Goal: Task Accomplishment & Management: Manage account settings

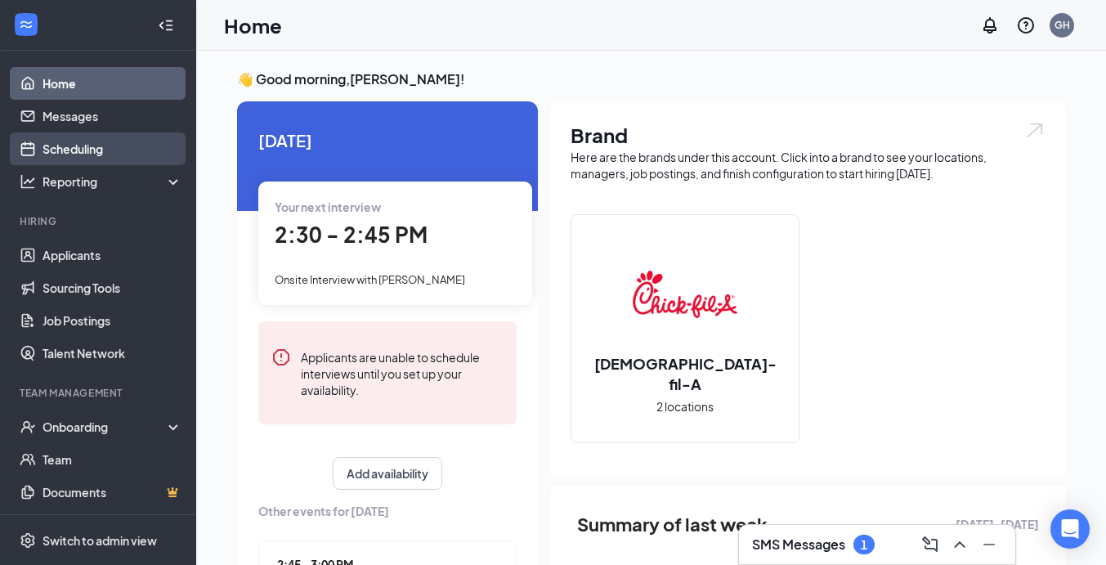
click at [101, 156] on link "Scheduling" at bounding box center [113, 148] width 140 height 33
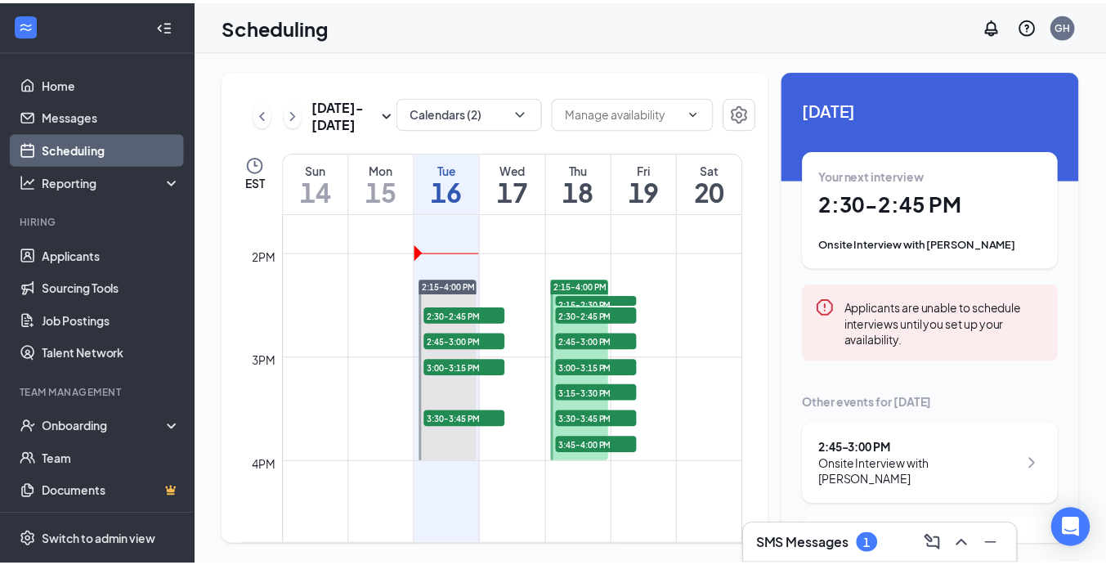
scroll to position [1429, 0]
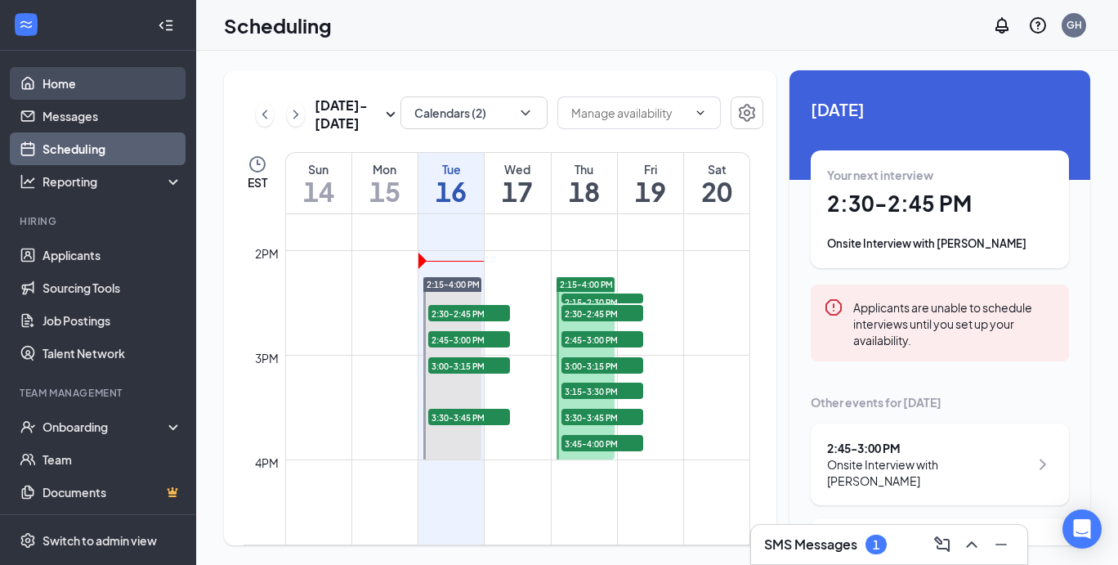
click at [56, 73] on link "Home" at bounding box center [113, 83] width 140 height 33
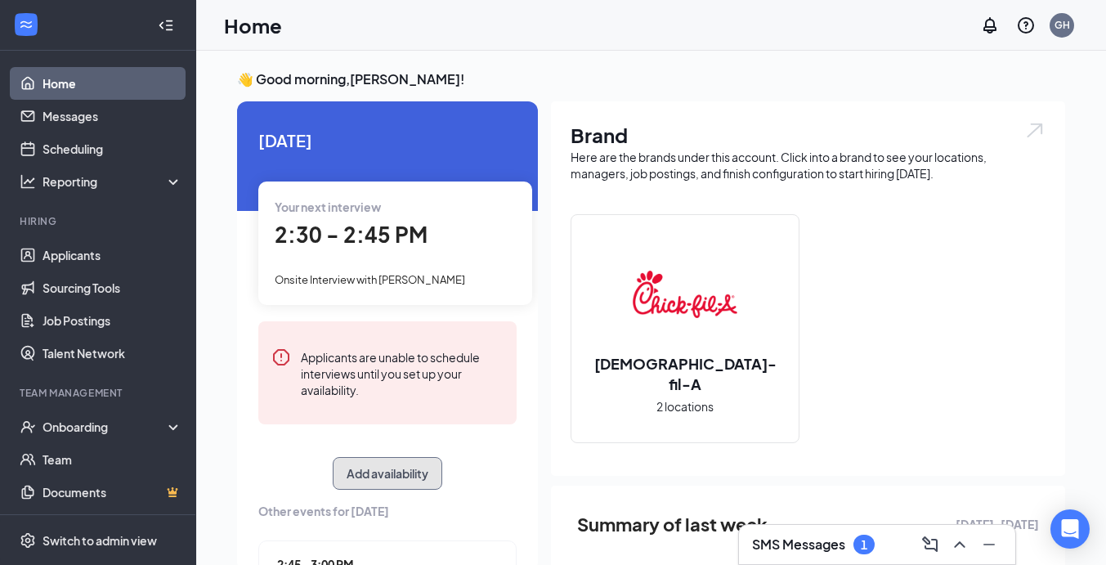
click at [388, 477] on button "Add availability" at bounding box center [388, 473] width 110 height 33
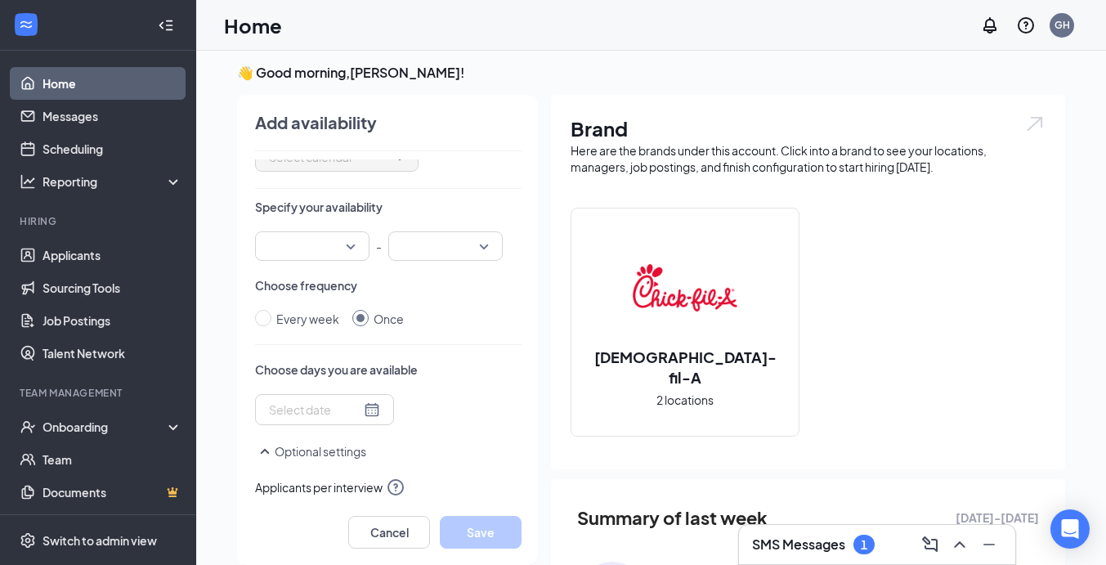
scroll to position [86, 0]
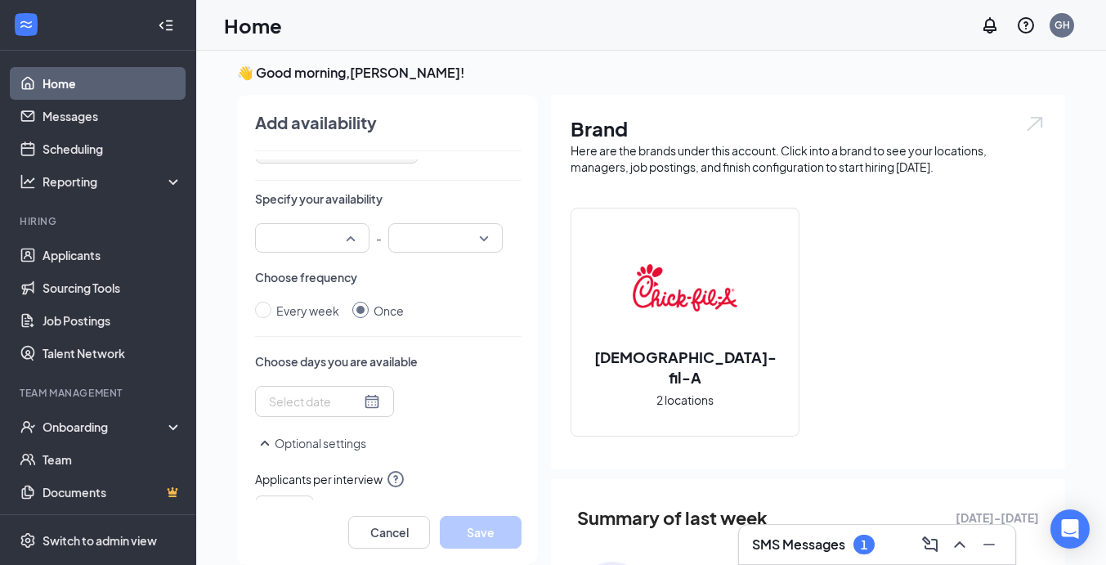
click at [347, 229] on div at bounding box center [312, 237] width 114 height 29
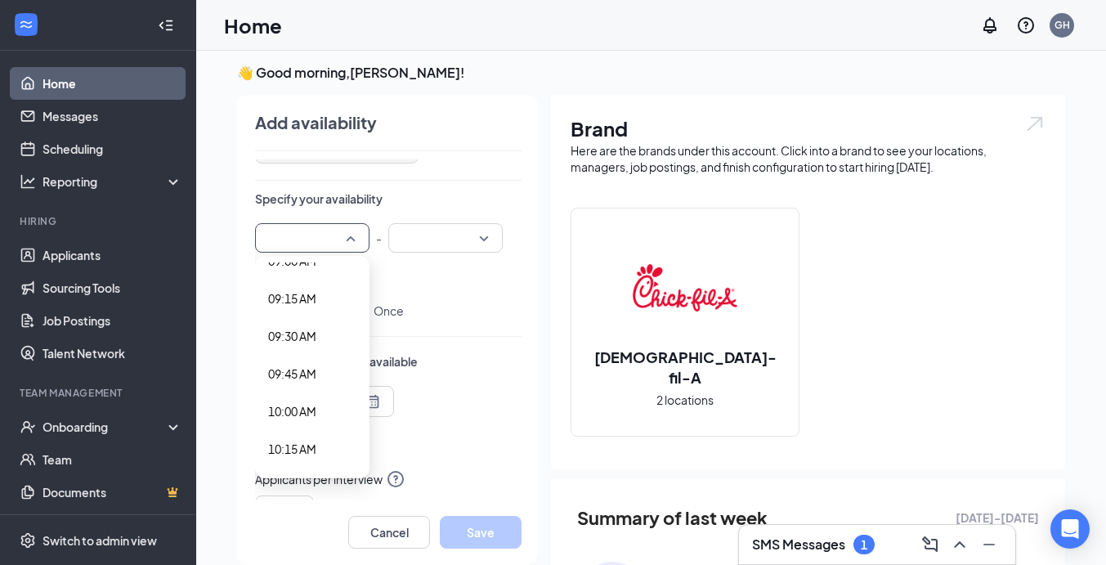
scroll to position [1374, 0]
click at [293, 406] on span "10:00 AM" at bounding box center [292, 412] width 48 height 18
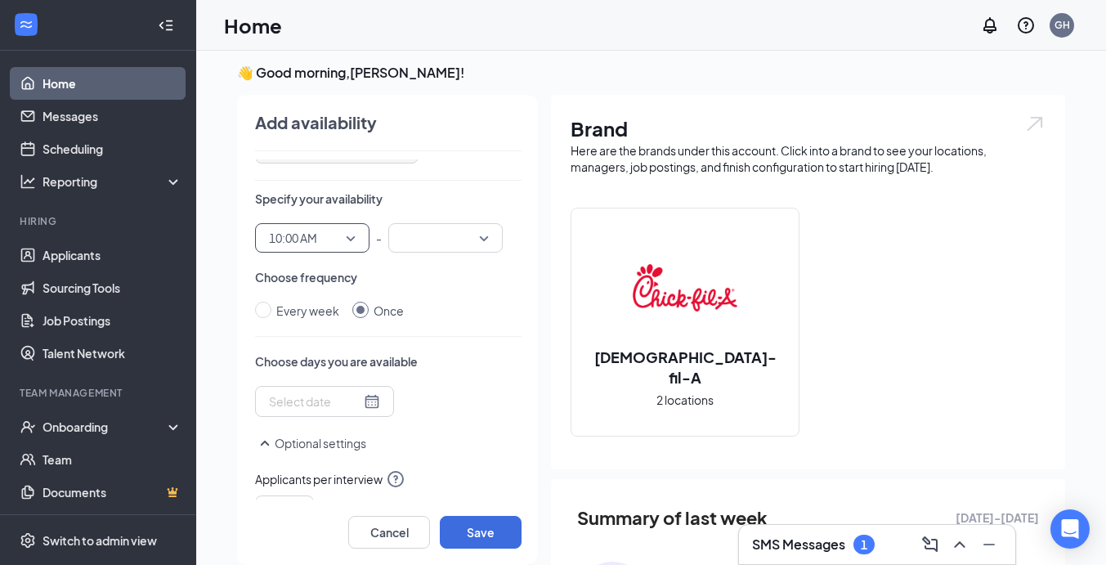
click at [407, 244] on input "search" at bounding box center [439, 238] width 83 height 28
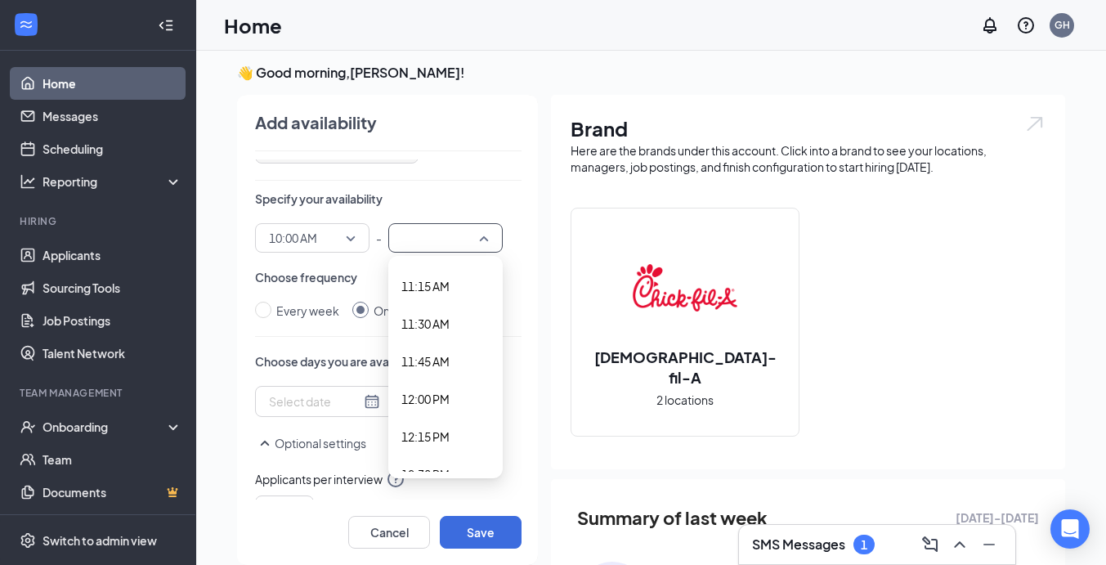
scroll to position [1688, 0]
click at [414, 388] on div "12:00 PM" at bounding box center [445, 398] width 114 height 38
click at [347, 404] on div at bounding box center [324, 401] width 111 height 18
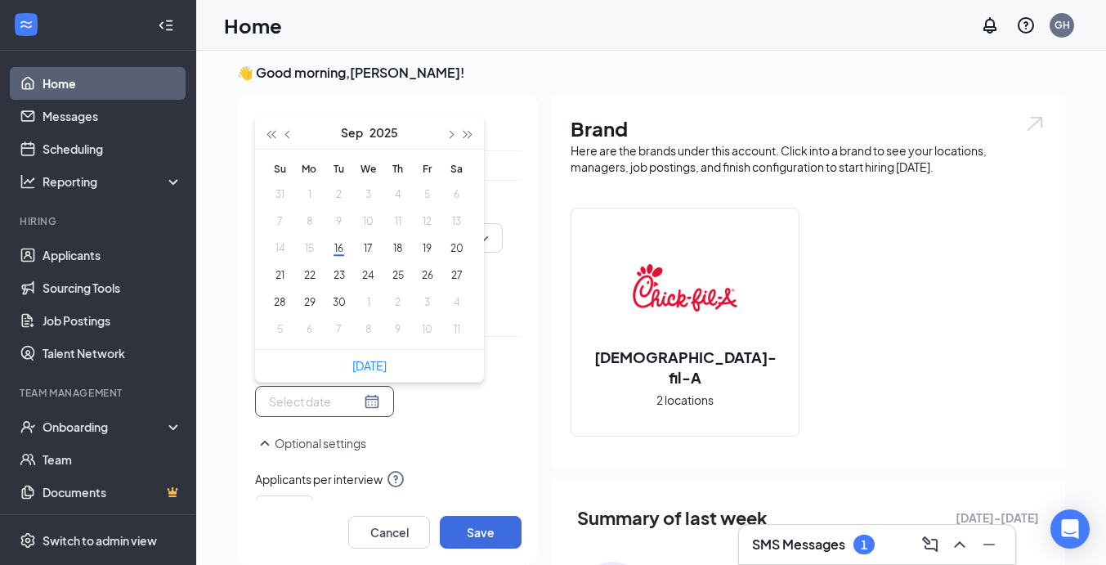
type input "[DATE]"
click at [325, 273] on button "23" at bounding box center [339, 275] width 30 height 17
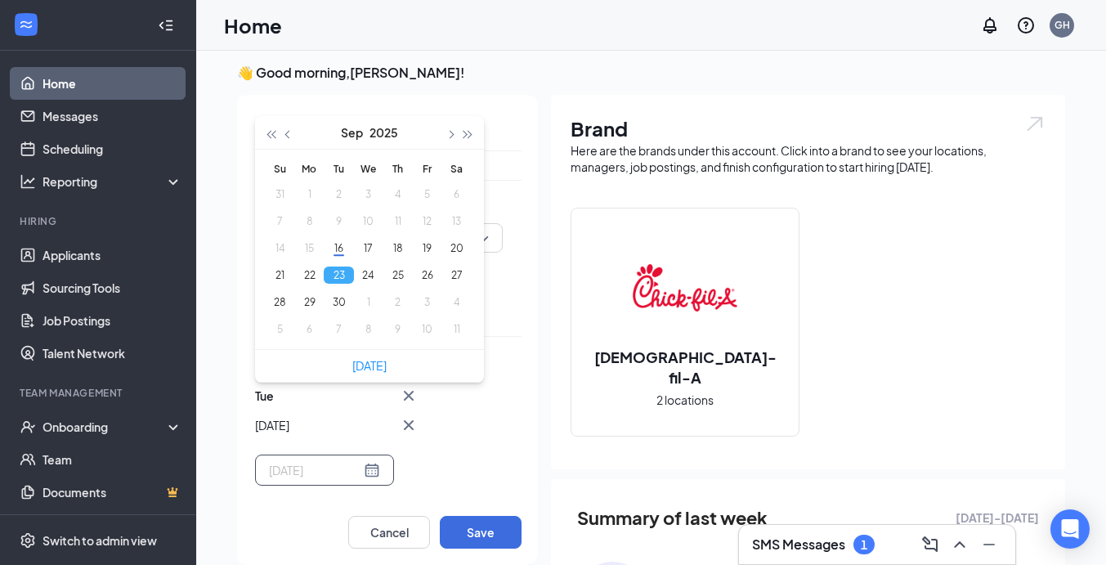
type input "[DATE]"
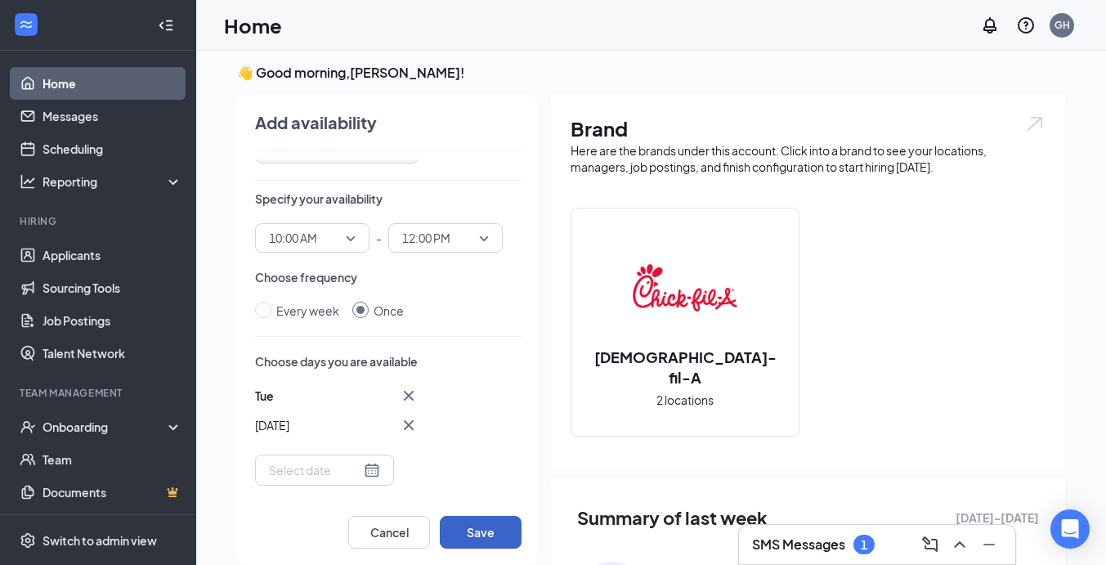
click at [465, 525] on button "Save" at bounding box center [481, 532] width 82 height 33
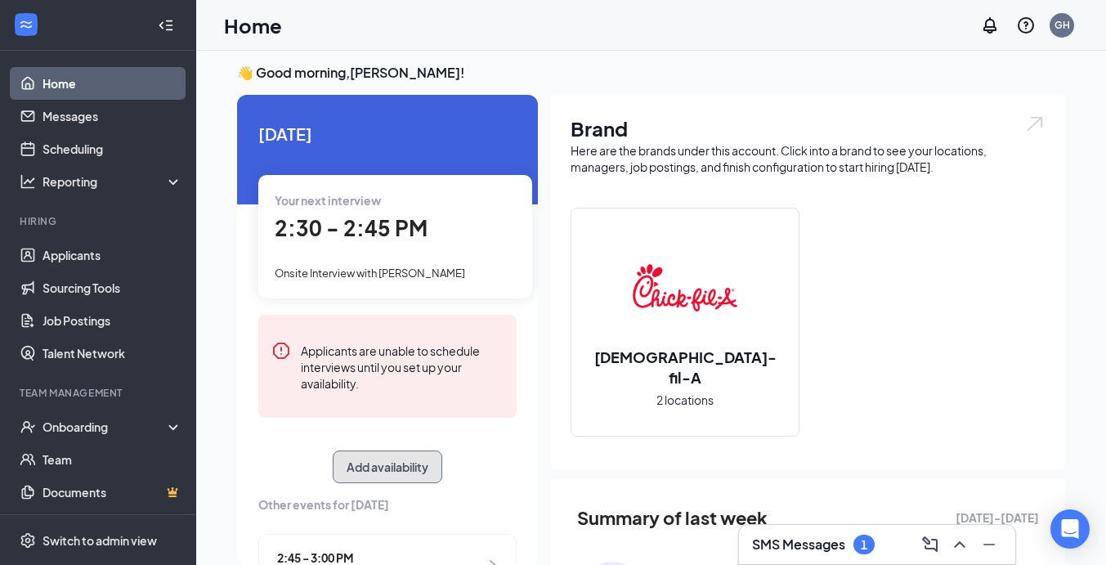
click at [377, 471] on button "Add availability" at bounding box center [388, 466] width 110 height 33
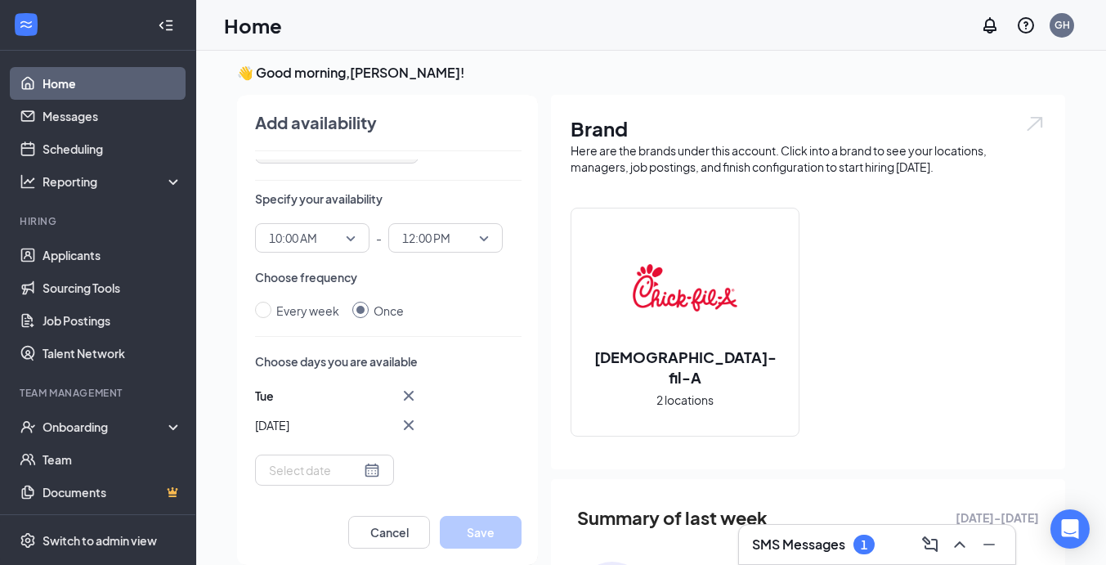
click at [340, 249] on span "10:00 AM" at bounding box center [312, 238] width 87 height 25
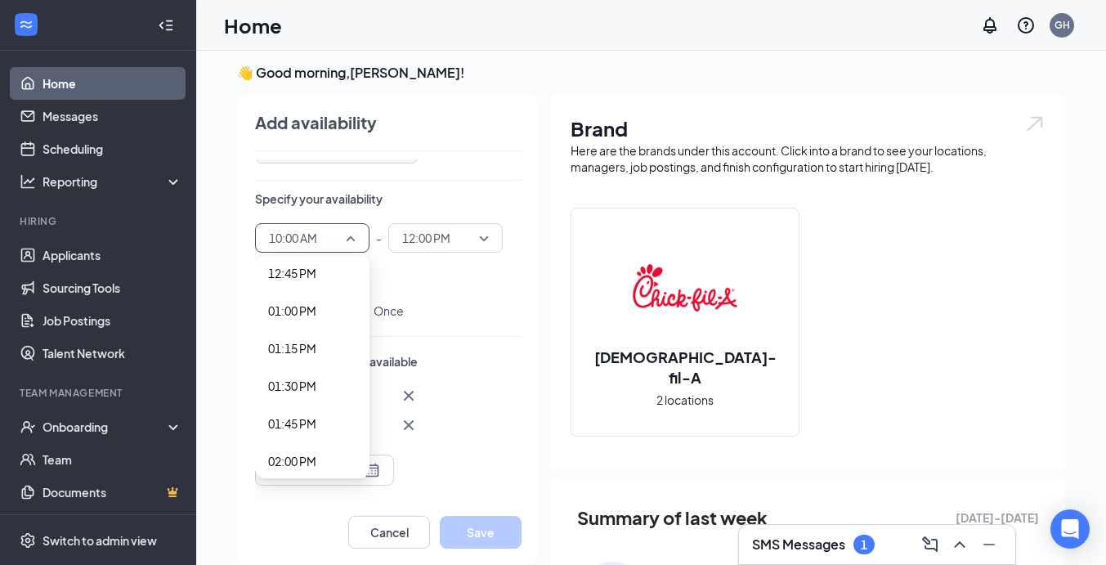
scroll to position [2038, 0]
click at [301, 387] on span "02:15 PM" at bounding box center [292, 388] width 48 height 18
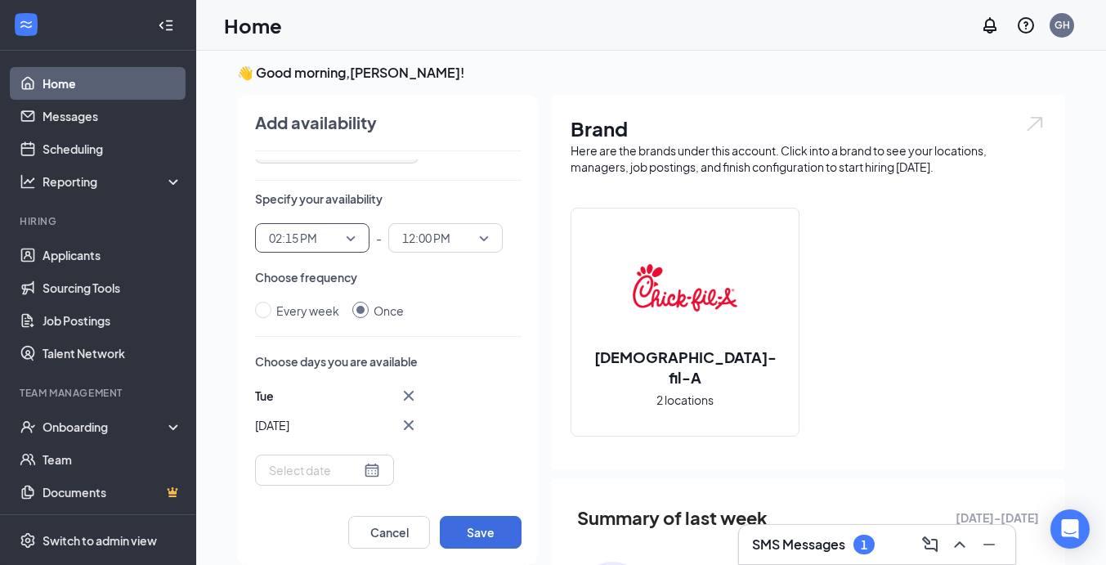
click at [453, 231] on span "12:00 PM" at bounding box center [438, 238] width 72 height 25
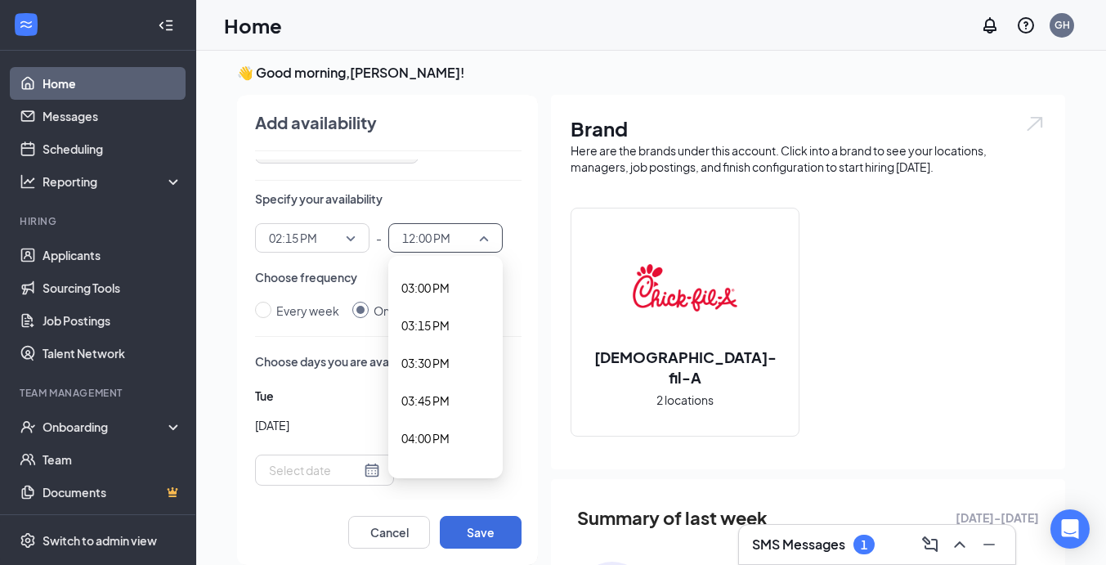
scroll to position [2253, 0]
click at [430, 428] on span "04:00 PM" at bounding box center [425, 437] width 48 height 18
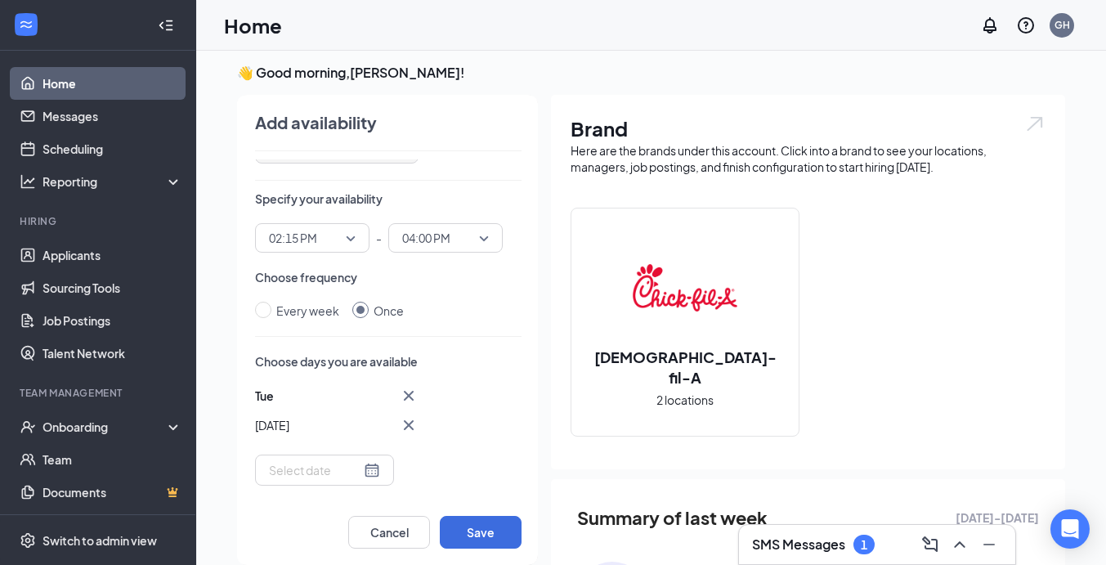
click at [345, 471] on div at bounding box center [324, 470] width 111 height 18
click at [430, 471] on div "Tue Sep [DATE] Mo Tu We Th Fr Sa 31 1 2 3 4 5 6 7 8 9 10 11 12 13 14 15 16 17 1…" at bounding box center [388, 436] width 267 height 100
click at [399, 425] on icon "Cross" at bounding box center [409, 425] width 20 height 20
click at [339, 401] on div at bounding box center [324, 401] width 111 height 18
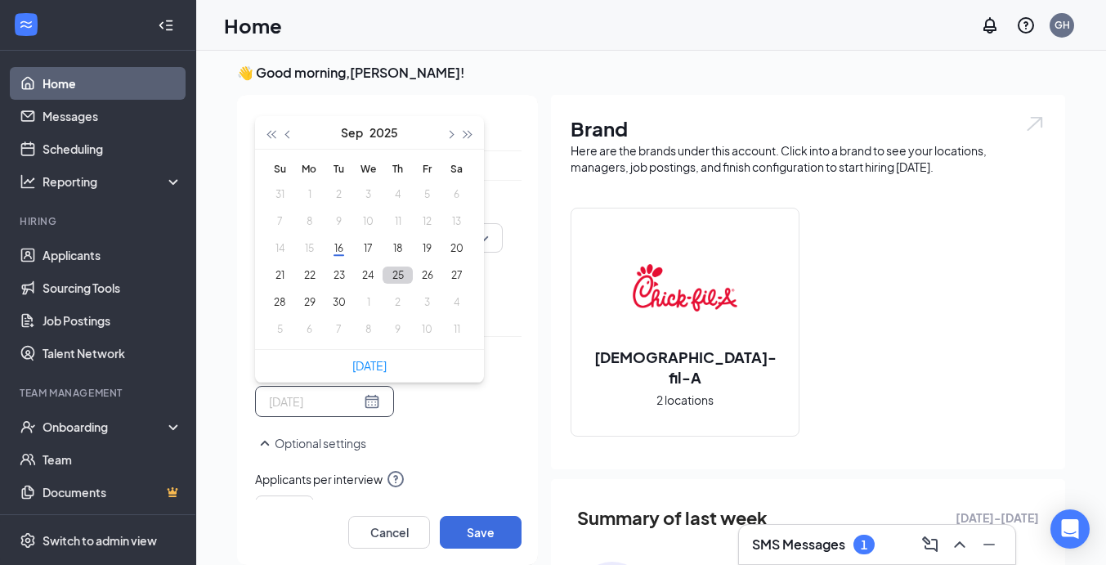
click at [383, 278] on button "25" at bounding box center [398, 275] width 30 height 17
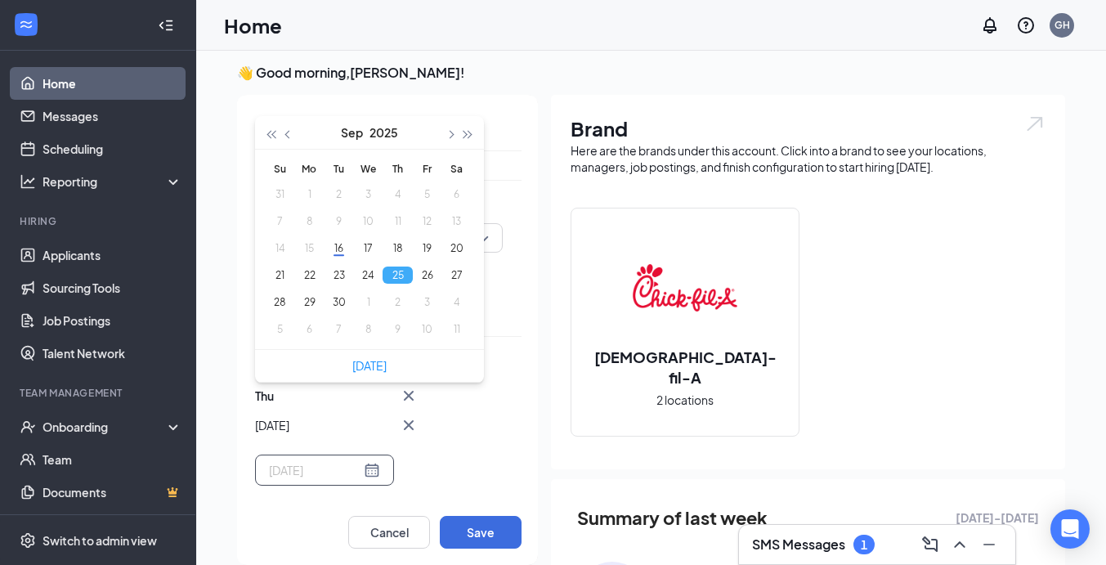
type input "[DATE]"
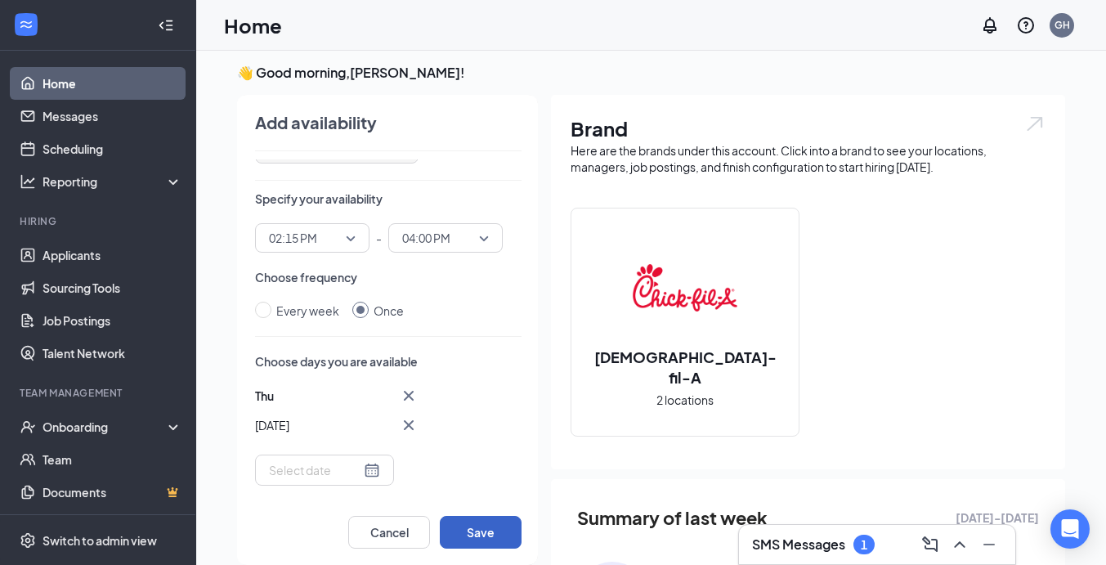
click at [462, 536] on button "Save" at bounding box center [481, 532] width 82 height 33
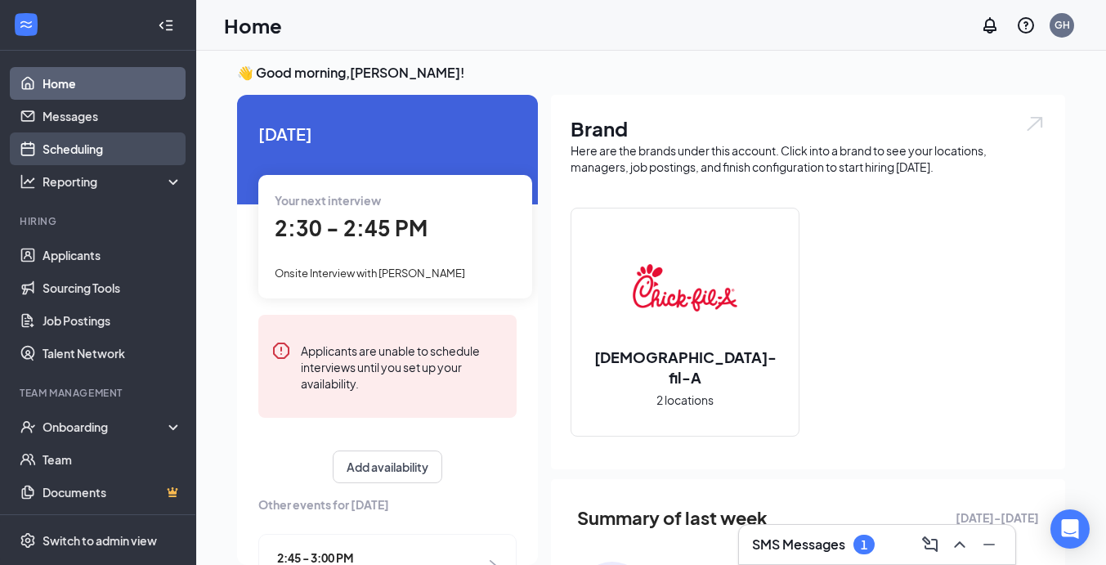
click at [106, 148] on link "Scheduling" at bounding box center [113, 148] width 140 height 33
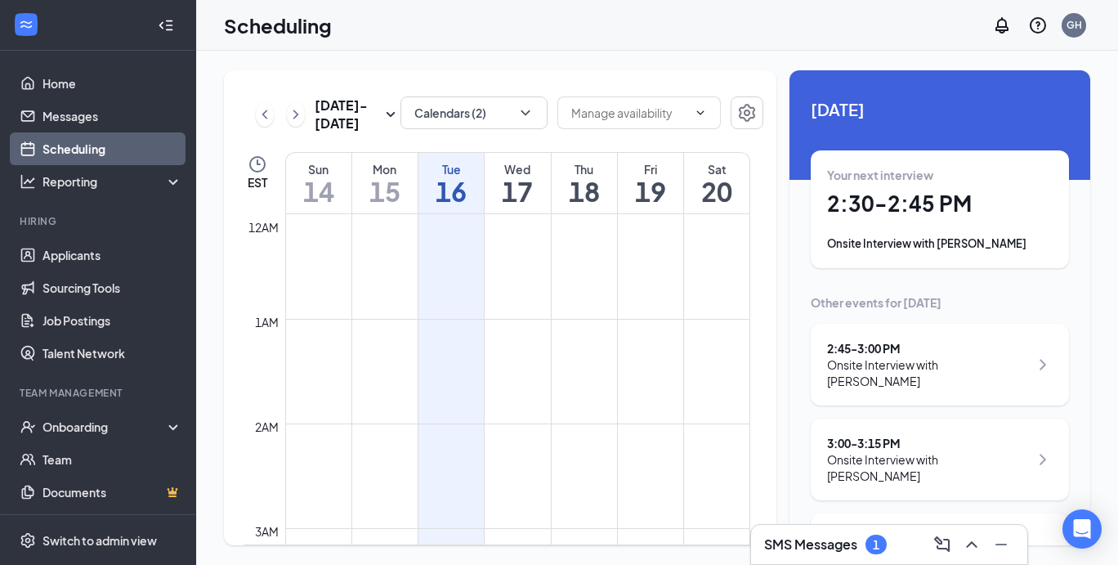
scroll to position [804, 0]
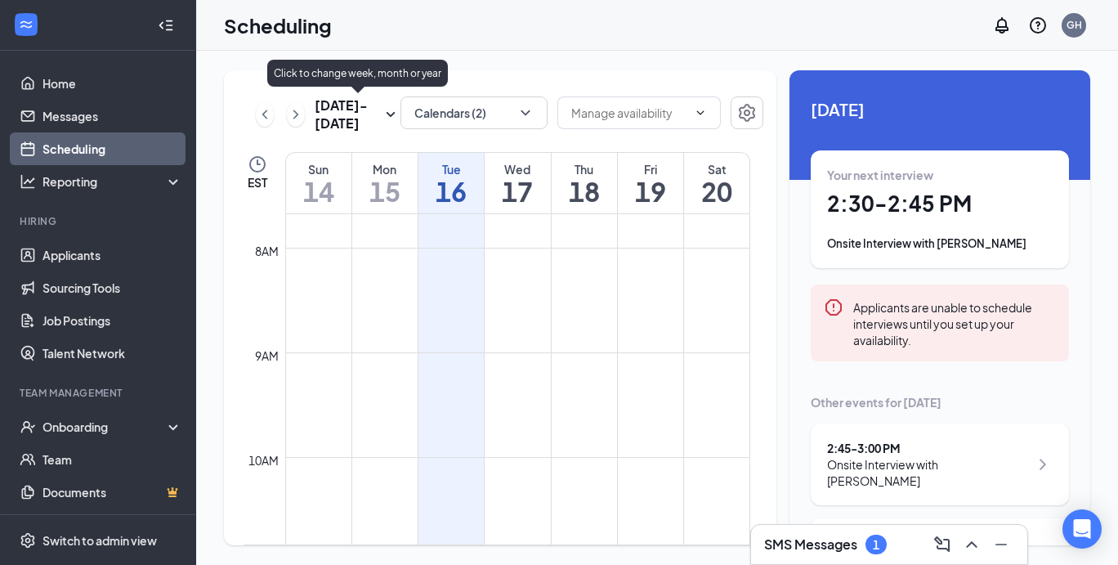
click at [386, 114] on icon "SmallChevronDown" at bounding box center [391, 115] width 20 height 20
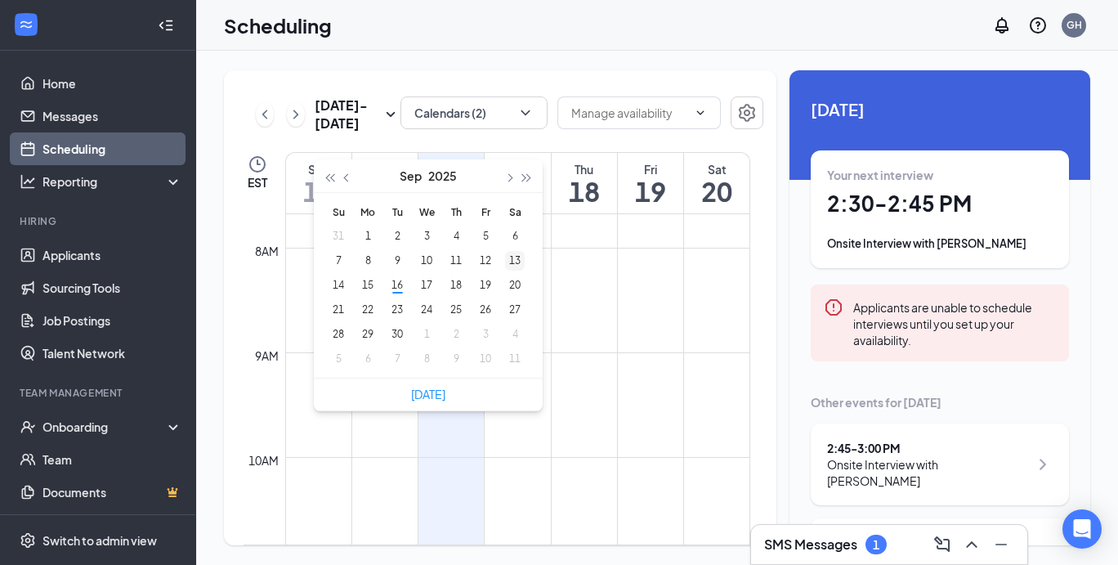
type input "[DATE]"
click at [397, 312] on div "23" at bounding box center [398, 310] width 20 height 20
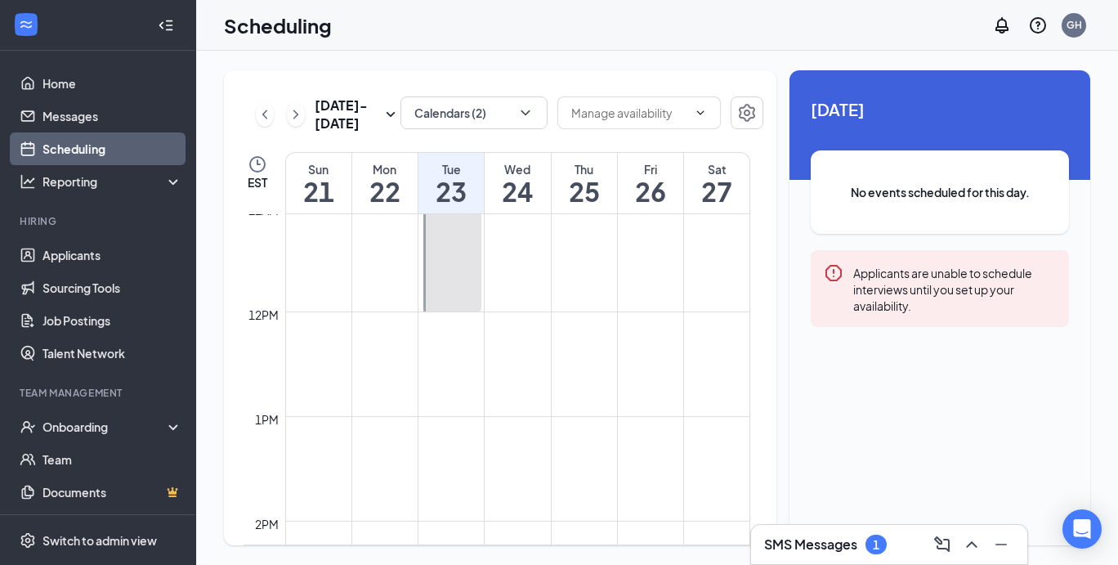
scroll to position [1157, 0]
click at [110, 83] on link "Home" at bounding box center [113, 83] width 140 height 33
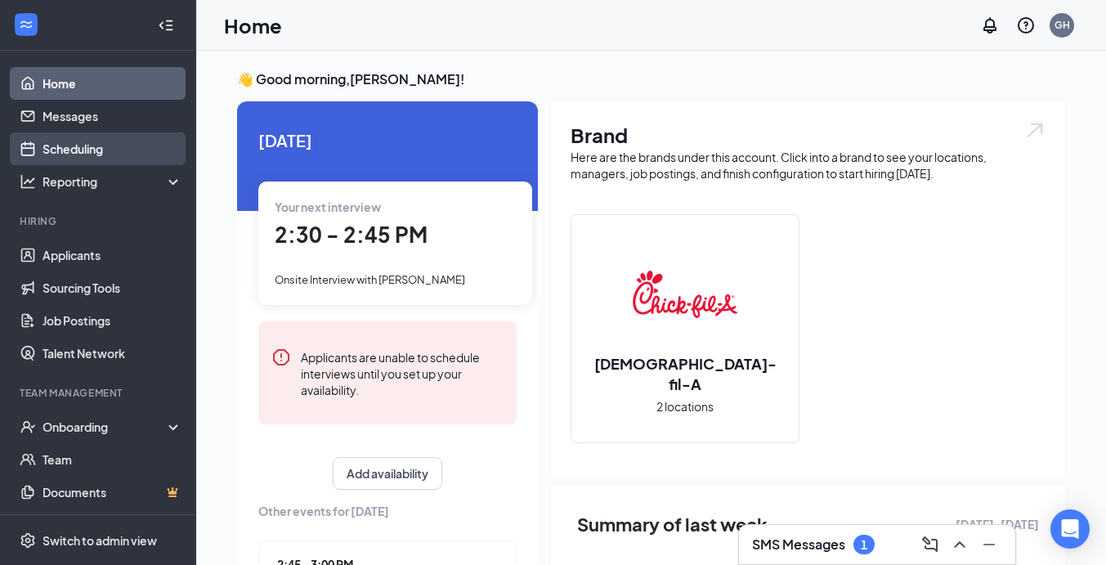
click at [74, 152] on link "Scheduling" at bounding box center [113, 148] width 140 height 33
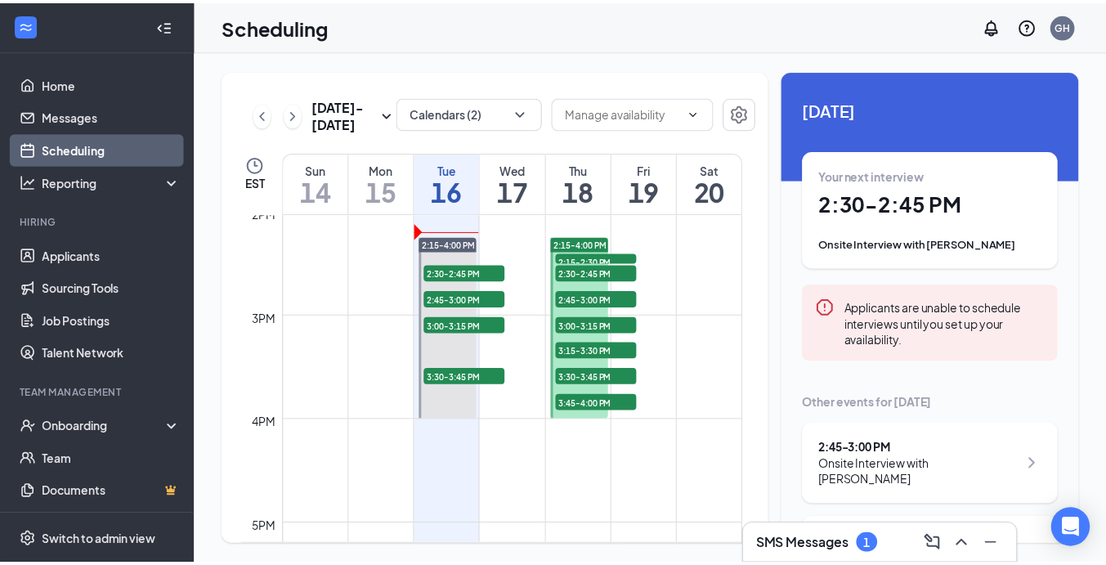
scroll to position [143, 0]
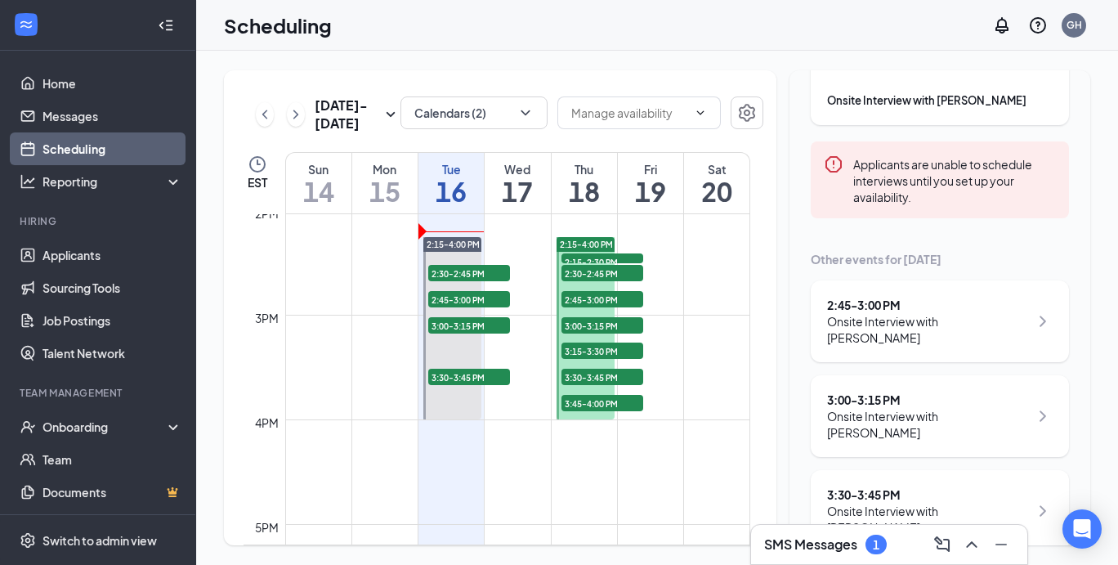
click at [835, 544] on h3 "SMS Messages" at bounding box center [810, 545] width 93 height 18
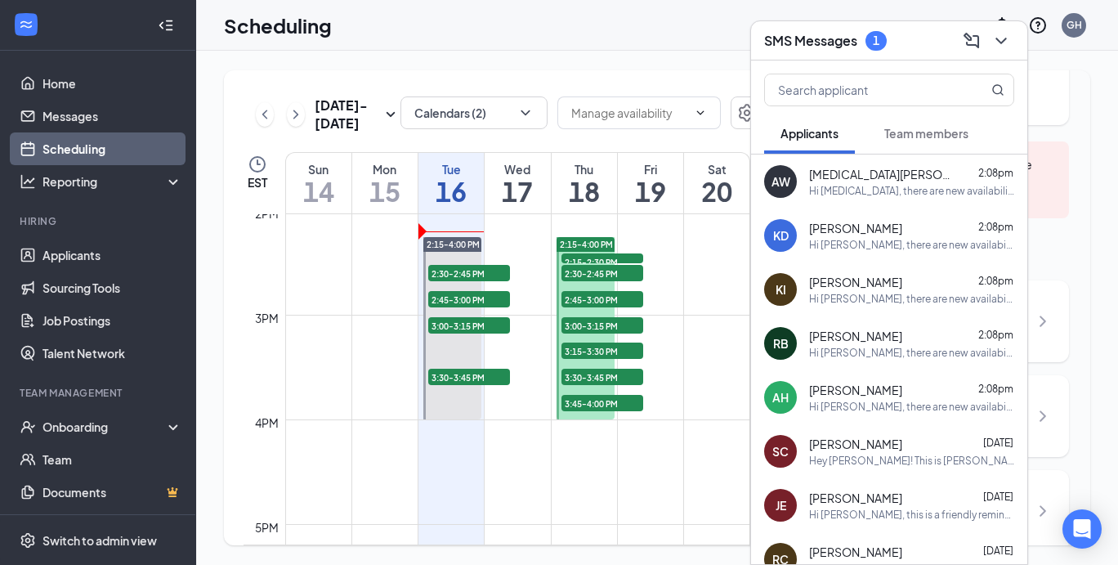
click at [898, 132] on span "Team members" at bounding box center [927, 133] width 84 height 15
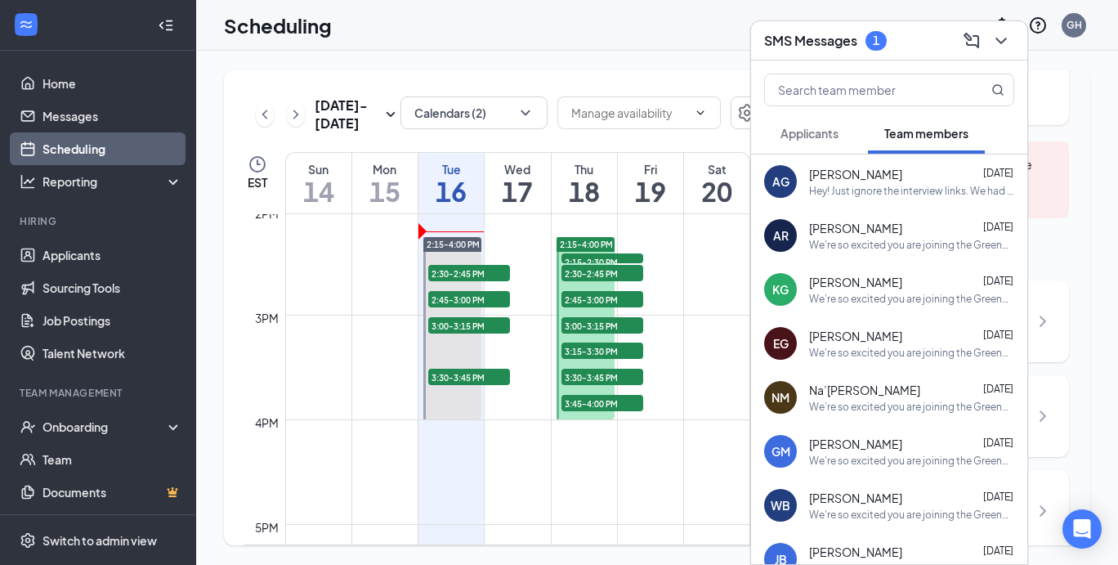
click at [830, 132] on span "Applicants" at bounding box center [810, 133] width 58 height 15
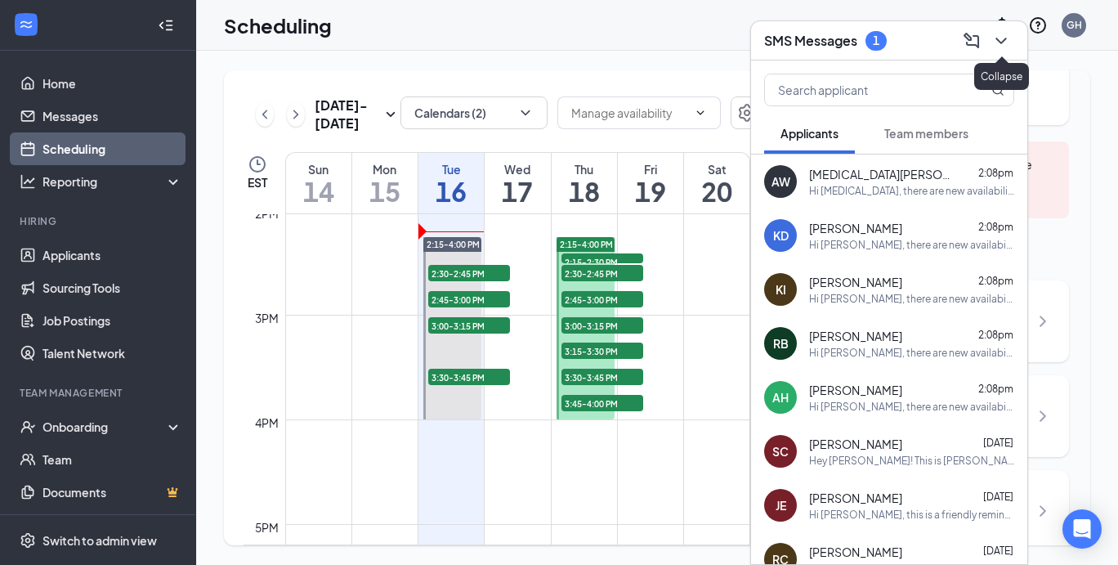
click at [1002, 41] on icon "ChevronDown" at bounding box center [1002, 41] width 20 height 20
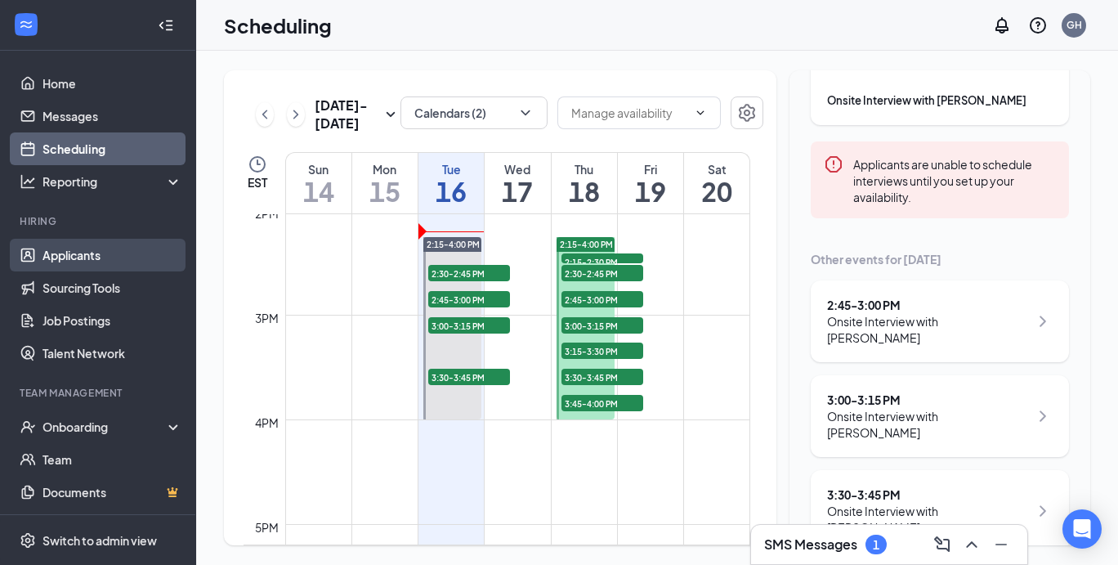
click at [83, 255] on link "Applicants" at bounding box center [113, 255] width 140 height 33
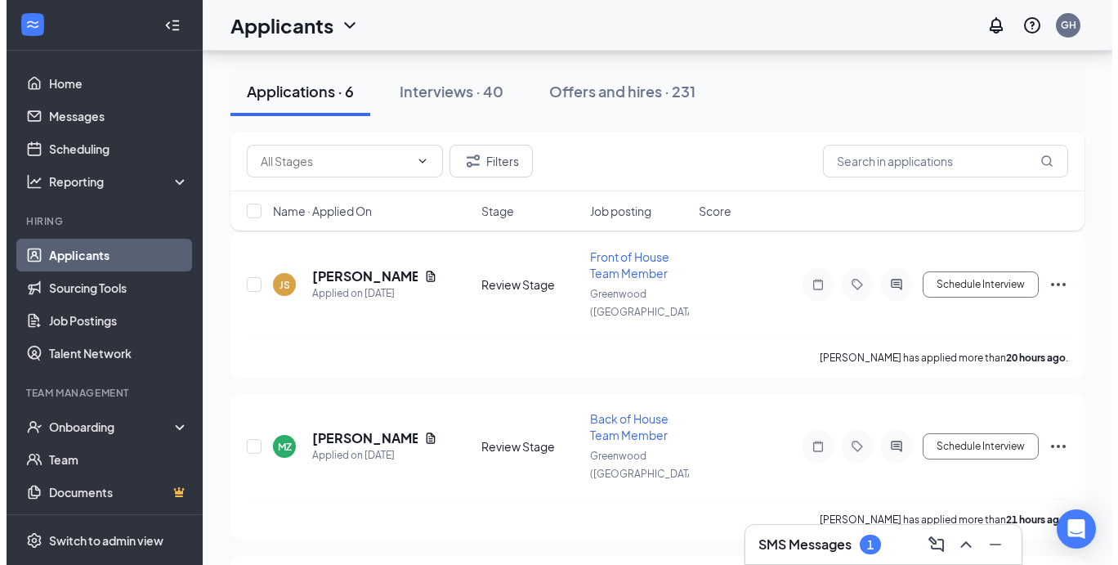
scroll to position [706, 0]
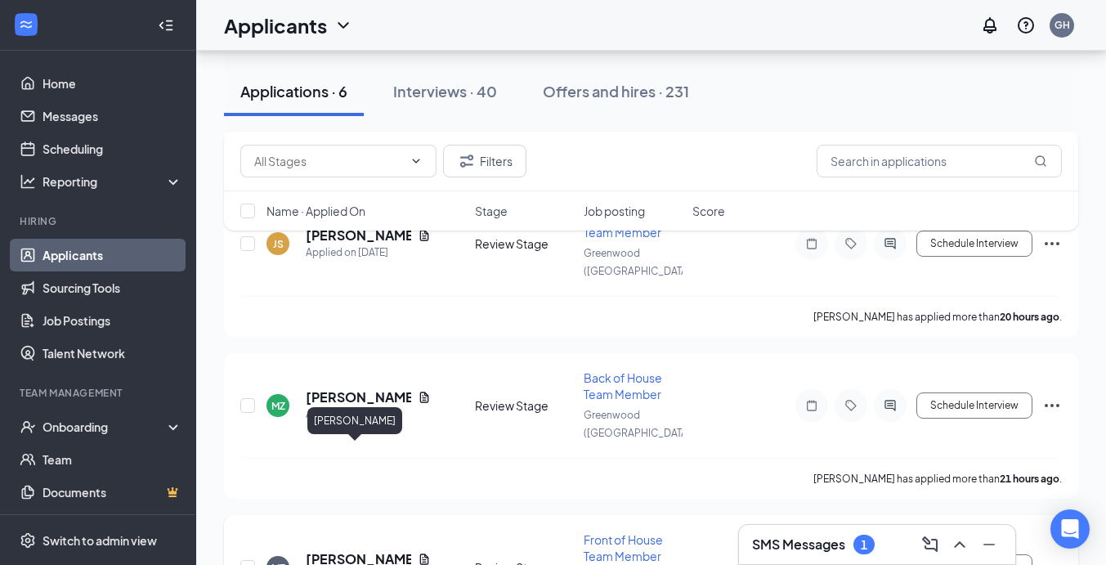
click at [356, 550] on h5 "[PERSON_NAME]" at bounding box center [358, 559] width 105 height 18
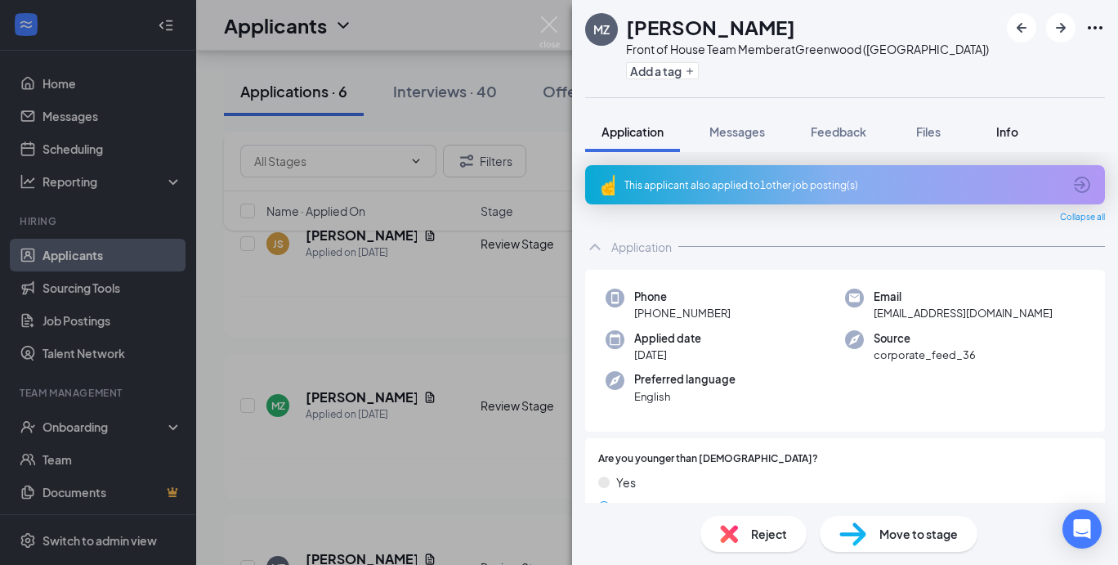
click at [1007, 134] on span "Info" at bounding box center [1008, 131] width 22 height 15
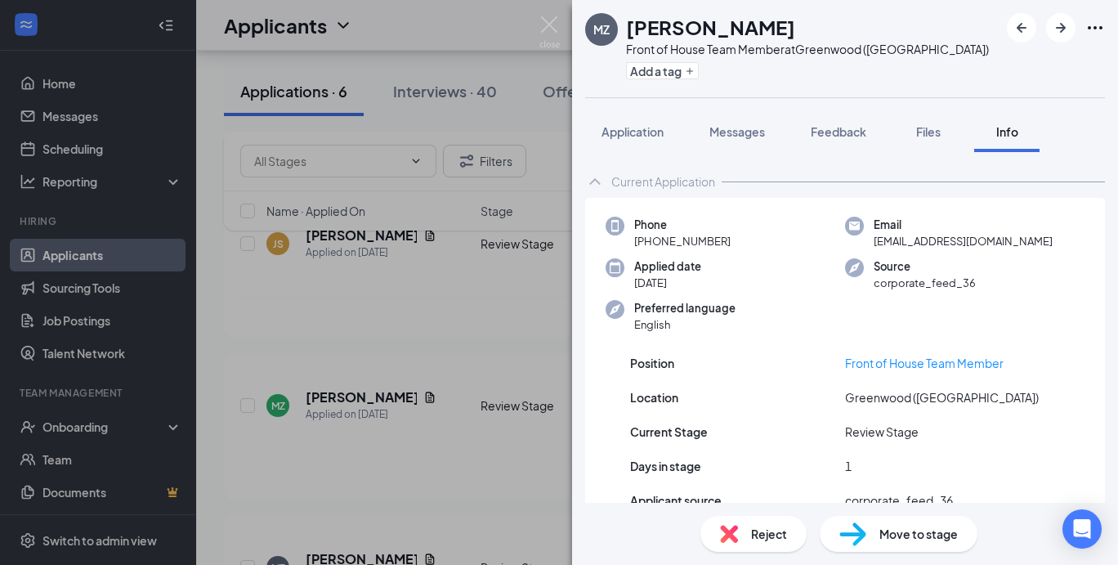
scroll to position [143, 0]
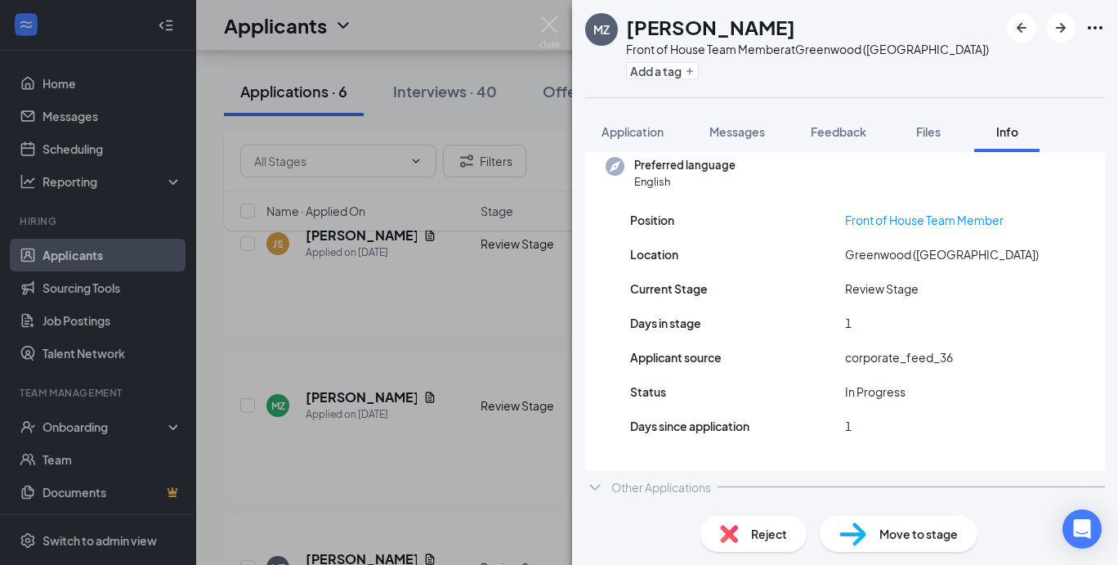
click at [664, 492] on div "Other Applications" at bounding box center [662, 487] width 100 height 16
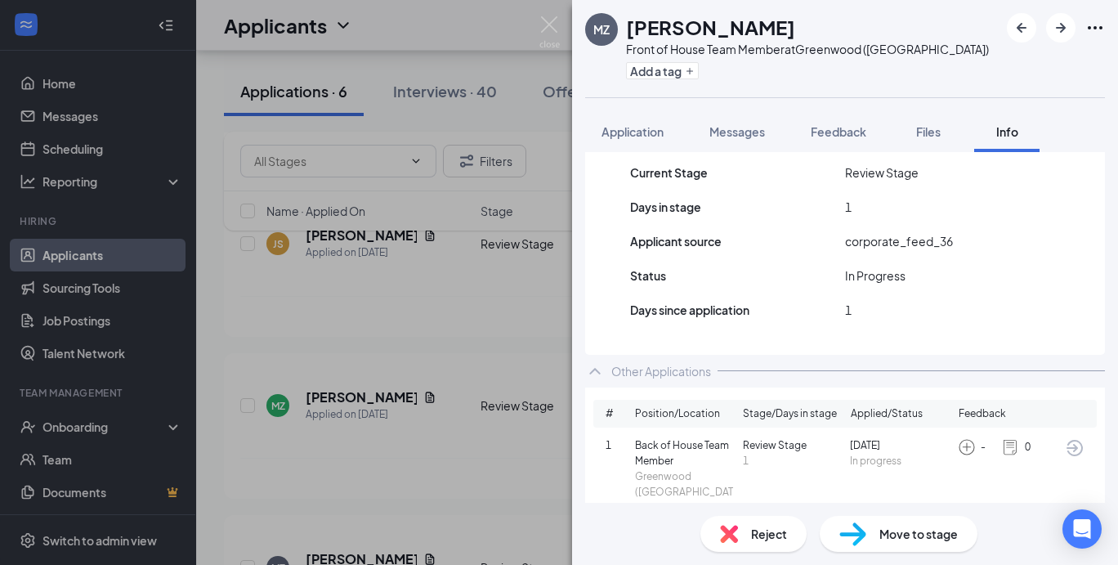
scroll to position [260, 0]
click at [774, 526] on span "Reject" at bounding box center [769, 534] width 36 height 18
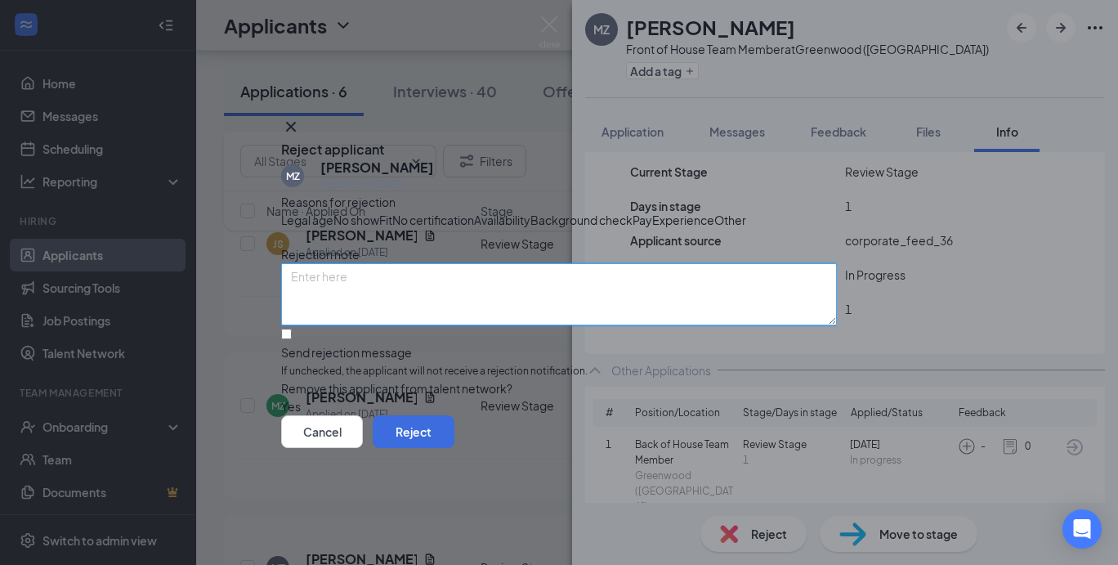
click at [384, 303] on textarea at bounding box center [559, 294] width 556 height 62
type textarea "duplicate"
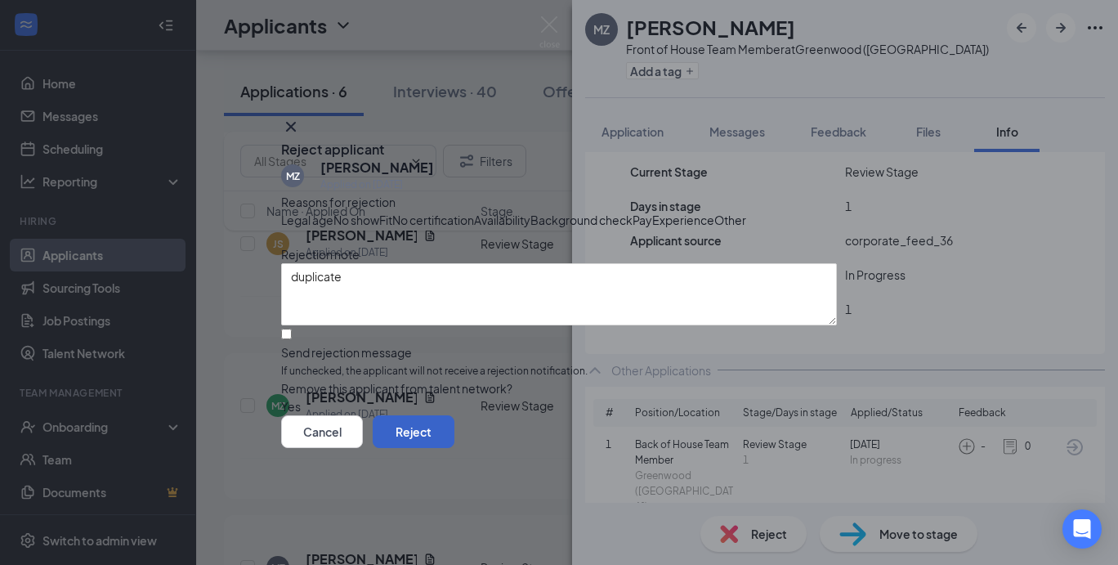
click at [455, 448] on button "Reject" at bounding box center [414, 431] width 82 height 33
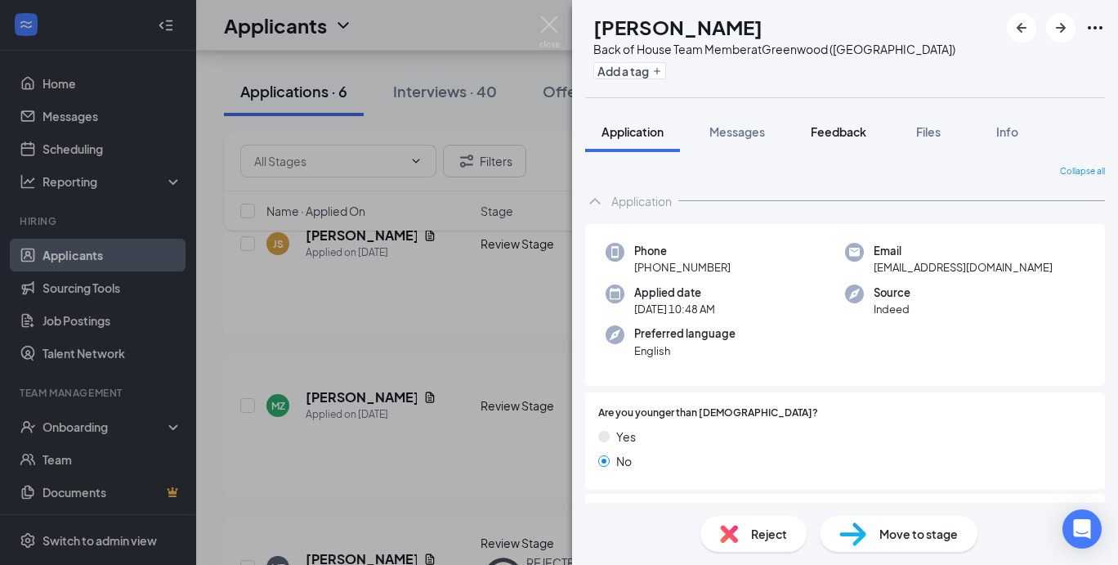
click at [827, 128] on span "Feedback" at bounding box center [839, 131] width 56 height 15
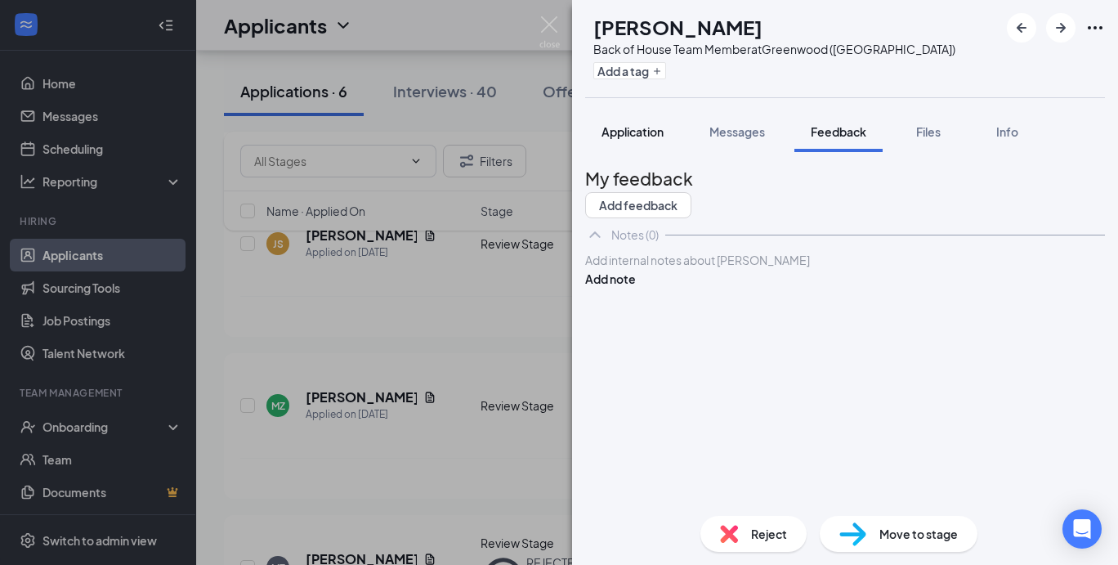
click at [634, 134] on span "Application" at bounding box center [633, 131] width 62 height 15
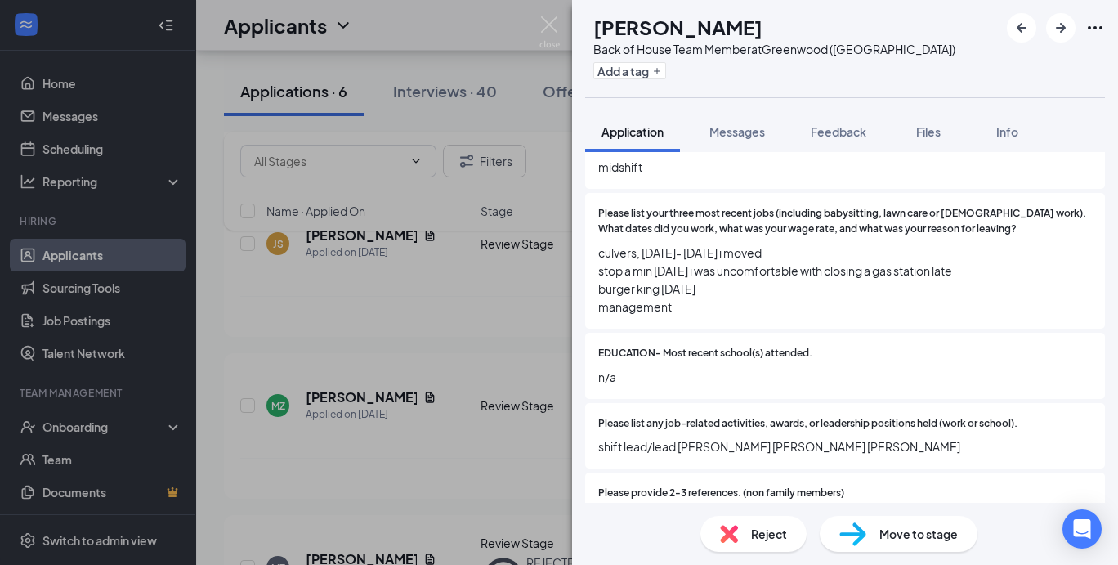
scroll to position [849, 0]
click at [778, 541] on span "Reject" at bounding box center [769, 534] width 36 height 18
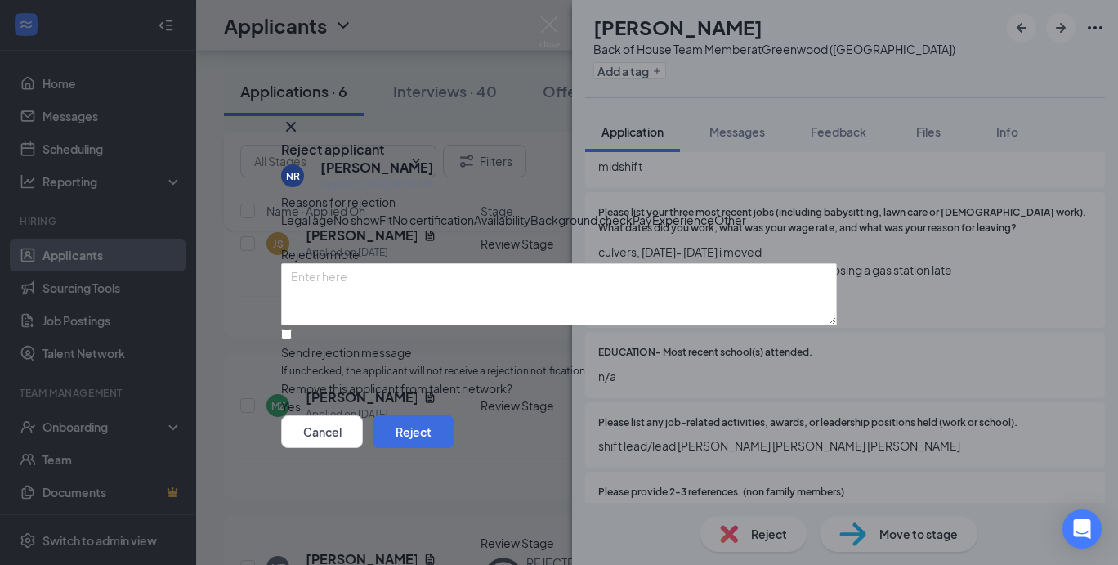
click at [715, 229] on div "Other" at bounding box center [731, 220] width 32 height 18
click at [292, 339] on input "Send rejection message If unchecked, the applicant will not receive a rejection…" at bounding box center [286, 334] width 11 height 11
checkbox input "true"
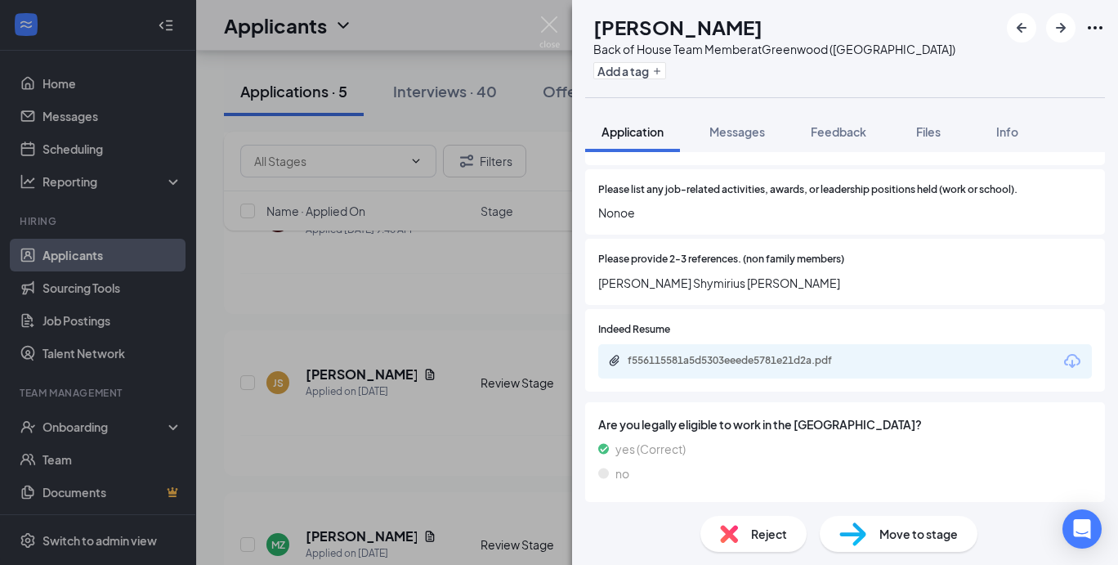
scroll to position [1031, 0]
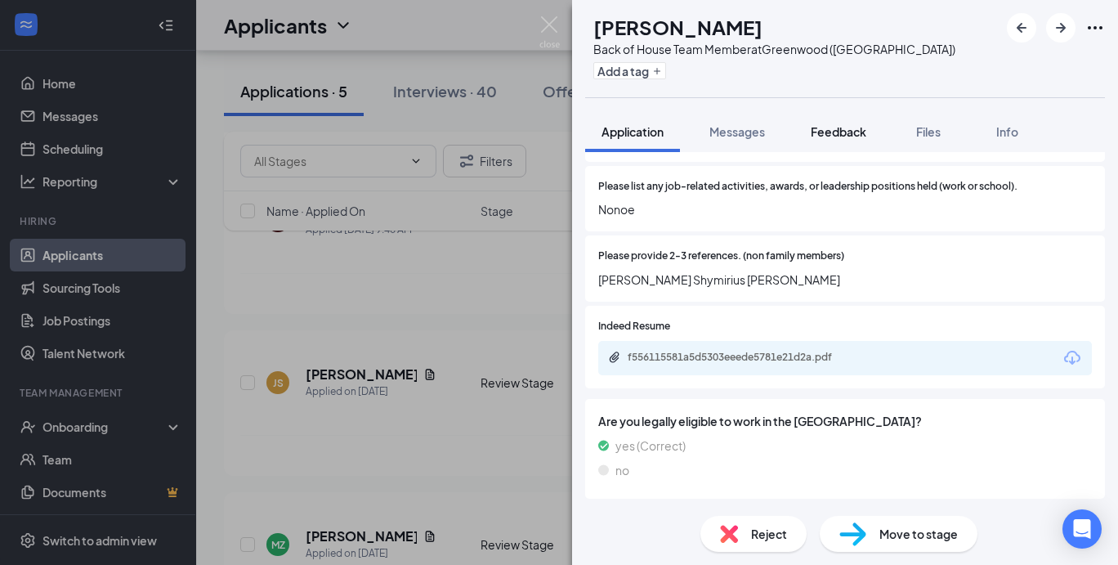
click at [854, 120] on button "Feedback" at bounding box center [839, 131] width 88 height 41
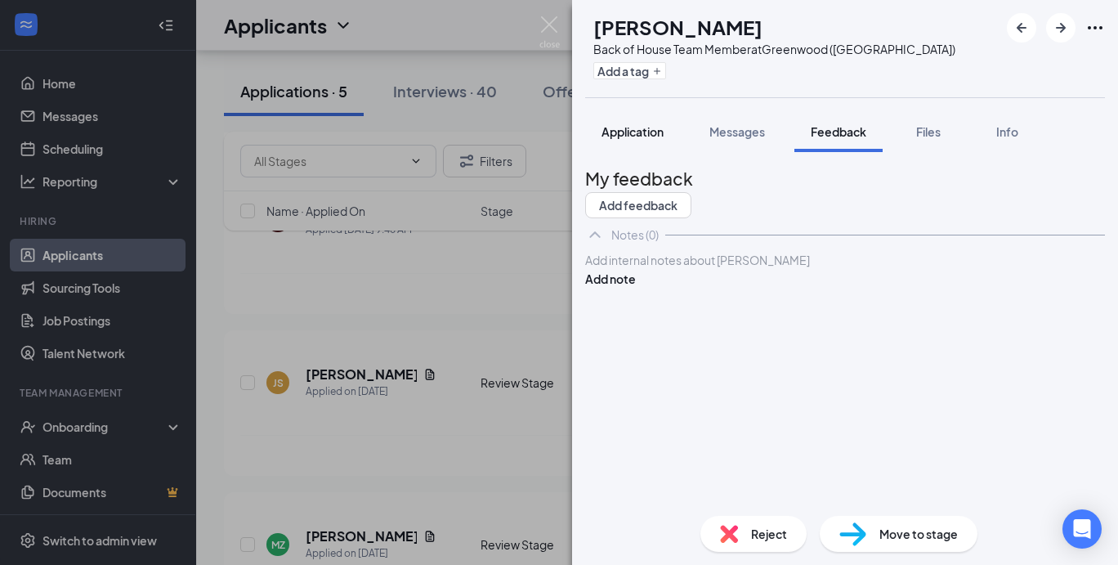
click at [630, 136] on span "Application" at bounding box center [633, 131] width 62 height 15
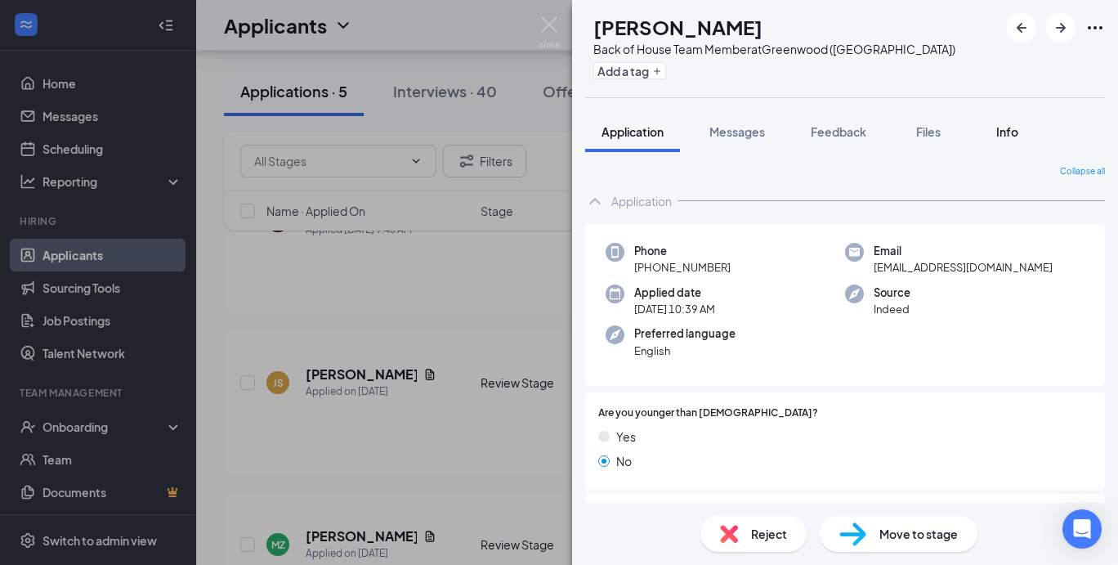
click at [1007, 126] on span "Info" at bounding box center [1008, 131] width 22 height 15
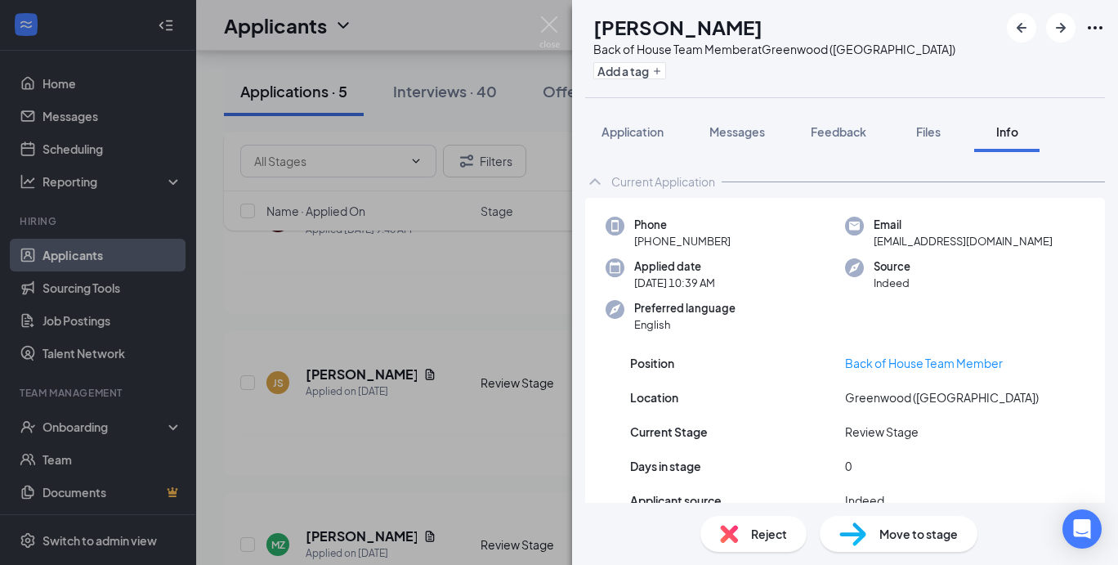
scroll to position [110, 0]
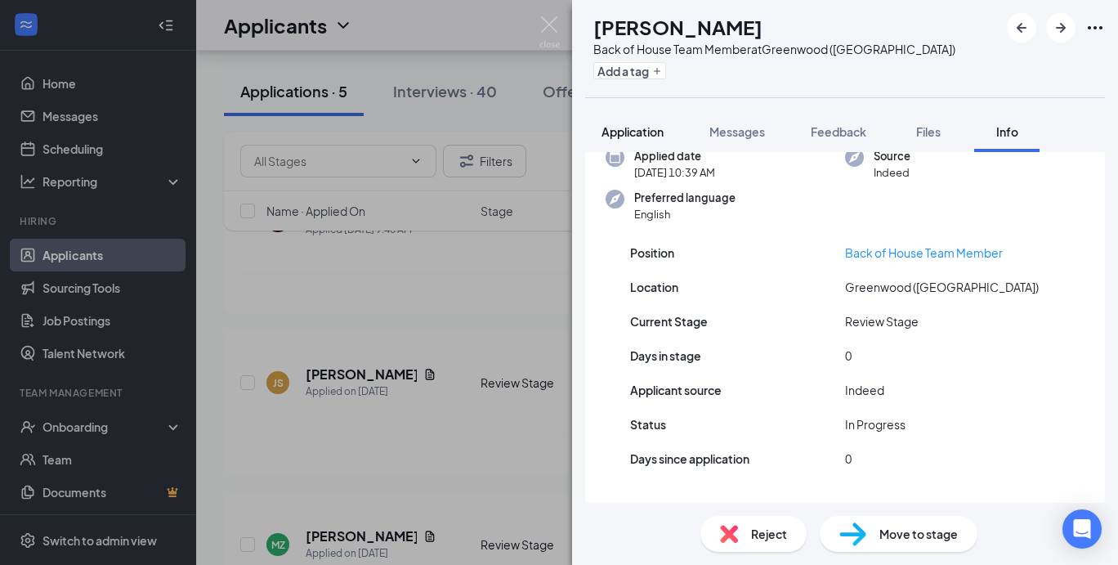
click at [653, 141] on button "Application" at bounding box center [632, 131] width 95 height 41
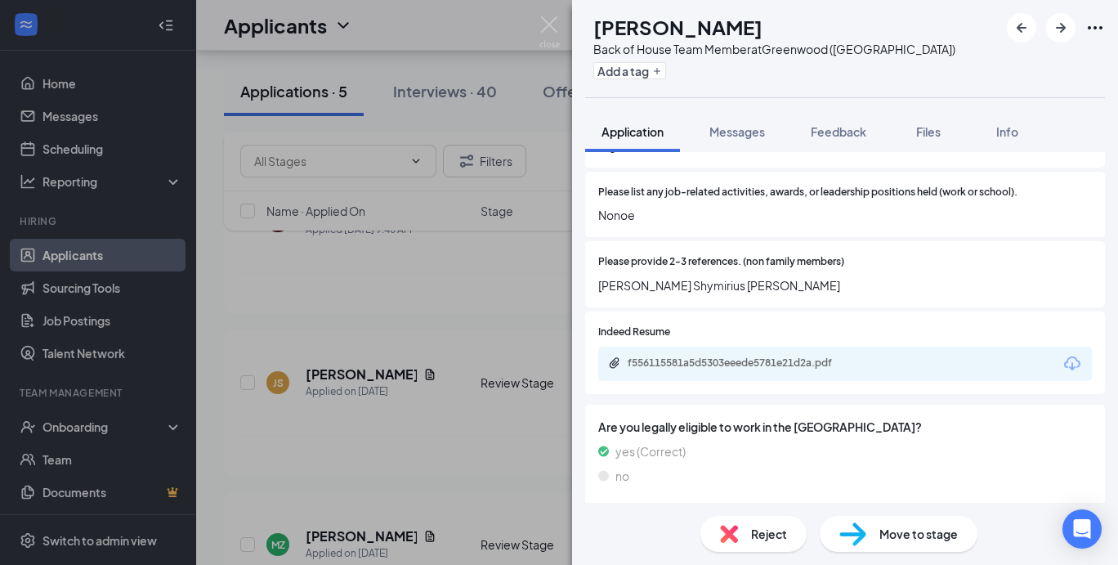
scroll to position [1031, 0]
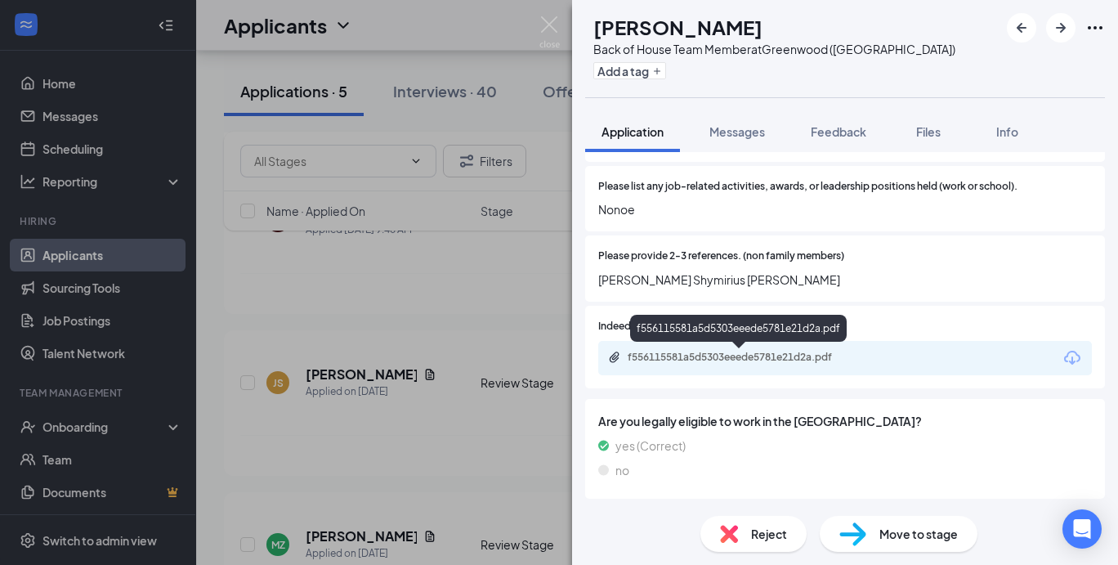
click at [782, 359] on div "f556115581a5d5303eeede5781e21d2a.pdf" at bounding box center [742, 357] width 229 height 13
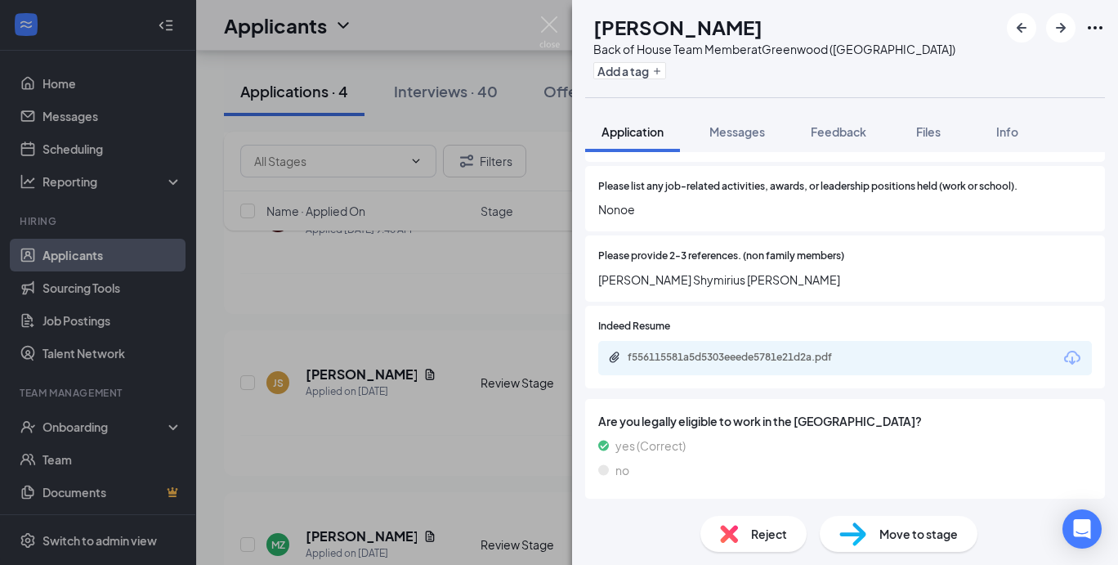
scroll to position [1024, 0]
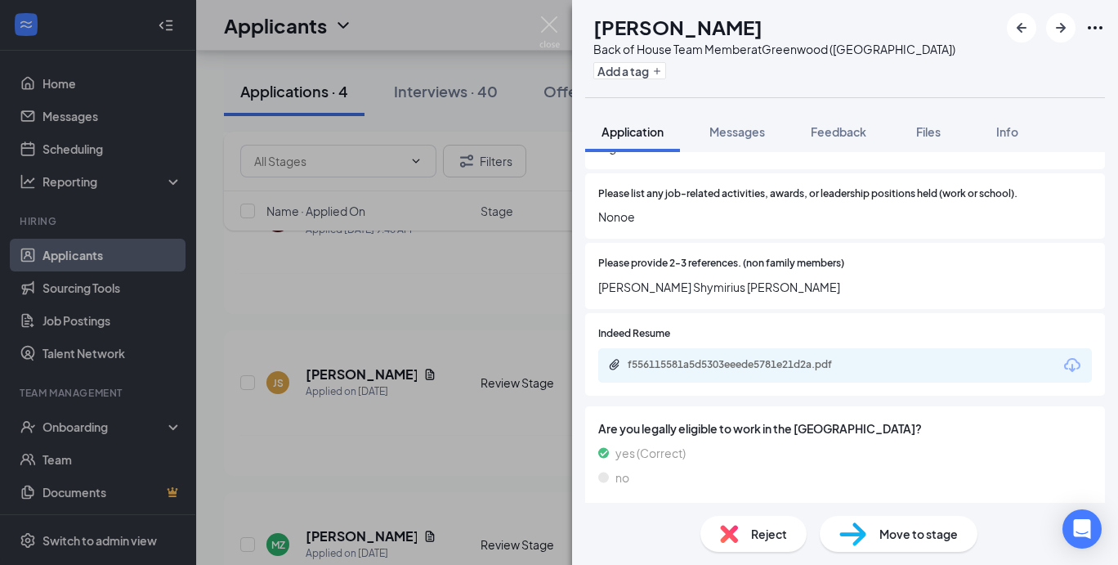
click at [743, 523] on div "Reject" at bounding box center [754, 534] width 106 height 36
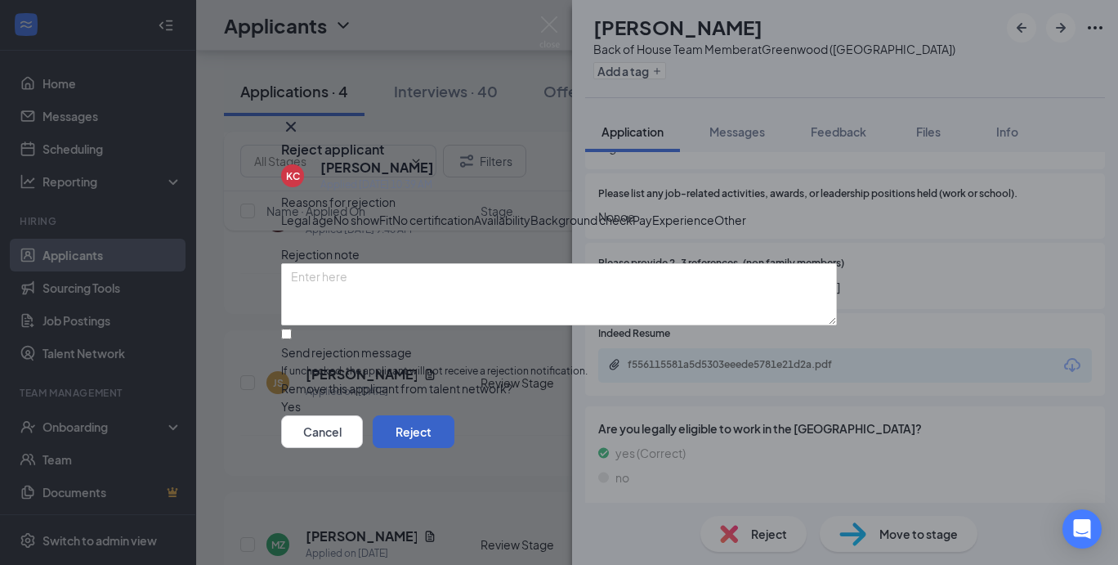
click at [455, 448] on button "Reject" at bounding box center [414, 431] width 82 height 33
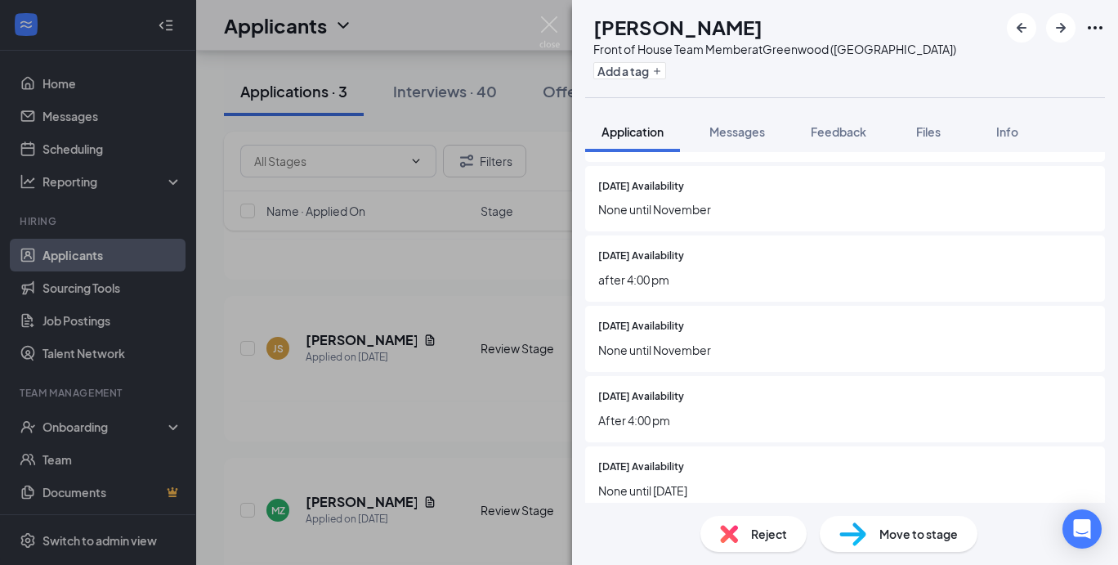
scroll to position [595, 0]
click at [881, 536] on span "Move to stage" at bounding box center [919, 534] width 78 height 18
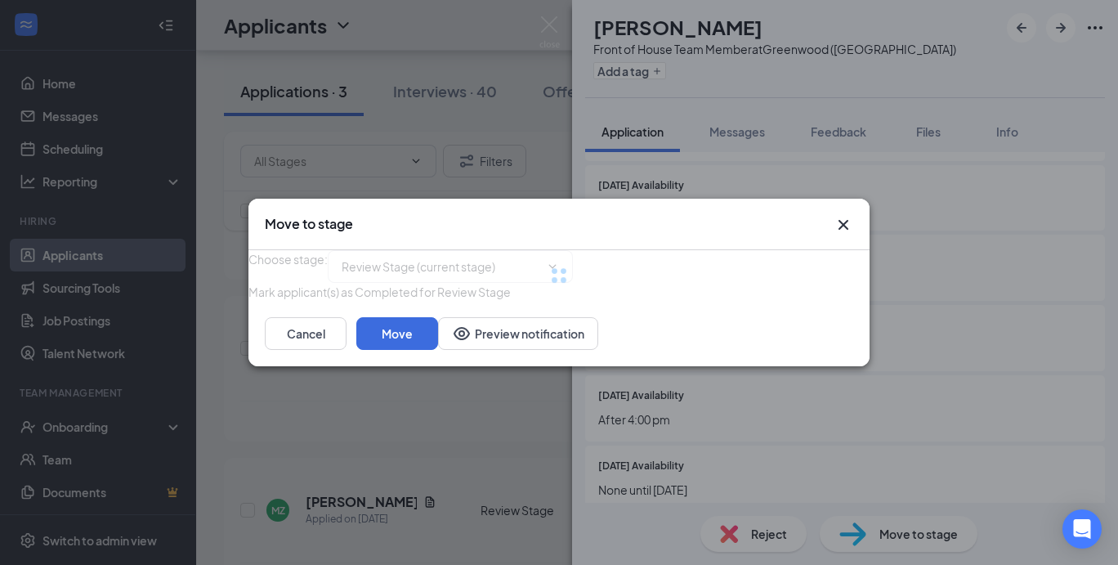
type input "Onsite Interview (next stage)"
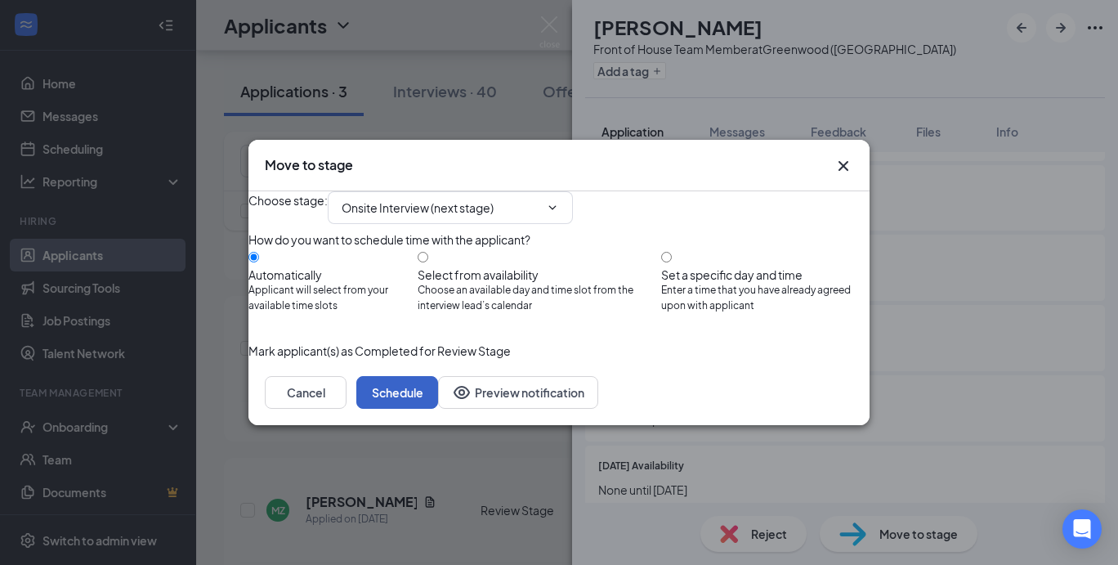
click at [438, 409] on button "Schedule" at bounding box center [397, 392] width 82 height 33
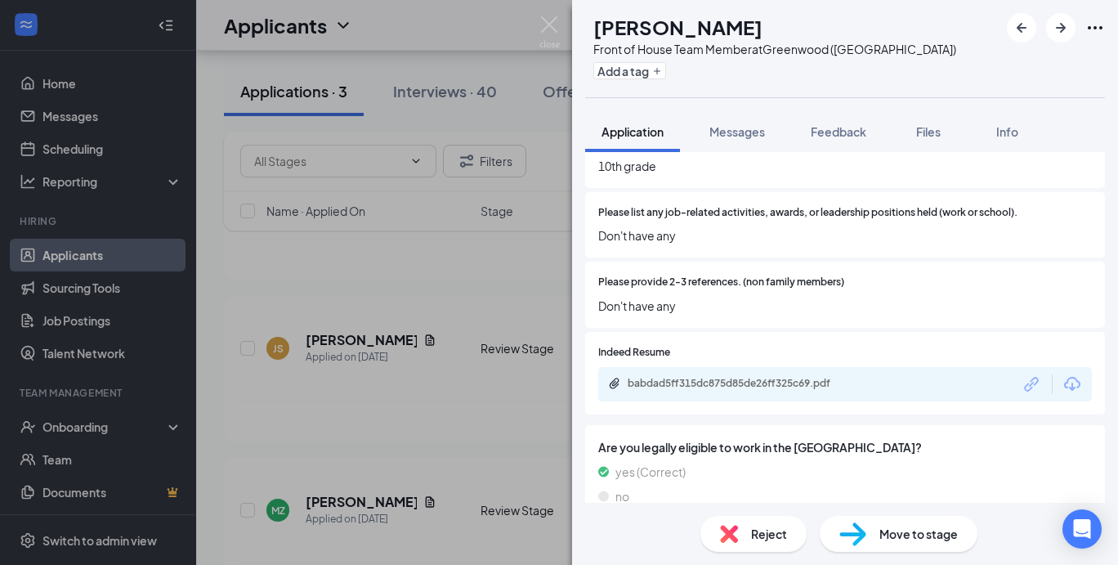
scroll to position [1031, 0]
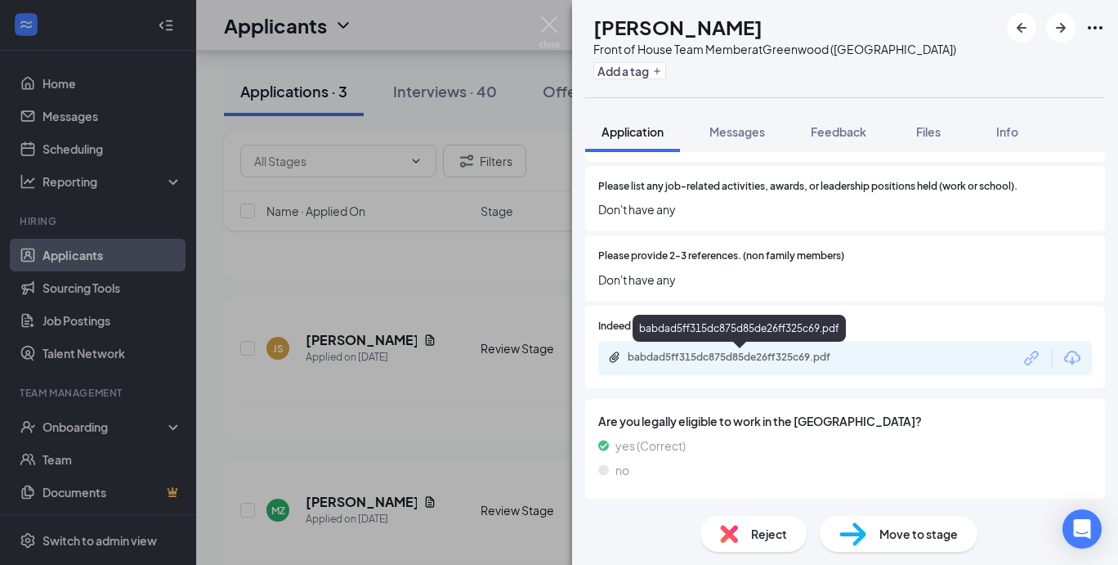
click at [814, 356] on div "babdad5ff315dc875d85de26ff325c69.pdf" at bounding box center [742, 357] width 229 height 13
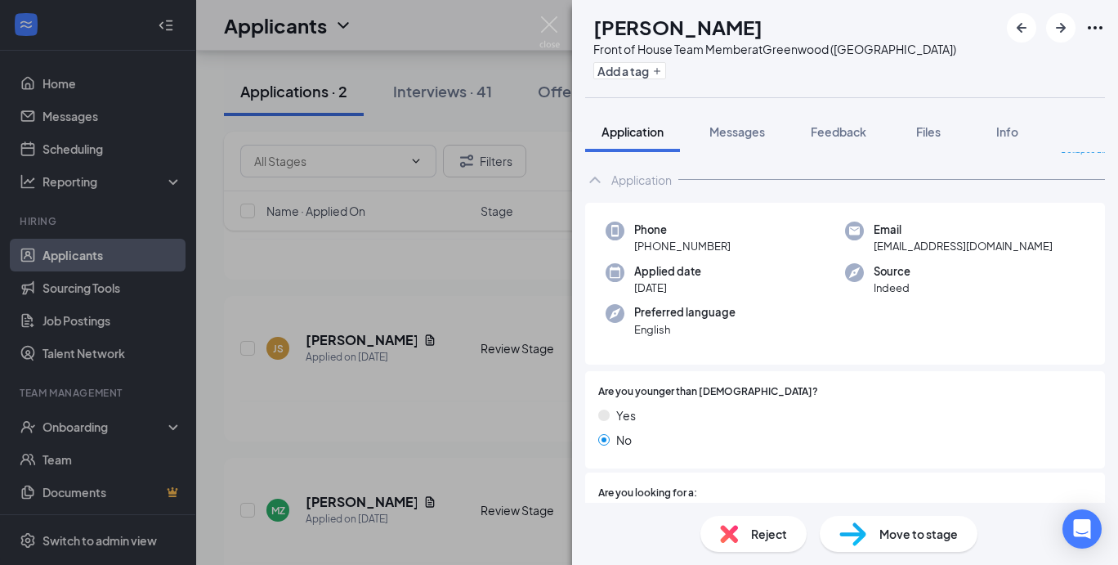
scroll to position [0, 0]
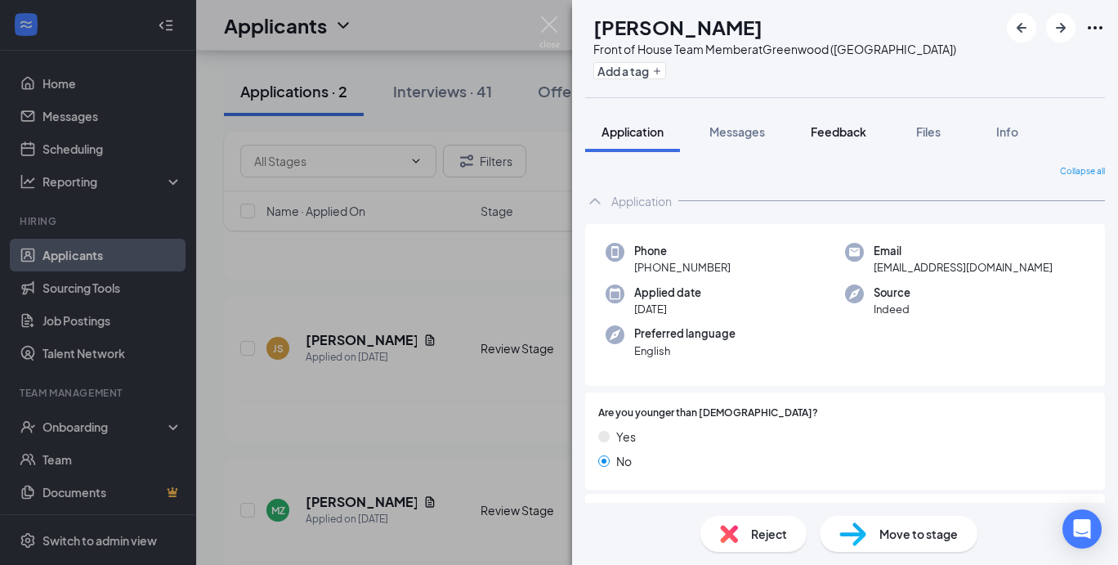
click at [861, 126] on span "Feedback" at bounding box center [839, 131] width 56 height 15
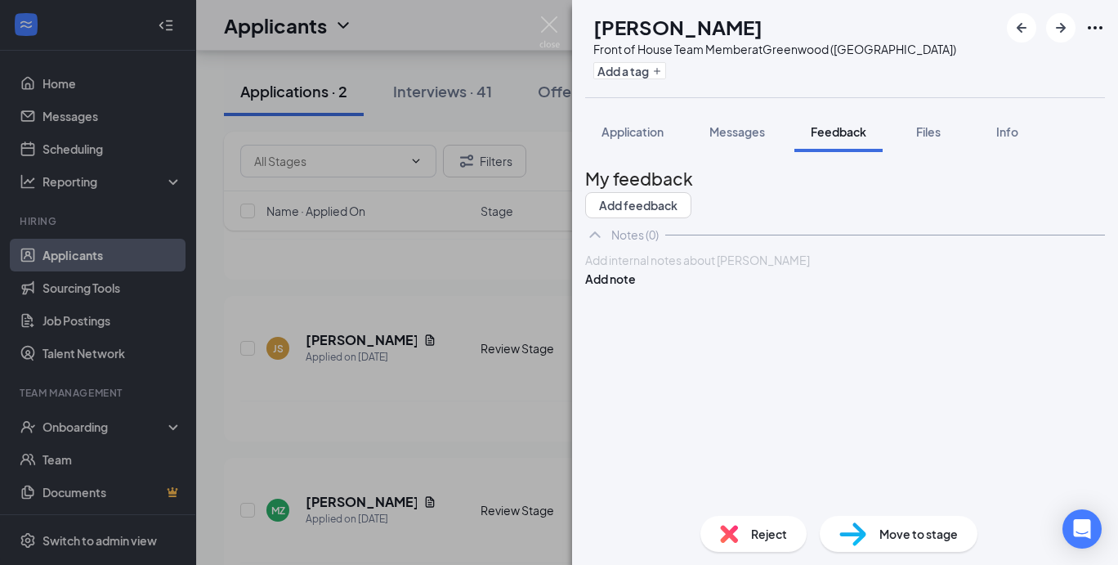
click at [743, 269] on div at bounding box center [845, 260] width 518 height 17
click at [636, 288] on button "Add note" at bounding box center [610, 279] width 51 height 18
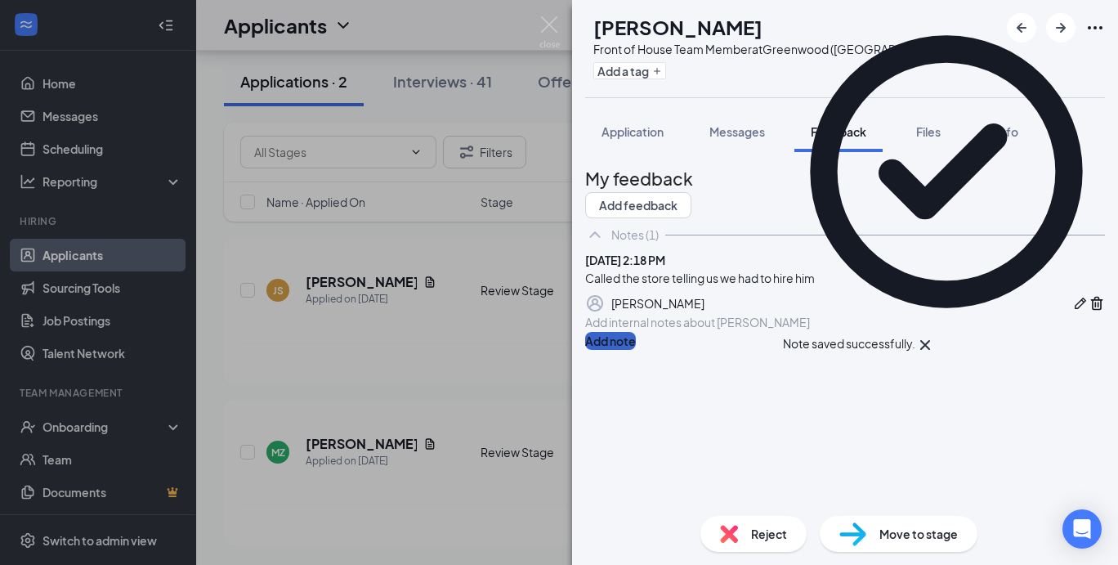
scroll to position [135, 0]
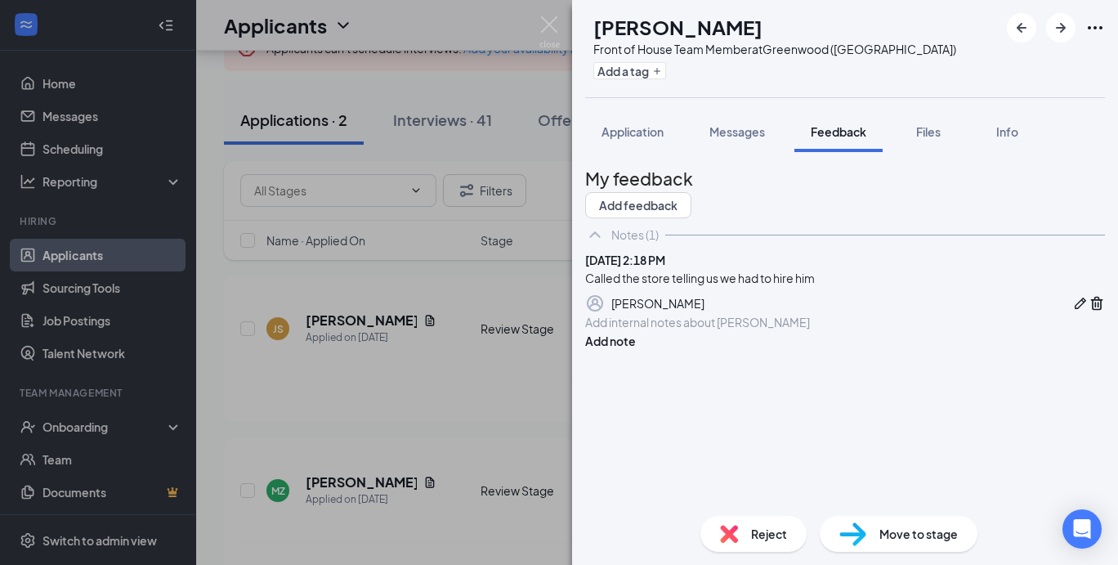
click at [762, 531] on span "Reject" at bounding box center [769, 534] width 36 height 18
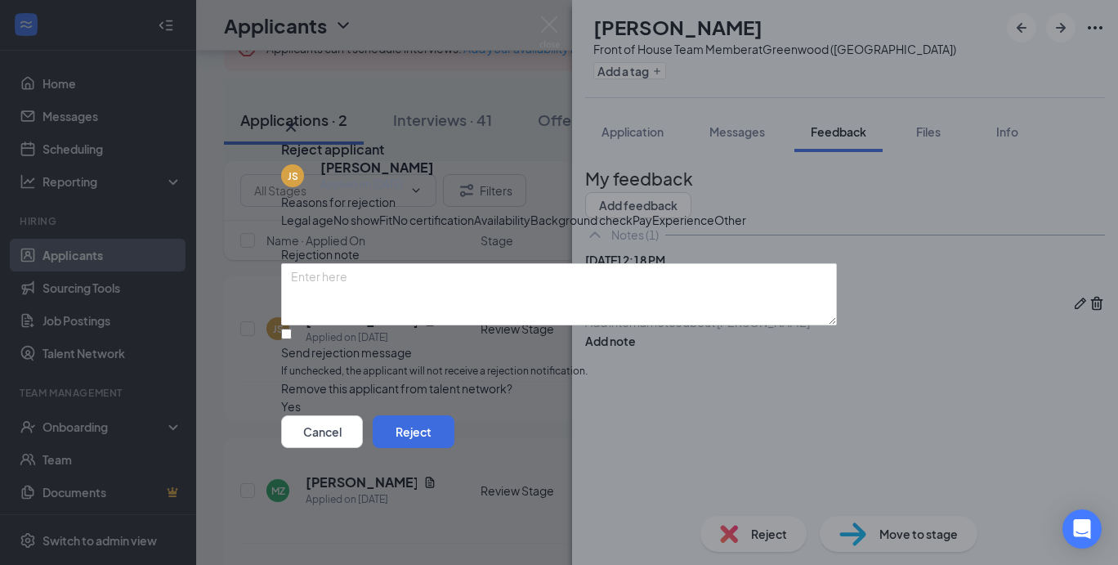
click at [715, 229] on span "Other" at bounding box center [731, 220] width 32 height 18
click at [292, 339] on input "Send rejection message If unchecked, the applicant will not receive a rejection…" at bounding box center [286, 334] width 11 height 11
checkbox input "true"
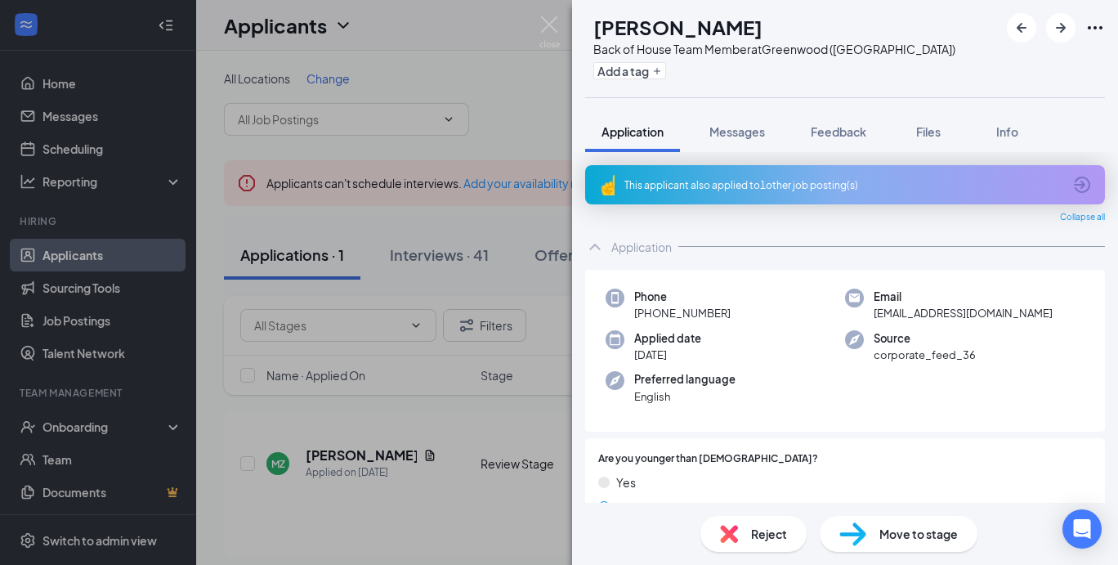
click at [816, 180] on div "This applicant also applied to 1 other job posting(s)" at bounding box center [844, 185] width 438 height 14
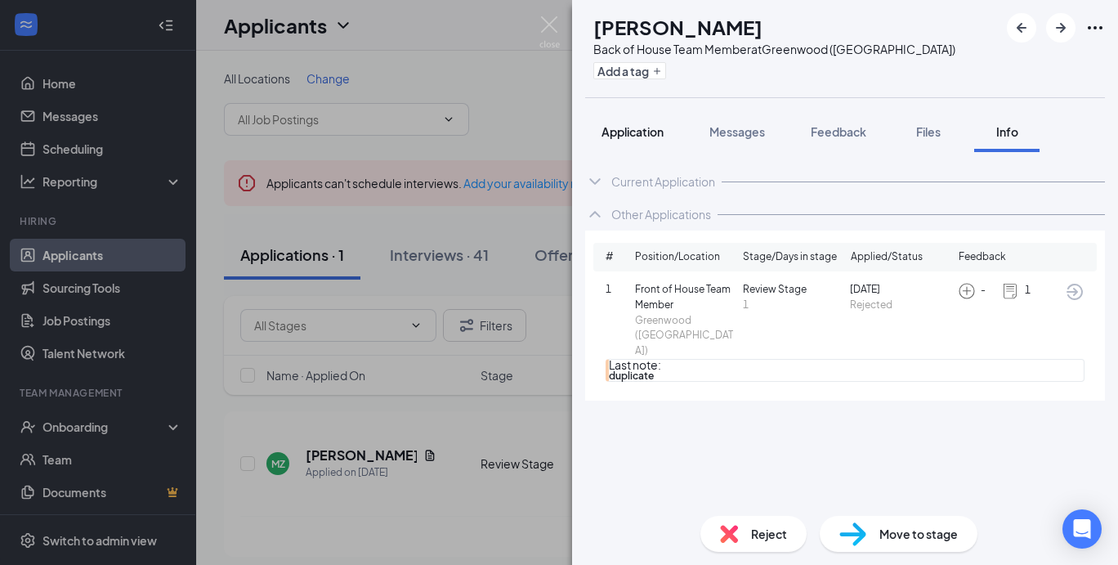
click at [643, 127] on span "Application" at bounding box center [633, 131] width 62 height 15
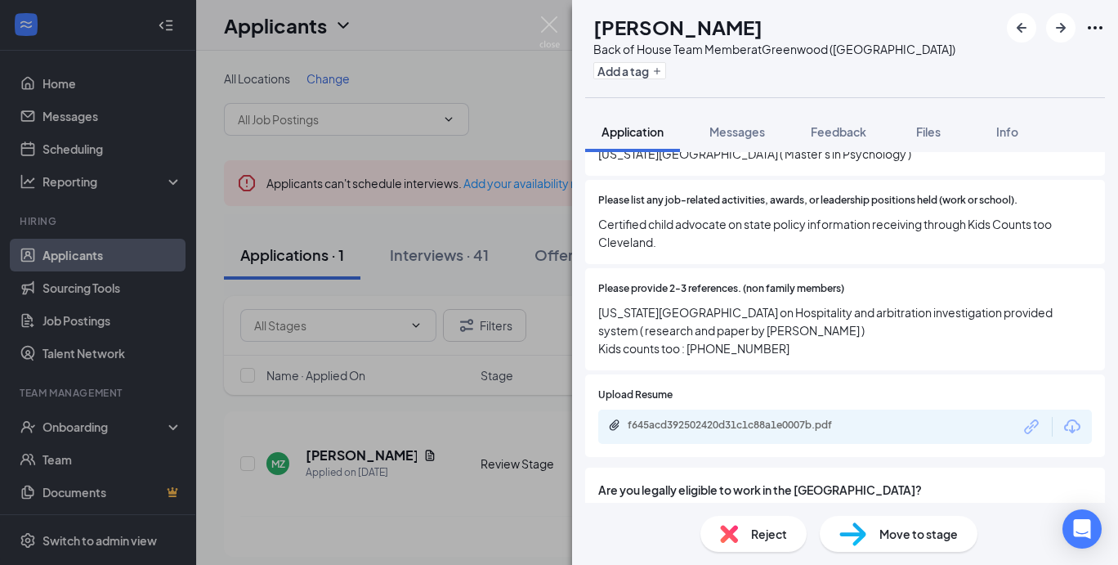
scroll to position [1185, 0]
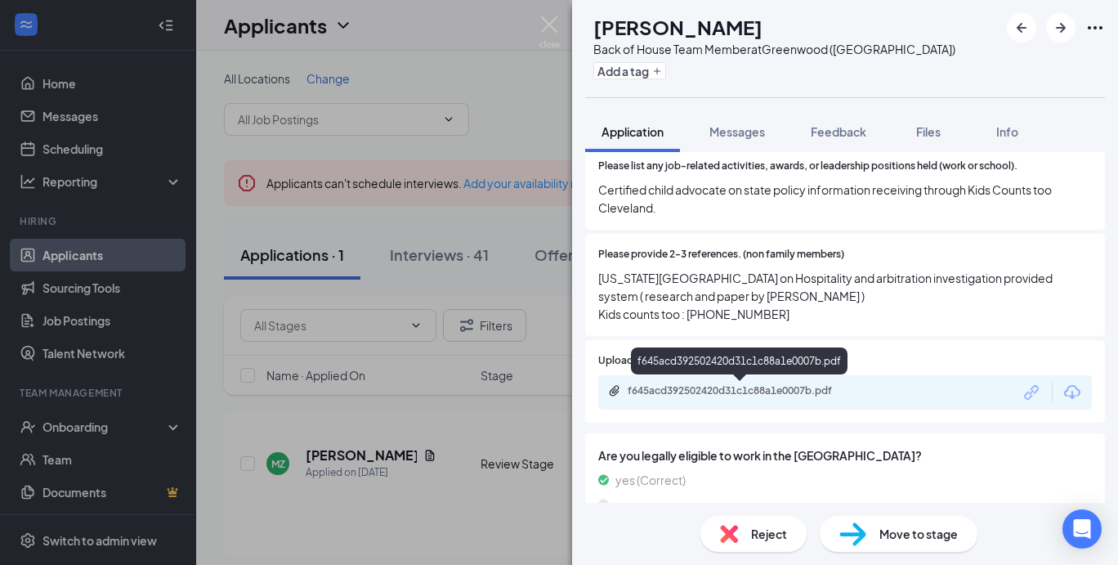
click at [719, 388] on div "f645acd392502420d31c1c88a1e0007b.pdf" at bounding box center [742, 390] width 229 height 13
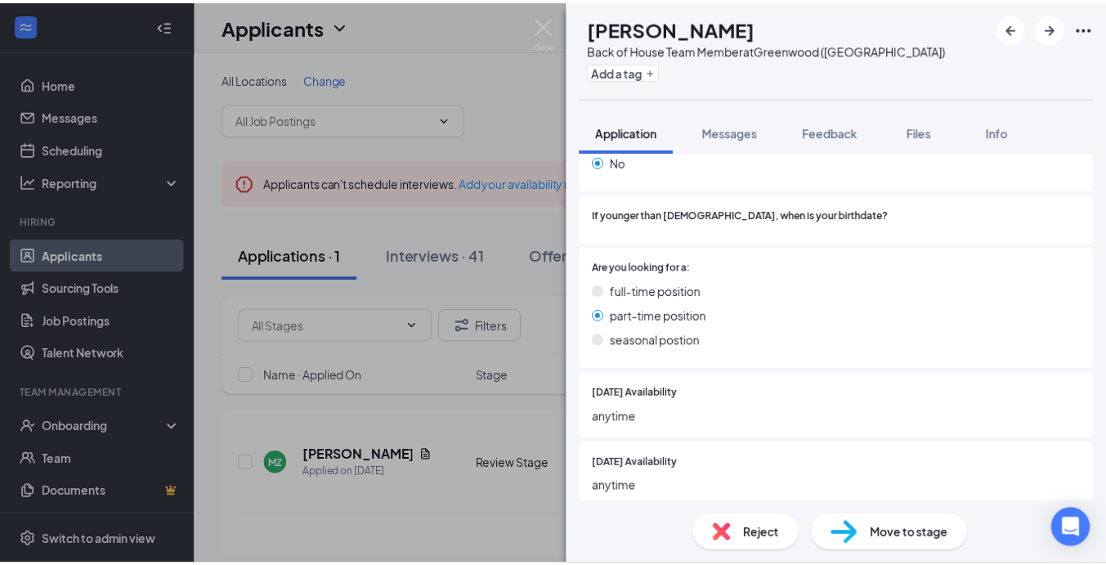
scroll to position [346, 0]
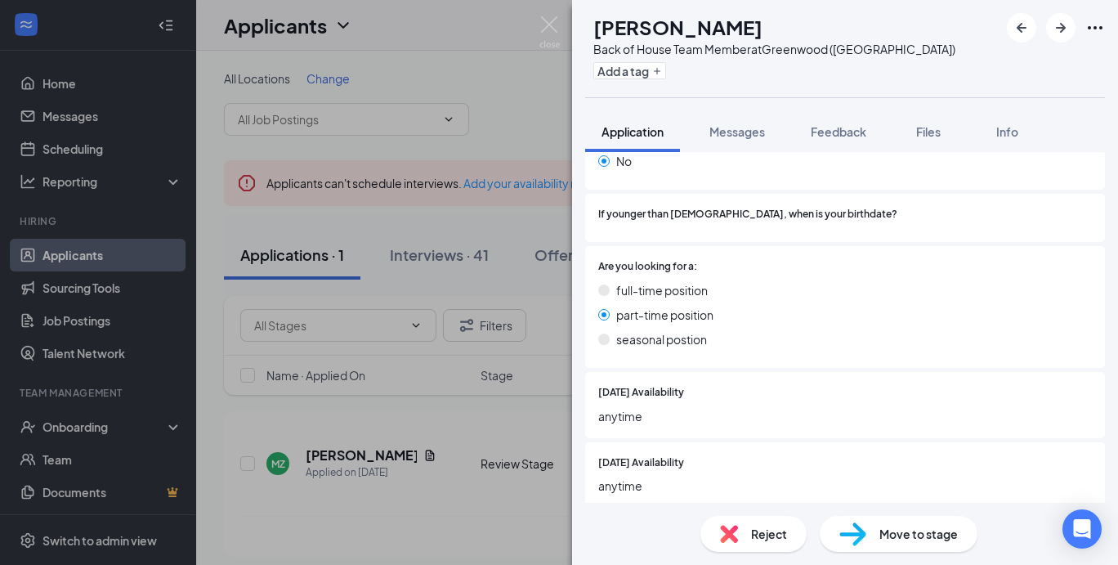
click at [550, 16] on div "MZ [PERSON_NAME] Back of House Team Member at [GEOGRAPHIC_DATA] ([GEOGRAPHIC_DA…" at bounding box center [559, 282] width 1118 height 565
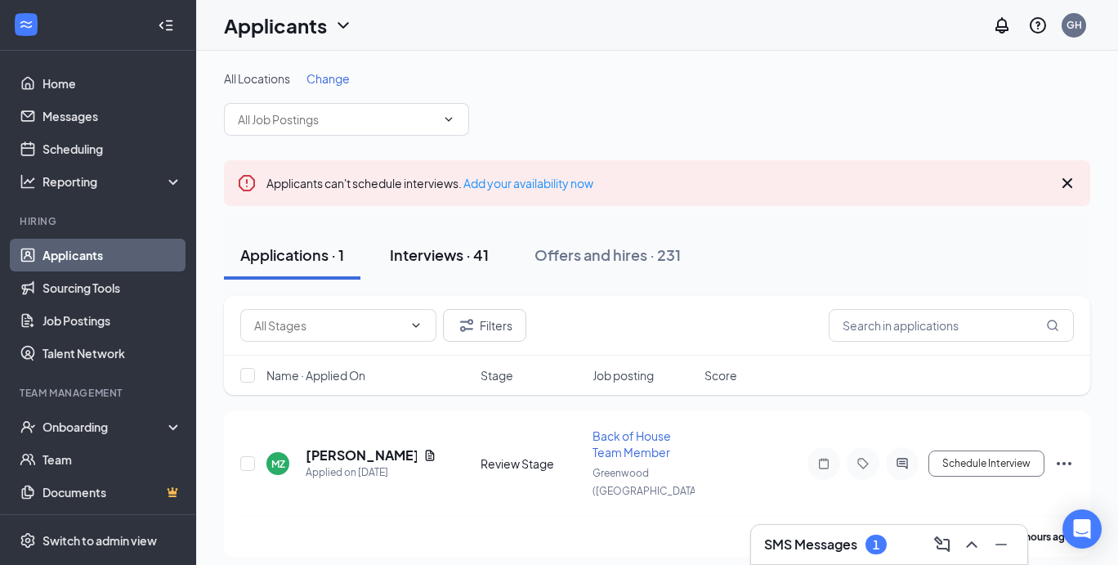
click at [470, 255] on div "Interviews · 41" at bounding box center [439, 254] width 99 height 20
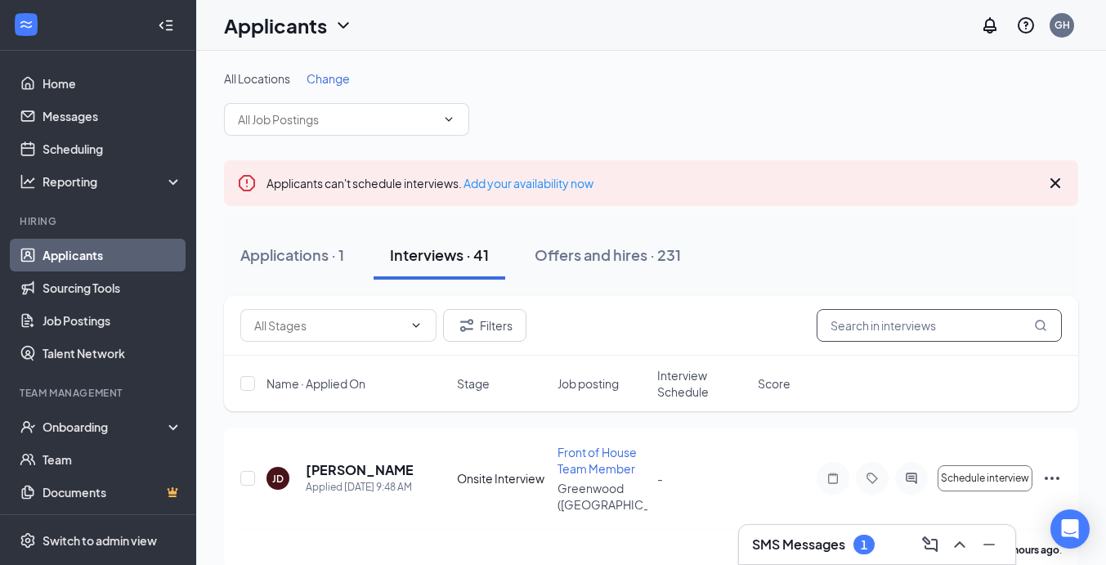
click at [895, 332] on input "text" at bounding box center [939, 325] width 245 height 33
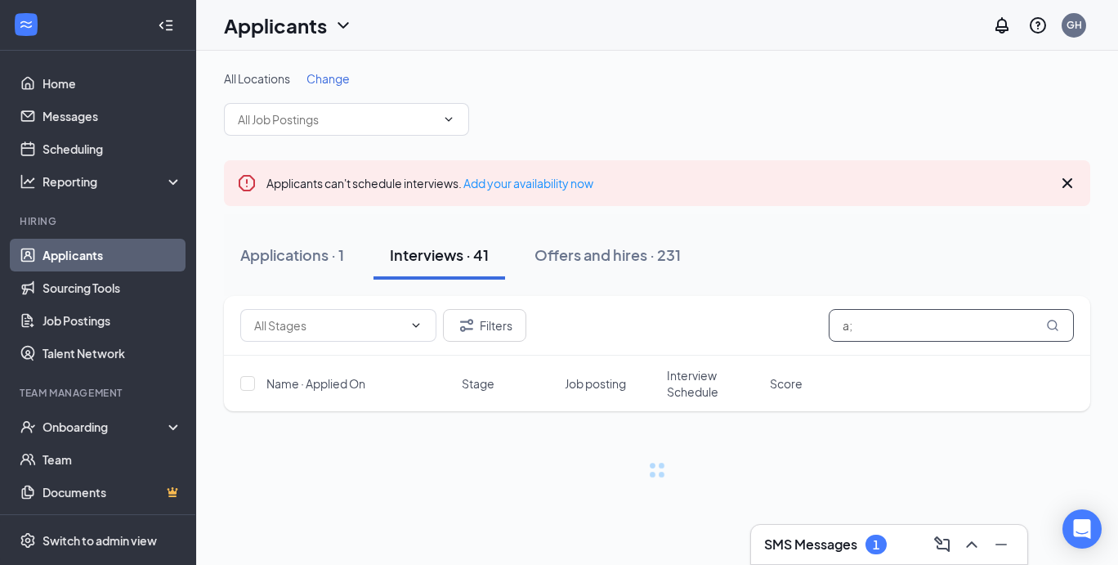
type input "a"
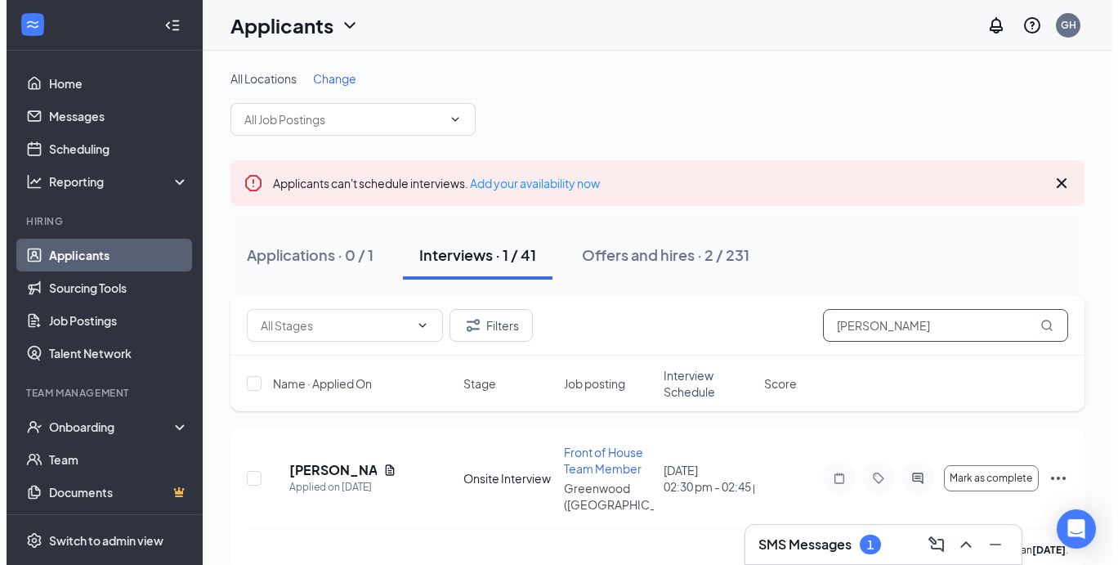
scroll to position [6, 0]
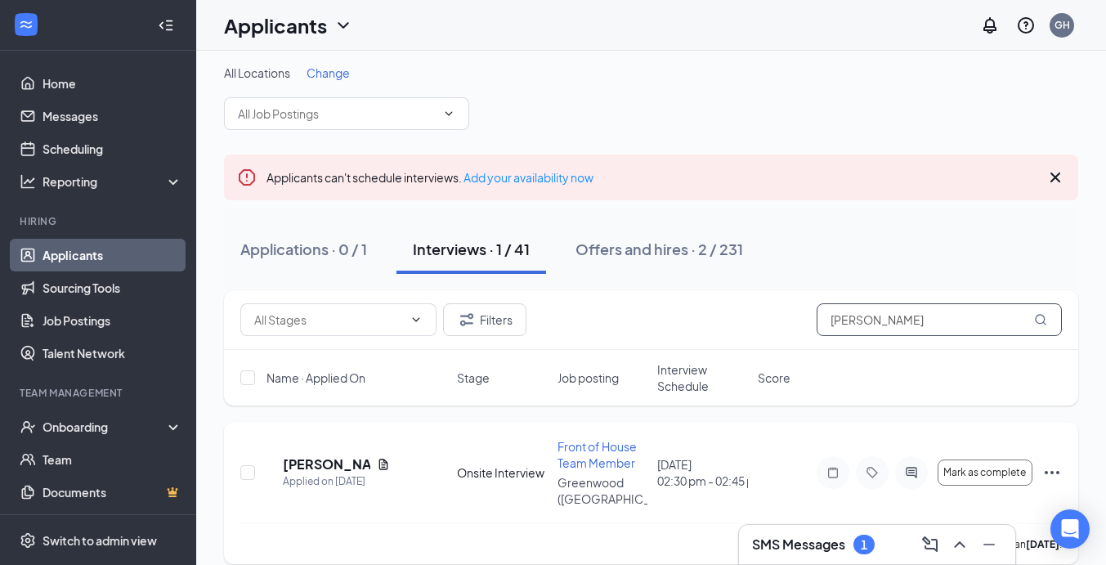
type input "[PERSON_NAME]"
click at [365, 460] on h5 "[PERSON_NAME]" at bounding box center [326, 464] width 87 height 18
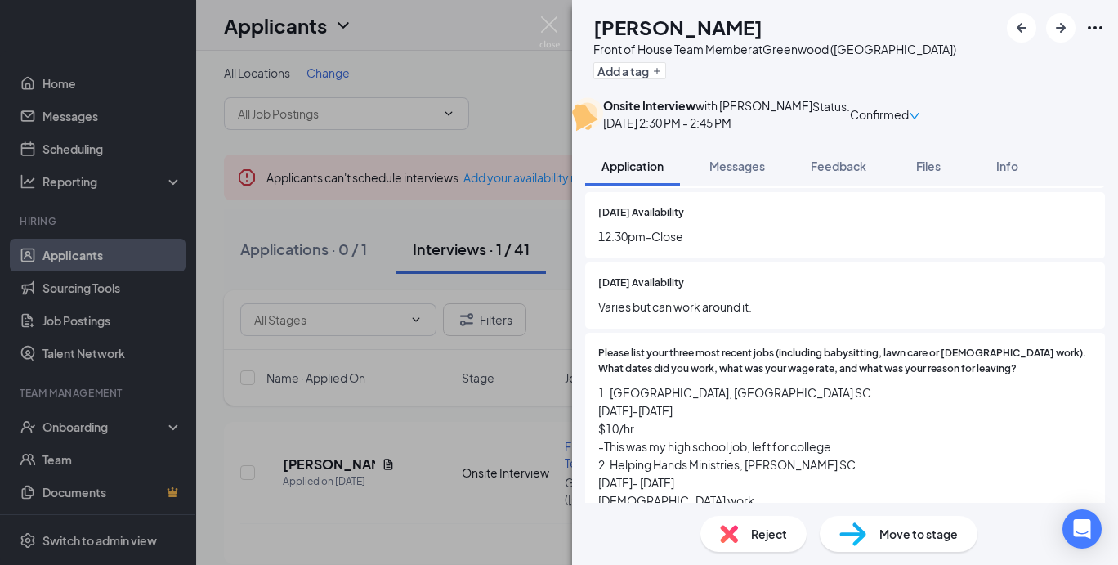
scroll to position [793, 0]
click at [847, 174] on div "Feedback" at bounding box center [839, 166] width 56 height 16
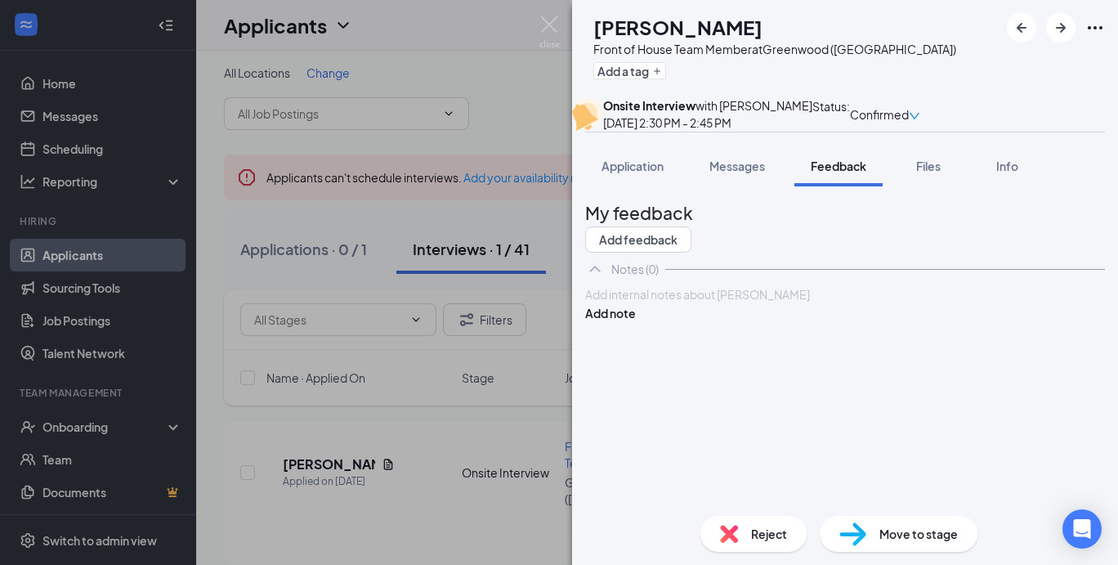
click at [640, 303] on div at bounding box center [845, 294] width 518 height 17
click at [653, 173] on span "Application" at bounding box center [633, 166] width 62 height 15
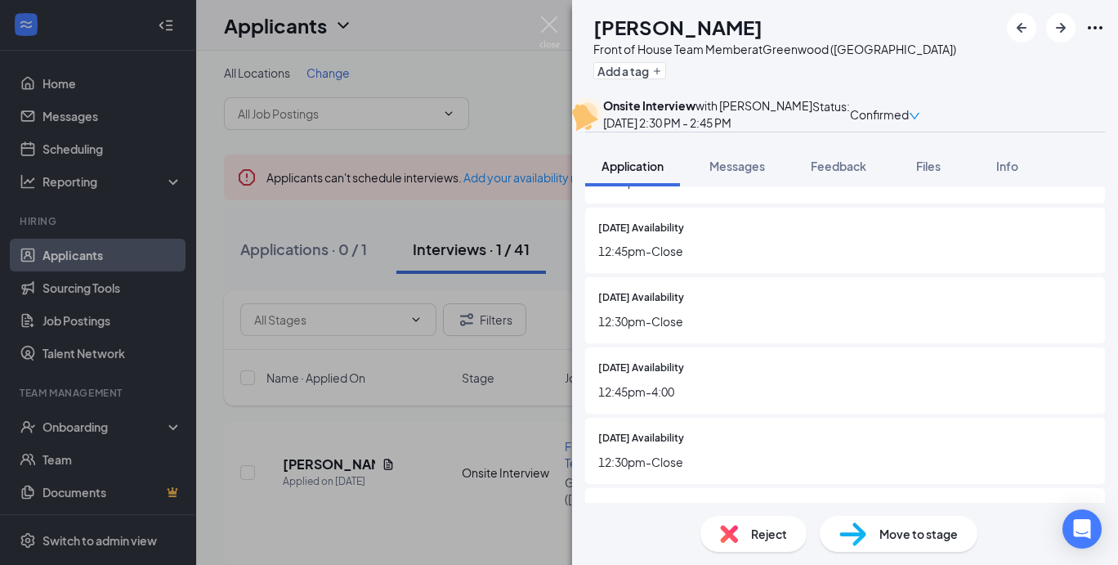
scroll to position [570, 0]
click at [836, 186] on button "Feedback" at bounding box center [839, 166] width 88 height 41
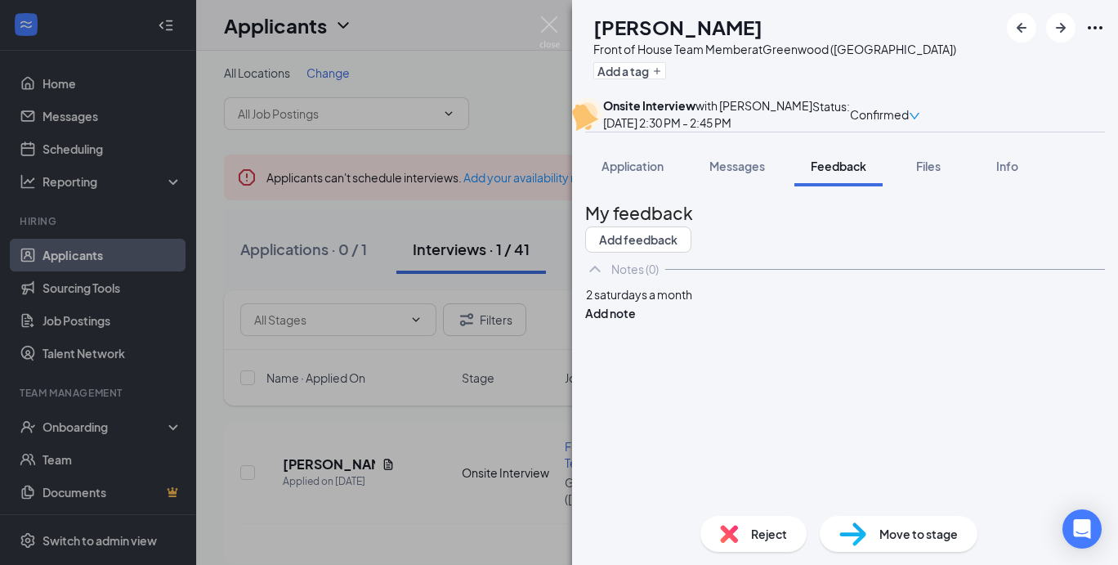
click at [746, 303] on div "2 saturdays a month" at bounding box center [845, 294] width 518 height 17
click at [631, 173] on span "Application" at bounding box center [633, 166] width 62 height 15
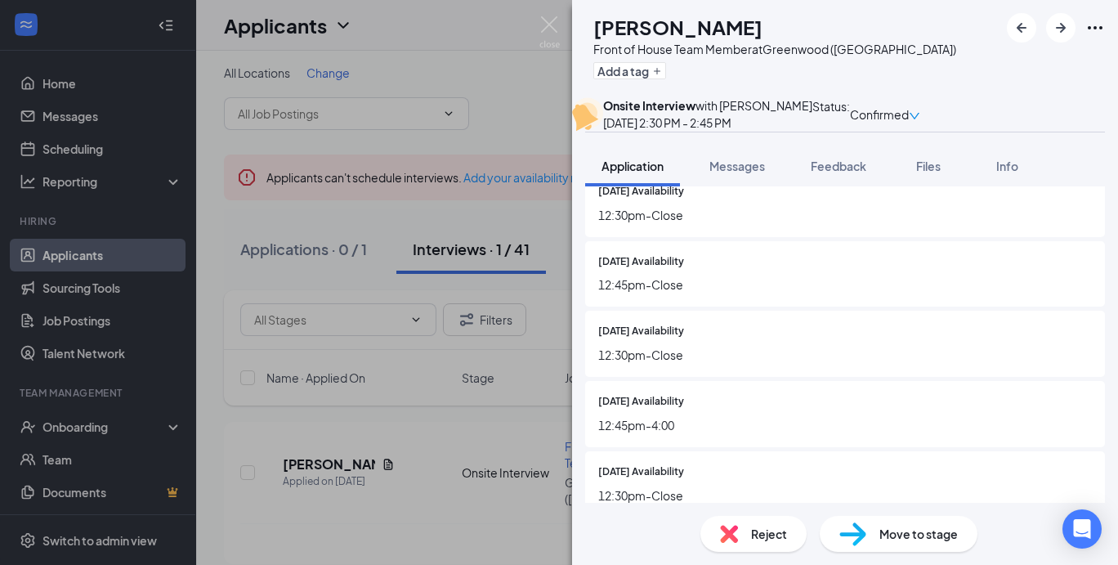
scroll to position [527, 0]
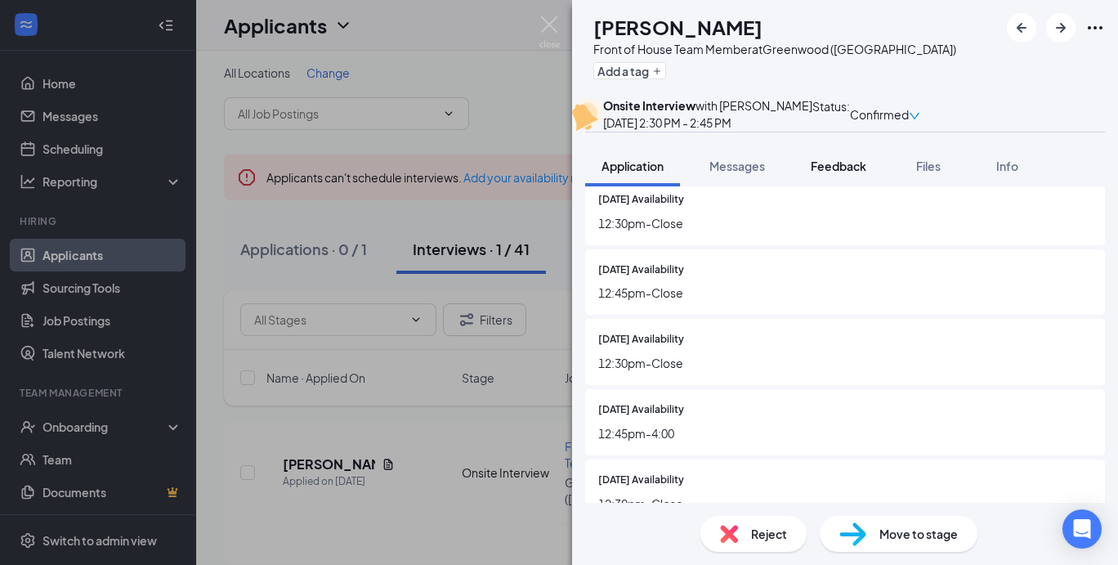
click at [835, 173] on span "Feedback" at bounding box center [839, 166] width 56 height 15
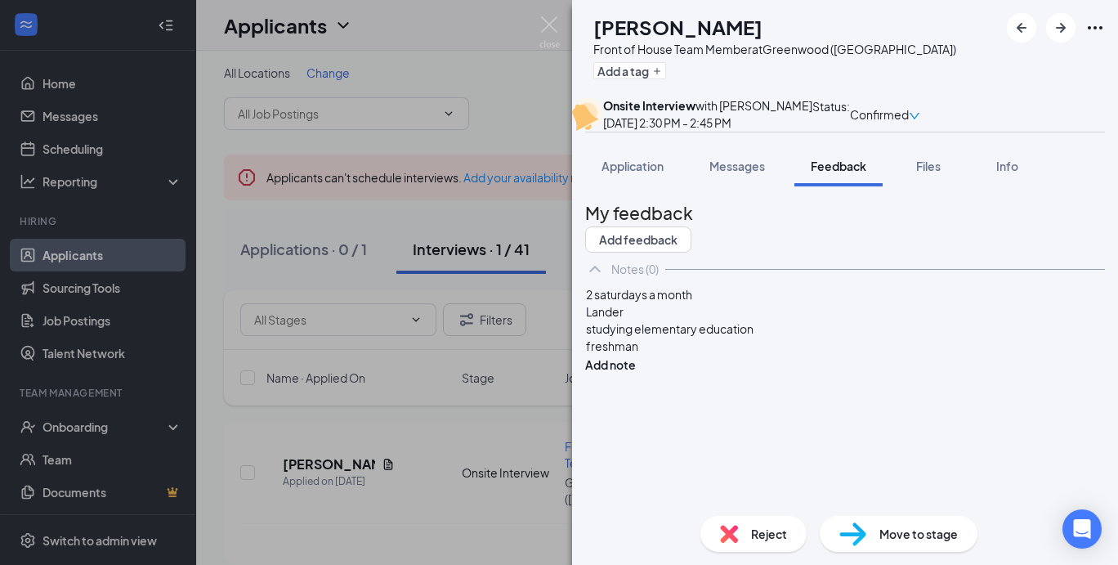
click at [675, 355] on div "freshman" at bounding box center [845, 346] width 518 height 17
click at [624, 173] on span "Application" at bounding box center [633, 166] width 62 height 15
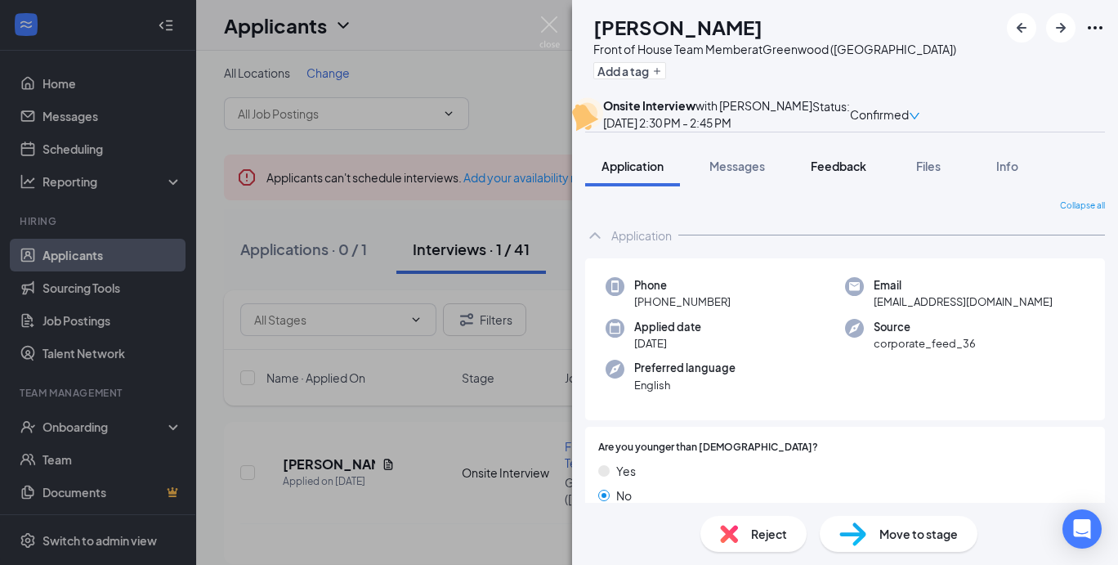
click at [851, 174] on div "Feedback" at bounding box center [839, 166] width 56 height 16
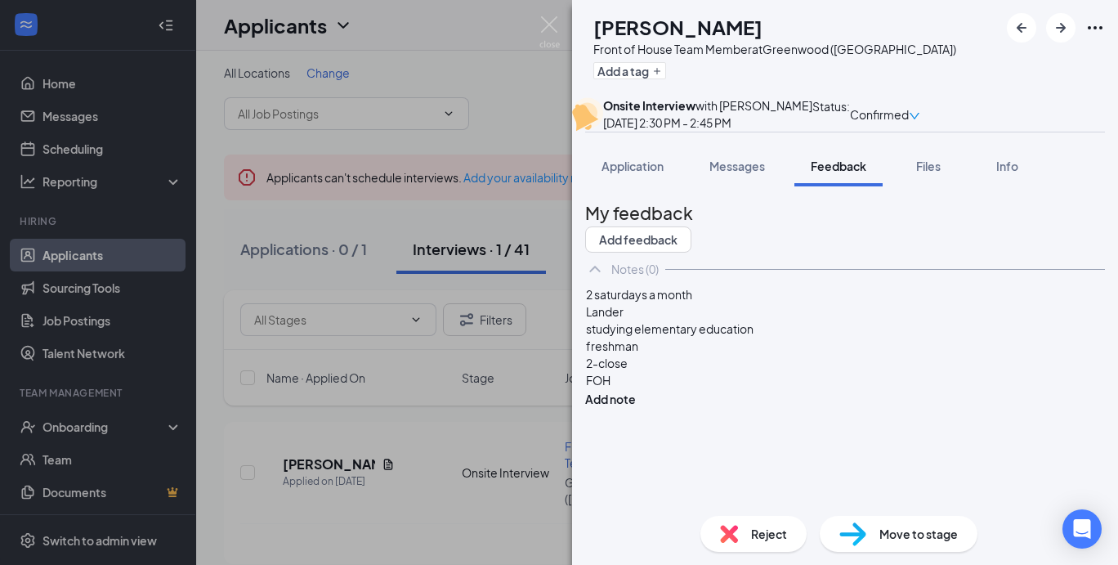
click at [665, 389] on div "FOH" at bounding box center [845, 380] width 518 height 17
click at [643, 173] on span "Application" at bounding box center [633, 166] width 62 height 15
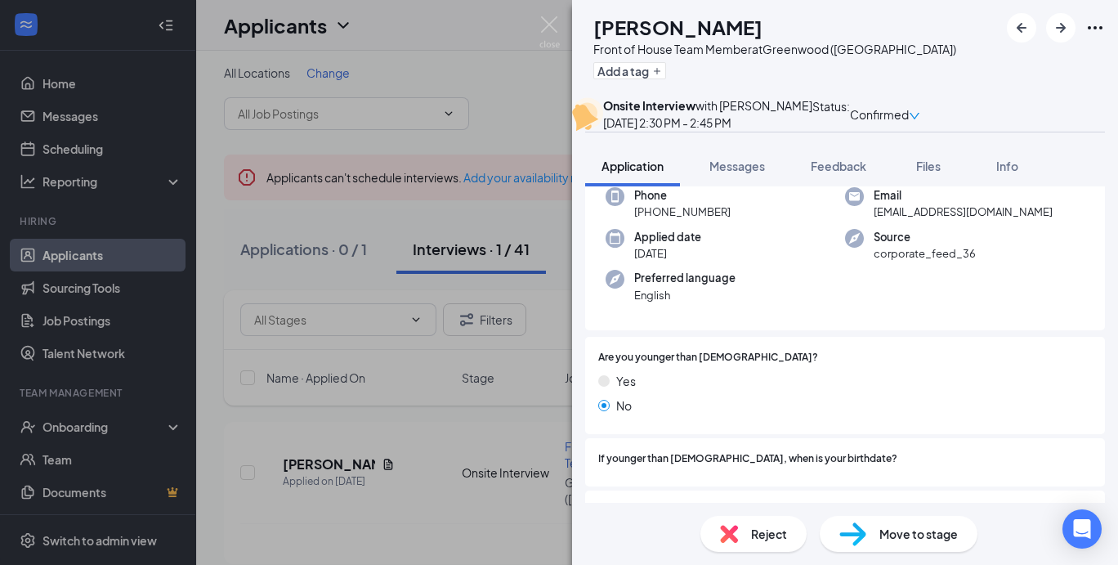
scroll to position [88, 0]
click at [845, 173] on span "Feedback" at bounding box center [839, 166] width 56 height 15
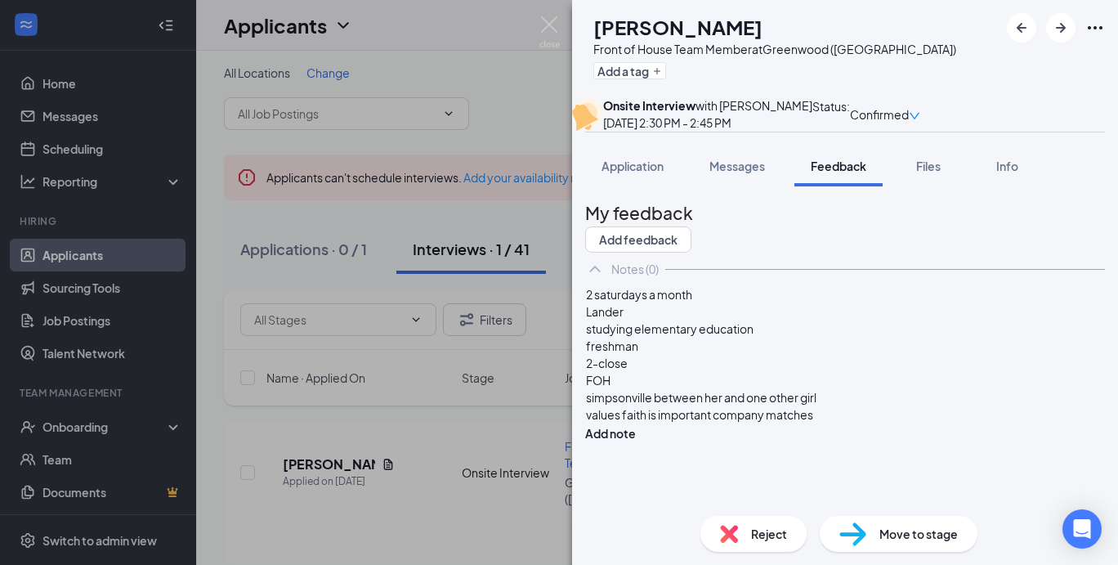
scroll to position [26, 0]
click at [870, 424] on div "values faith is important company matches" at bounding box center [845, 414] width 518 height 17
click at [721, 441] on div "communicati" at bounding box center [845, 432] width 518 height 17
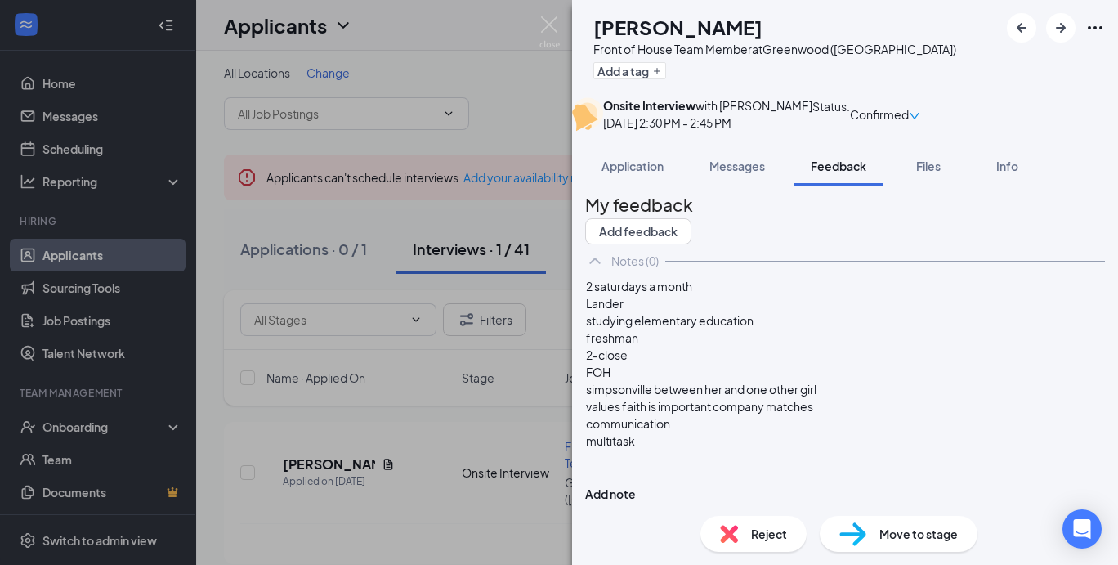
scroll to position [78, 0]
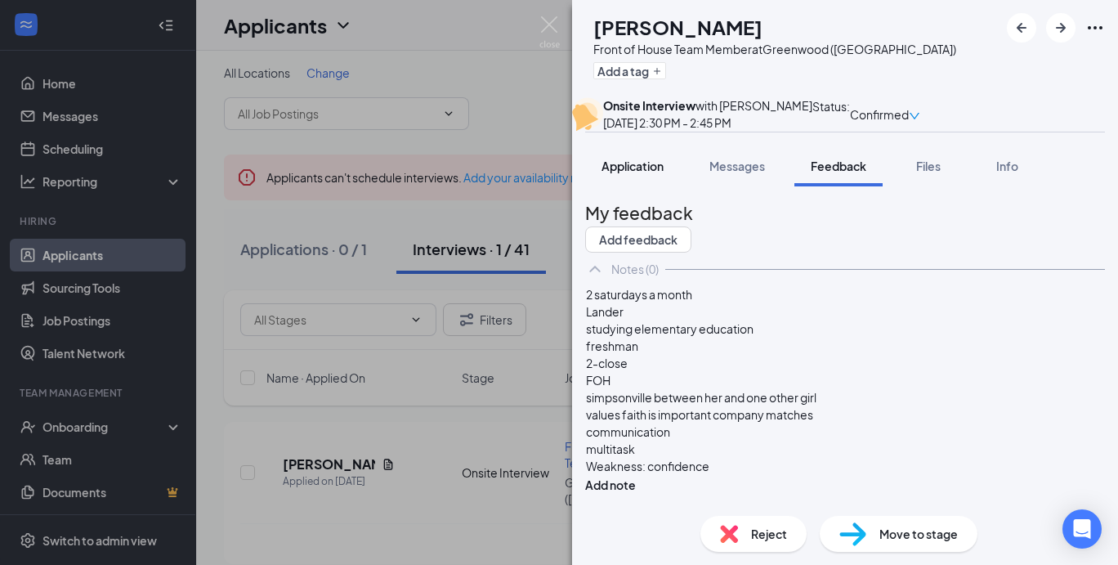
click at [650, 173] on span "Application" at bounding box center [633, 166] width 62 height 15
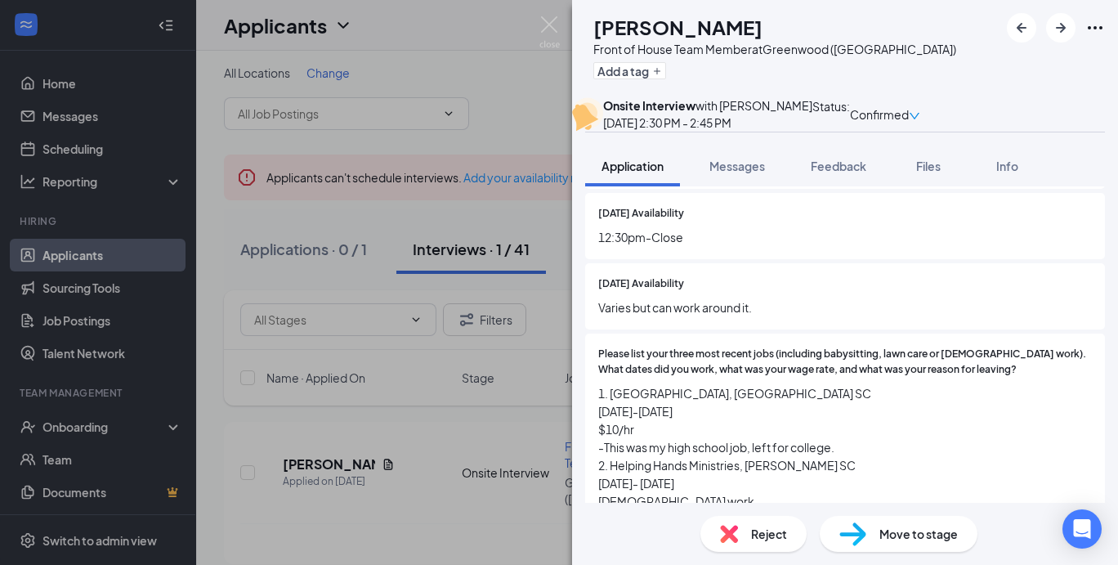
scroll to position [795, 0]
click at [815, 173] on span "Feedback" at bounding box center [839, 166] width 56 height 15
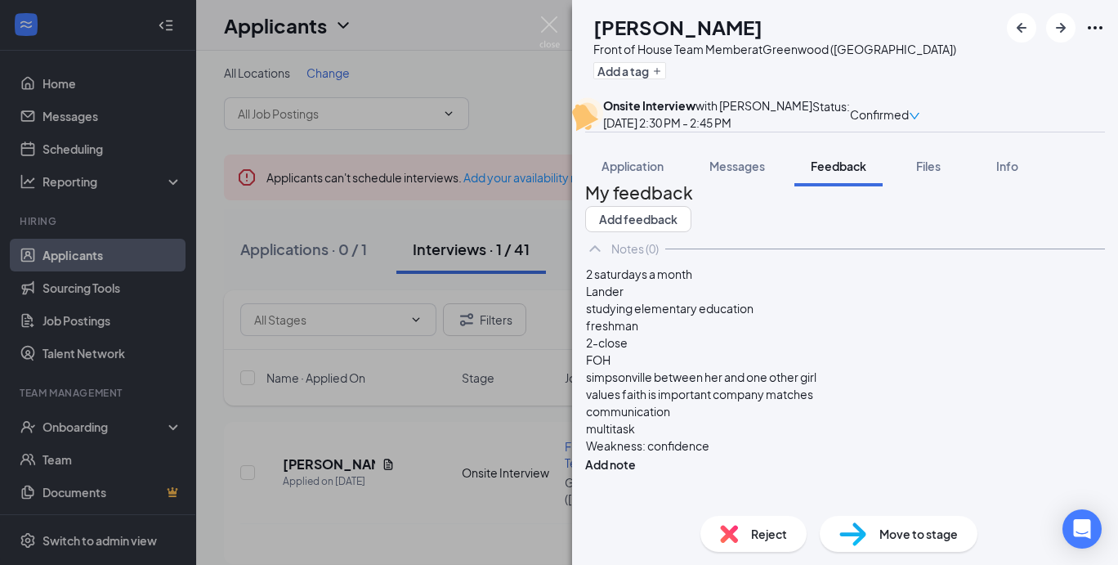
scroll to position [78, 0]
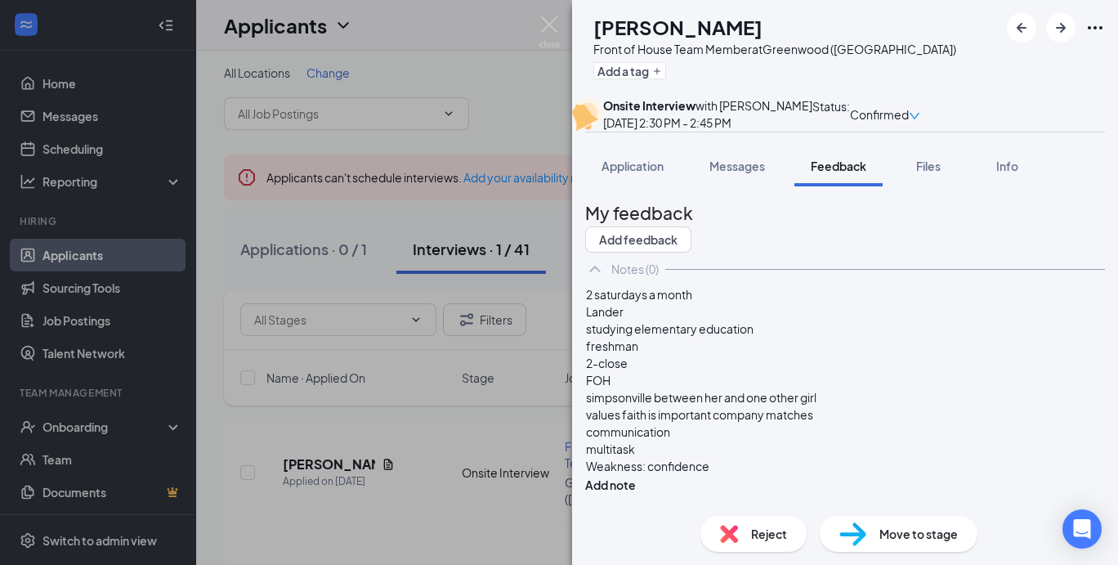
click at [750, 475] on div "Weakness: confidence" at bounding box center [845, 466] width 518 height 17
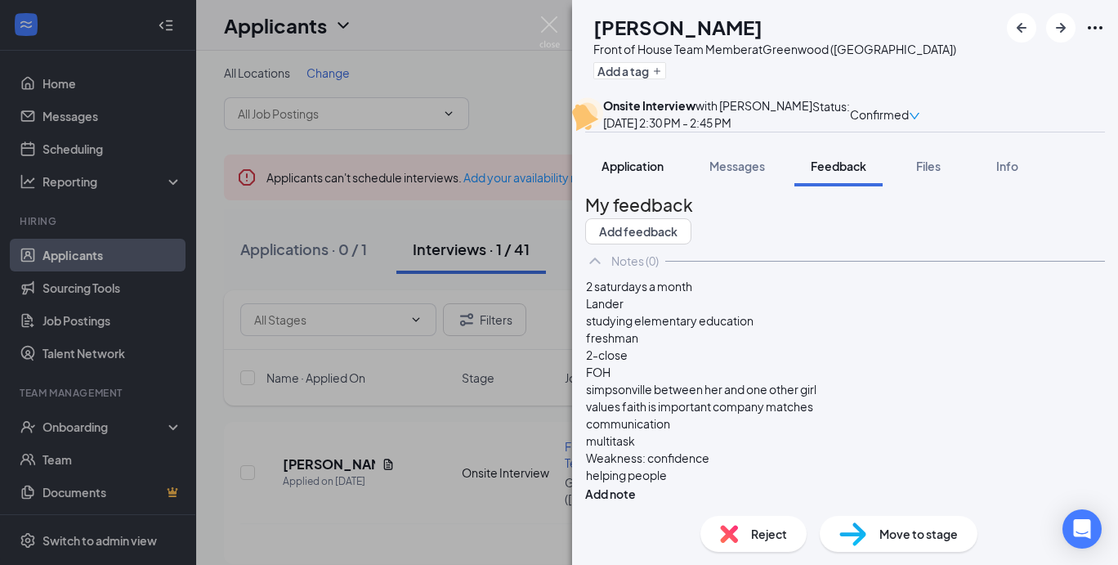
click at [634, 186] on button "Application" at bounding box center [632, 166] width 95 height 41
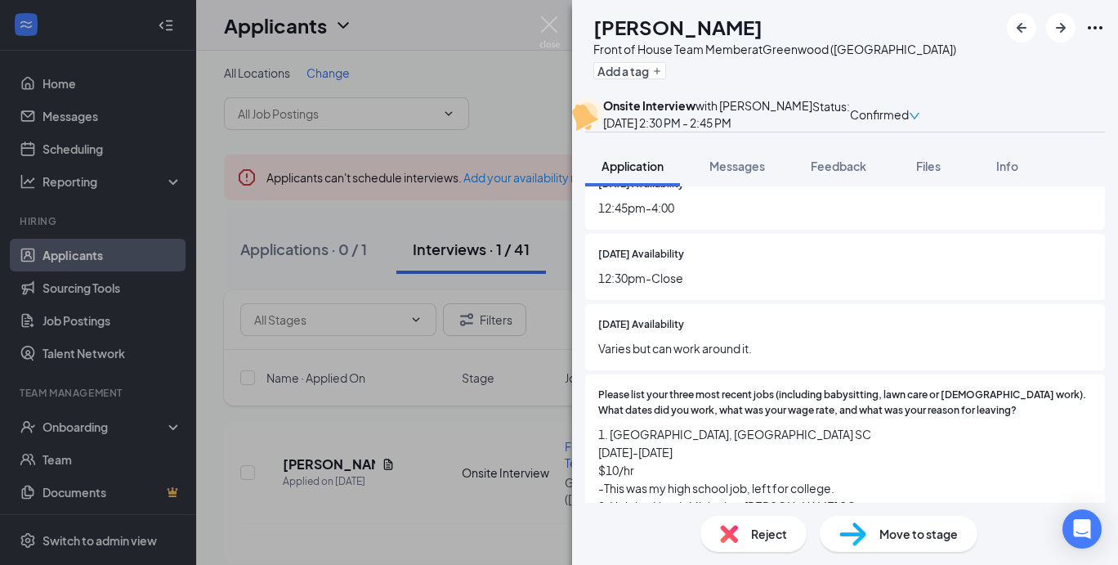
scroll to position [755, 0]
click at [845, 173] on span "Feedback" at bounding box center [839, 166] width 56 height 15
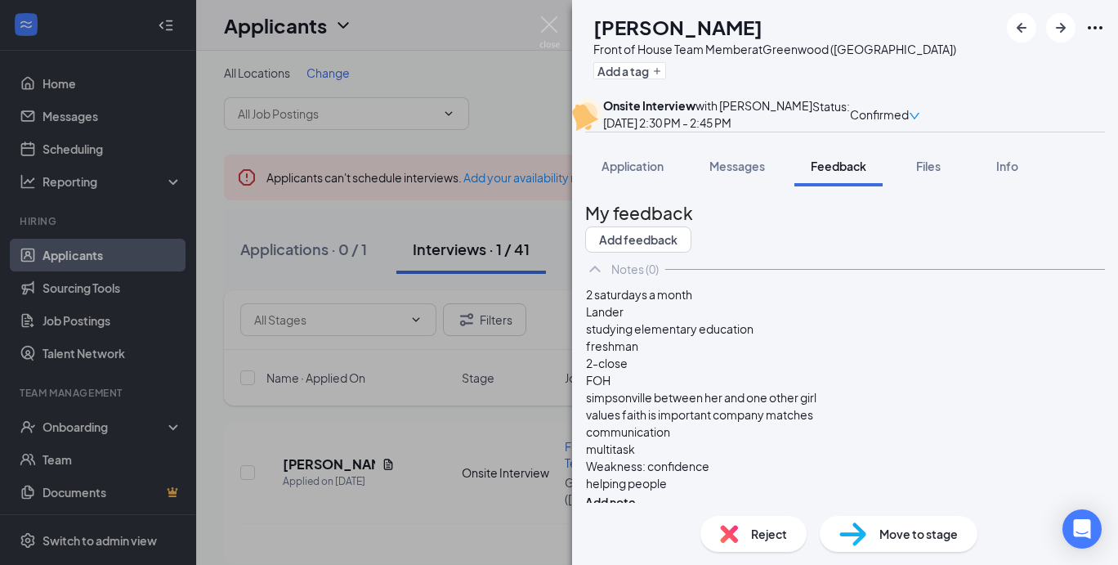
scroll to position [95, 0]
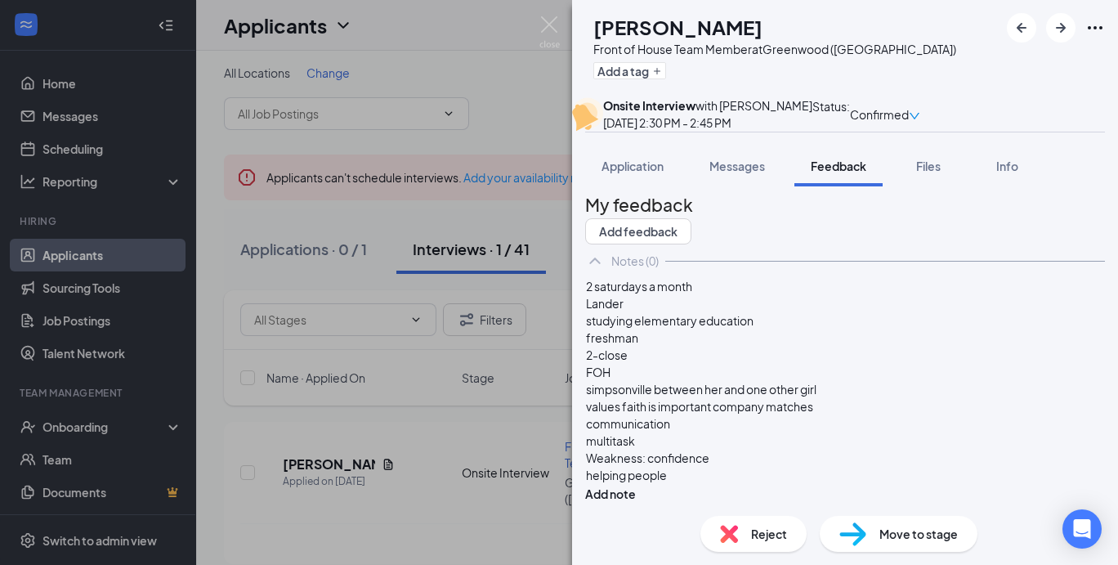
click at [707, 477] on div "helping people" at bounding box center [845, 475] width 518 height 17
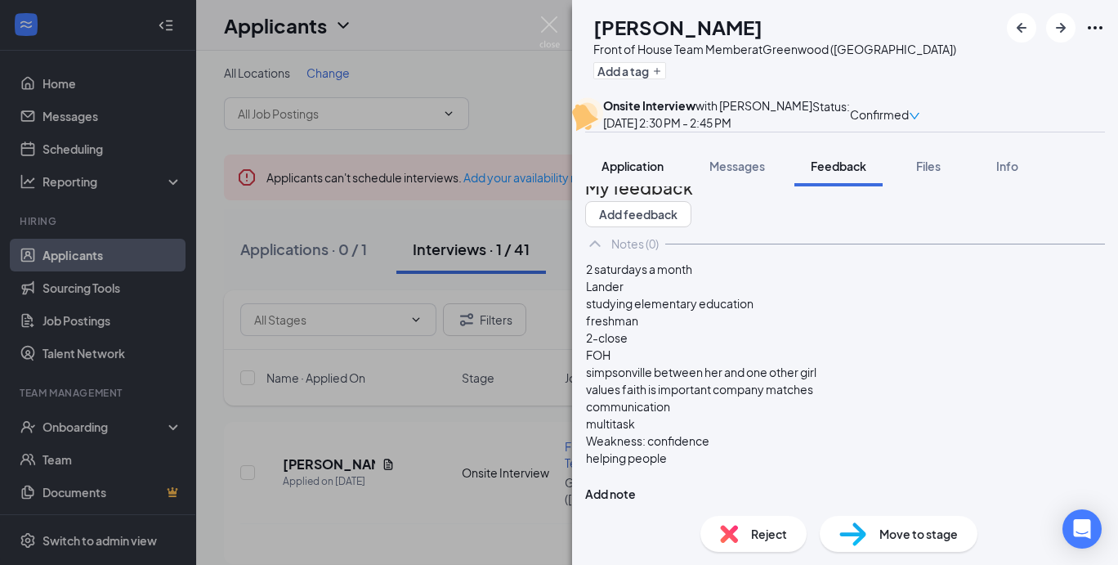
click at [655, 186] on button "Application" at bounding box center [632, 166] width 95 height 41
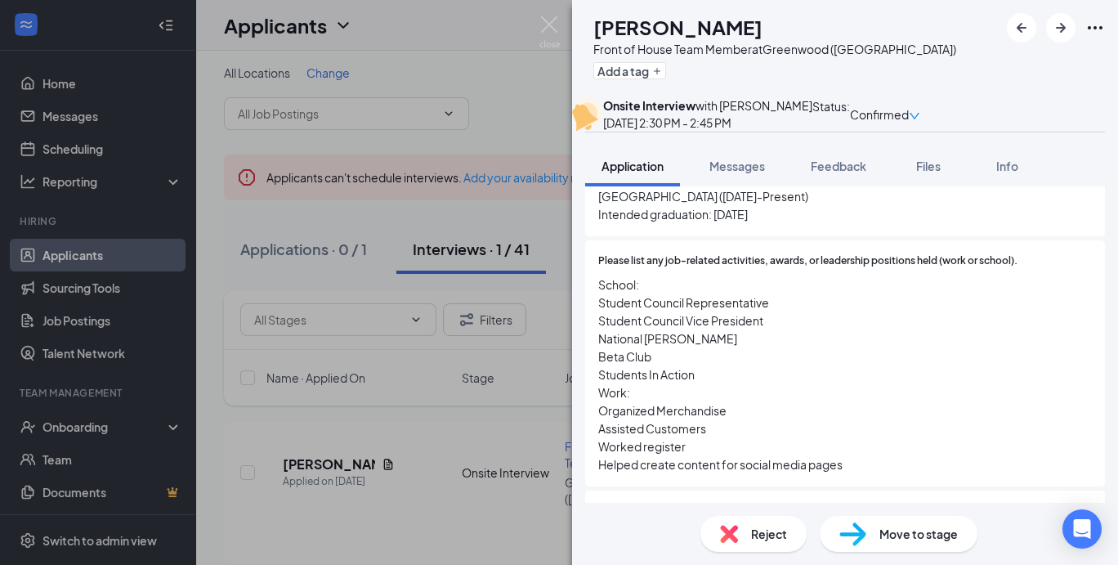
scroll to position [1289, 0]
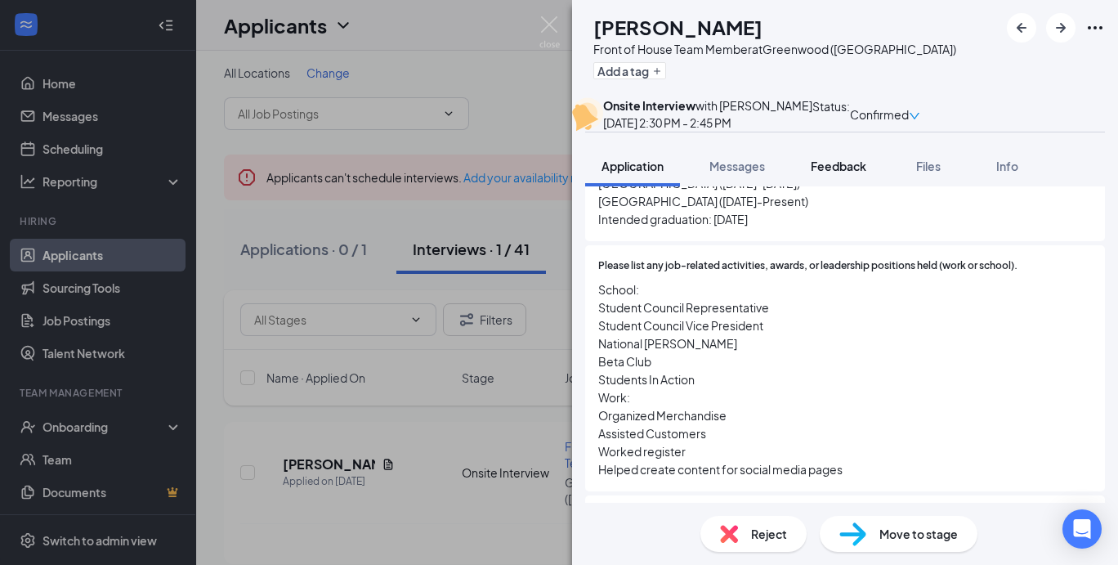
click at [822, 173] on span "Feedback" at bounding box center [839, 166] width 56 height 15
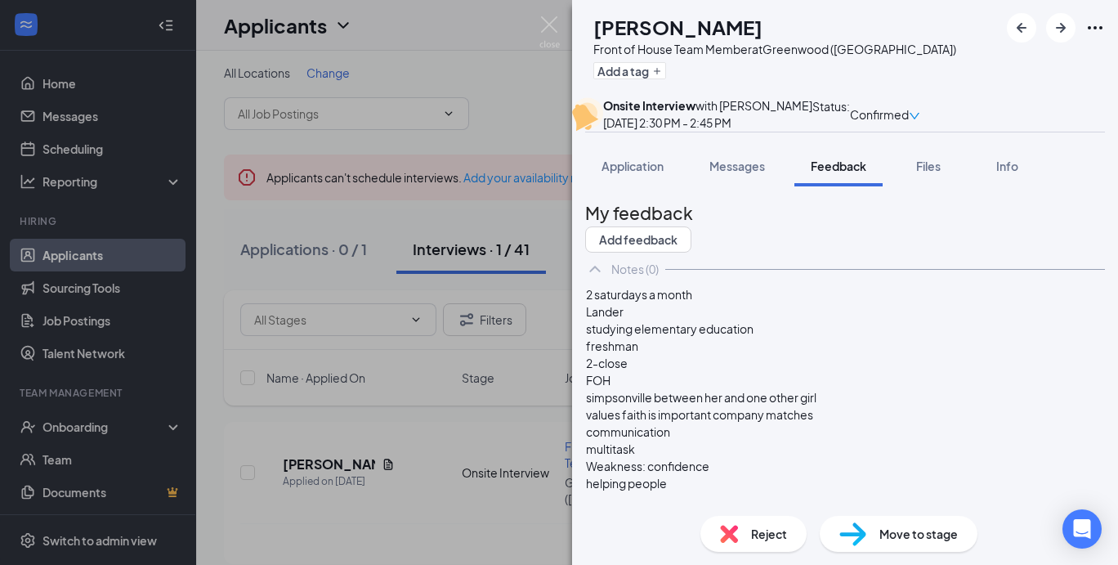
scroll to position [112, 0]
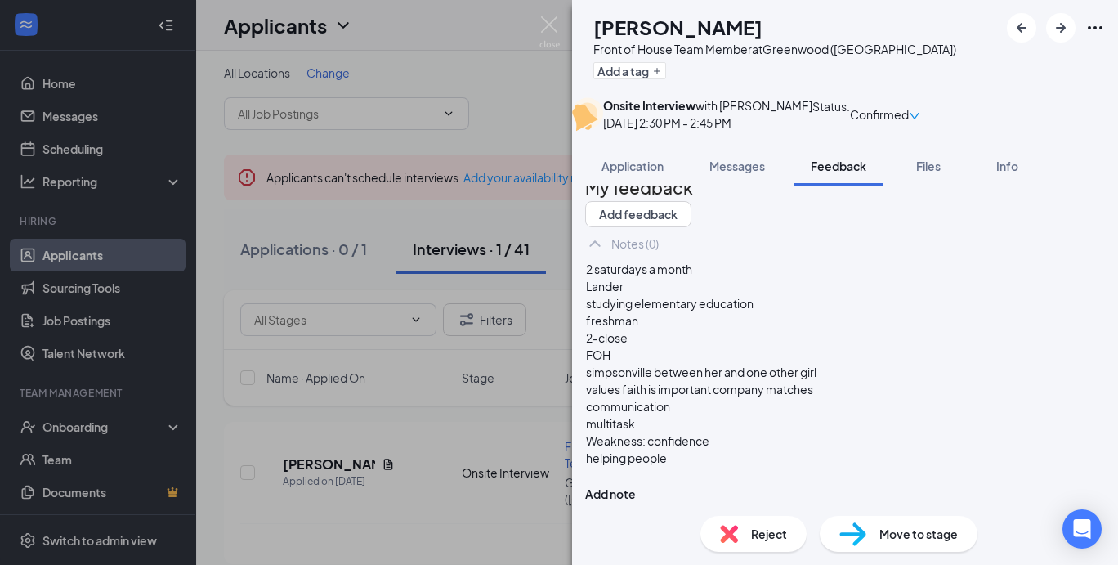
click at [679, 477] on div at bounding box center [845, 475] width 518 height 17
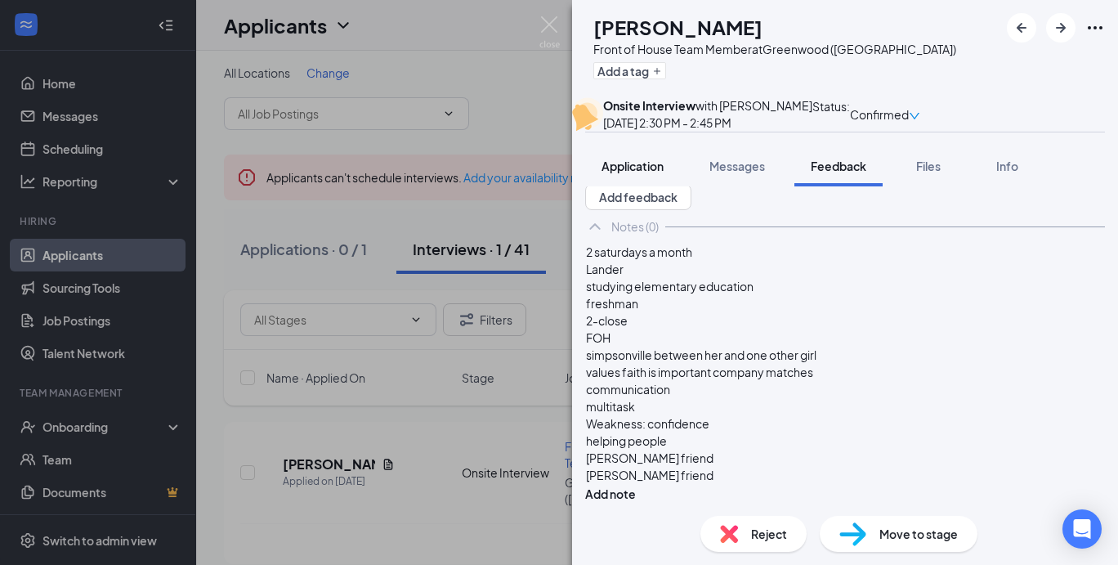
drag, startPoint x: 590, startPoint y: 213, endPoint x: 656, endPoint y: 195, distance: 67.8
click at [656, 186] on button "Application" at bounding box center [632, 166] width 95 height 41
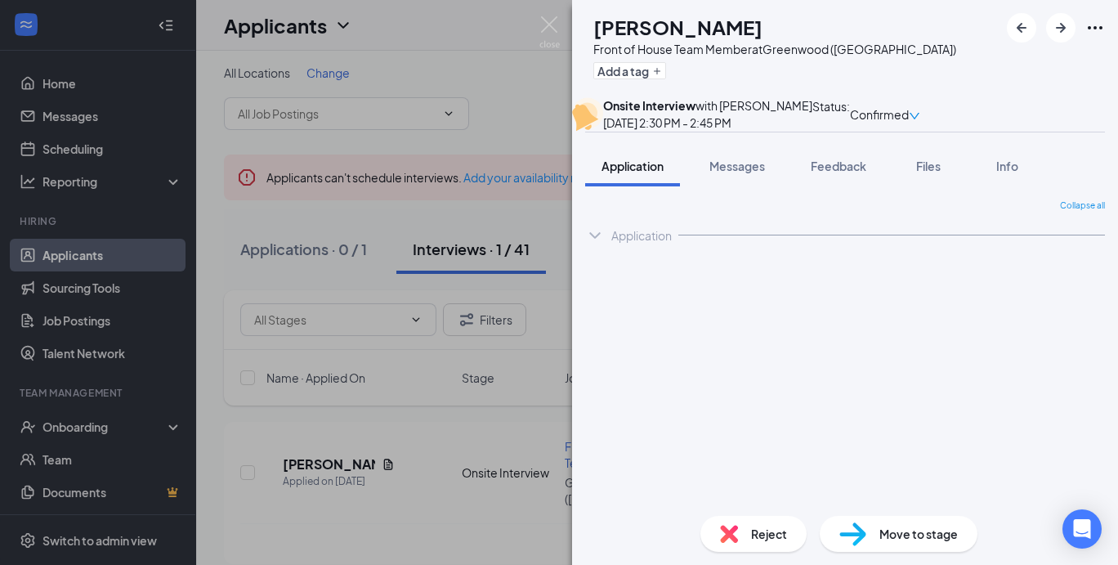
click at [656, 173] on span "Application" at bounding box center [633, 166] width 62 height 15
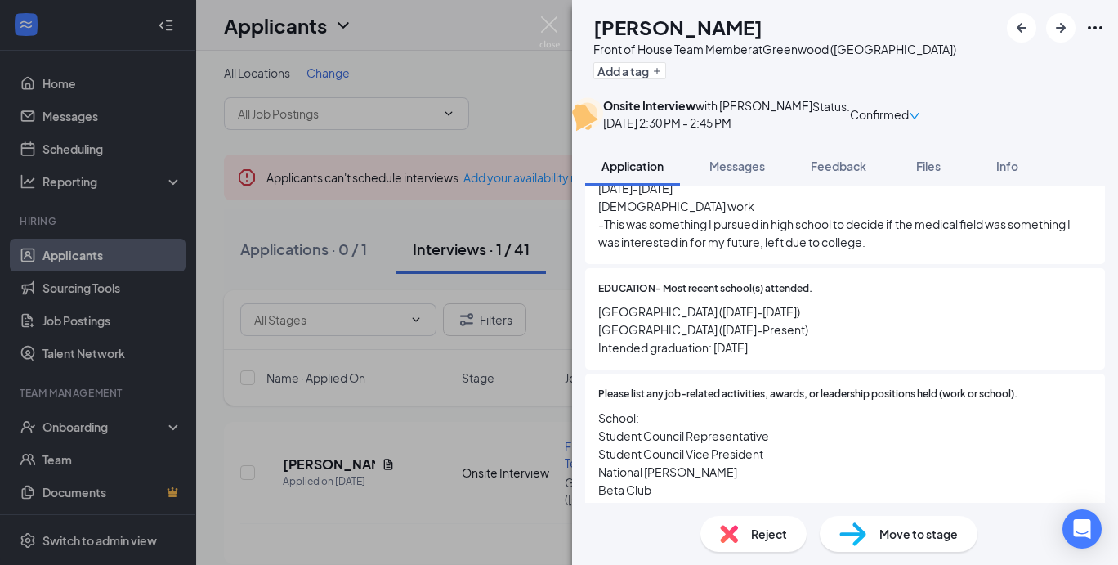
scroll to position [1171, 0]
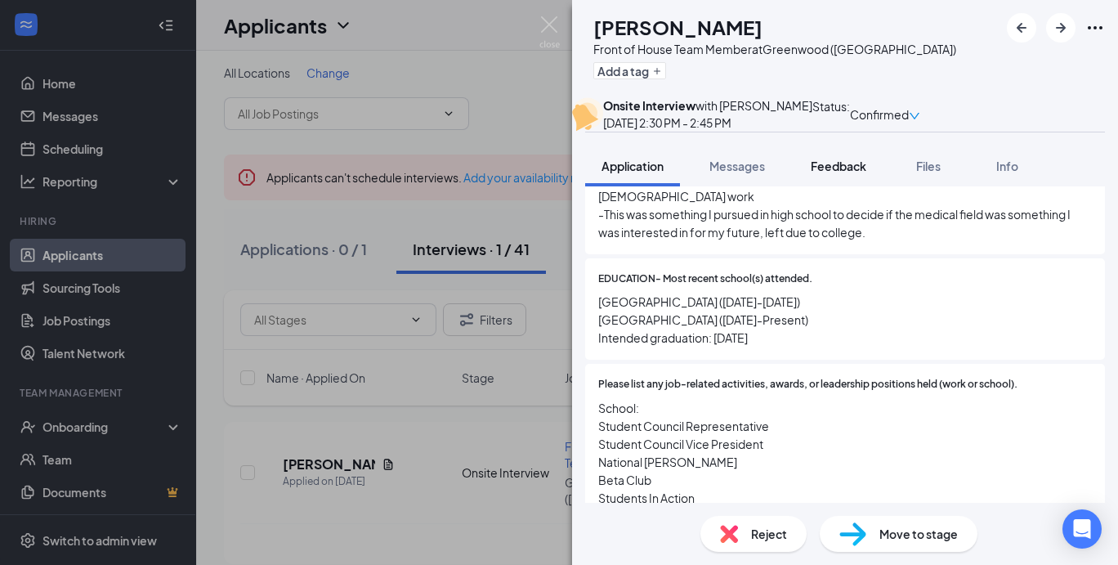
click at [854, 173] on span "Feedback" at bounding box center [839, 166] width 56 height 15
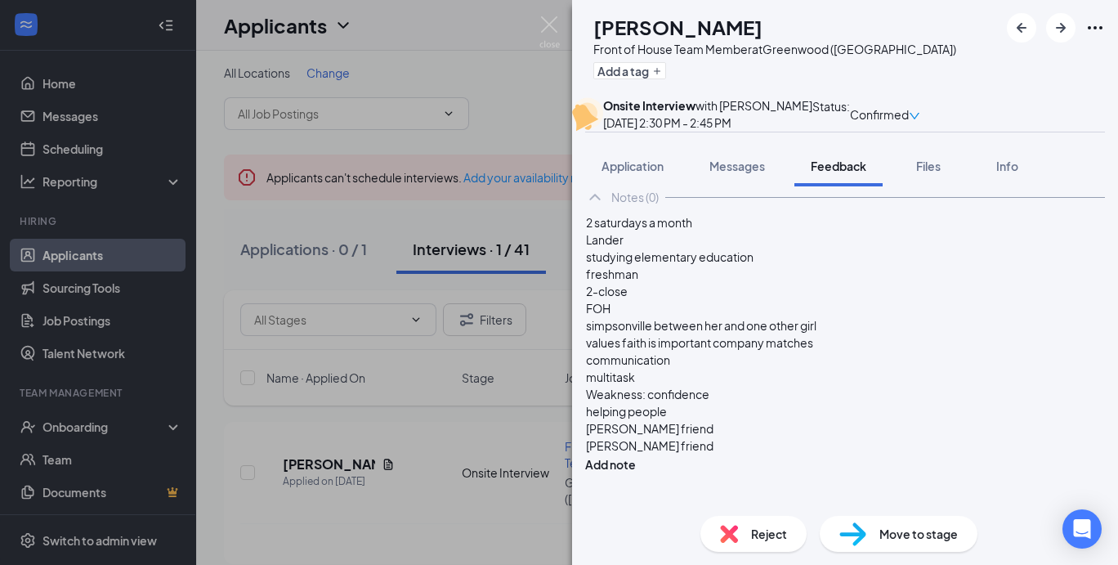
scroll to position [129, 0]
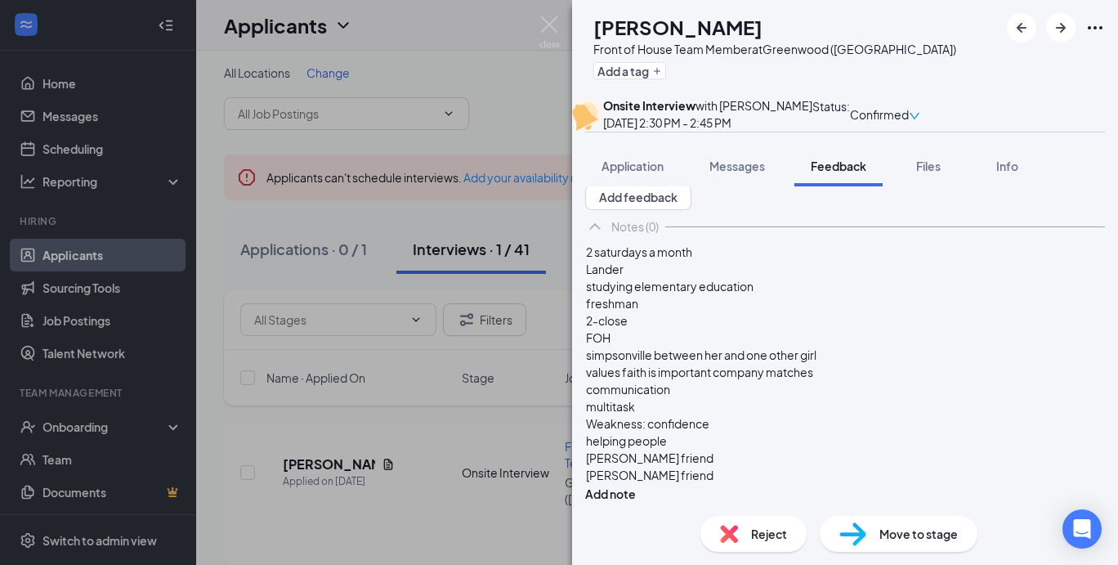
click at [731, 474] on div "[PERSON_NAME] friend" at bounding box center [845, 475] width 518 height 17
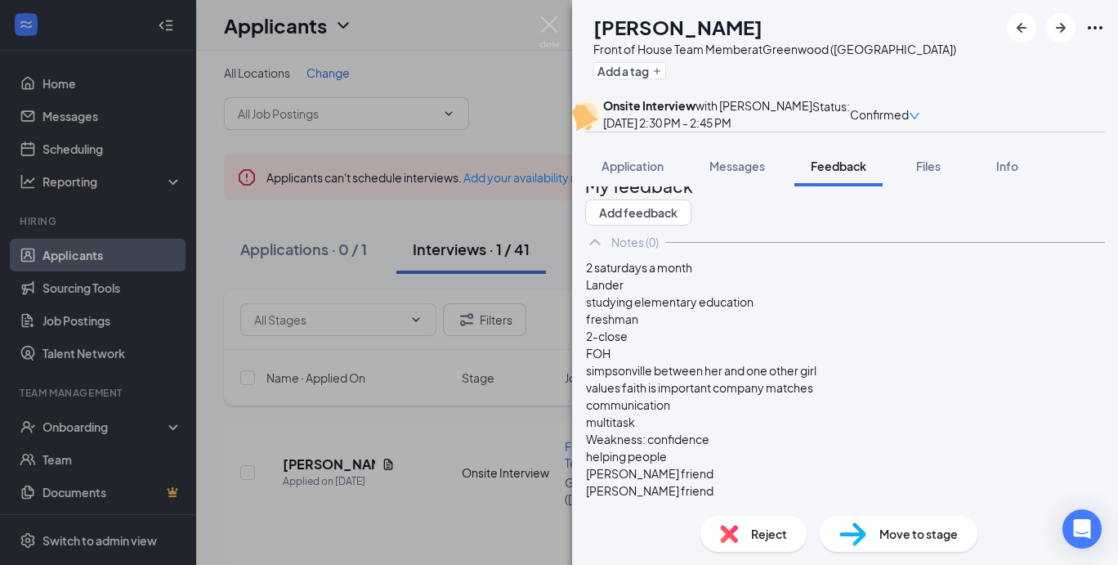
scroll to position [22, 0]
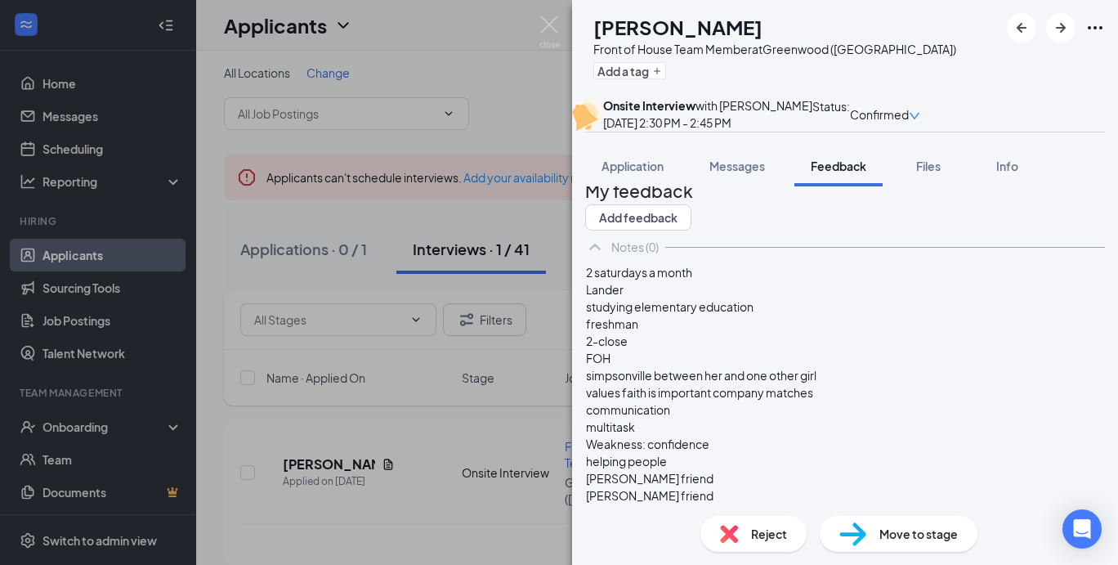
click at [636, 540] on button "Add note" at bounding box center [610, 549] width 51 height 18
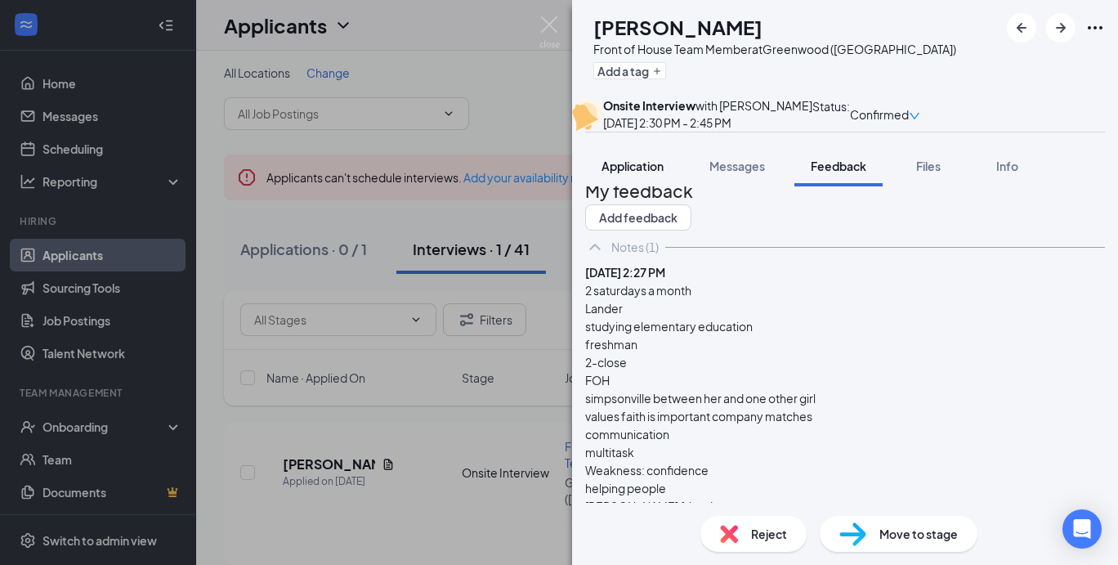
click at [633, 186] on button "Application" at bounding box center [632, 166] width 95 height 41
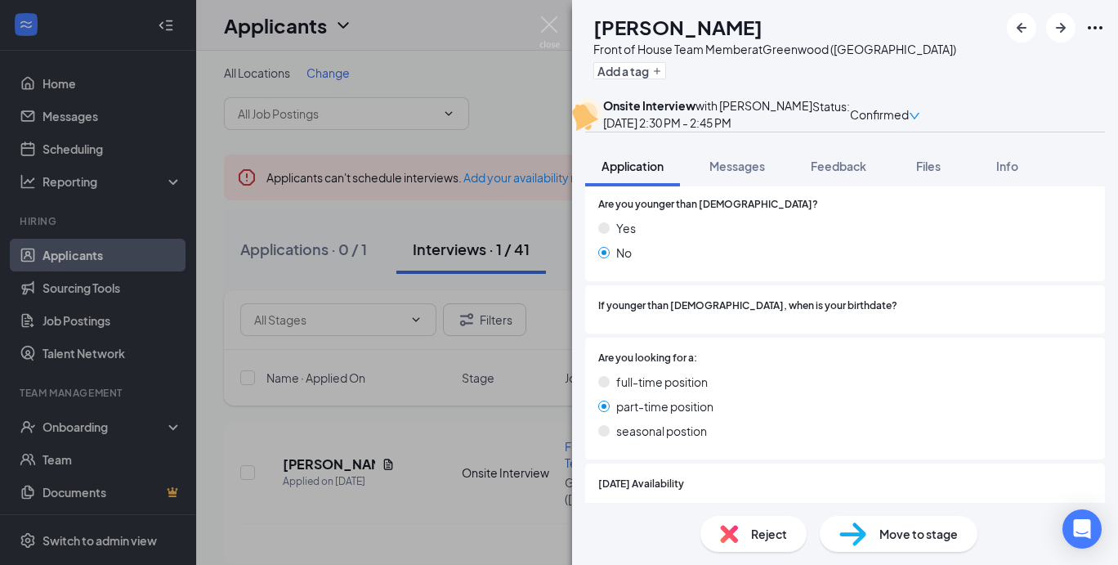
scroll to position [244, 0]
click at [844, 186] on button "Feedback" at bounding box center [839, 166] width 88 height 41
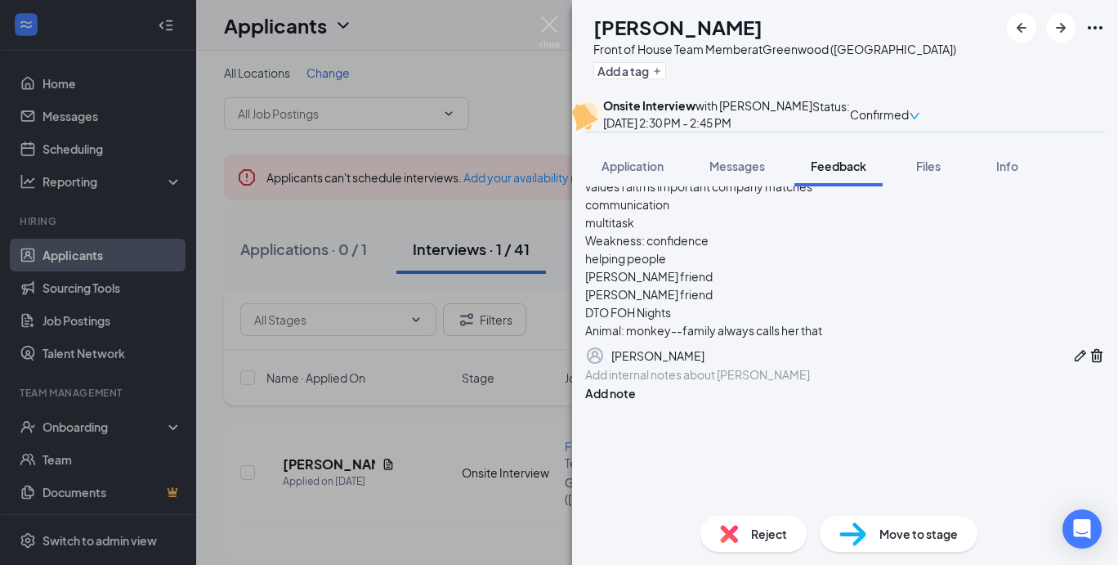
scroll to position [309, 0]
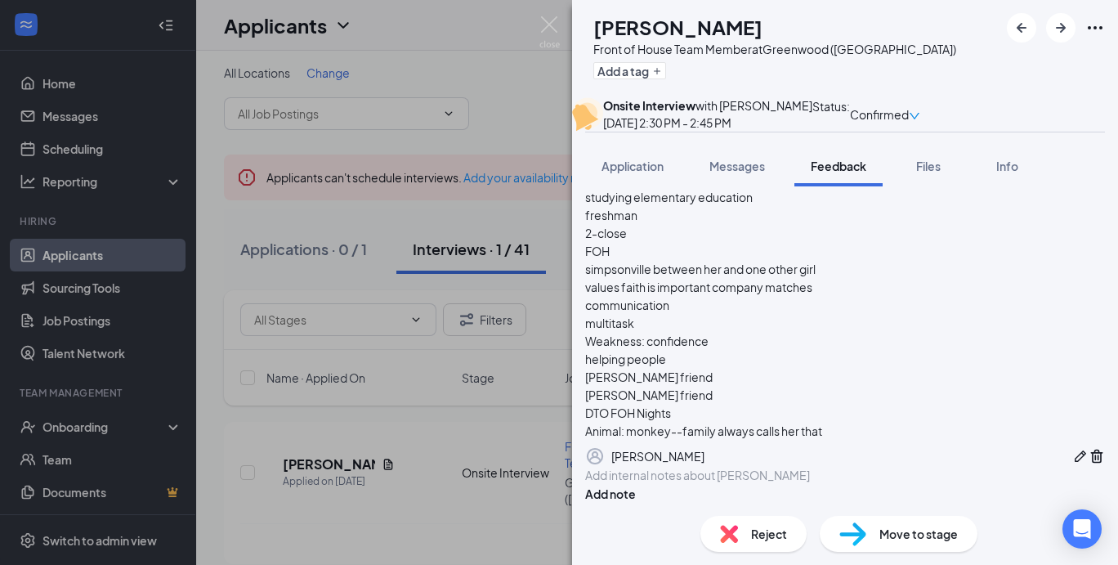
click at [1075, 450] on icon "Pen" at bounding box center [1080, 455] width 11 height 11
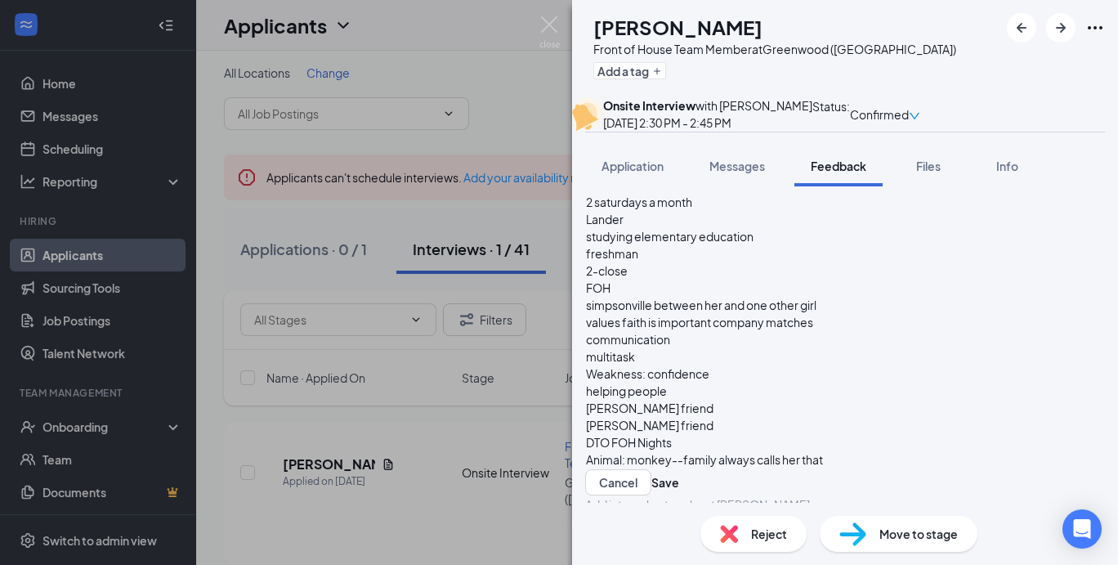
scroll to position [211, 0]
click at [872, 451] on div "Animal: monkey--family always calls her that" at bounding box center [845, 459] width 518 height 17
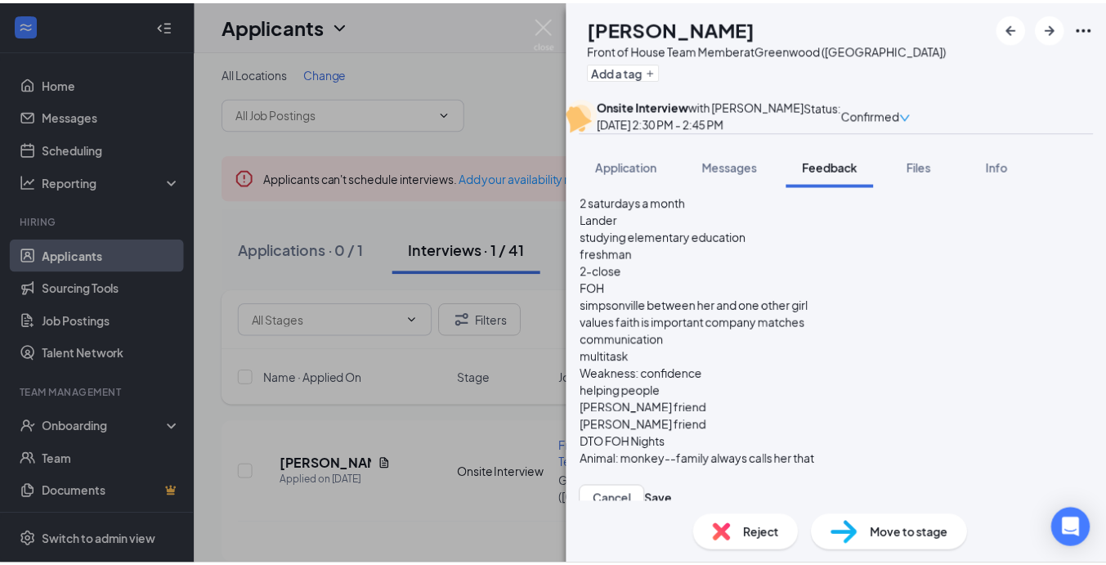
scroll to position [227, 0]
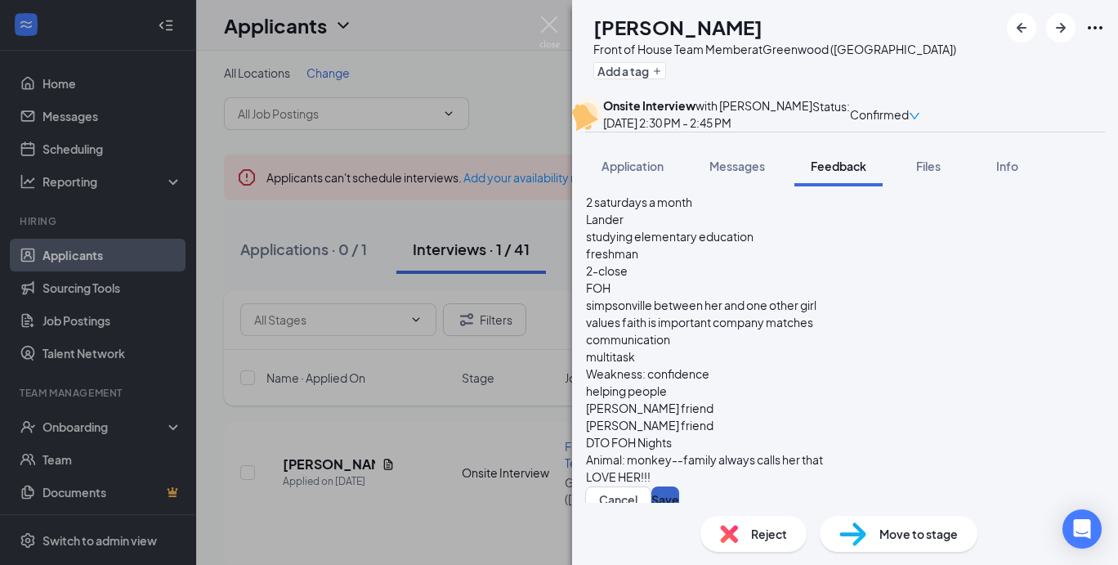
click at [679, 486] on button "Save" at bounding box center [666, 499] width 28 height 26
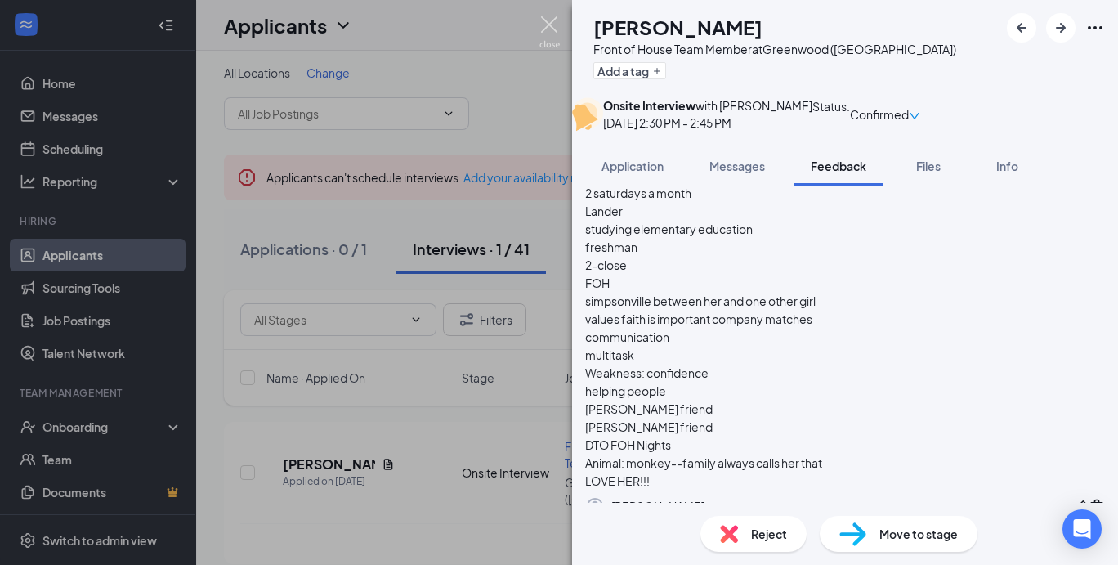
click at [549, 34] on img at bounding box center [550, 32] width 20 height 32
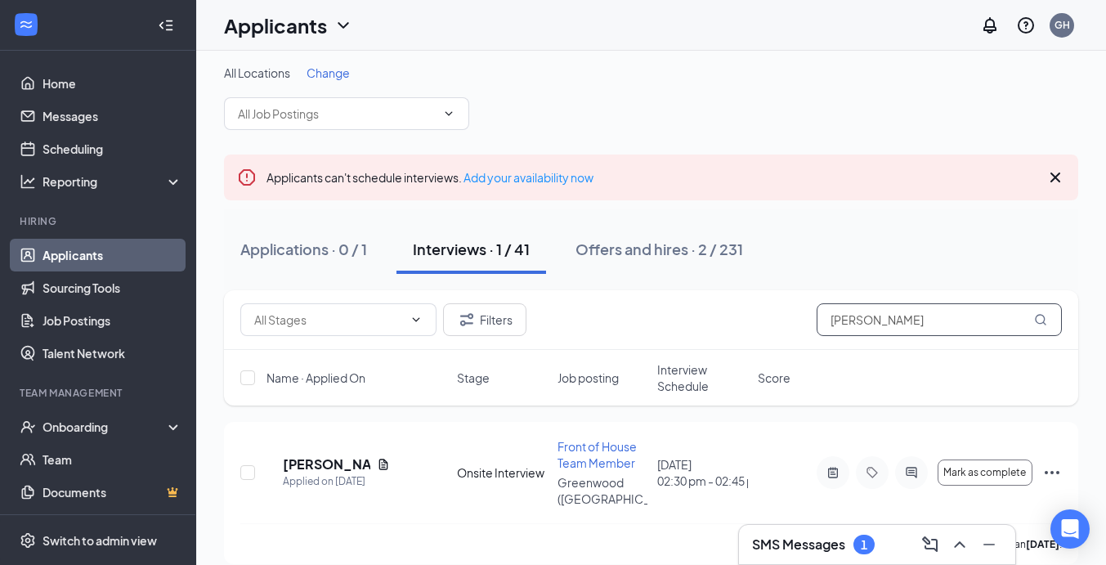
click at [871, 317] on input "[PERSON_NAME]" at bounding box center [939, 319] width 245 height 33
type input "a"
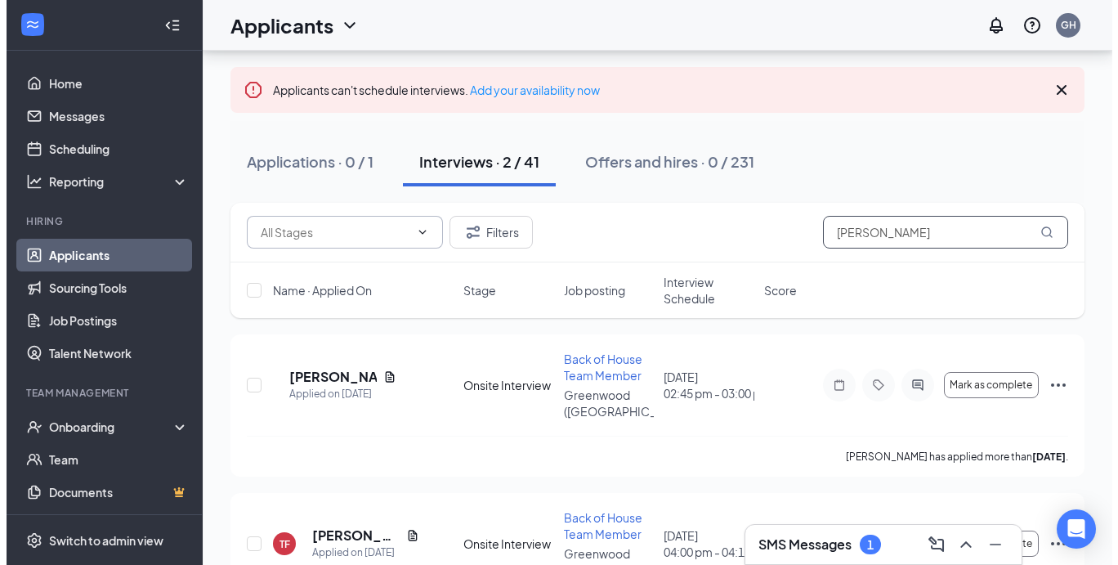
scroll to position [98, 0]
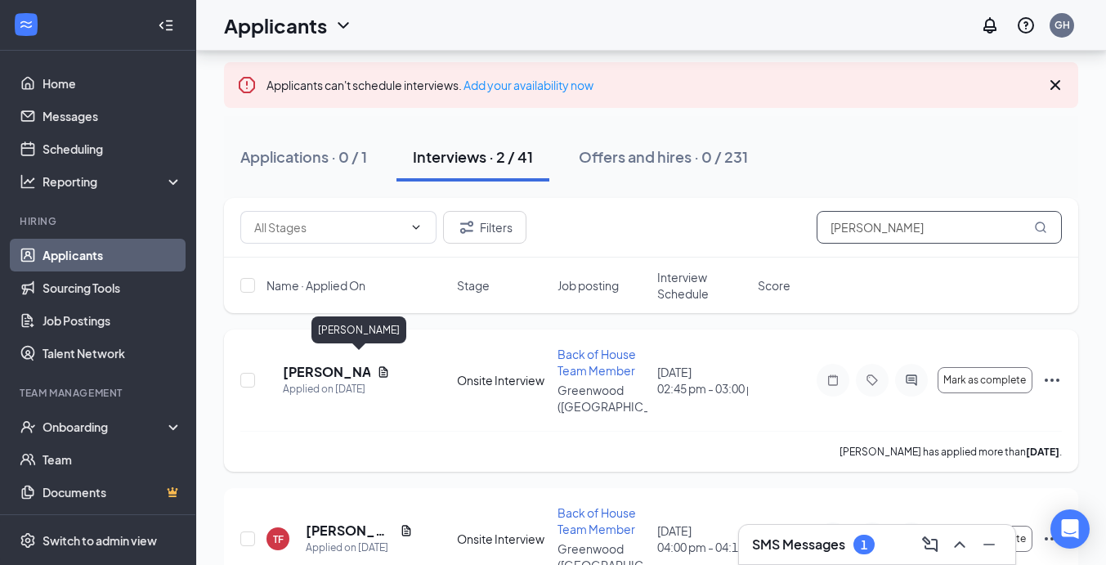
type input "[PERSON_NAME]"
click at [341, 363] on h5 "[PERSON_NAME]" at bounding box center [326, 372] width 87 height 18
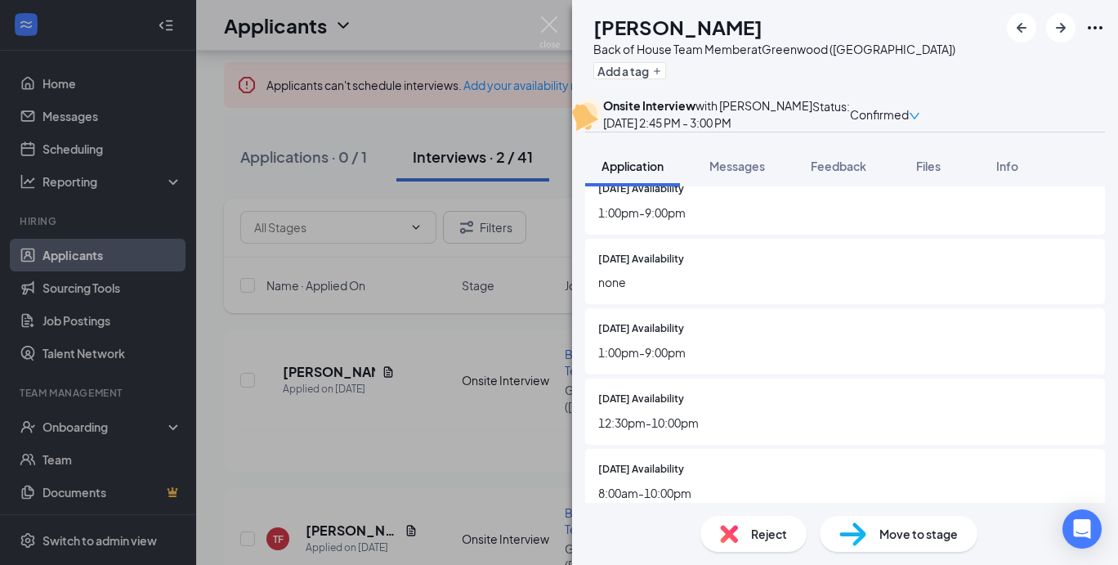
scroll to position [557, 0]
click at [858, 173] on span "Feedback" at bounding box center [839, 166] width 56 height 15
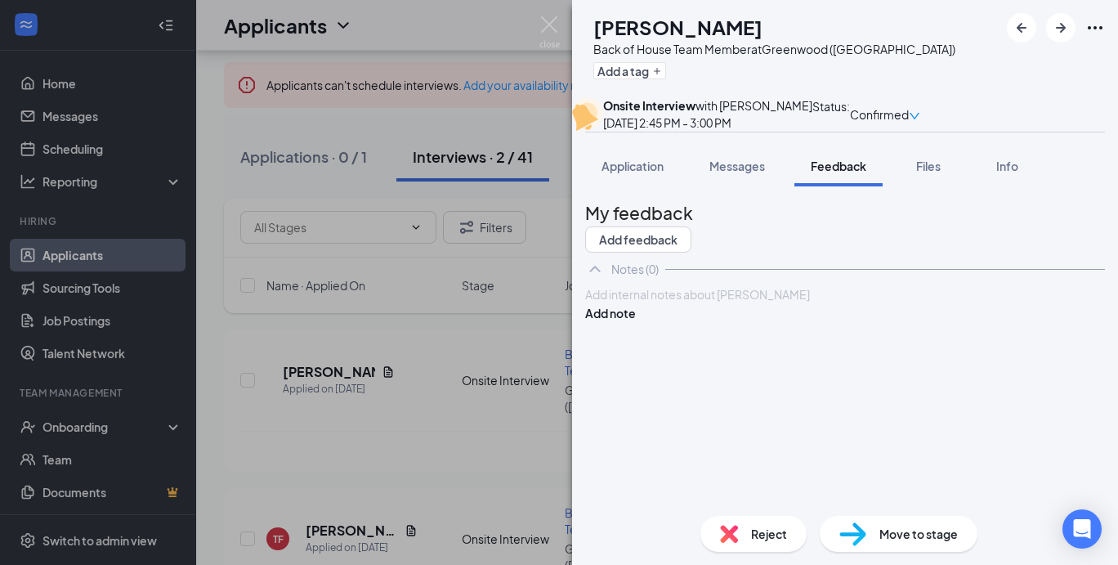
click at [737, 303] on div at bounding box center [845, 294] width 518 height 17
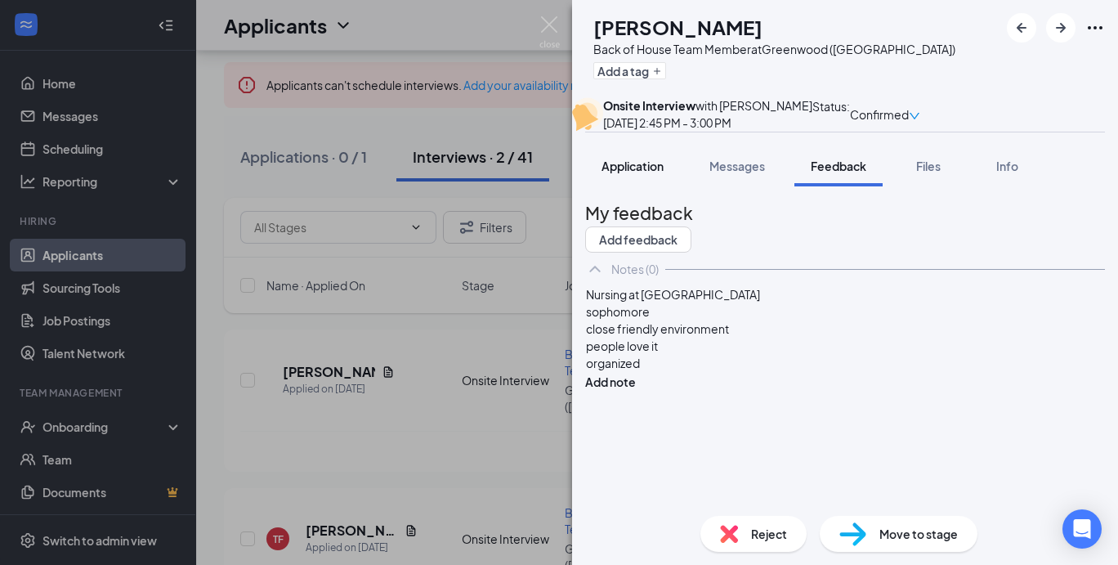
click at [652, 173] on span "Application" at bounding box center [633, 166] width 62 height 15
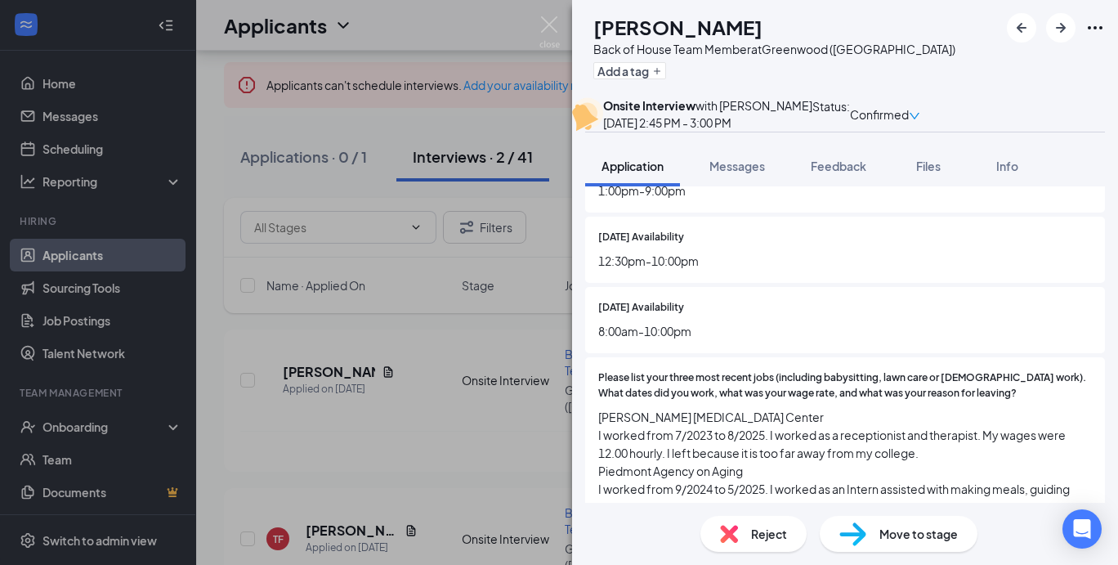
scroll to position [720, 0]
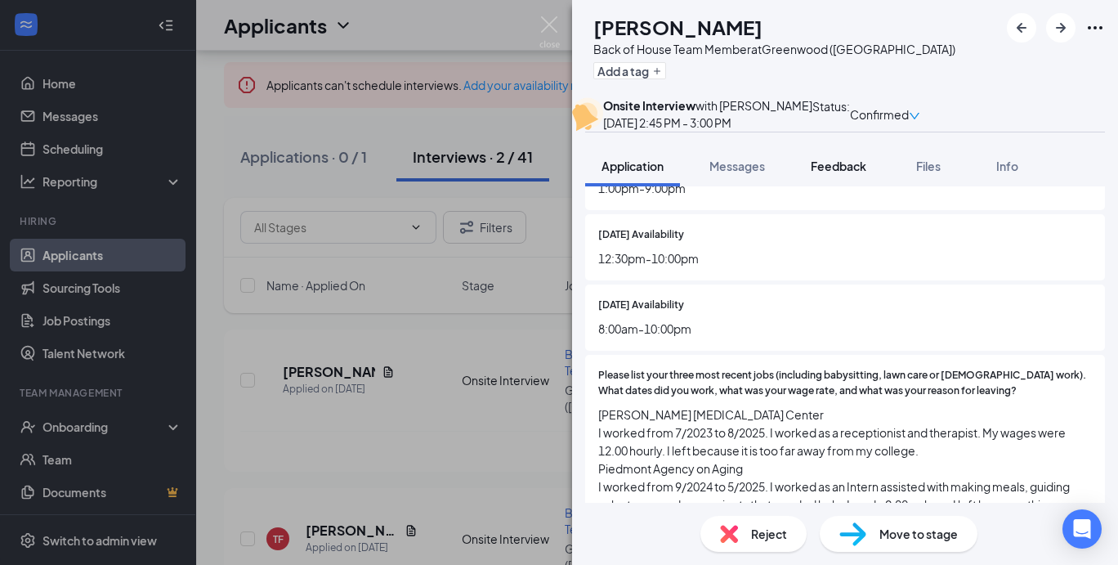
click at [854, 173] on span "Feedback" at bounding box center [839, 166] width 56 height 15
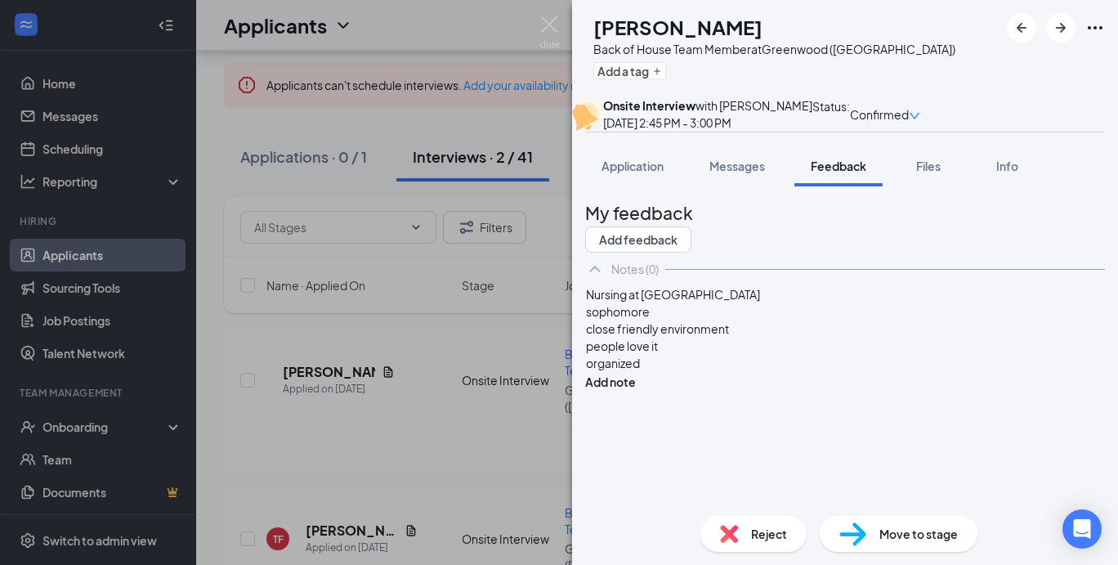
click at [692, 372] on div "organized" at bounding box center [845, 363] width 518 height 17
click at [630, 173] on span "Application" at bounding box center [633, 166] width 62 height 15
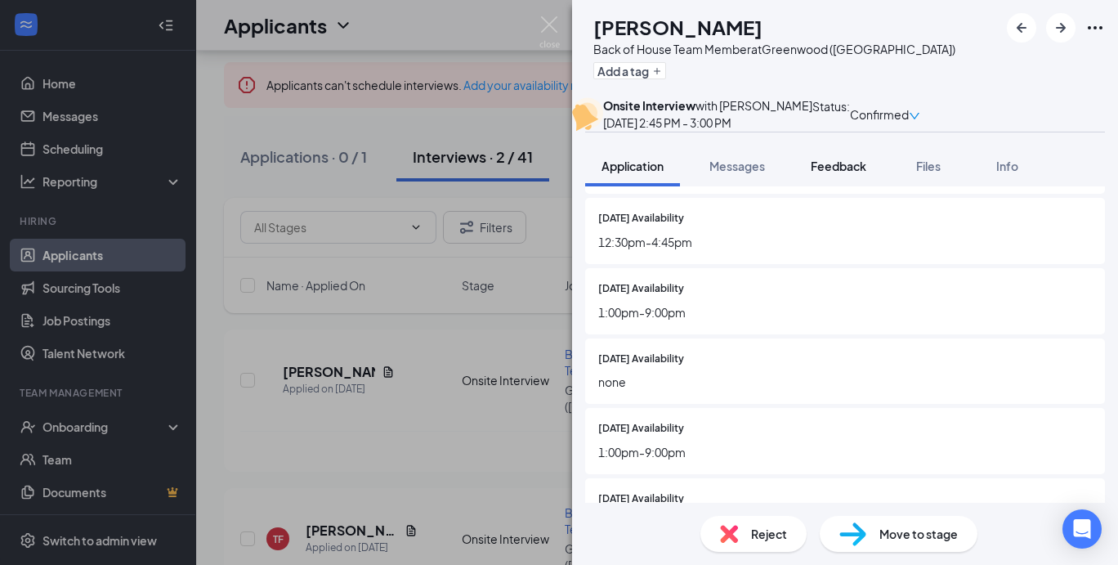
scroll to position [455, 0]
click at [831, 174] on div "Feedback" at bounding box center [839, 166] width 56 height 16
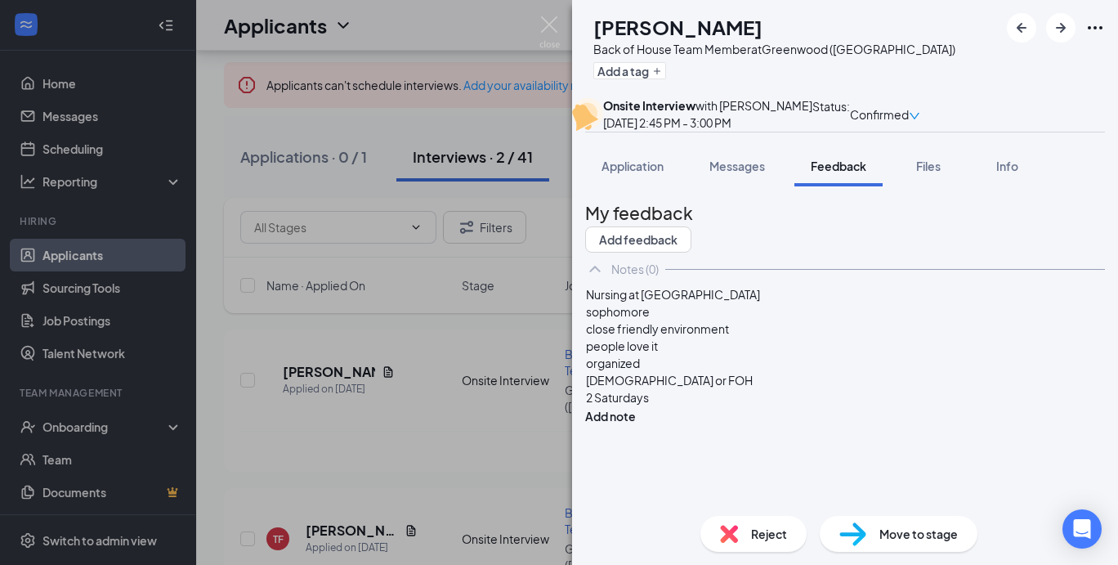
scroll to position [9, 0]
click at [701, 406] on div "2 Saturdays" at bounding box center [845, 397] width 518 height 17
click at [642, 186] on button "Application" at bounding box center [632, 166] width 95 height 41
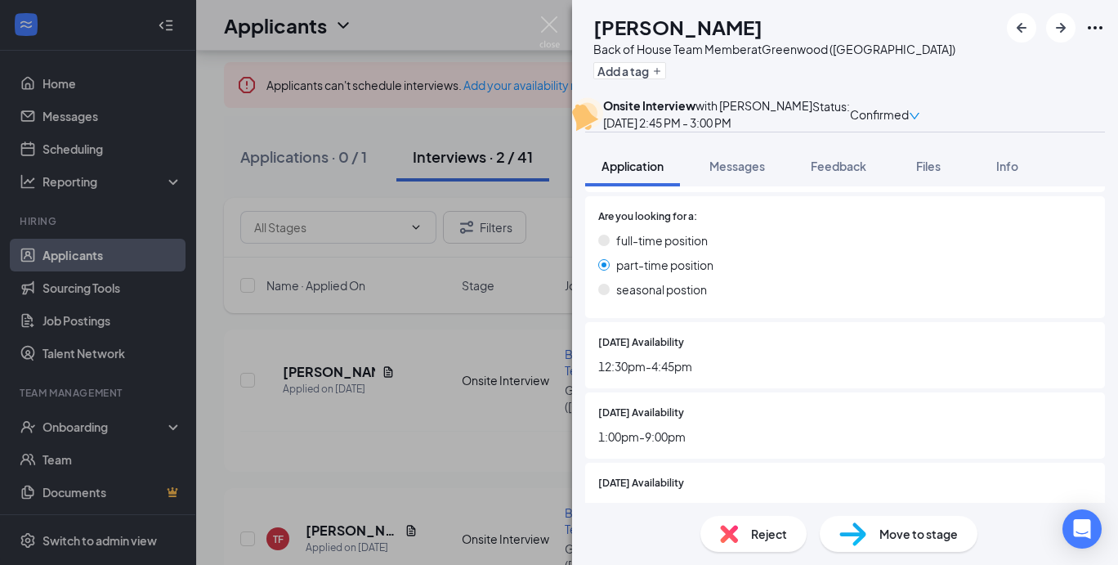
scroll to position [426, 0]
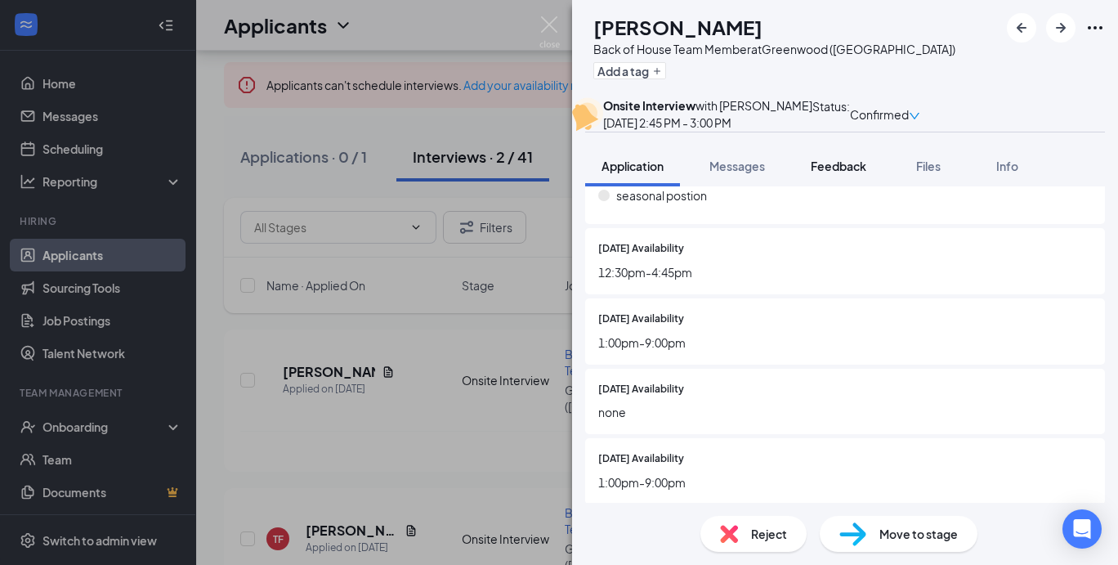
click at [852, 173] on span "Feedback" at bounding box center [839, 166] width 56 height 15
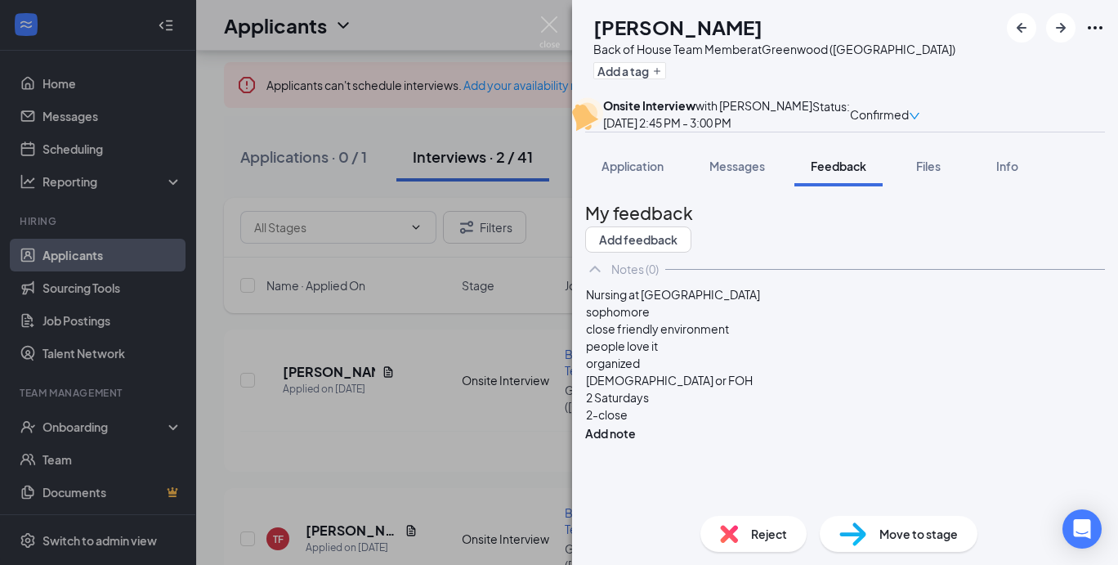
scroll to position [26, 0]
click at [673, 424] on div "2-close" at bounding box center [845, 414] width 518 height 17
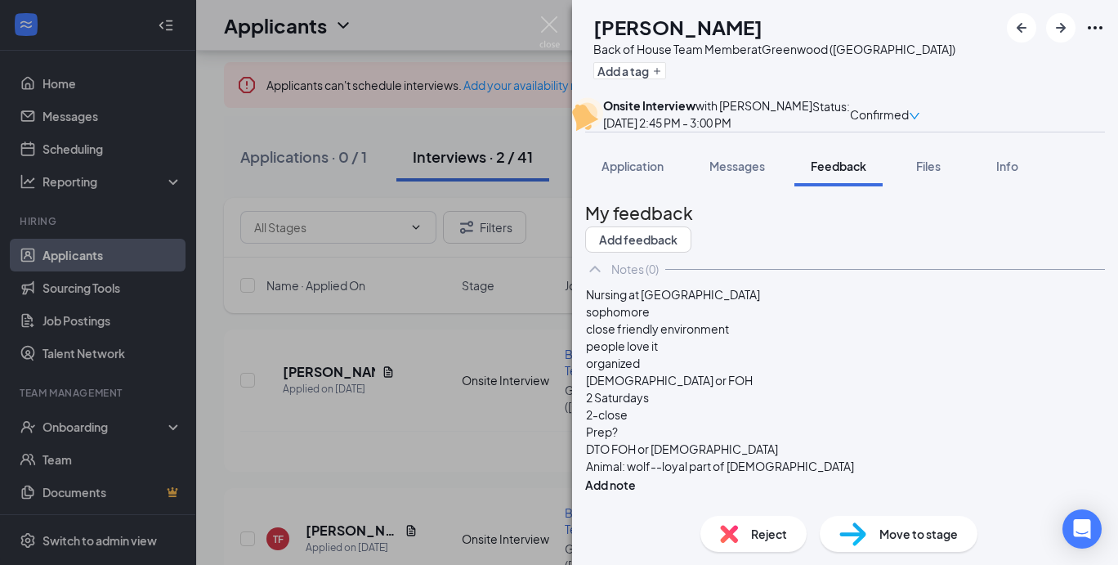
scroll to position [78, 0]
click at [636, 476] on button "Add note" at bounding box center [610, 485] width 51 height 18
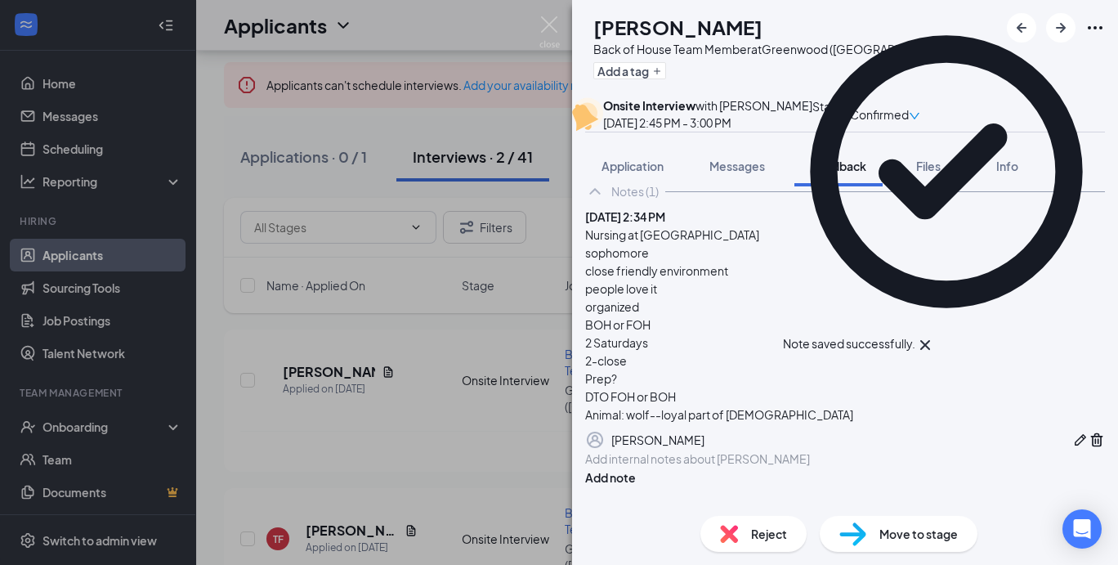
click at [633, 173] on span "Application" at bounding box center [633, 166] width 62 height 15
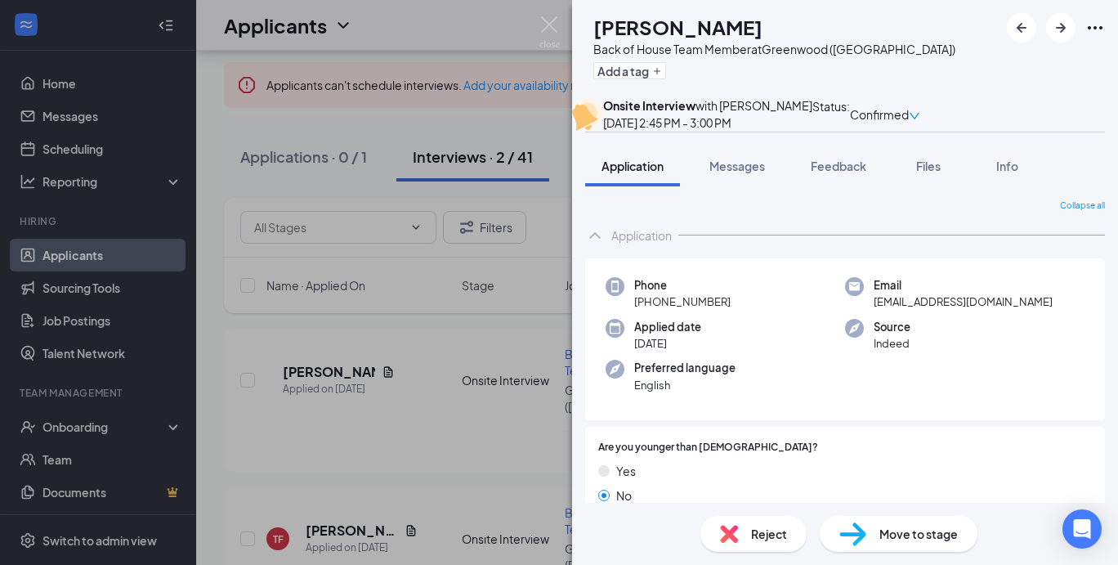
scroll to position [274, 0]
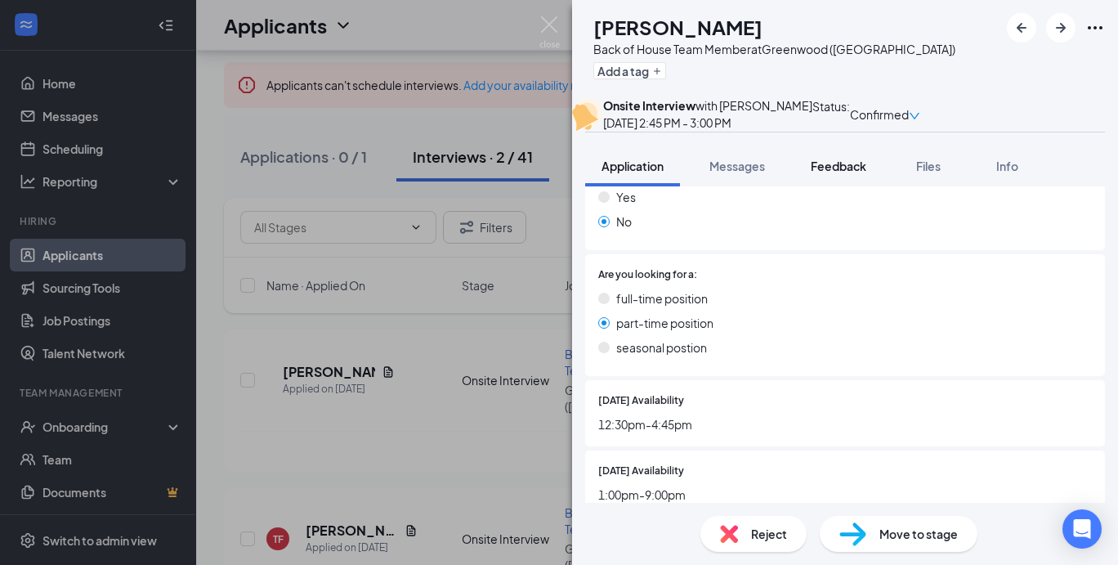
click at [859, 173] on span "Feedback" at bounding box center [839, 166] width 56 height 15
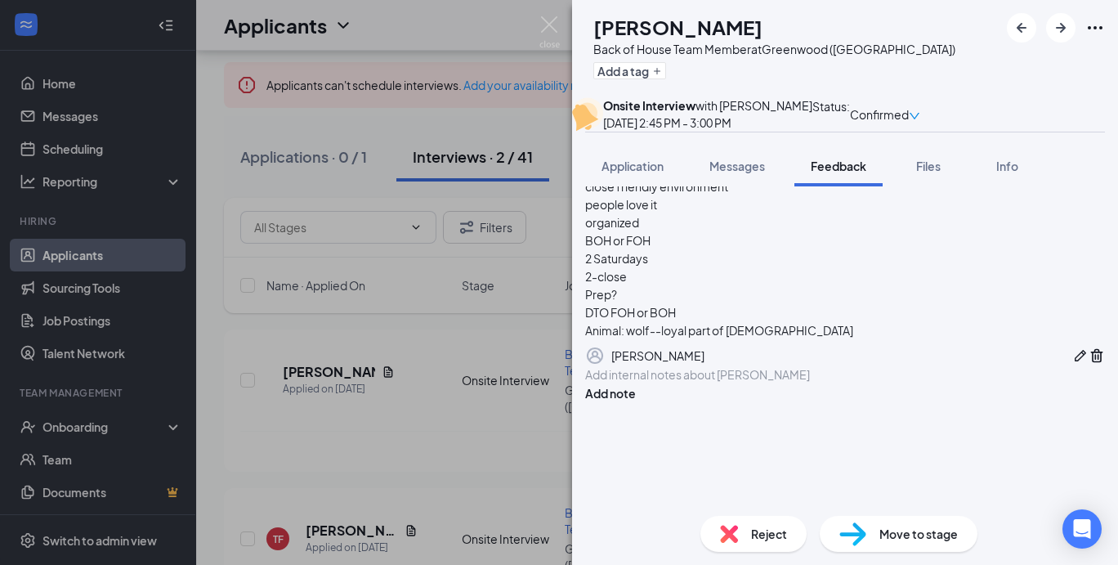
scroll to position [219, 0]
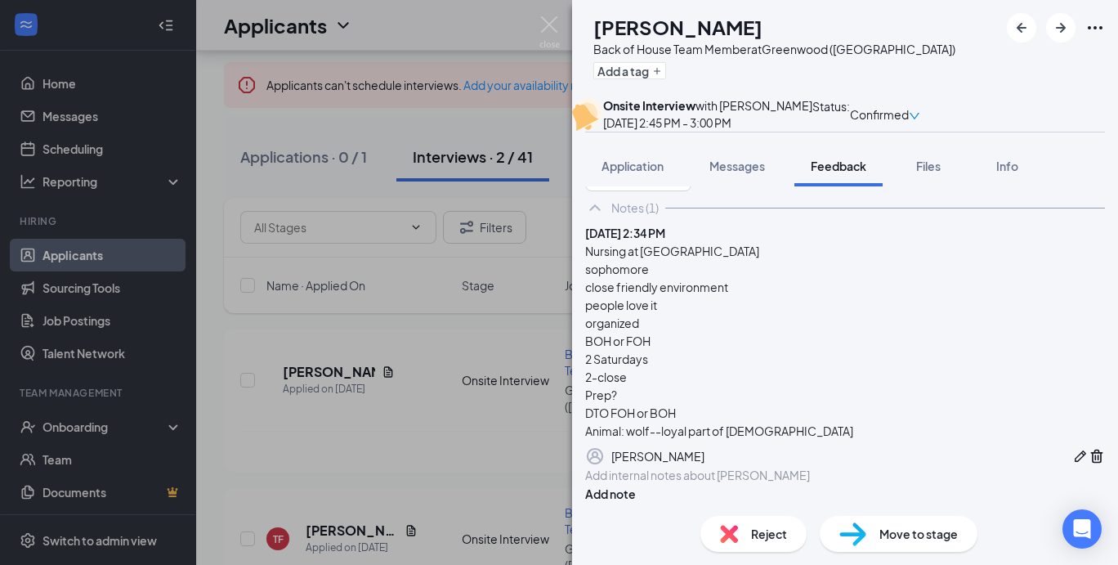
click at [1075, 450] on icon "Pen" at bounding box center [1080, 455] width 11 height 11
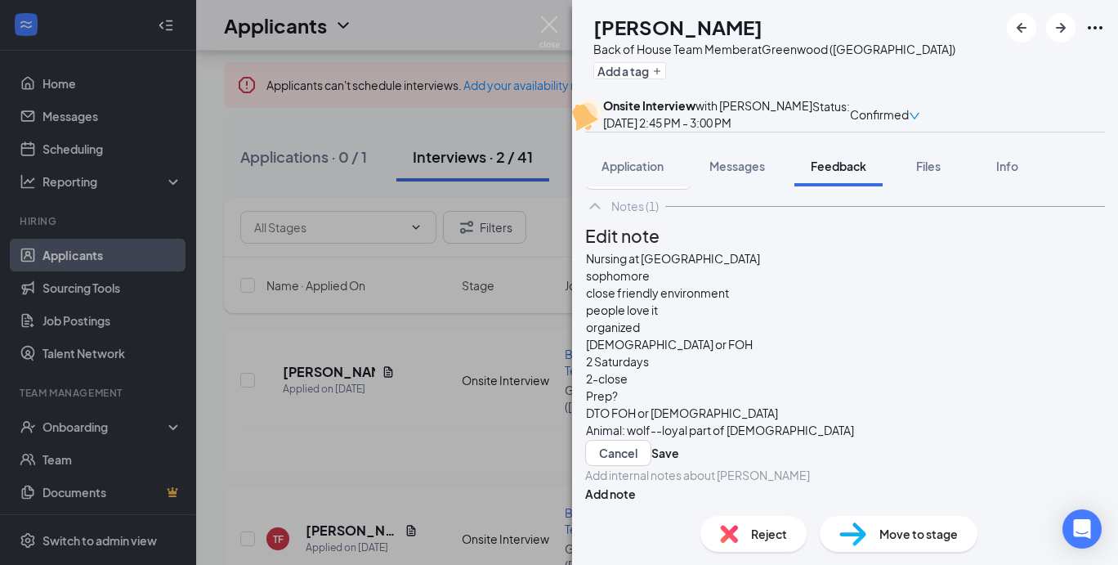
scroll to position [125, 0]
click at [862, 422] on div "Animal: wolf--loyal part of [DEMOGRAPHIC_DATA]" at bounding box center [845, 430] width 518 height 17
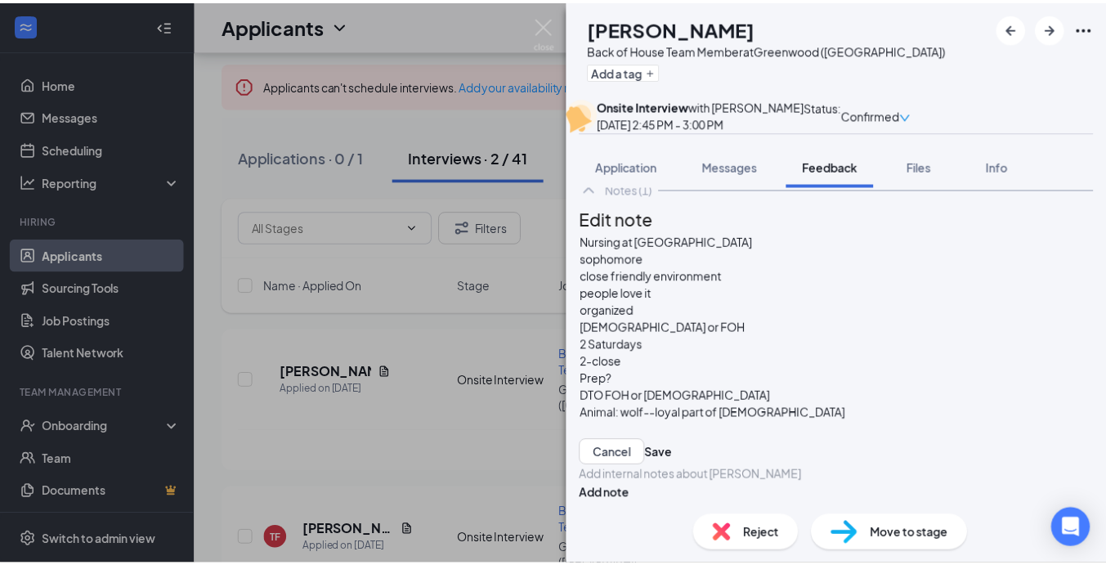
scroll to position [141, 0]
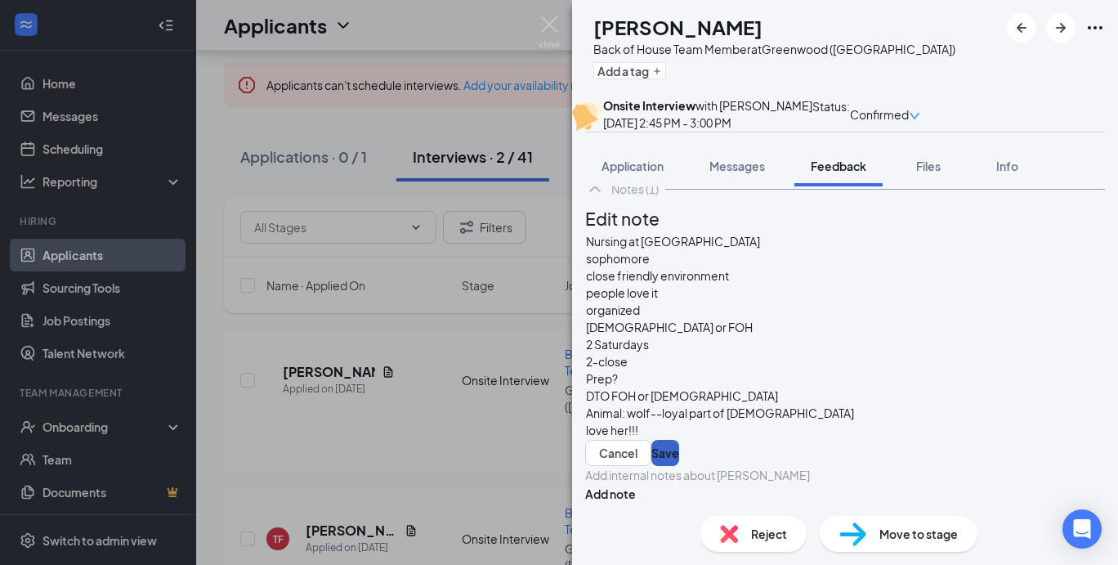
click at [679, 440] on button "Save" at bounding box center [666, 453] width 28 height 26
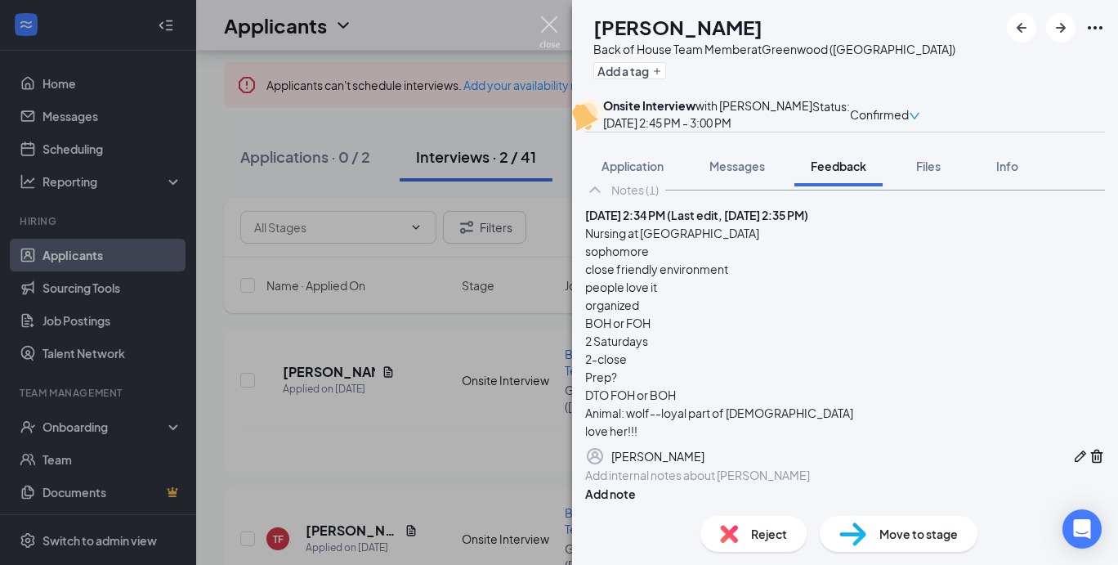
click at [549, 21] on img at bounding box center [550, 32] width 20 height 32
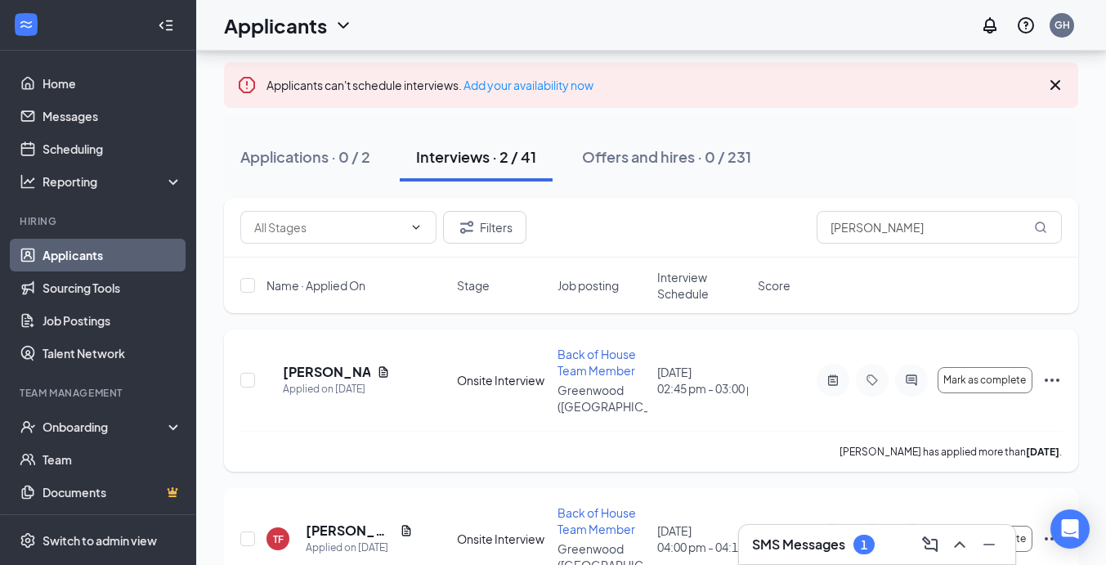
scroll to position [146, 0]
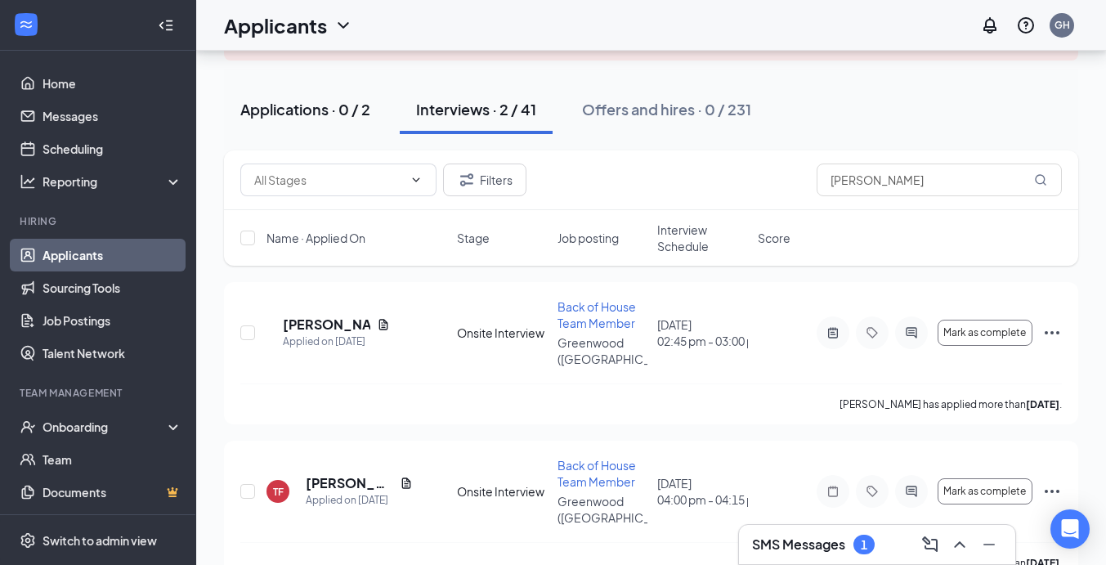
click at [378, 106] on button "Applications · 0 / 2" at bounding box center [305, 109] width 163 height 49
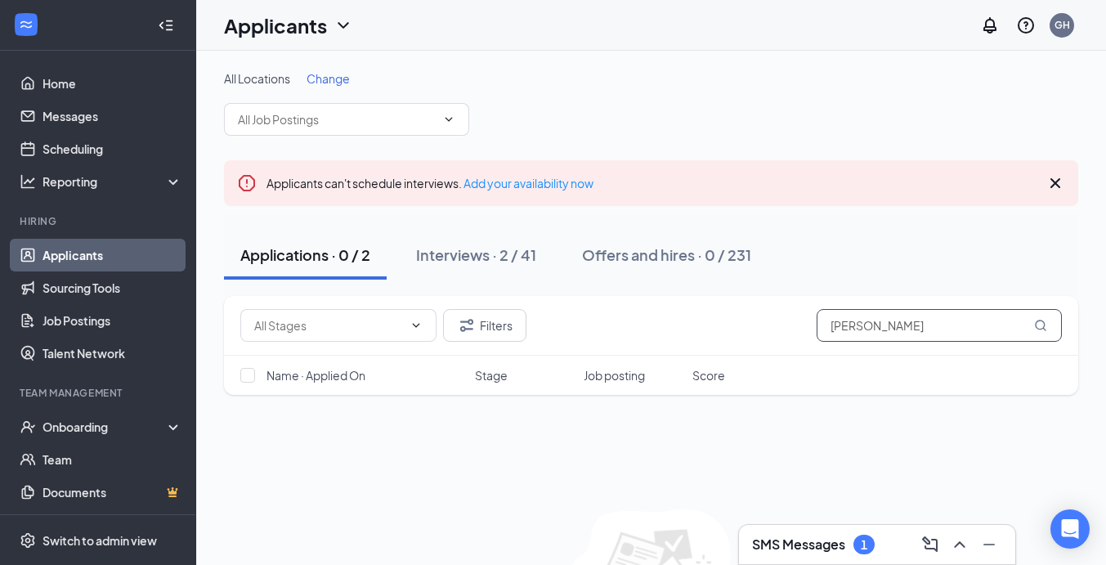
drag, startPoint x: 905, startPoint y: 316, endPoint x: 820, endPoint y: 350, distance: 91.4
click at [820, 350] on div "Filters [PERSON_NAME]" at bounding box center [651, 326] width 854 height 60
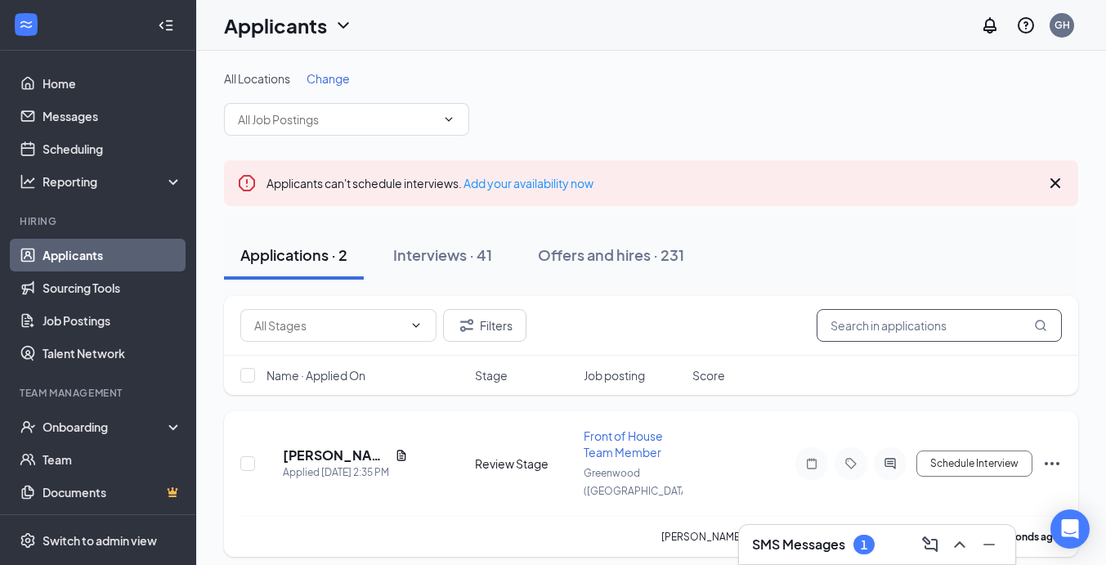
scroll to position [135, 0]
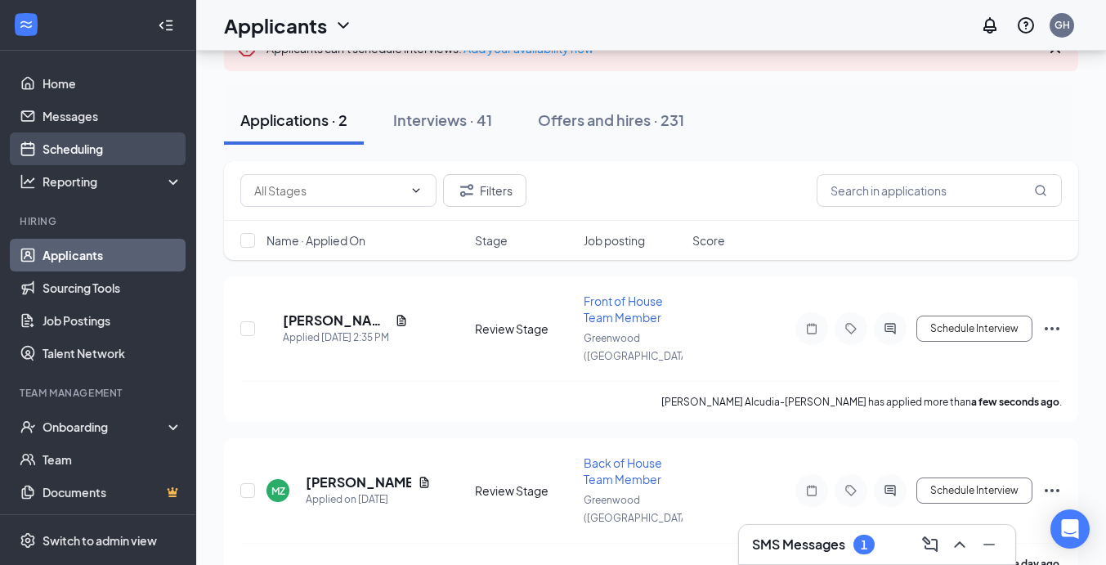
click at [57, 135] on link "Scheduling" at bounding box center [113, 148] width 140 height 33
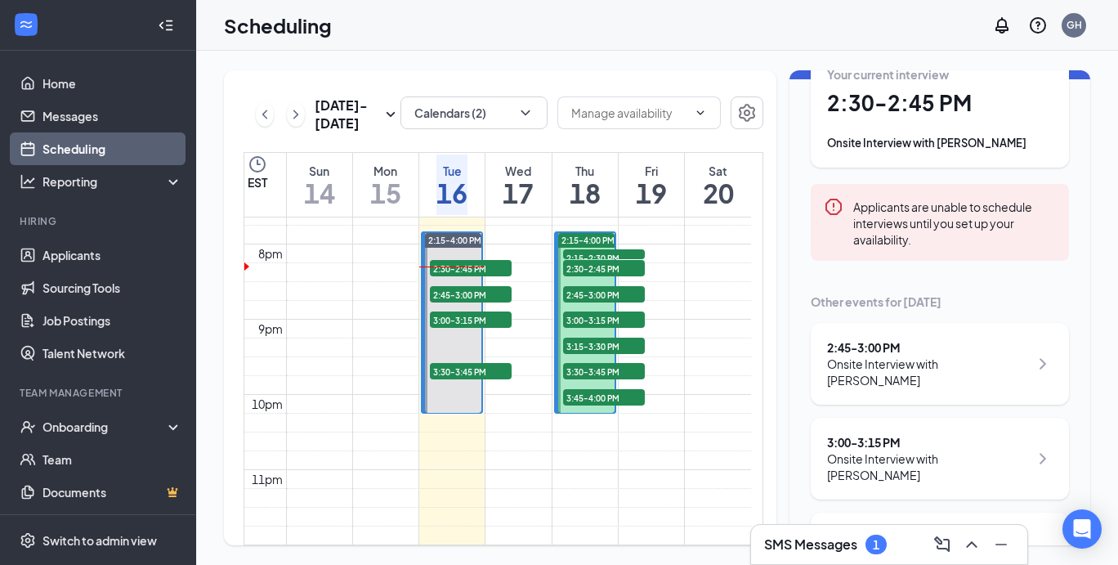
scroll to position [143, 0]
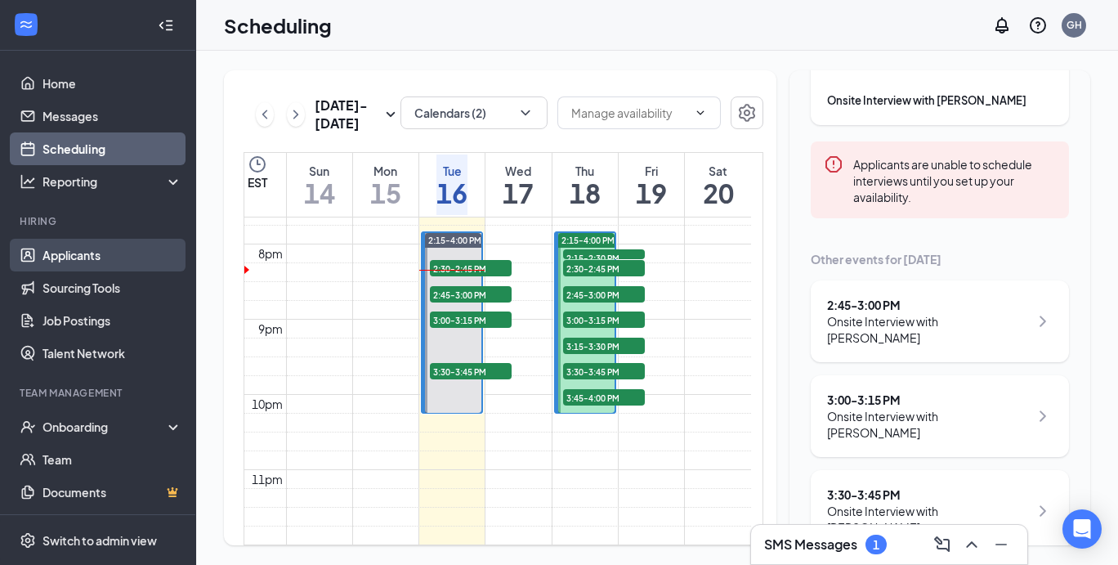
click at [96, 260] on link "Applicants" at bounding box center [113, 255] width 140 height 33
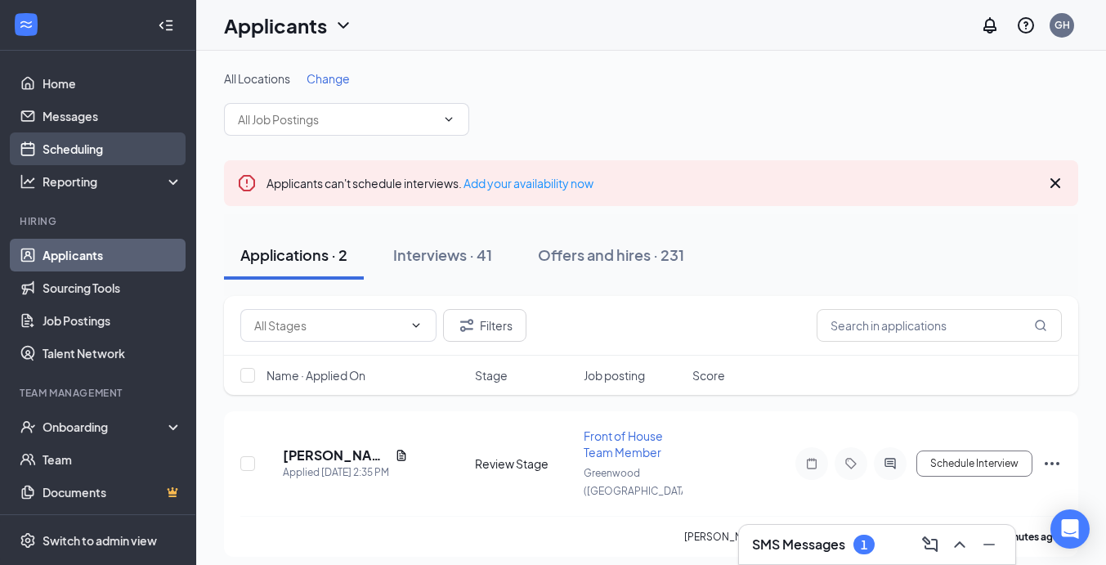
click at [62, 141] on link "Scheduling" at bounding box center [113, 148] width 140 height 33
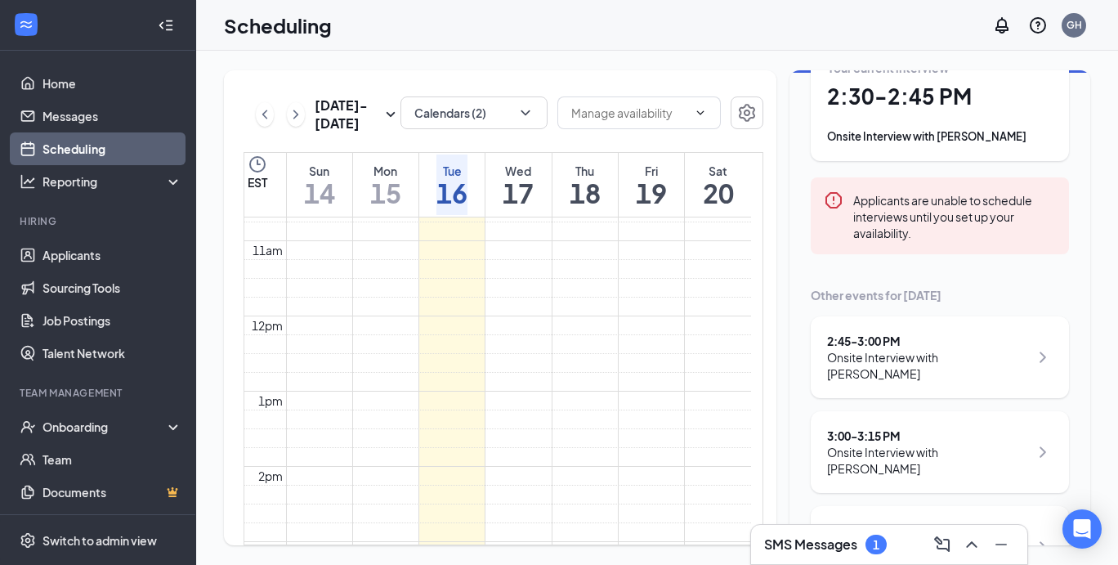
scroll to position [106, 0]
click at [922, 343] on div "2:45 - 3:00 PM" at bounding box center [928, 342] width 202 height 16
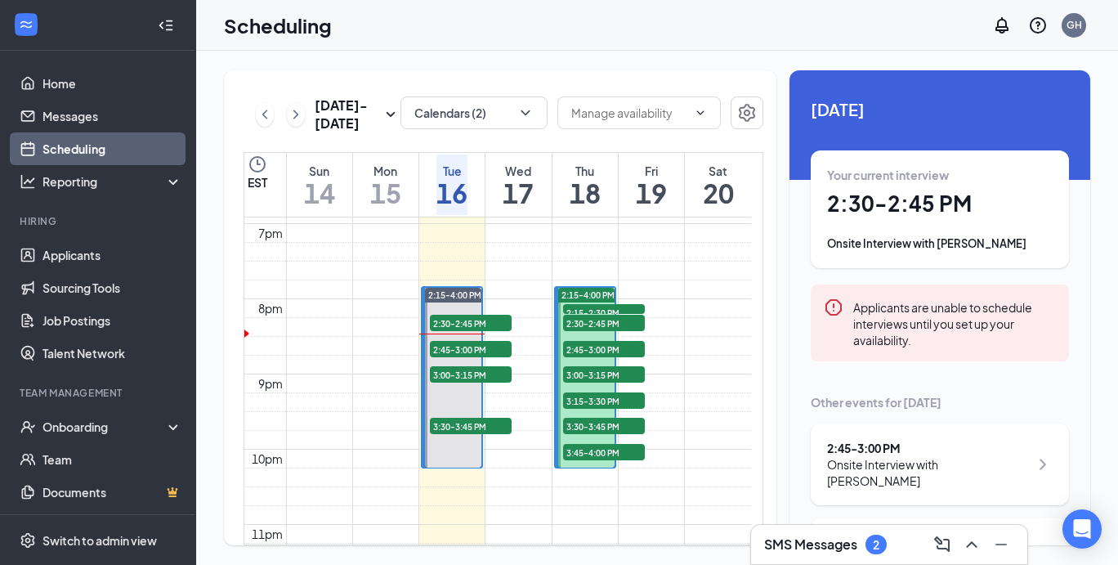
click at [787, 532] on div "SMS Messages 2" at bounding box center [889, 544] width 250 height 26
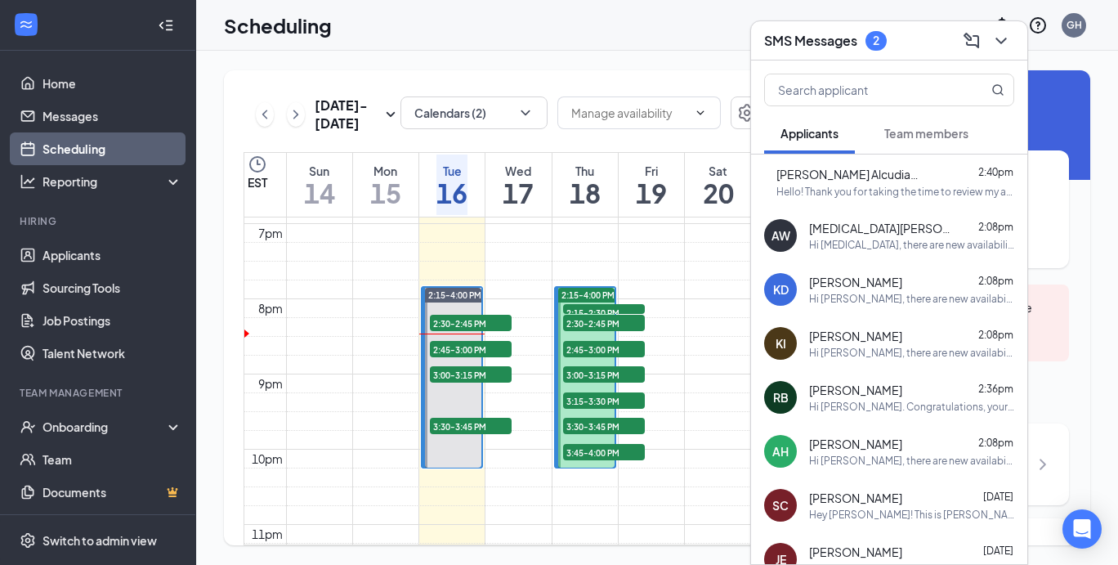
click at [854, 173] on span "[PERSON_NAME] Alcudia-[PERSON_NAME]" at bounding box center [850, 174] width 147 height 18
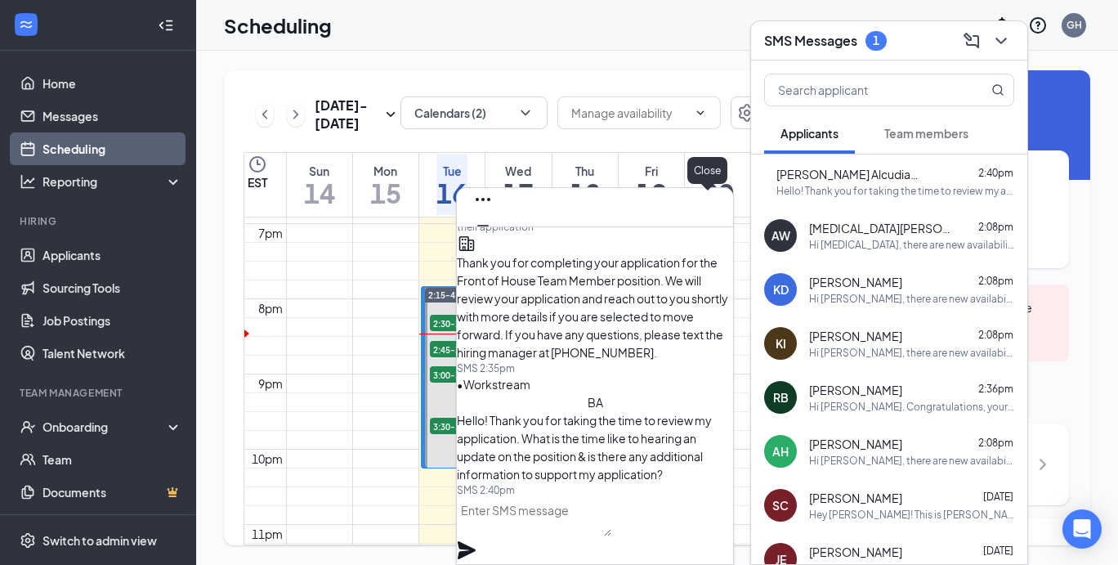
click at [493, 242] on icon "Cross" at bounding box center [483, 252] width 20 height 20
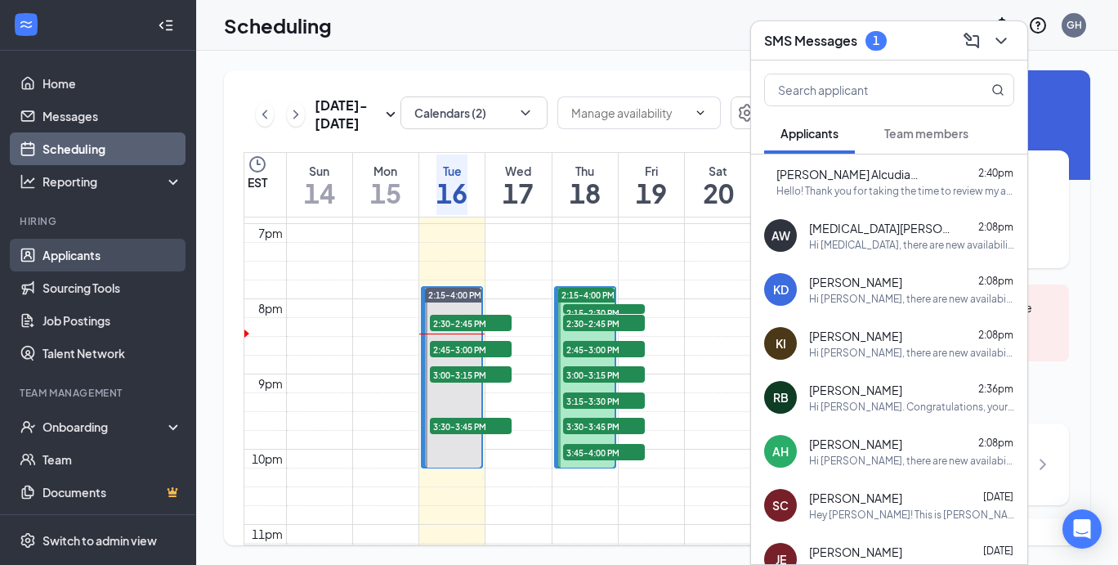
click at [98, 255] on link "Applicants" at bounding box center [113, 255] width 140 height 33
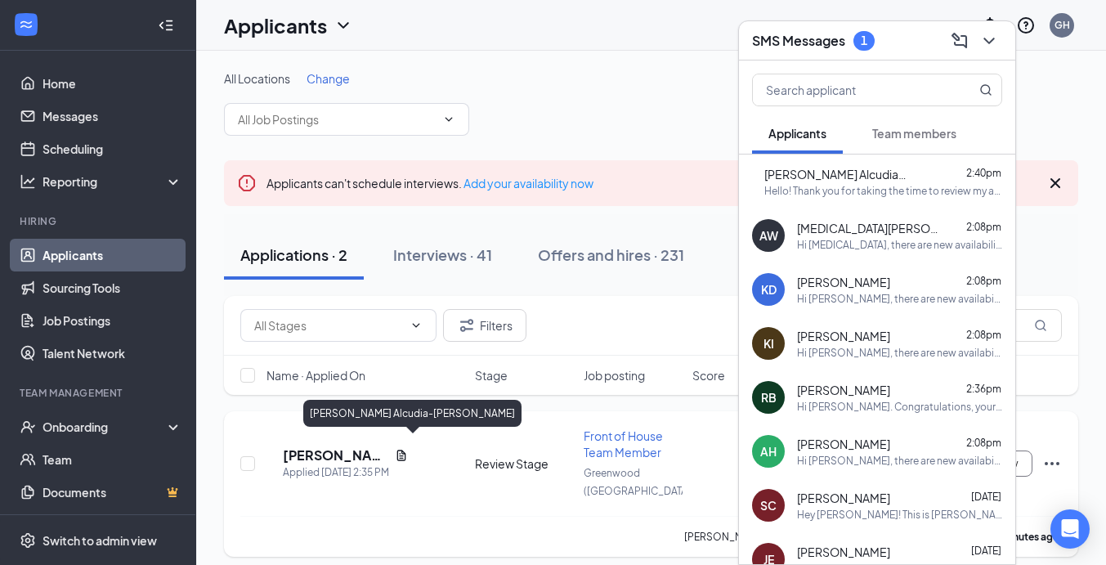
click at [350, 446] on h5 "[PERSON_NAME] Alcudia-[PERSON_NAME]" at bounding box center [335, 455] width 105 height 18
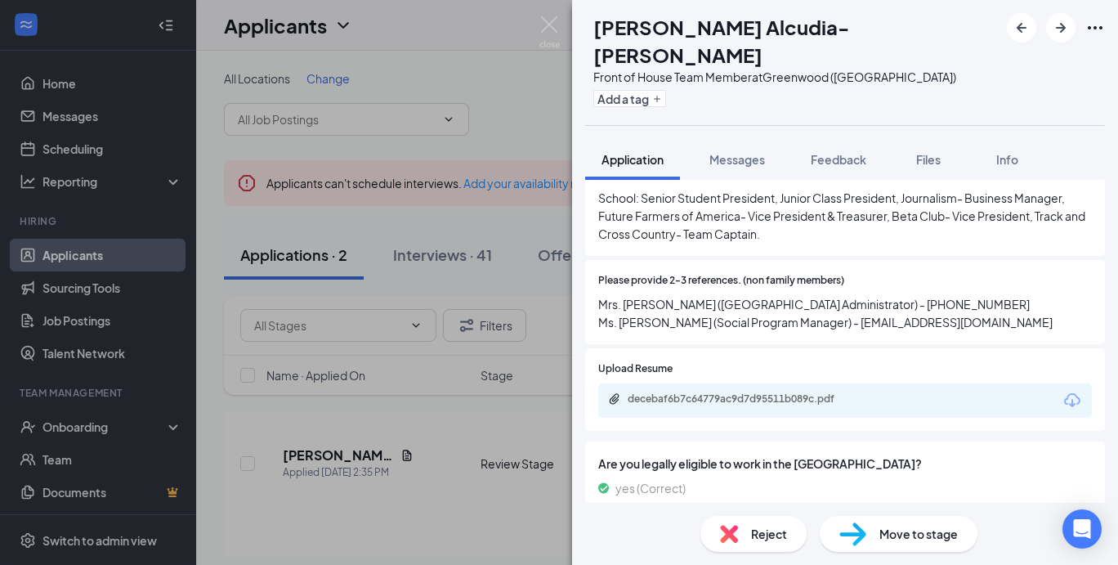
scroll to position [1245, 0]
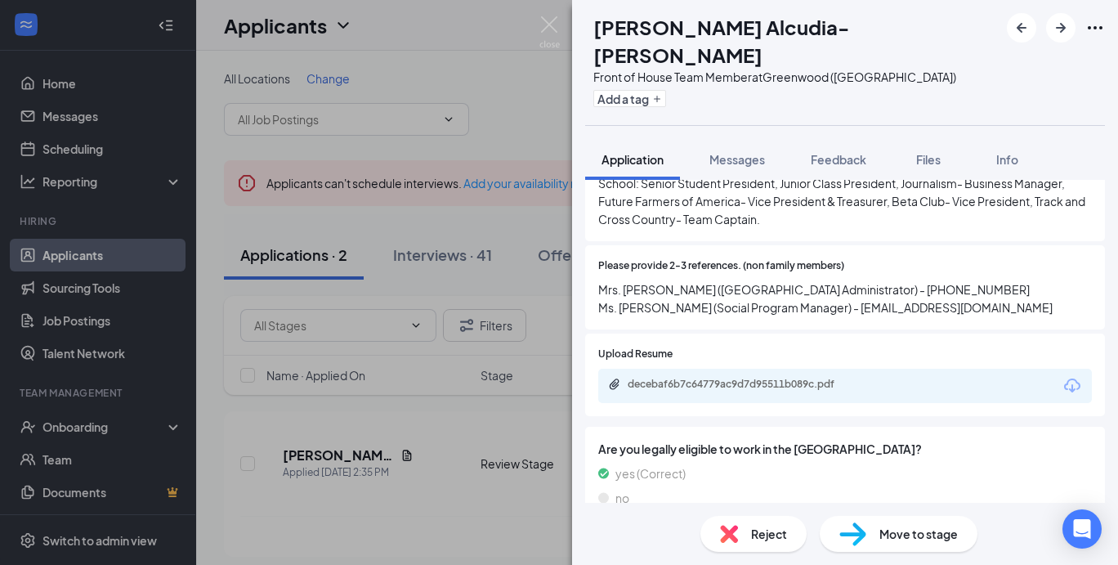
click at [865, 529] on img at bounding box center [853, 534] width 27 height 24
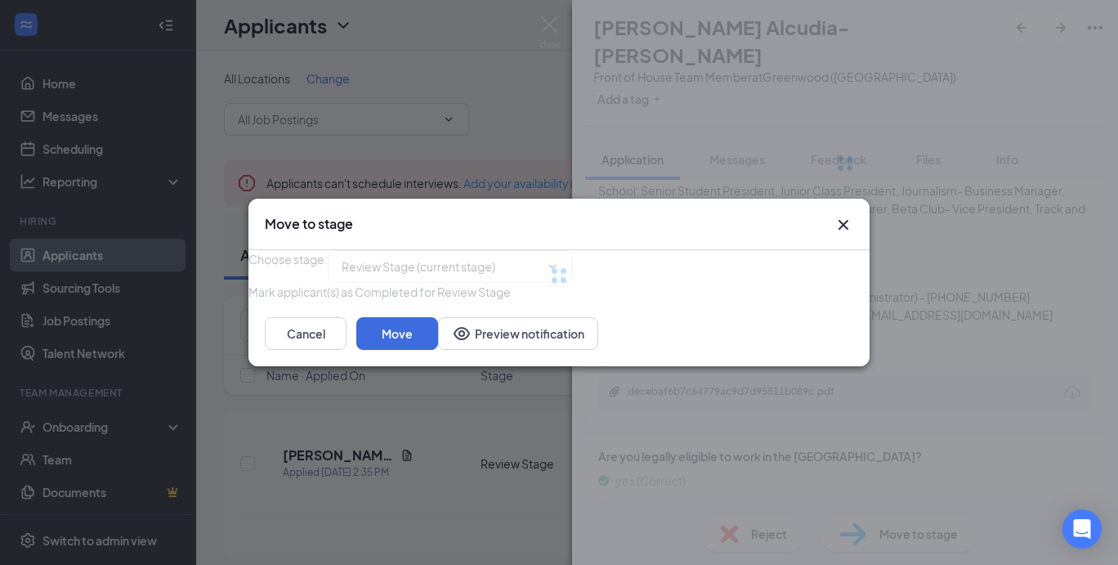
type input "Onsite Interview (next stage)"
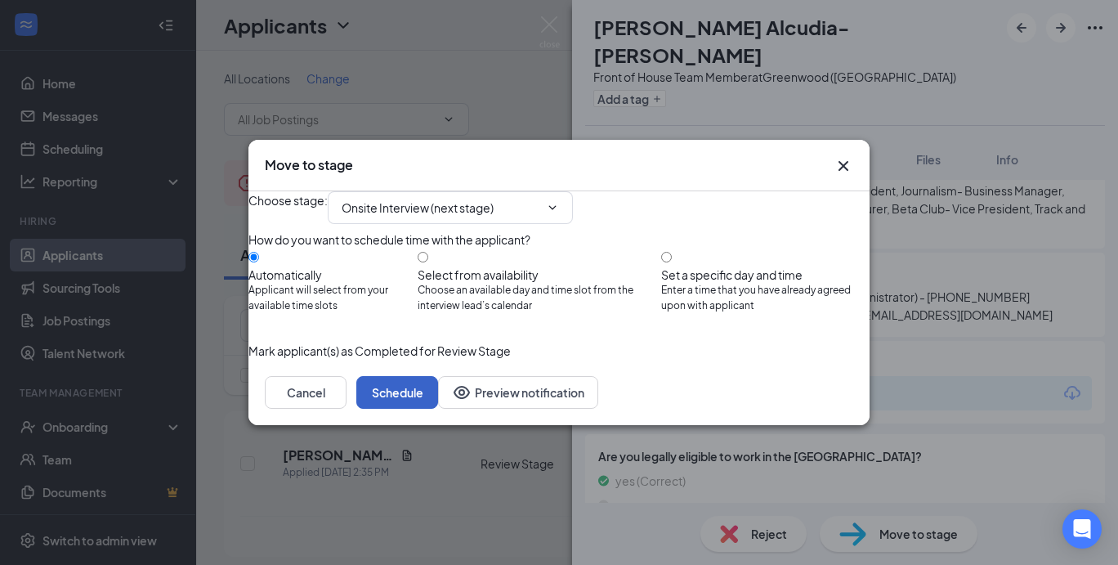
click at [438, 409] on button "Schedule" at bounding box center [397, 392] width 82 height 33
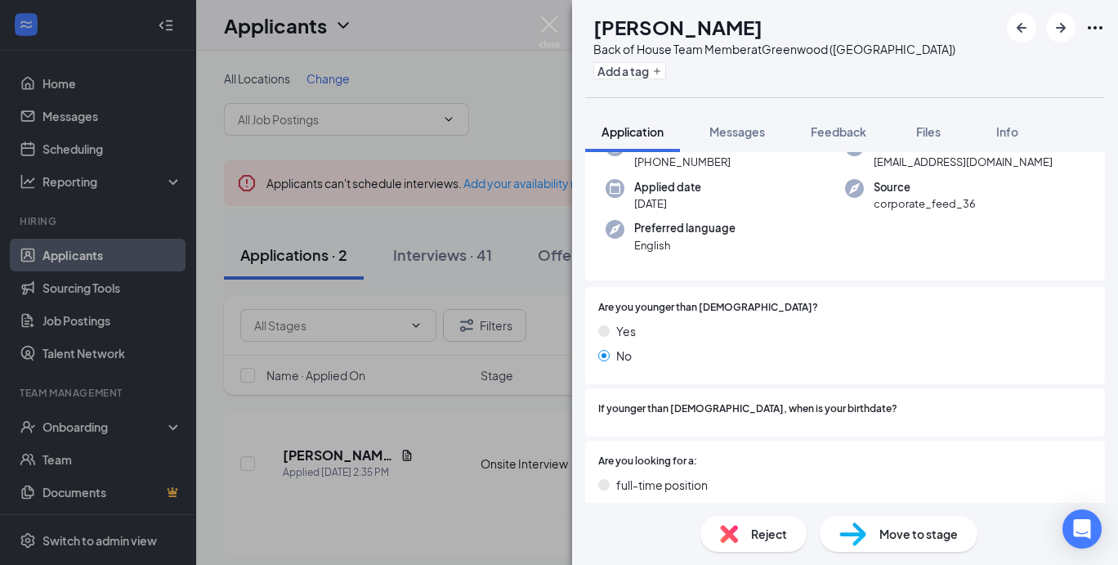
scroll to position [150, 0]
click at [874, 533] on div "Move to stage" at bounding box center [899, 534] width 158 height 36
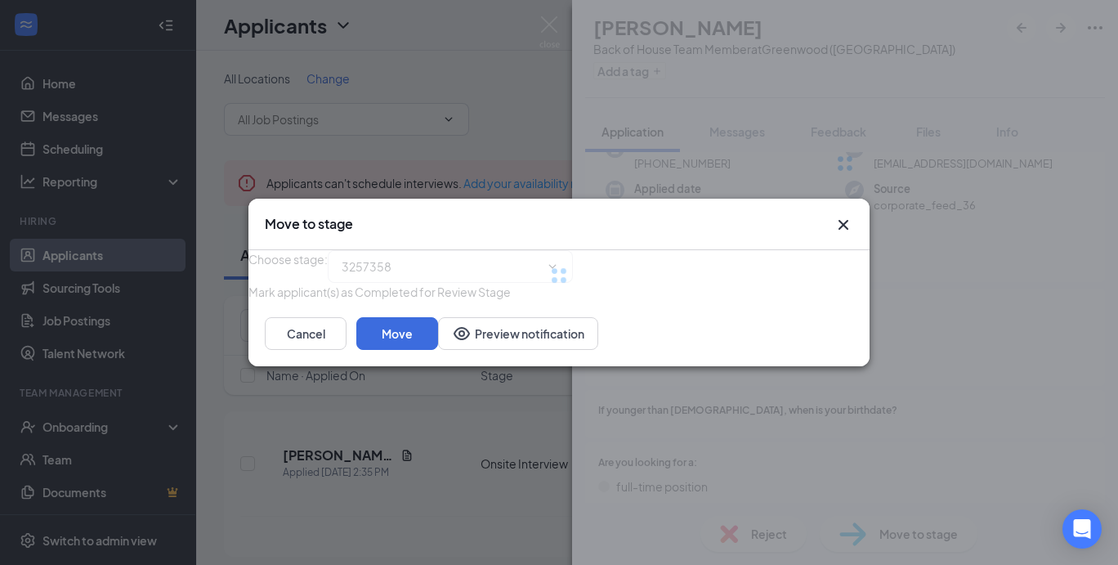
type input "Onsite Interview (next stage)"
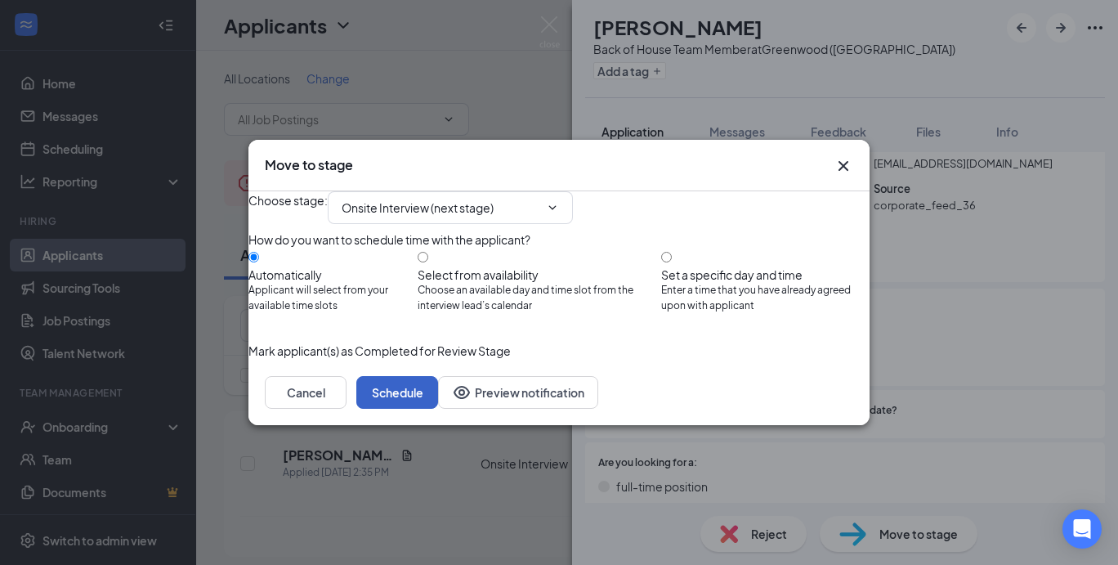
click at [438, 409] on button "Schedule" at bounding box center [397, 392] width 82 height 33
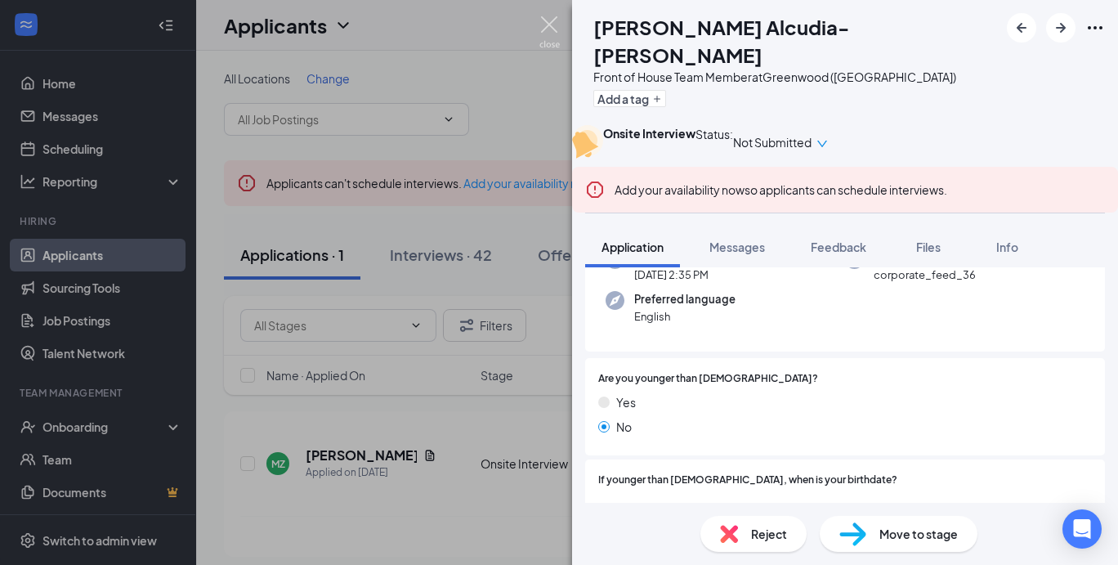
click at [553, 21] on img at bounding box center [550, 32] width 20 height 32
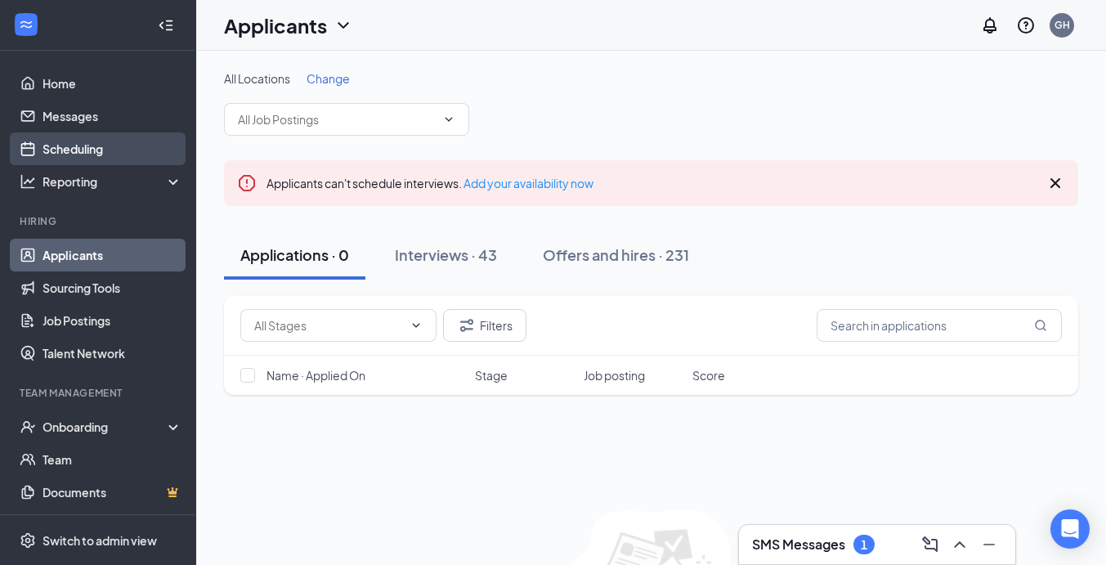
click at [97, 150] on link "Scheduling" at bounding box center [113, 148] width 140 height 33
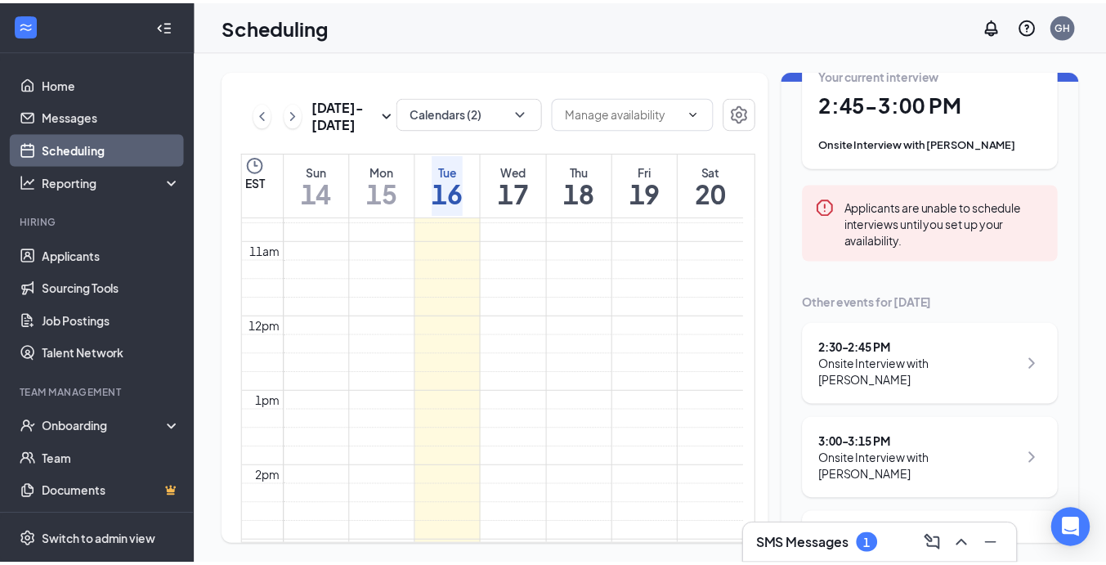
scroll to position [159, 0]
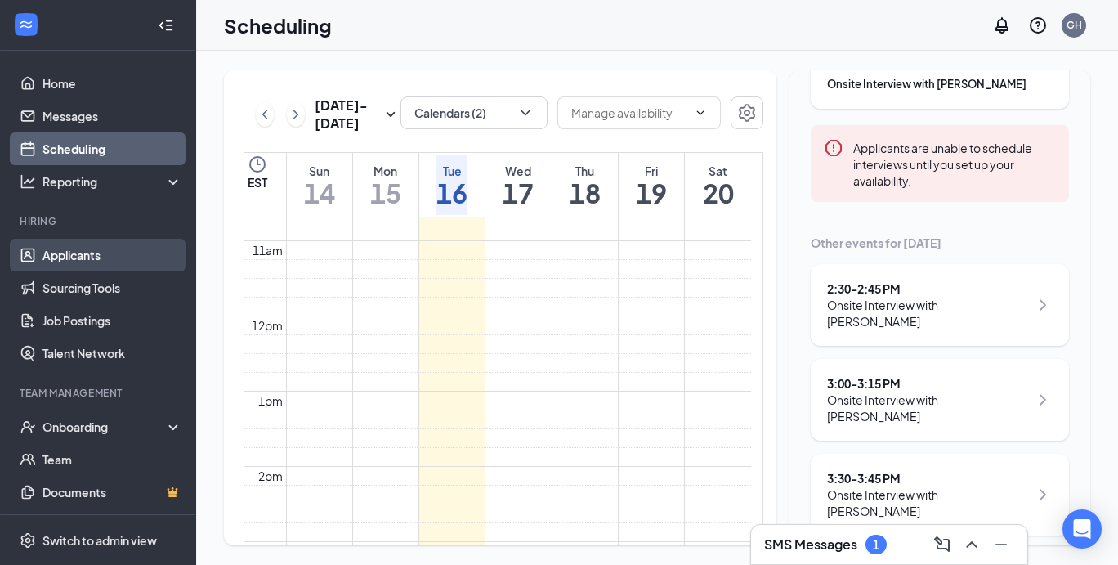
click at [105, 254] on link "Applicants" at bounding box center [113, 255] width 140 height 33
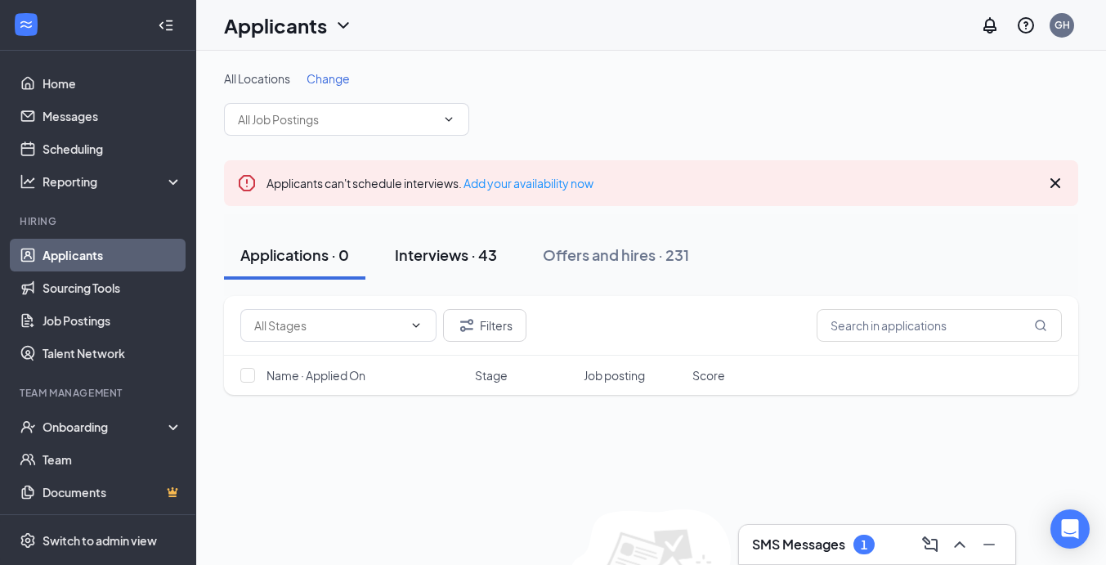
click at [452, 258] on div "Interviews · 43" at bounding box center [446, 254] width 102 height 20
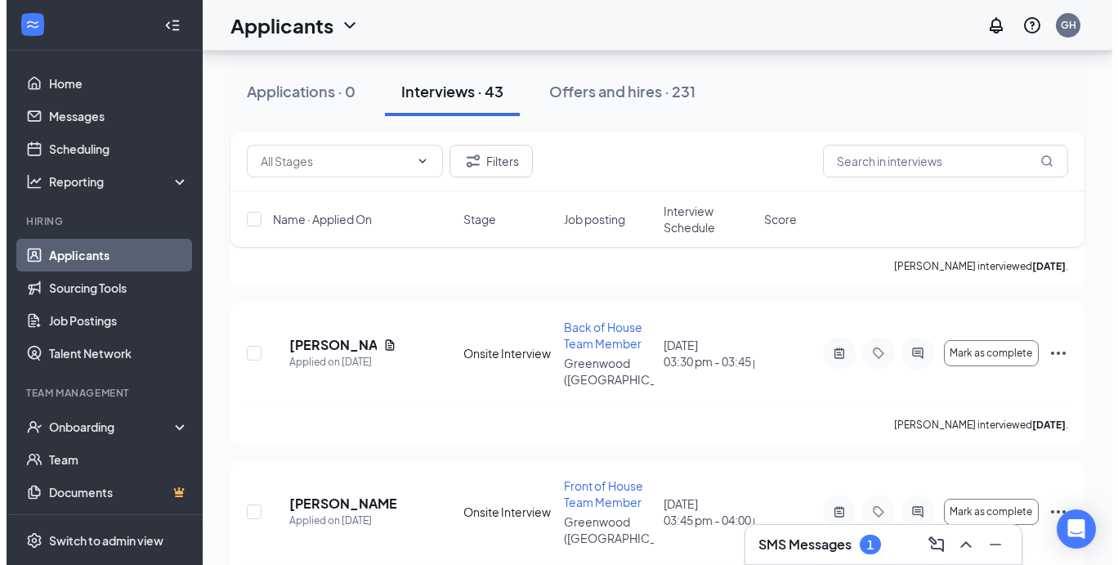
scroll to position [4830, 0]
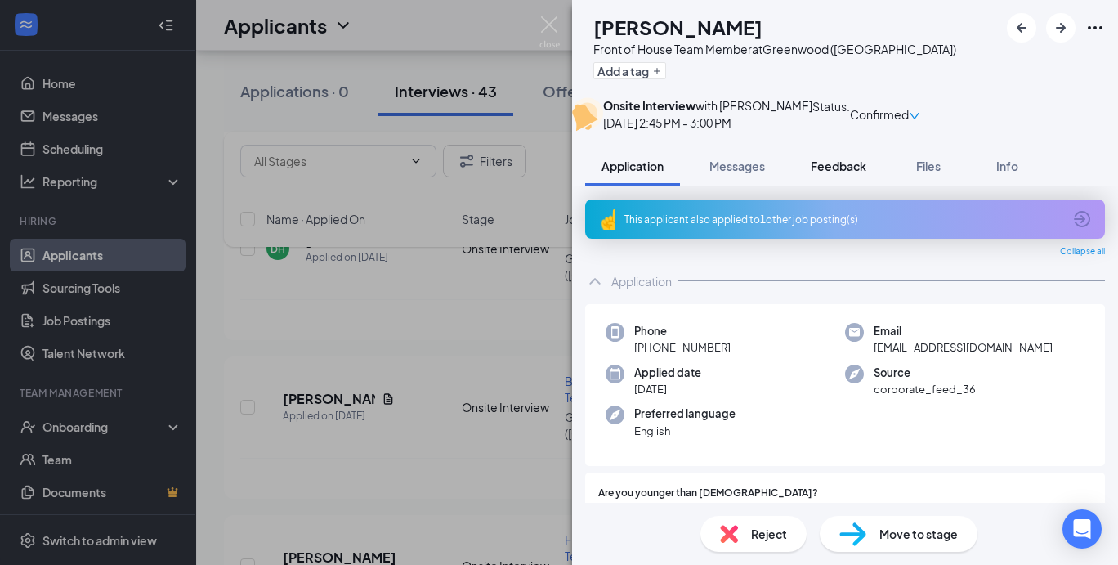
click at [860, 174] on div "Feedback" at bounding box center [839, 166] width 56 height 16
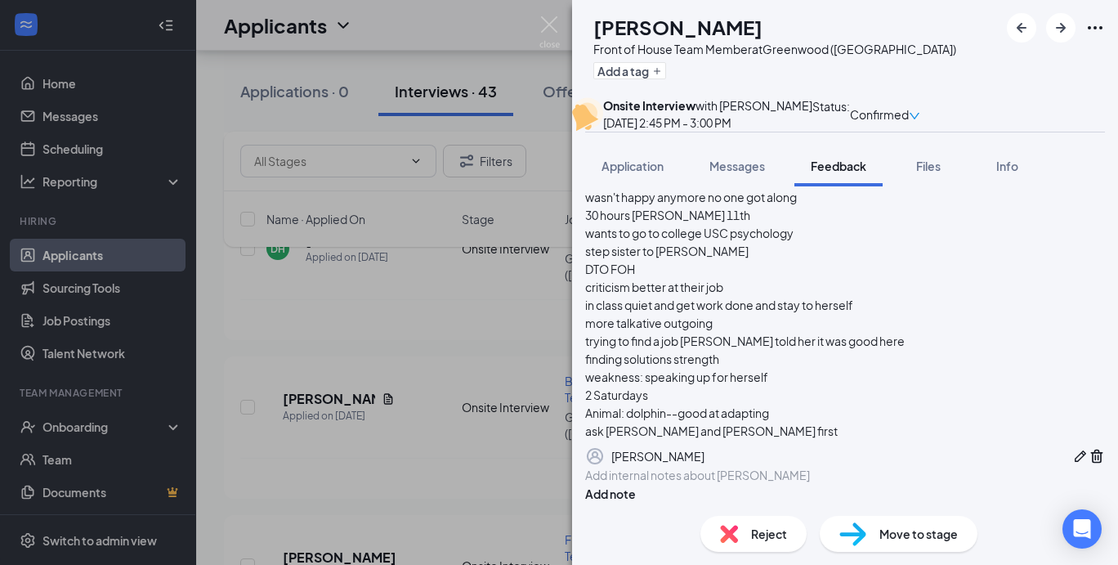
scroll to position [199, 0]
click at [631, 174] on div "Application" at bounding box center [633, 166] width 62 height 16
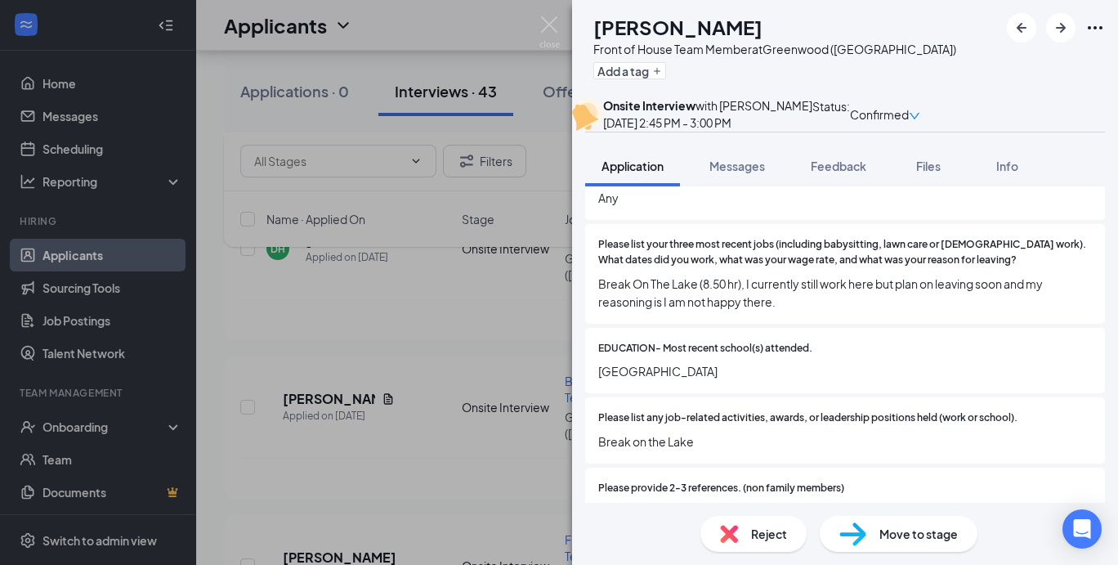
scroll to position [968, 0]
click at [825, 186] on button "Feedback" at bounding box center [839, 166] width 88 height 41
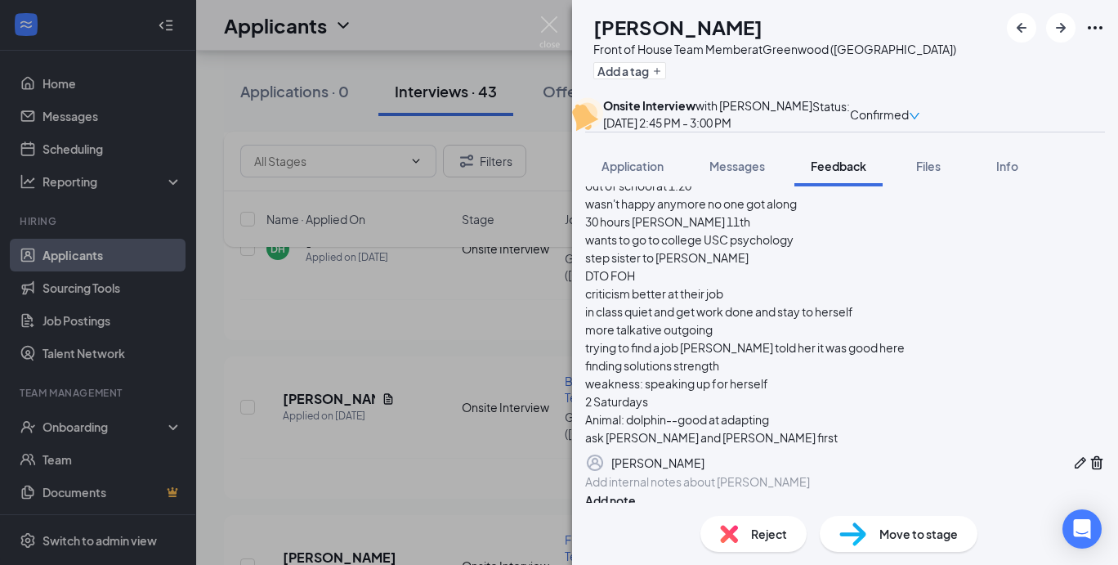
scroll to position [125, 0]
click at [640, 173] on span "Application" at bounding box center [633, 166] width 62 height 15
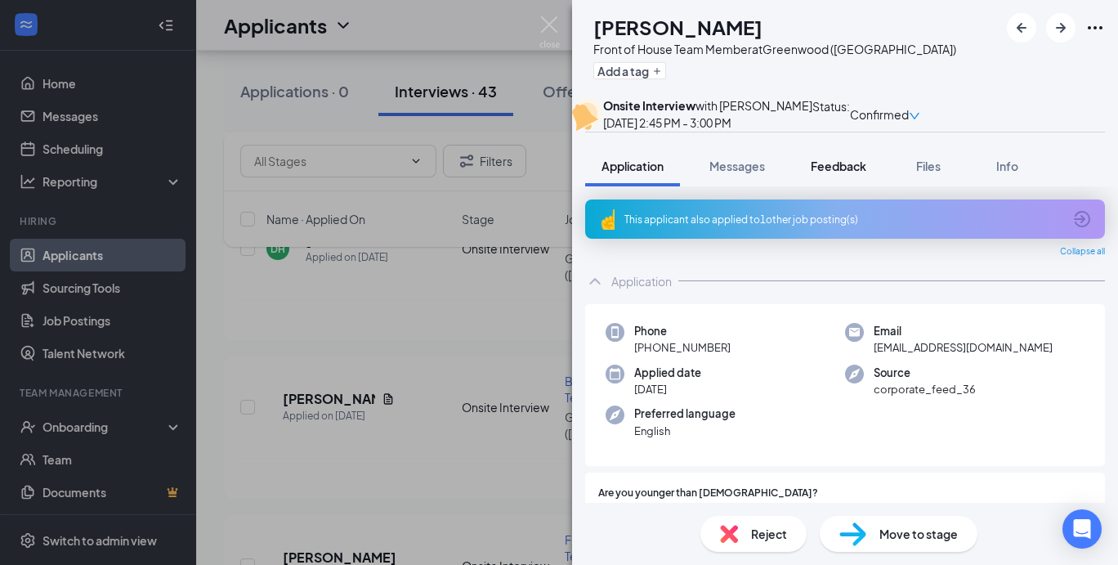
click at [837, 173] on span "Feedback" at bounding box center [839, 166] width 56 height 15
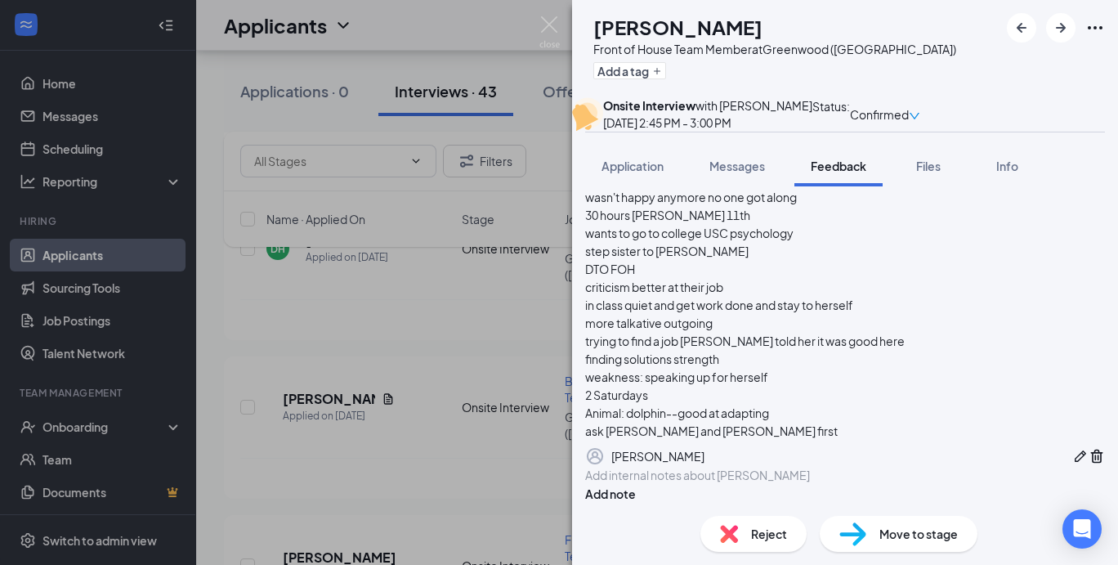
scroll to position [143, 0]
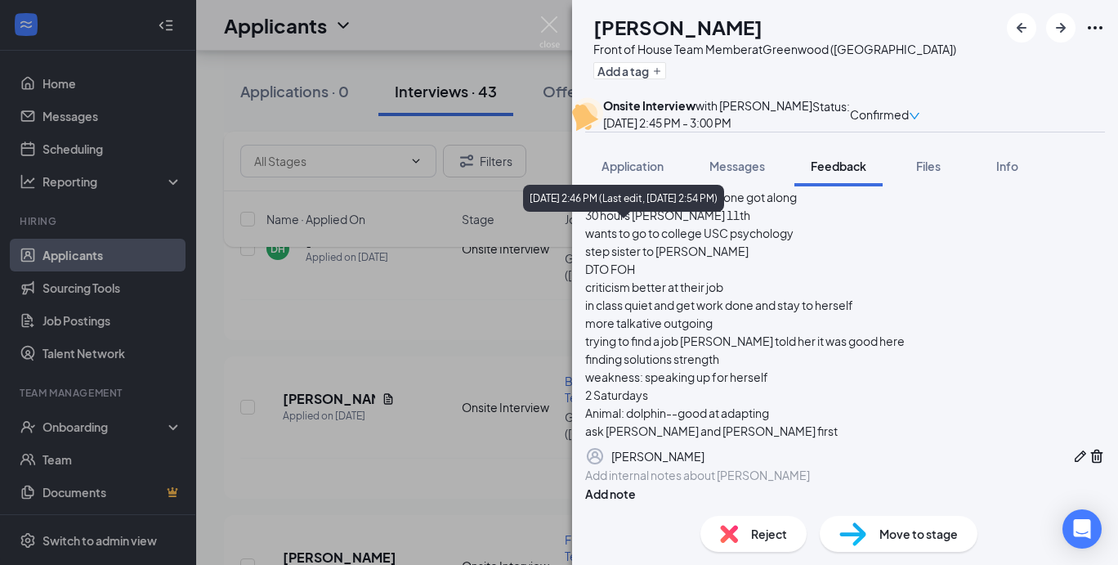
click at [643, 204] on div "[DATE] 2:46 PM (Last edit, [DATE] 2:54 PM)" at bounding box center [623, 198] width 201 height 27
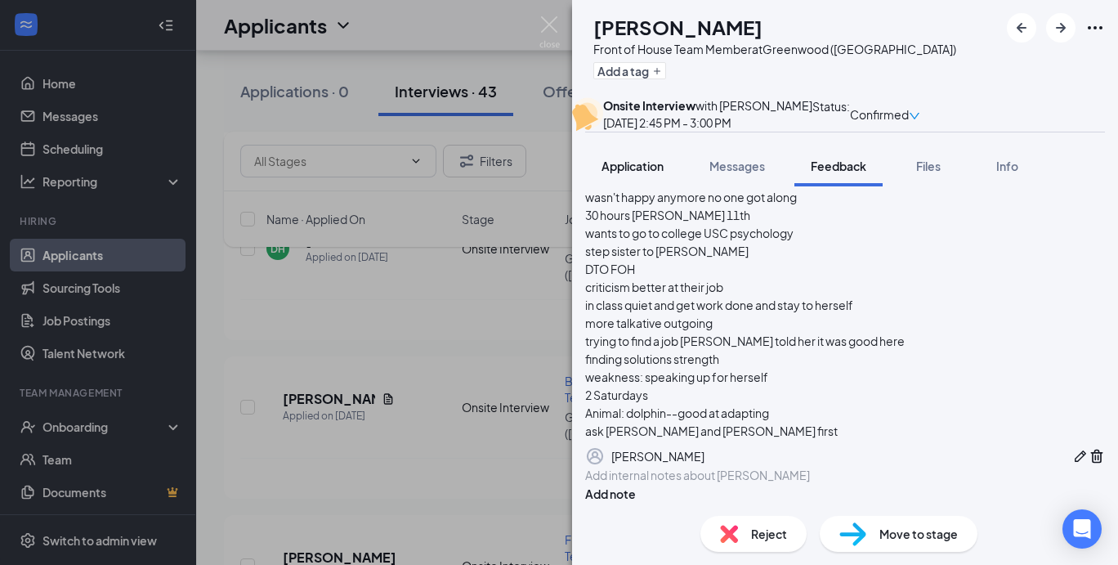
click at [638, 173] on span "Application" at bounding box center [633, 166] width 62 height 15
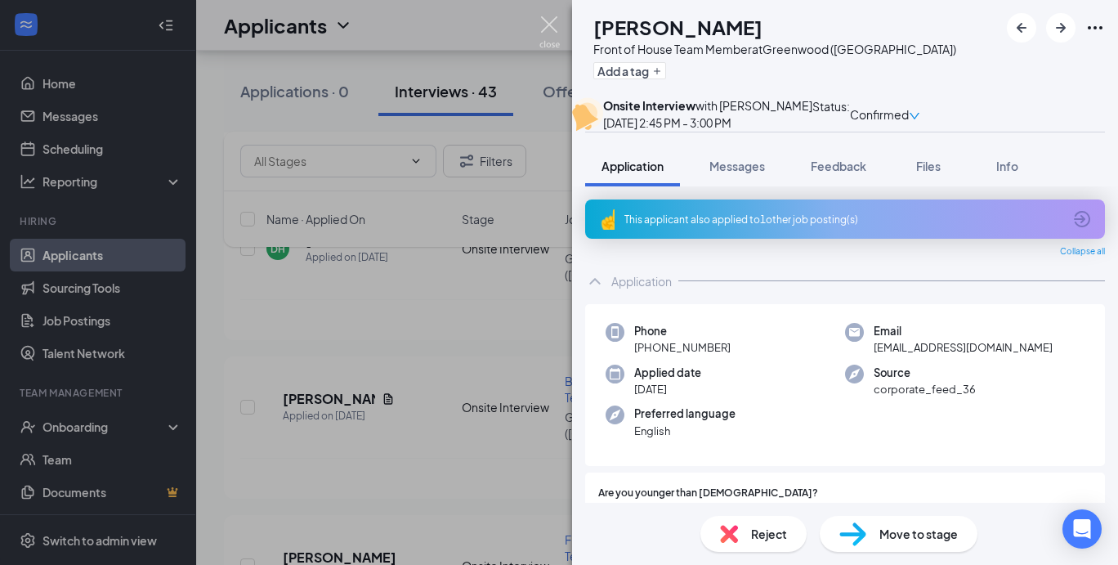
click at [556, 26] on img at bounding box center [550, 32] width 20 height 32
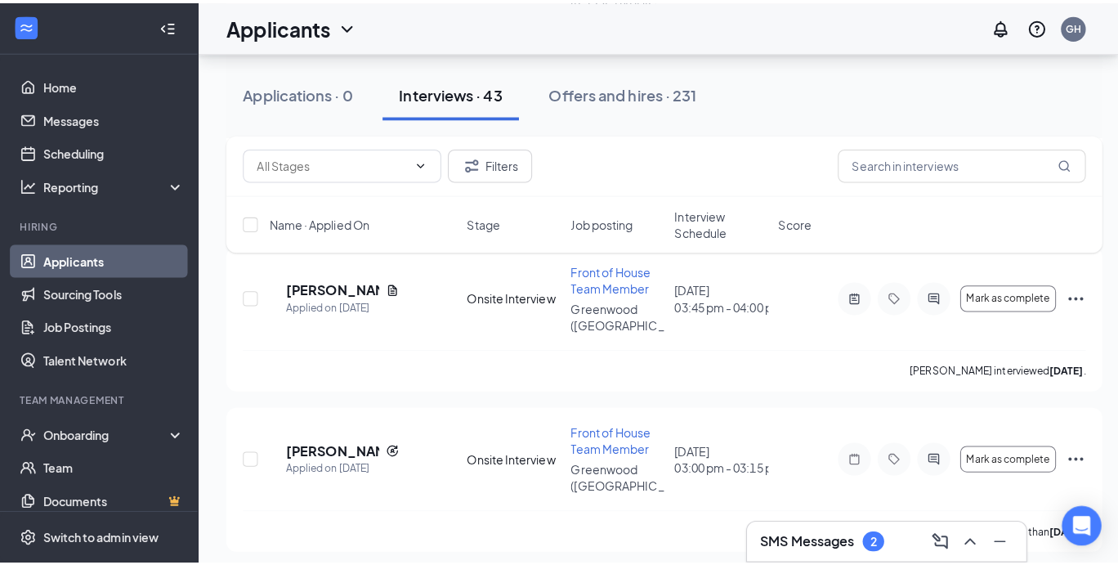
scroll to position [4319, 0]
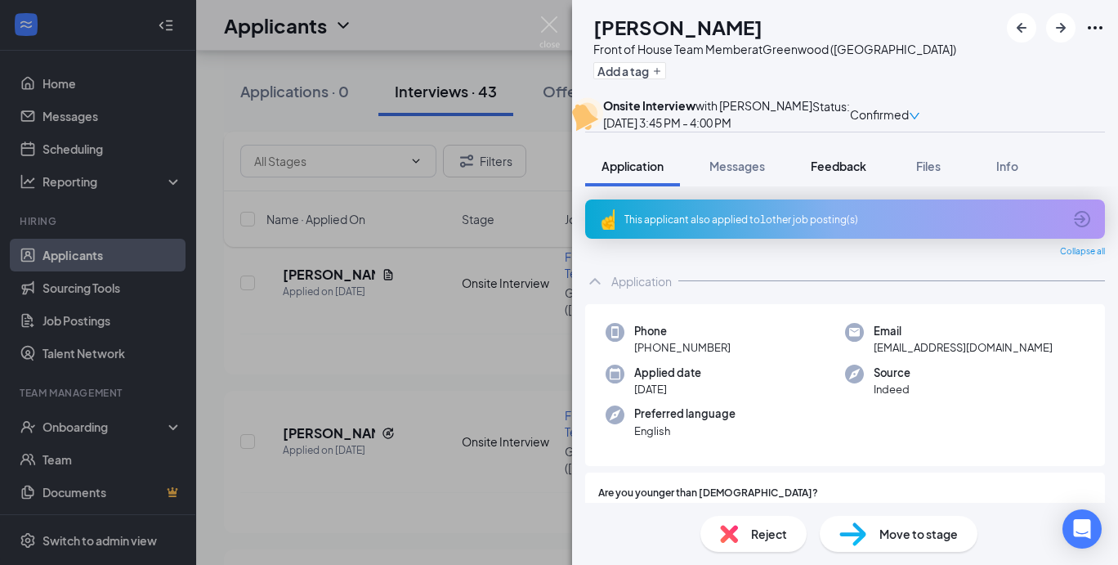
click at [832, 173] on span "Feedback" at bounding box center [839, 166] width 56 height 15
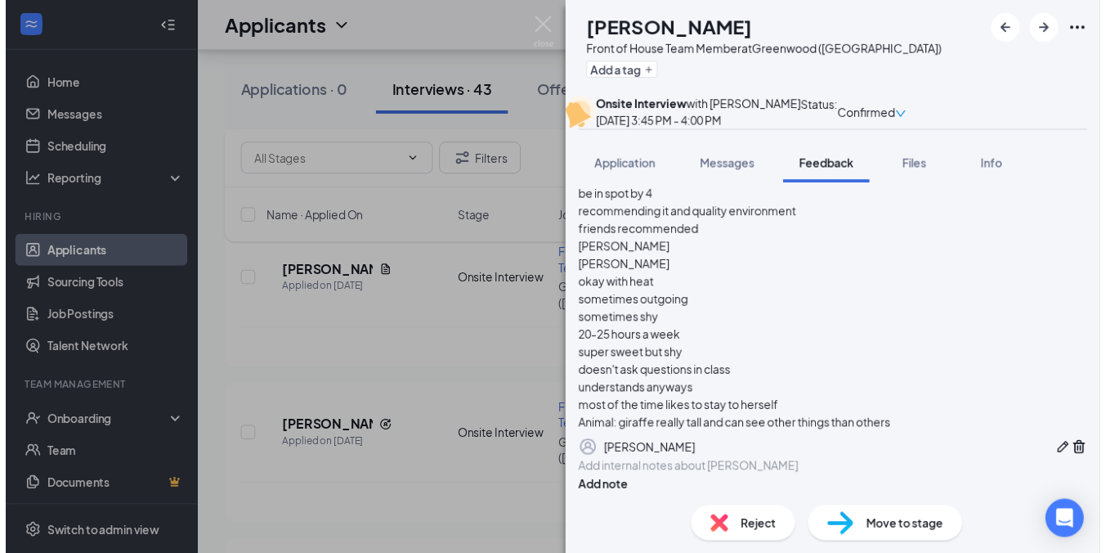
scroll to position [189, 0]
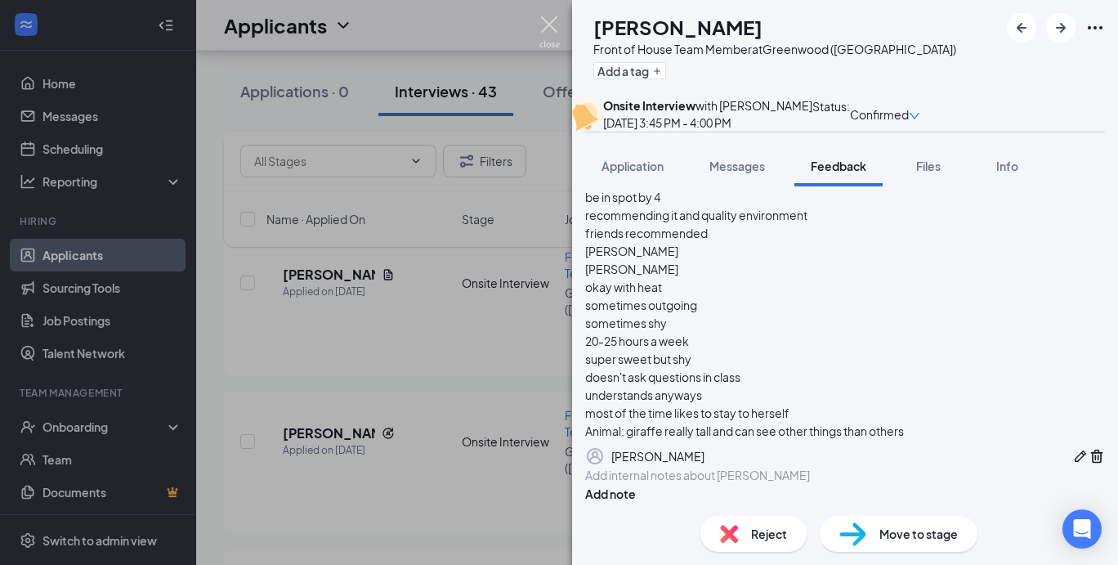
click at [545, 23] on img at bounding box center [550, 32] width 20 height 32
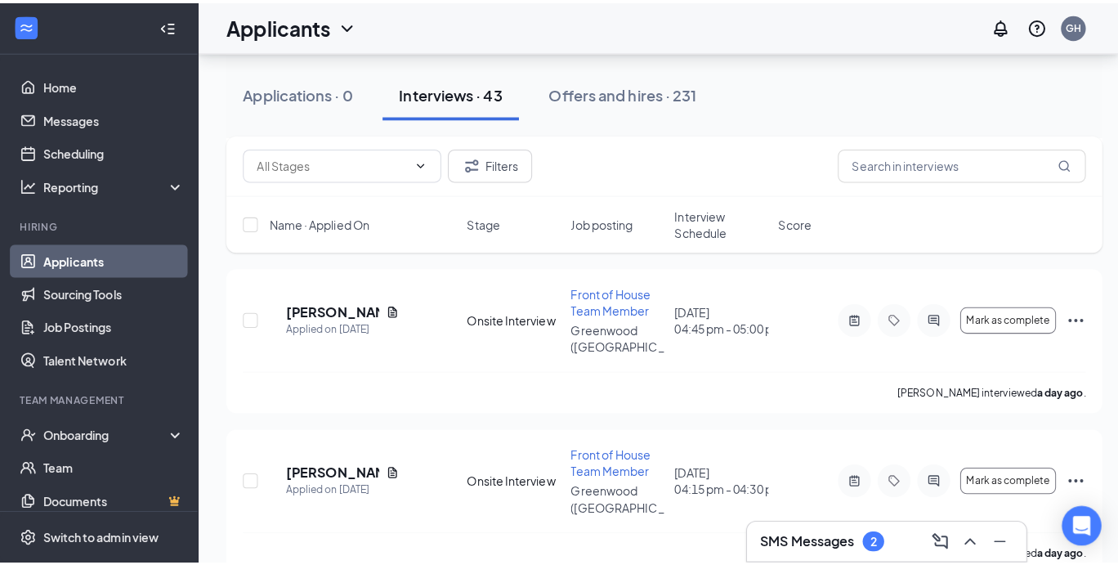
scroll to position [3772, 0]
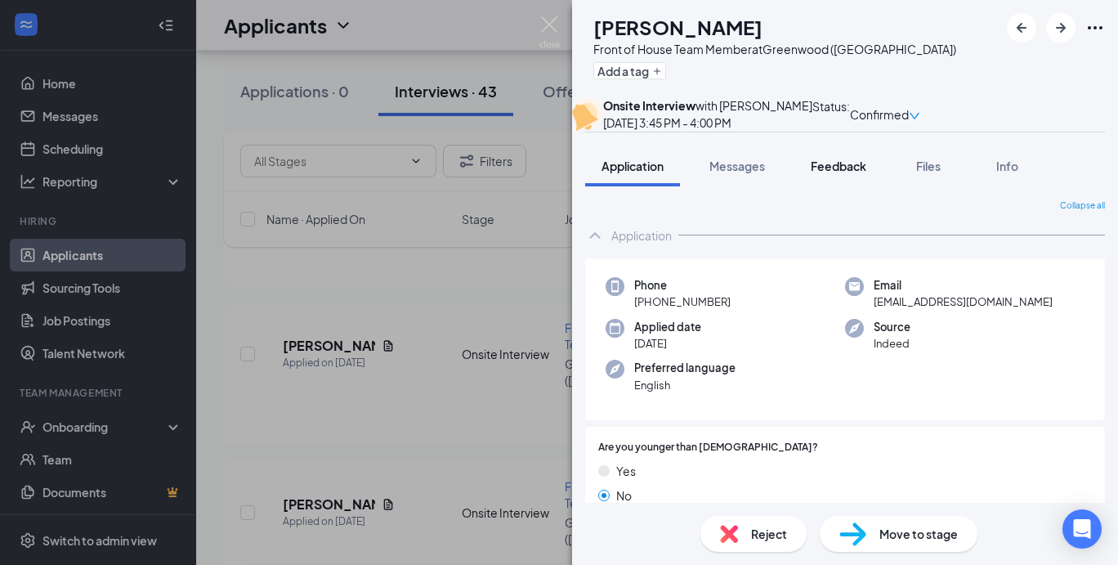
click at [831, 173] on span "Feedback" at bounding box center [839, 166] width 56 height 15
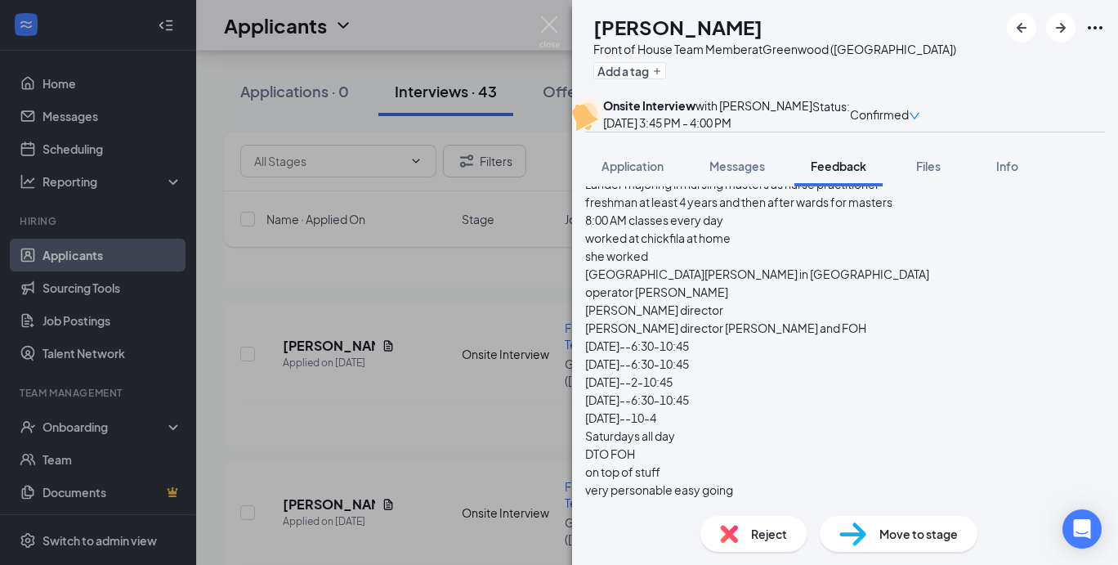
scroll to position [126, 0]
click at [646, 174] on div "Application" at bounding box center [633, 166] width 62 height 16
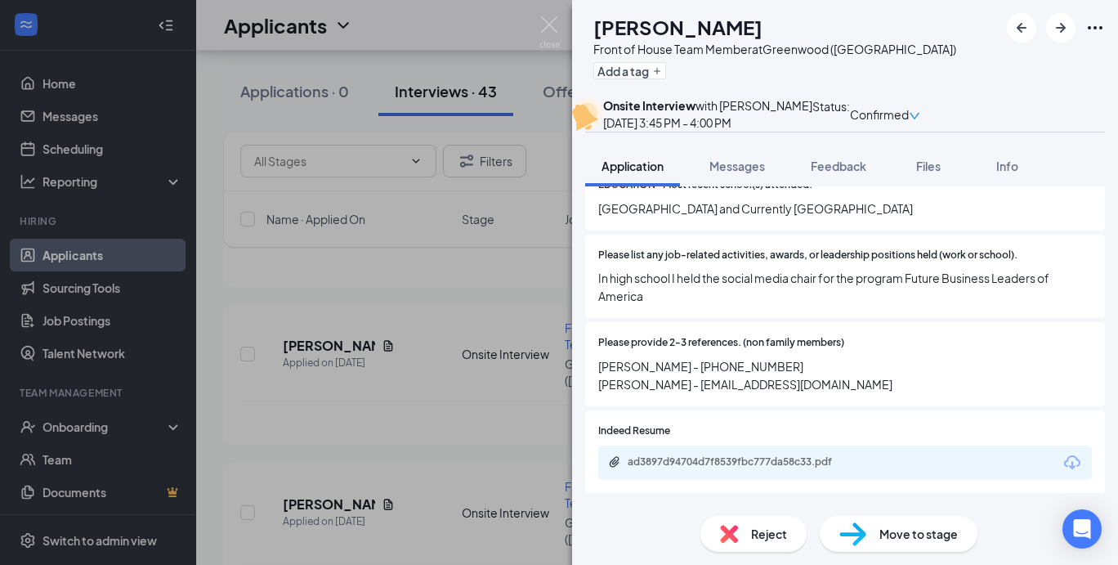
scroll to position [1051, 0]
click at [830, 174] on div "Feedback" at bounding box center [839, 166] width 56 height 16
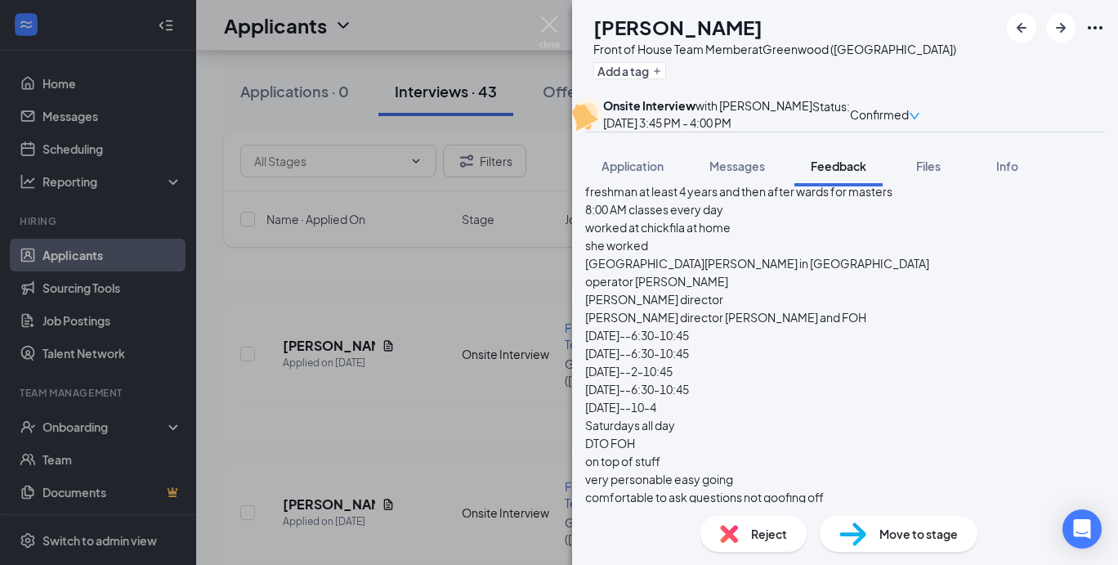
scroll to position [139, 0]
click at [639, 186] on button "Application" at bounding box center [632, 166] width 95 height 41
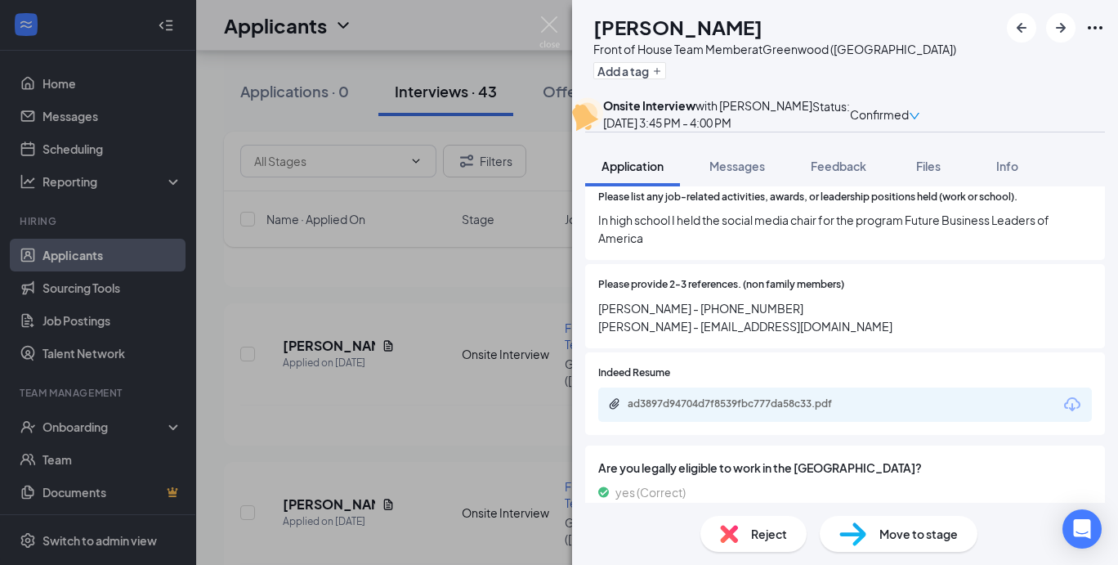
scroll to position [1111, 0]
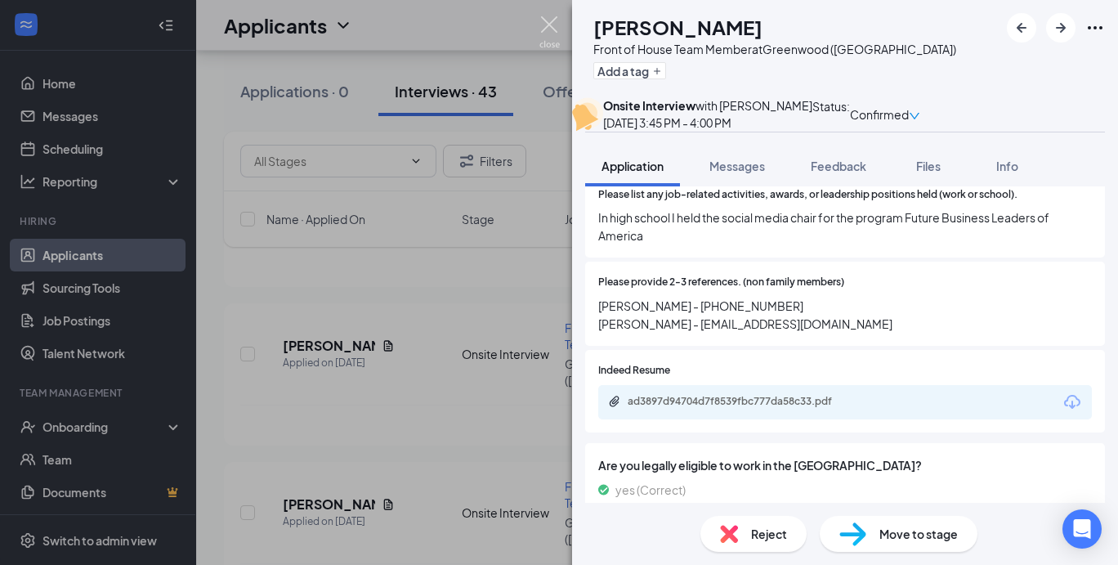
click at [551, 27] on img at bounding box center [550, 32] width 20 height 32
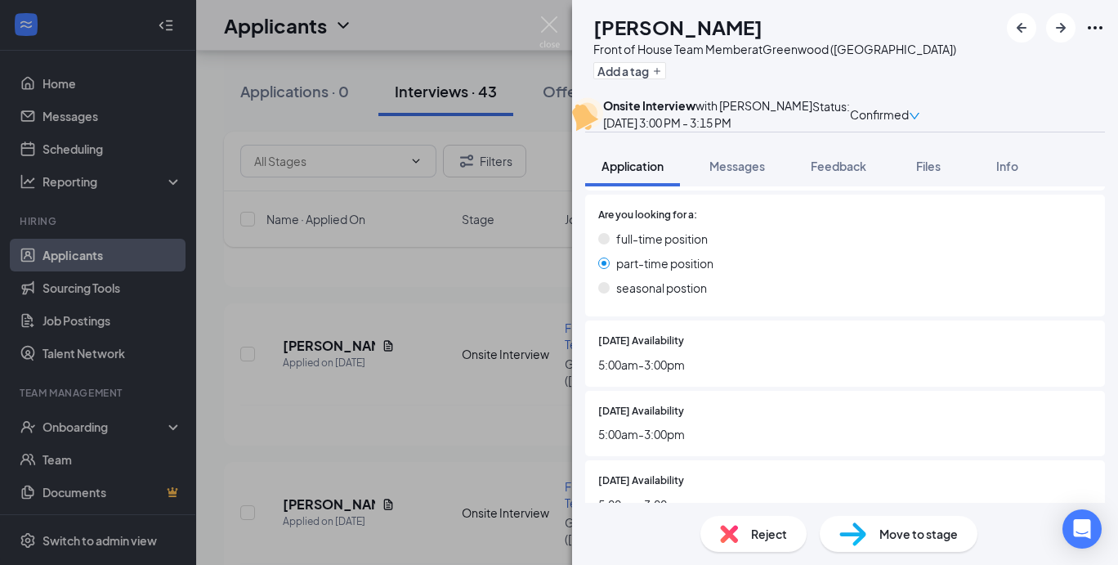
scroll to position [396, 0]
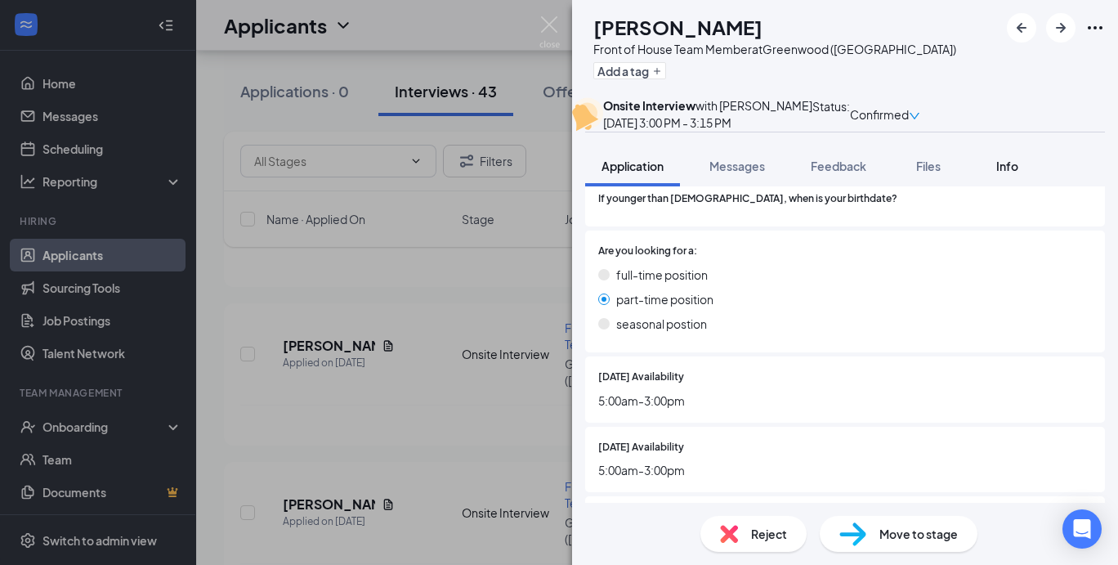
click at [1013, 186] on button "Info" at bounding box center [1007, 166] width 65 height 41
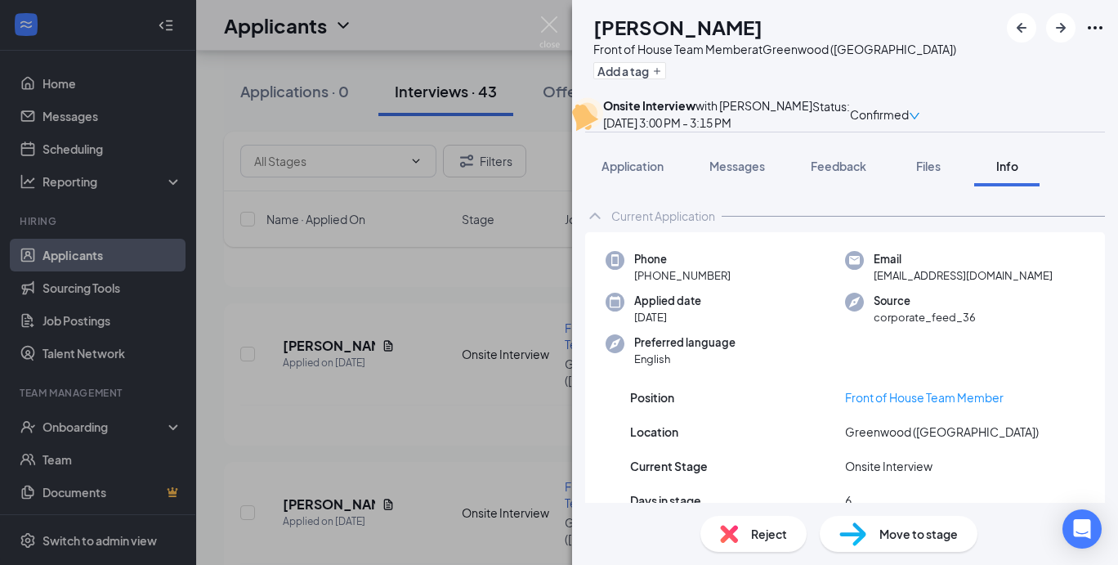
scroll to position [213, 0]
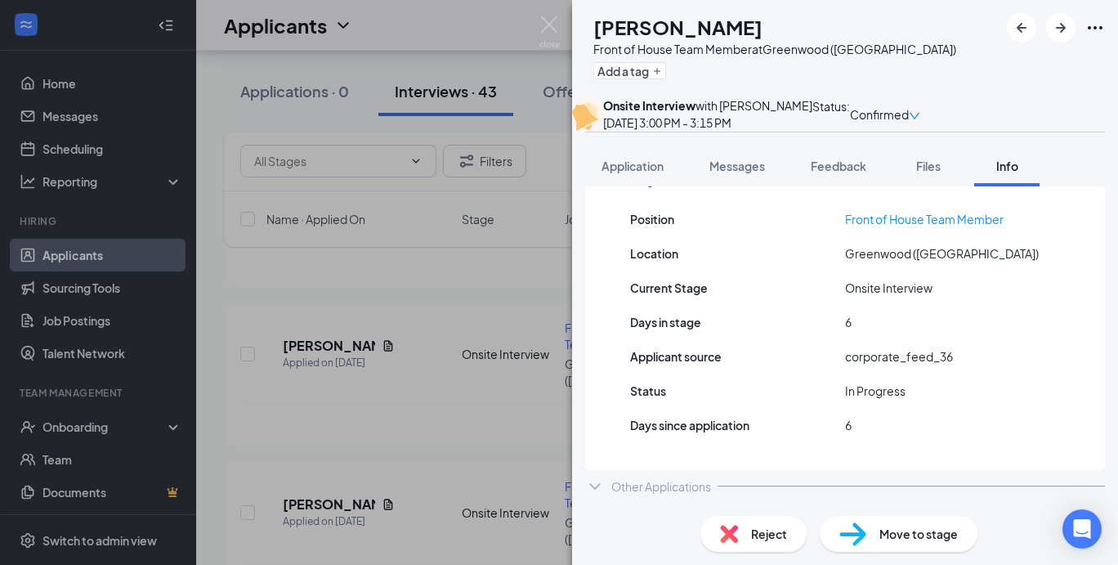
click at [679, 470] on div "Other Applications" at bounding box center [845, 486] width 520 height 33
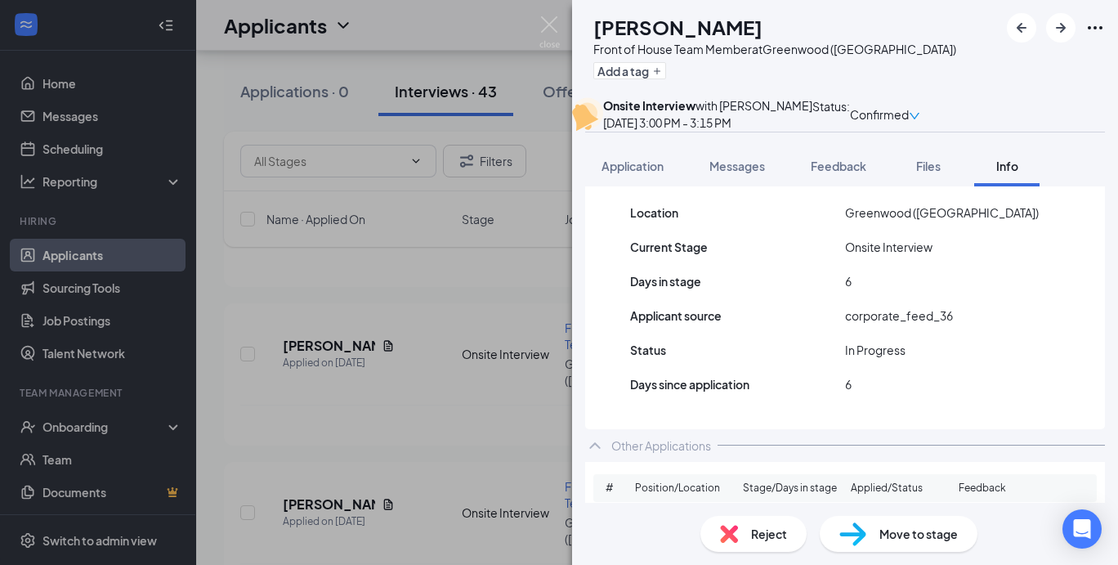
scroll to position [218, 0]
click at [620, 174] on div "Application" at bounding box center [633, 166] width 62 height 16
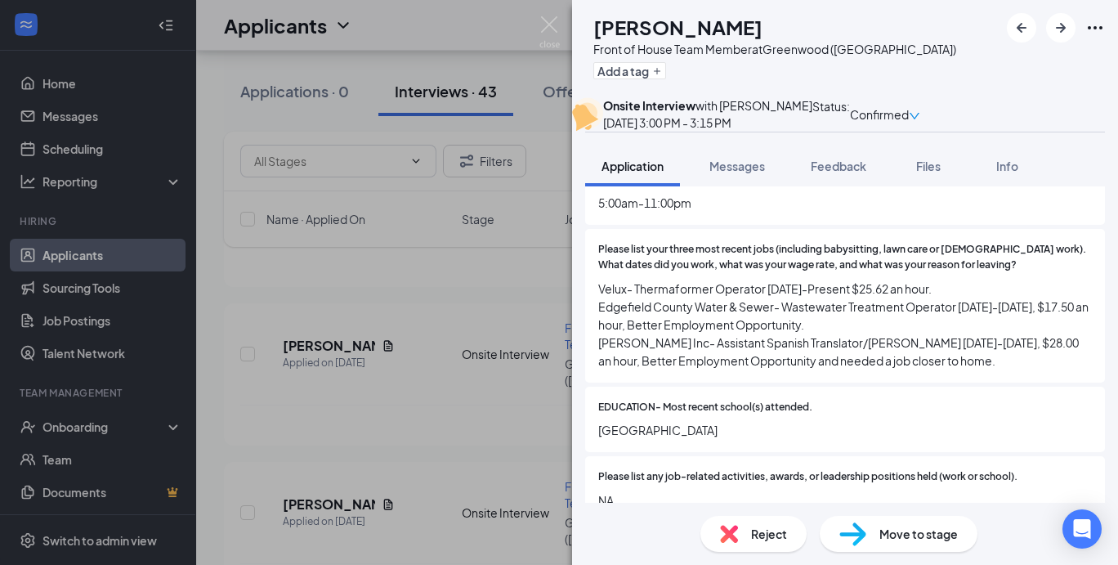
scroll to position [944, 0]
click at [848, 174] on div "Feedback" at bounding box center [839, 166] width 56 height 16
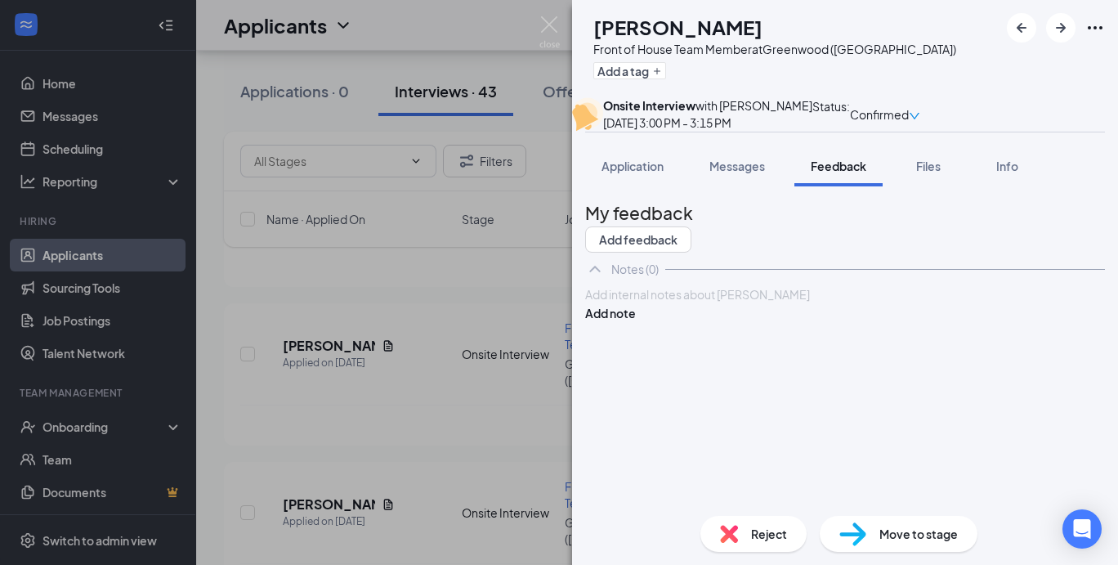
click at [644, 303] on div at bounding box center [845, 294] width 518 height 17
click at [630, 173] on span "Application" at bounding box center [633, 166] width 62 height 15
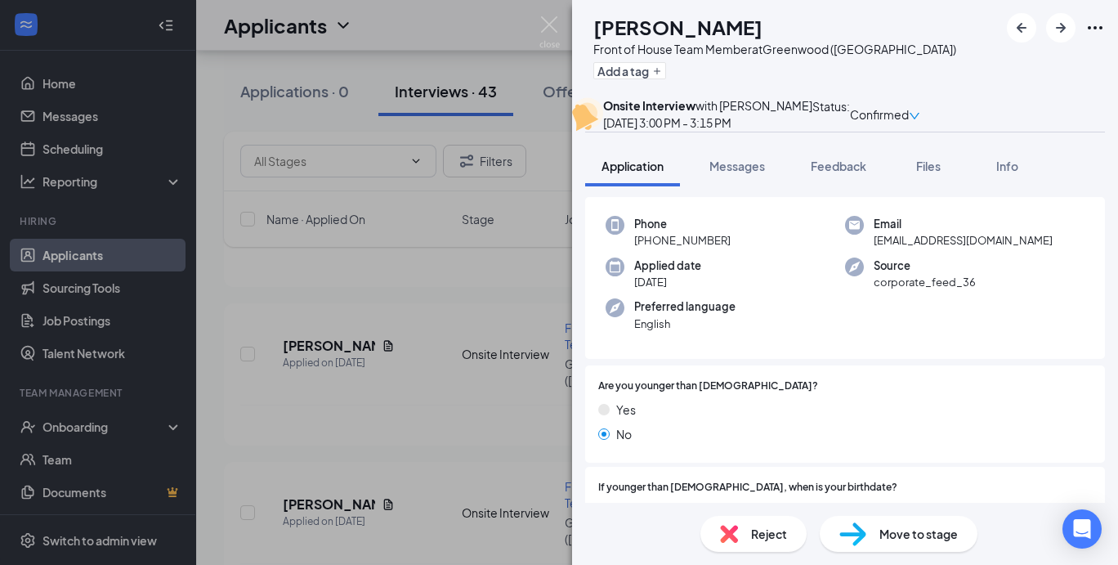
scroll to position [112, 0]
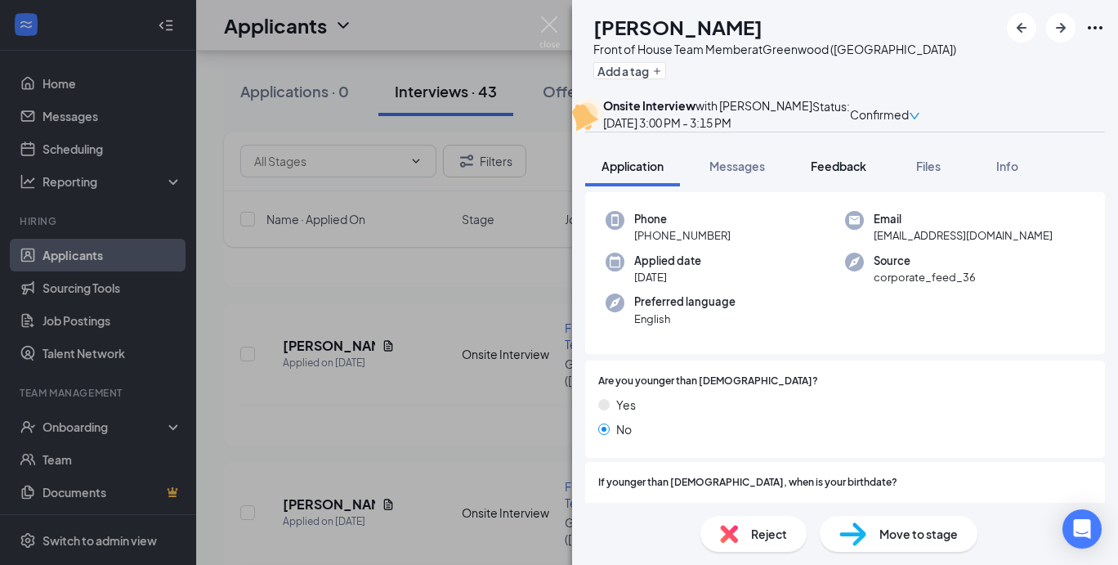
click at [845, 173] on span "Feedback" at bounding box center [839, 166] width 56 height 15
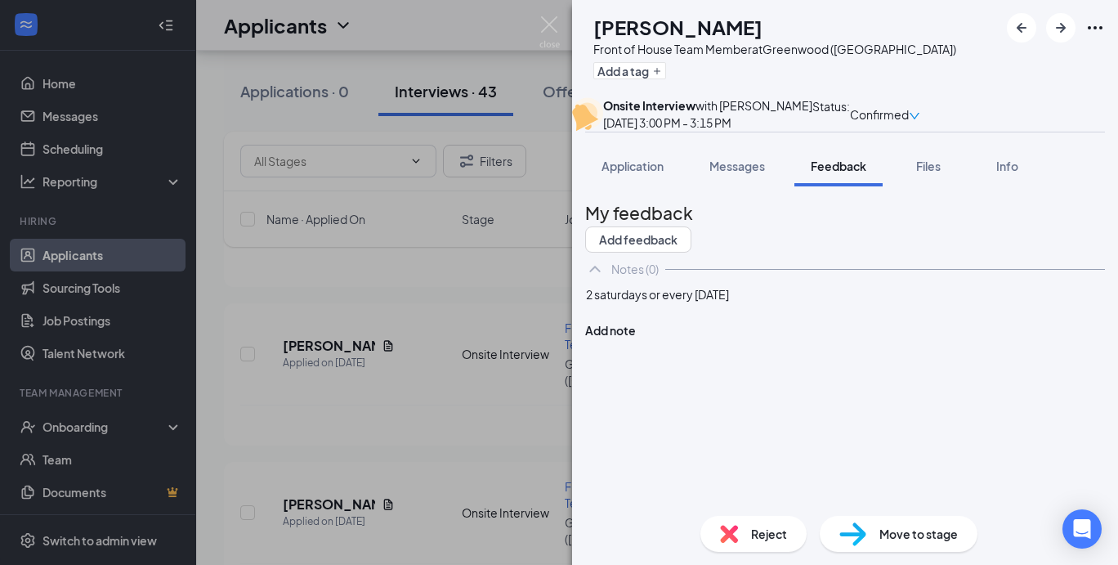
click at [714, 320] on div at bounding box center [845, 311] width 518 height 17
click at [644, 186] on button "Application" at bounding box center [632, 166] width 95 height 41
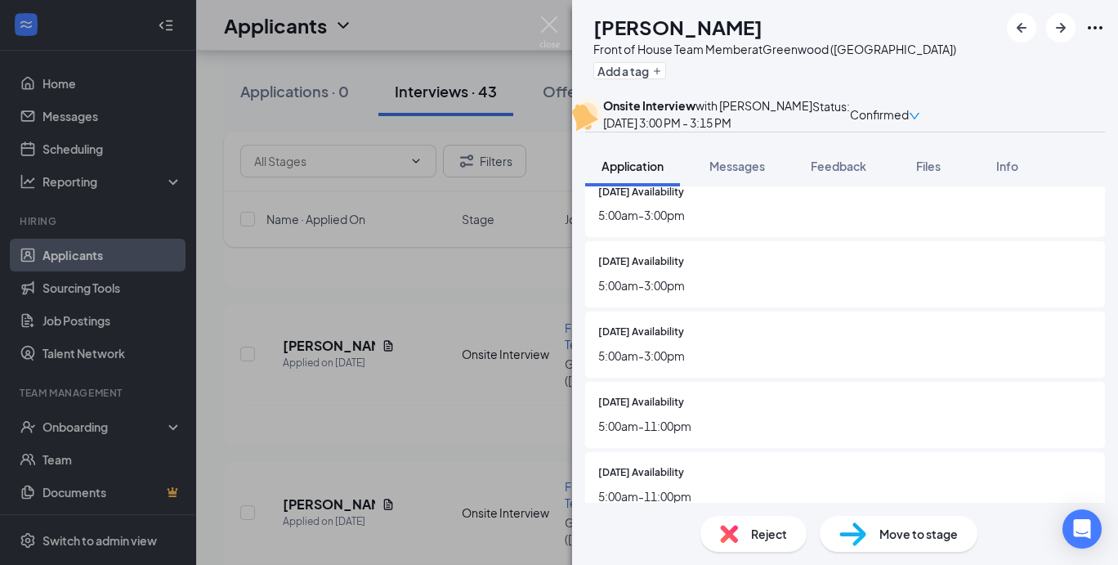
scroll to position [647, 0]
click at [840, 173] on span "Feedback" at bounding box center [839, 166] width 56 height 15
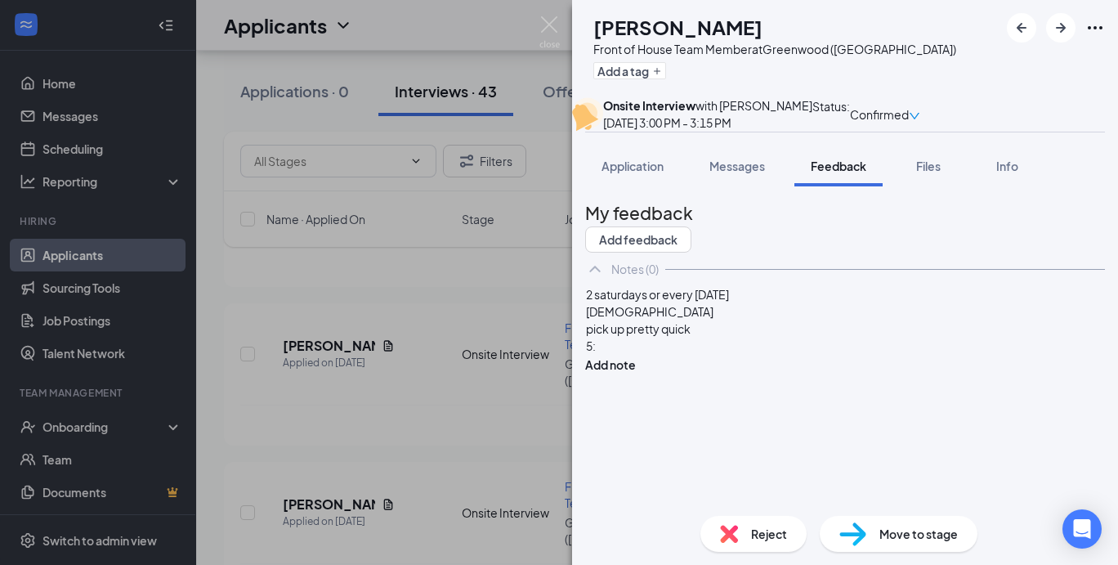
click at [640, 355] on div "5:" at bounding box center [845, 346] width 518 height 17
click at [644, 173] on span "Application" at bounding box center [633, 166] width 62 height 15
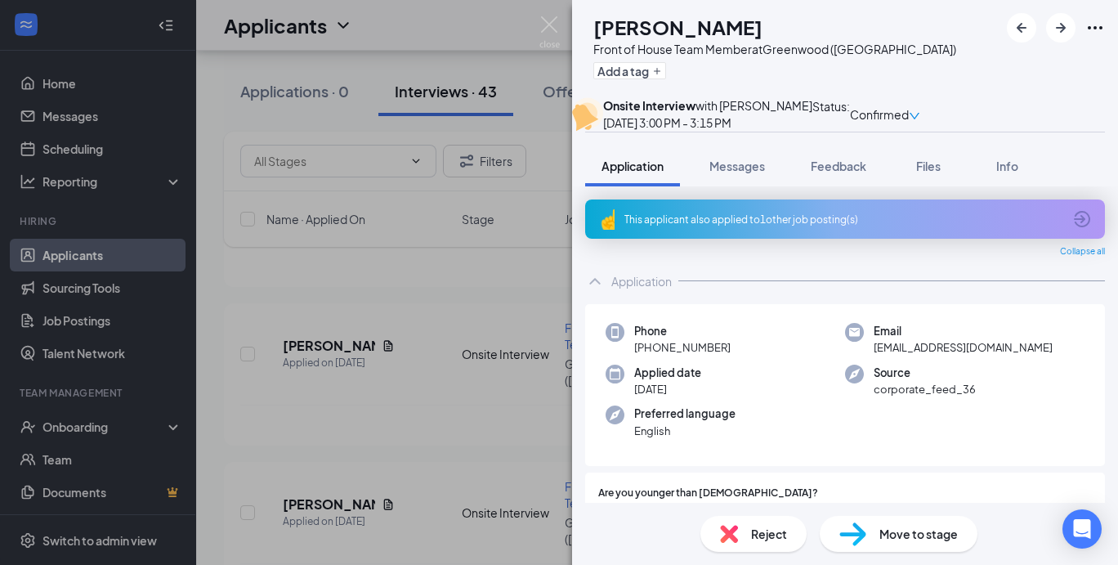
click at [650, 173] on span "Application" at bounding box center [633, 166] width 62 height 15
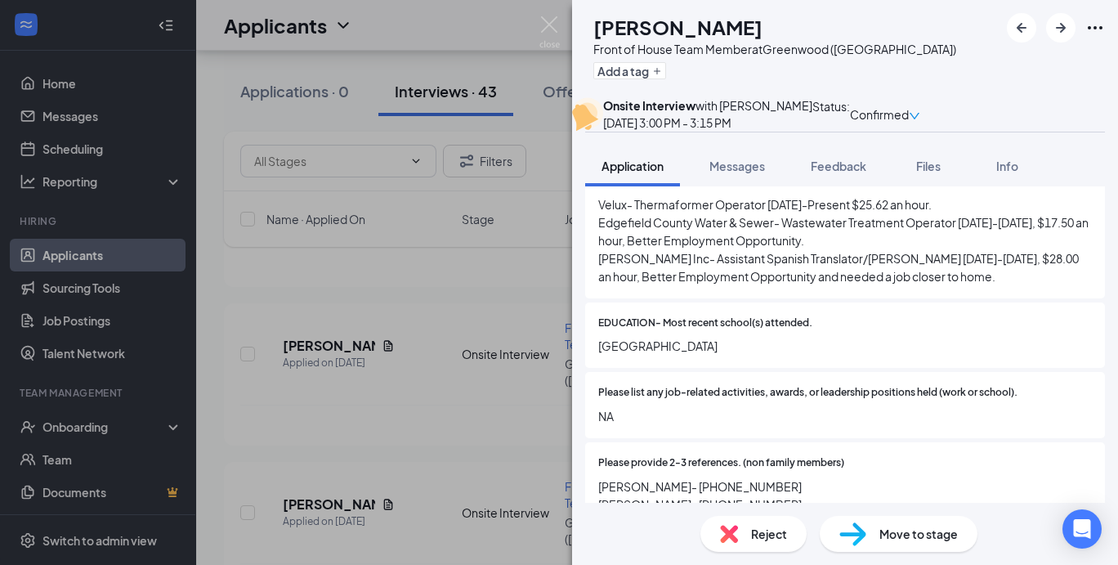
scroll to position [1028, 0]
click at [833, 173] on span "Feedback" at bounding box center [839, 166] width 56 height 15
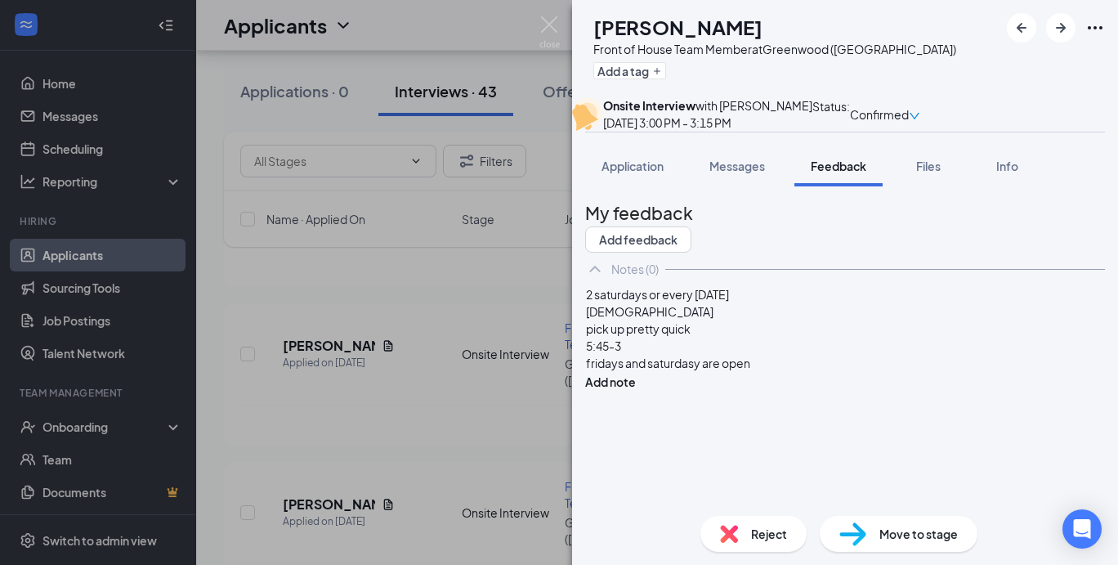
click at [795, 391] on div "2 saturdays or every [DATE] BOH pick up pretty quick 5:45-3 fridays and saturda…" at bounding box center [845, 337] width 520 height 105
click at [792, 372] on div "fridays and saturdasy are open" at bounding box center [845, 363] width 518 height 17
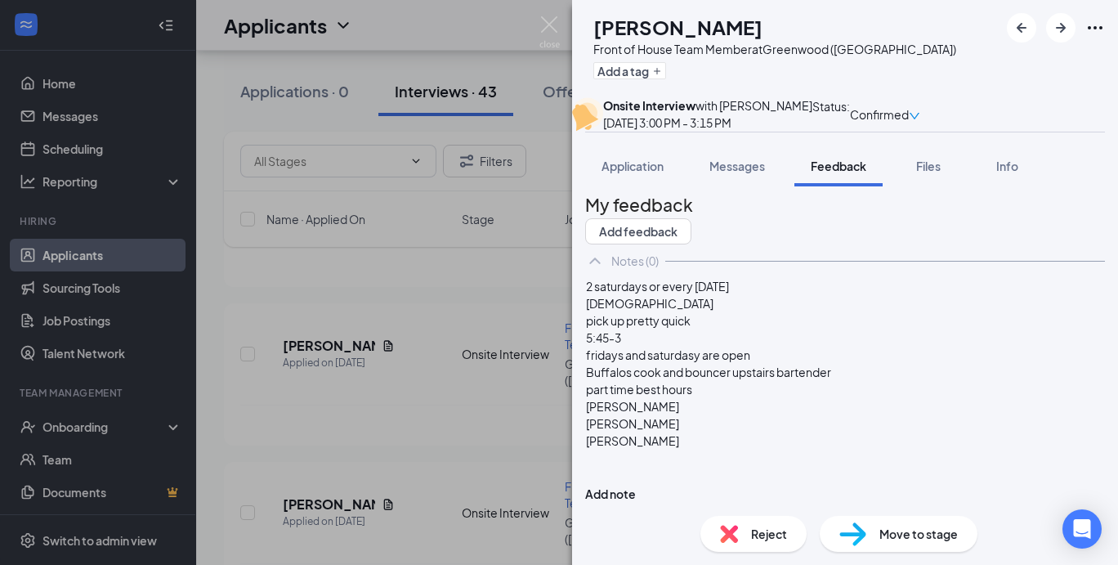
scroll to position [78, 0]
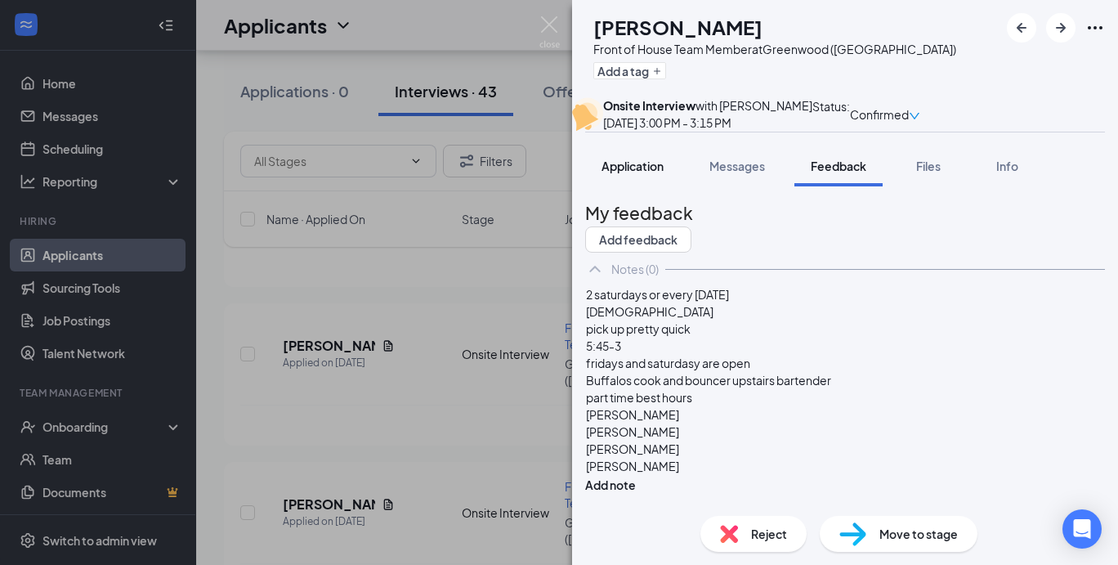
click at [644, 186] on button "Application" at bounding box center [632, 166] width 95 height 41
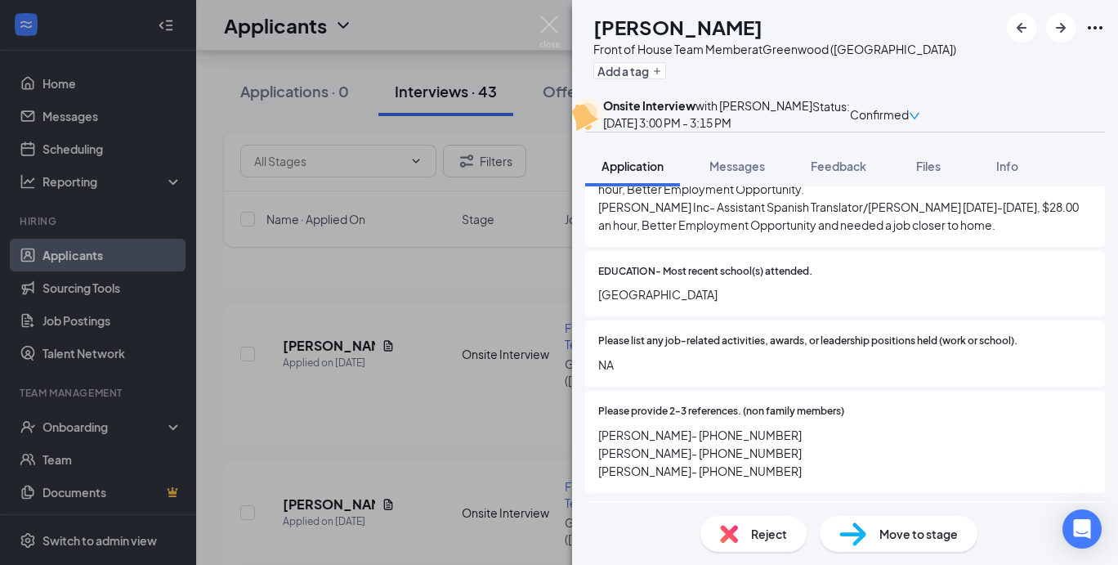
scroll to position [1083, 0]
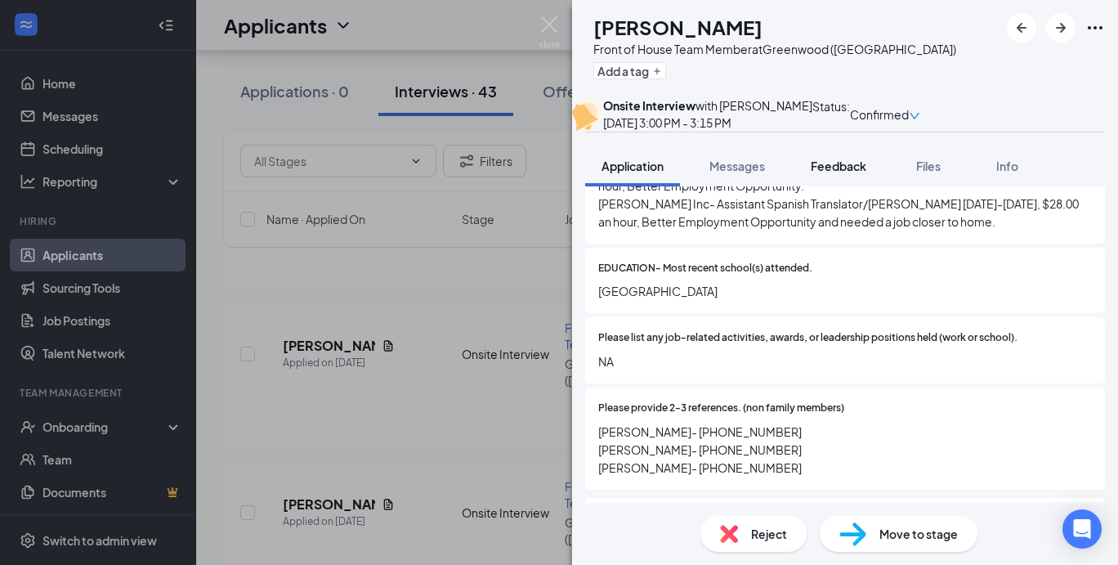
click at [843, 173] on span "Feedback" at bounding box center [839, 166] width 56 height 15
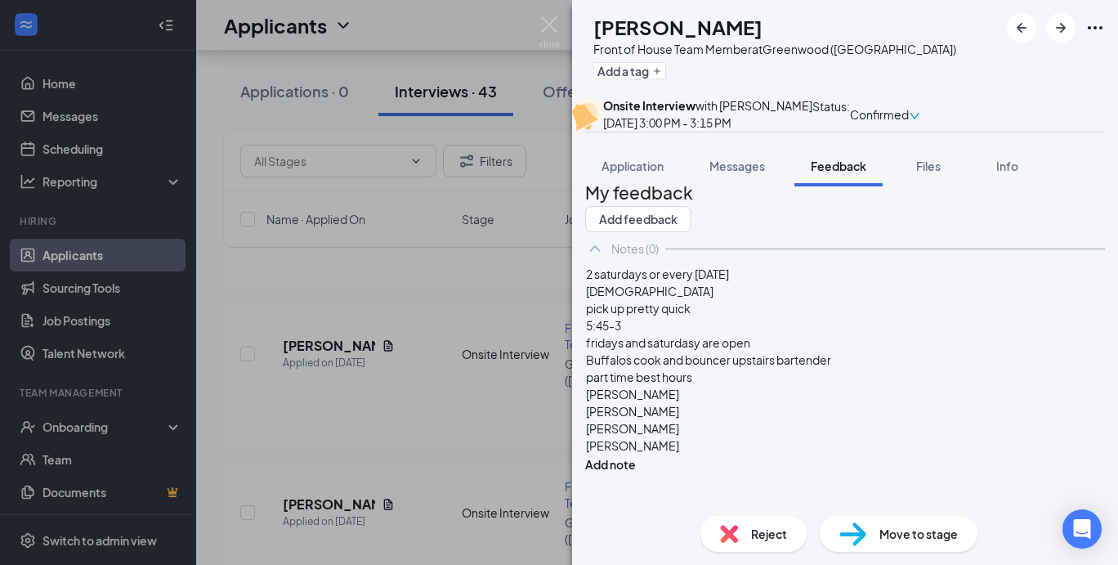
scroll to position [78, 0]
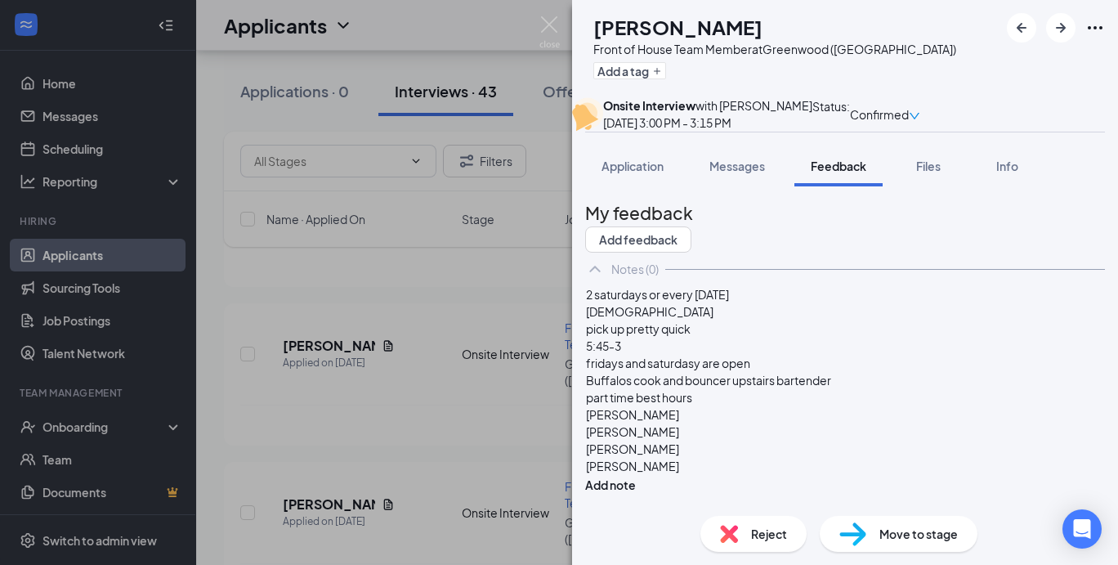
click at [697, 471] on div "[PERSON_NAME]" at bounding box center [845, 466] width 518 height 17
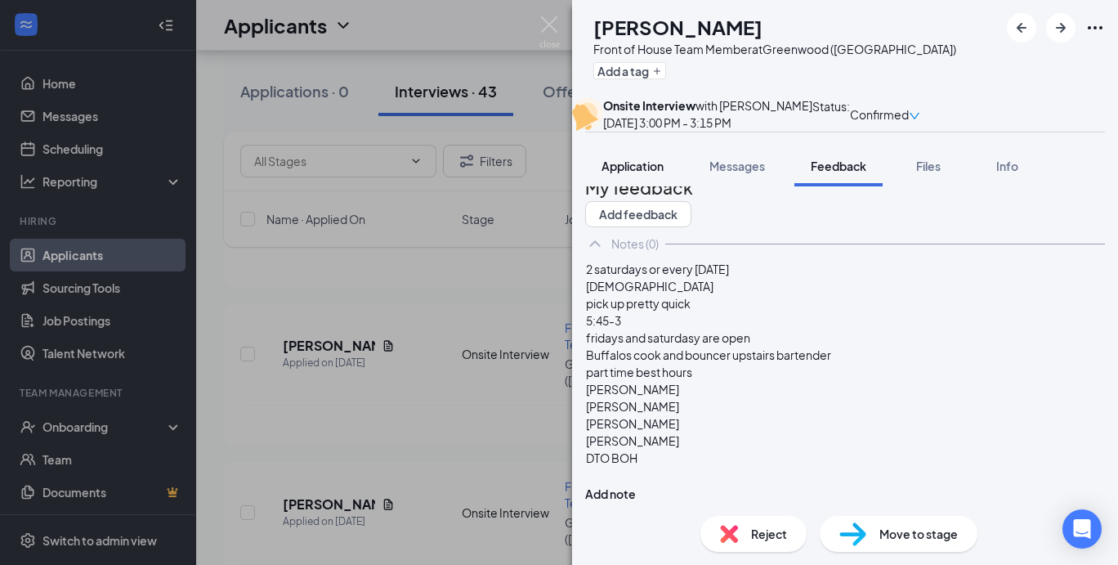
click at [641, 186] on button "Application" at bounding box center [632, 166] width 95 height 41
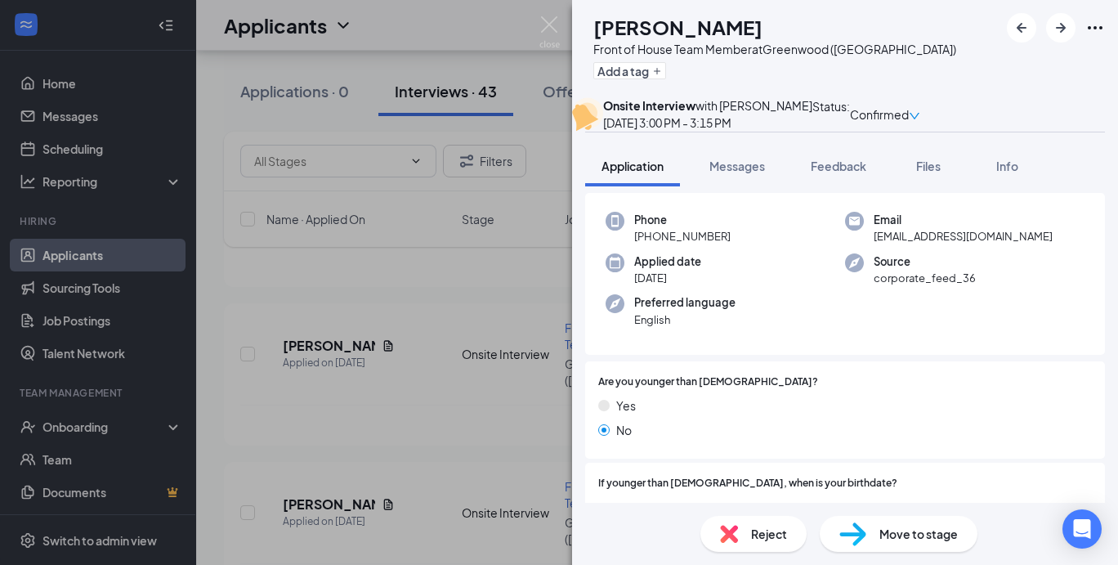
scroll to position [114, 0]
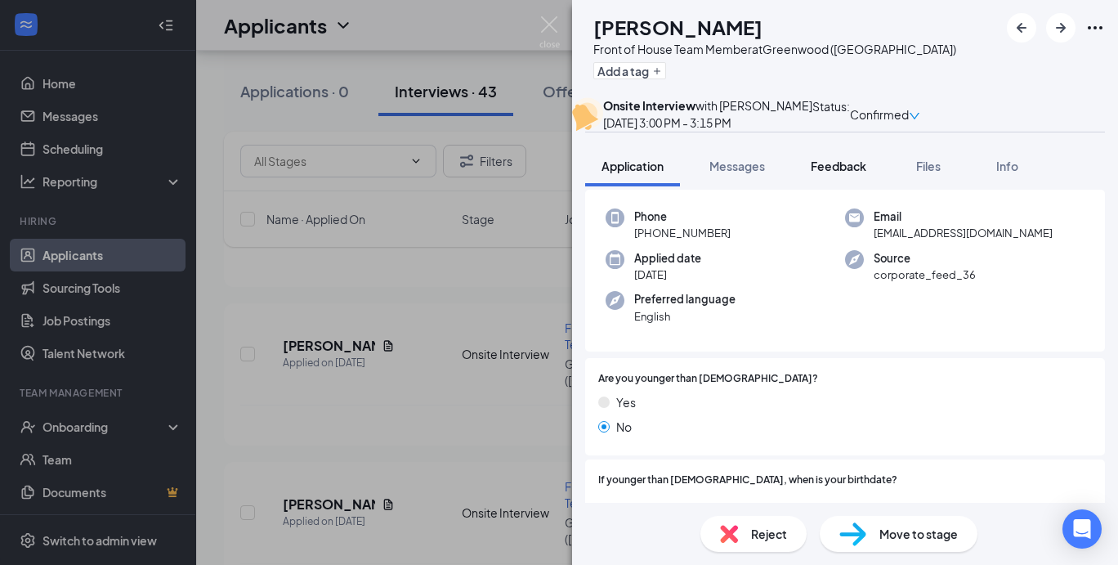
click at [850, 174] on div "Feedback" at bounding box center [839, 166] width 56 height 16
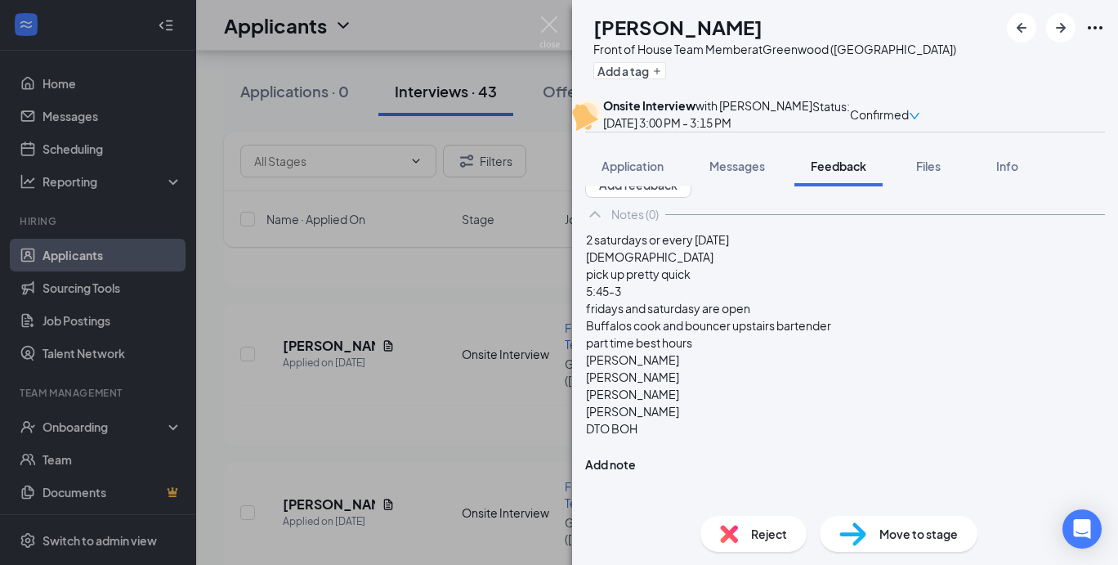
scroll to position [112, 0]
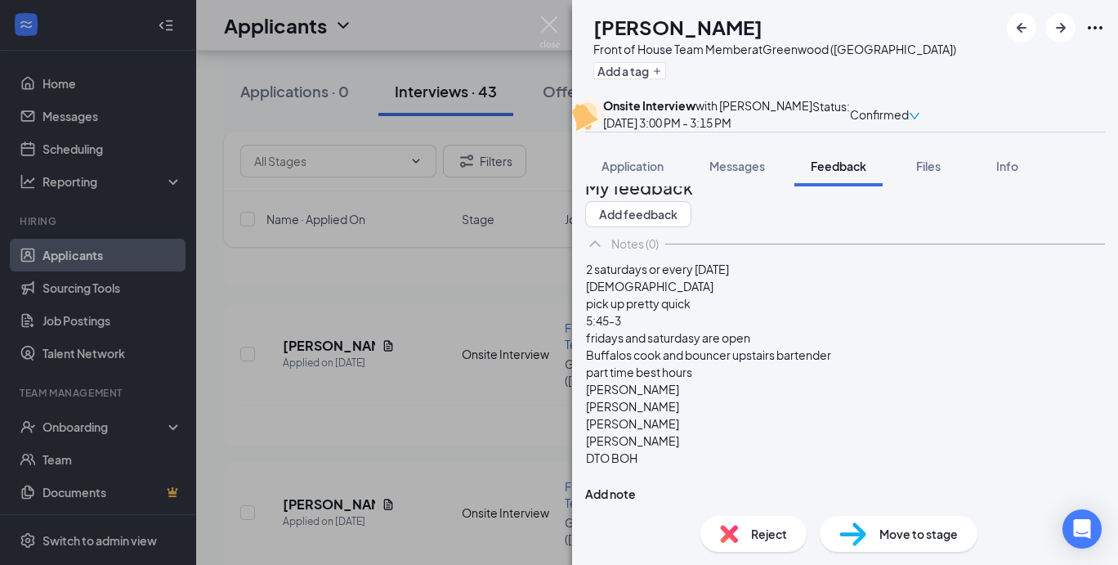
drag, startPoint x: 673, startPoint y: 480, endPoint x: 652, endPoint y: 467, distance: 25.0
click at [652, 467] on div "2 saturdays or every [DATE] BOH pick up pretty quick 5:45-3 fridays and saturda…" at bounding box center [845, 372] width 520 height 225
click at [652, 467] on div at bounding box center [845, 475] width 518 height 17
click at [1046, 283] on div "2 saturdays or every [DATE] BOH pick up pretty quick 5:45-3 fridays and saturda…" at bounding box center [845, 381] width 520 height 243
click at [636, 485] on button "Add note" at bounding box center [610, 494] width 51 height 18
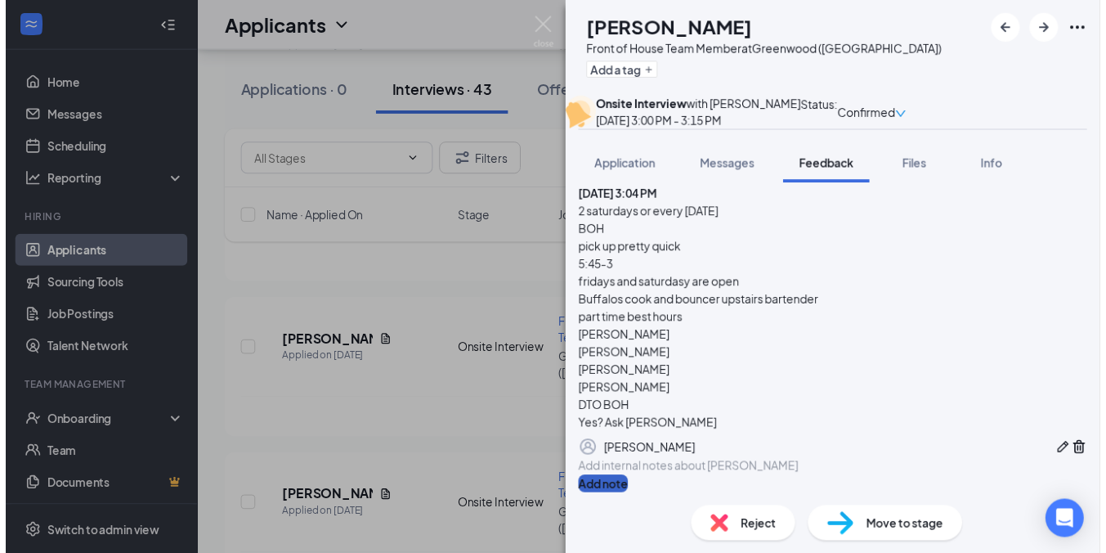
scroll to position [0, 0]
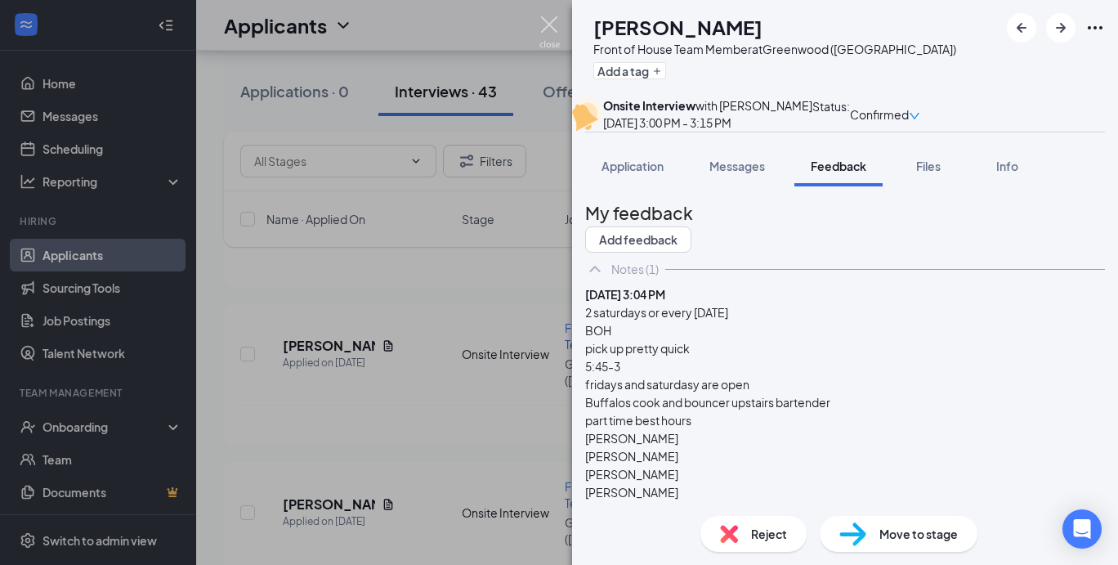
click at [547, 29] on img at bounding box center [550, 32] width 20 height 32
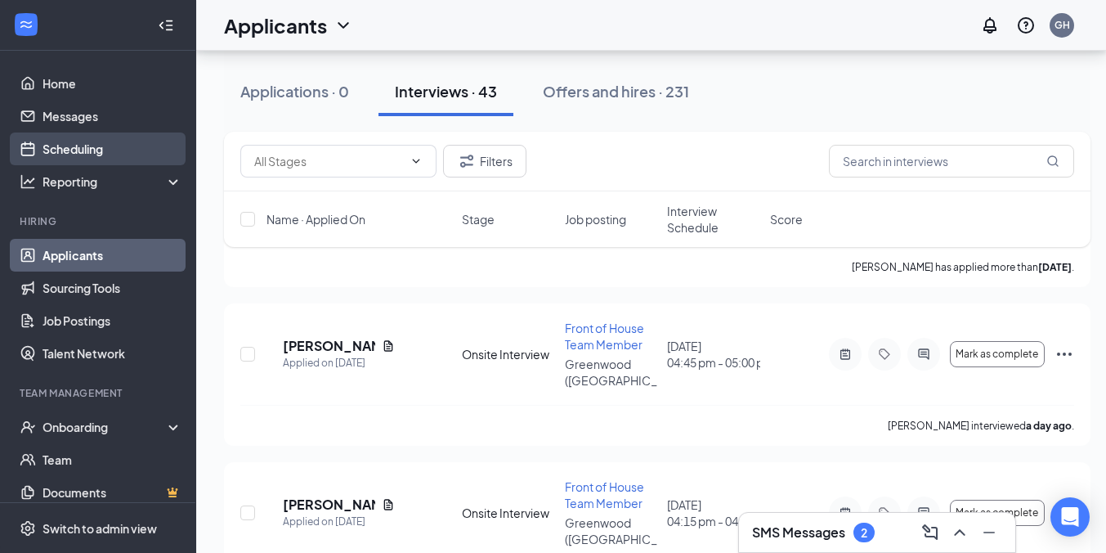
click at [86, 149] on link "Scheduling" at bounding box center [113, 148] width 140 height 33
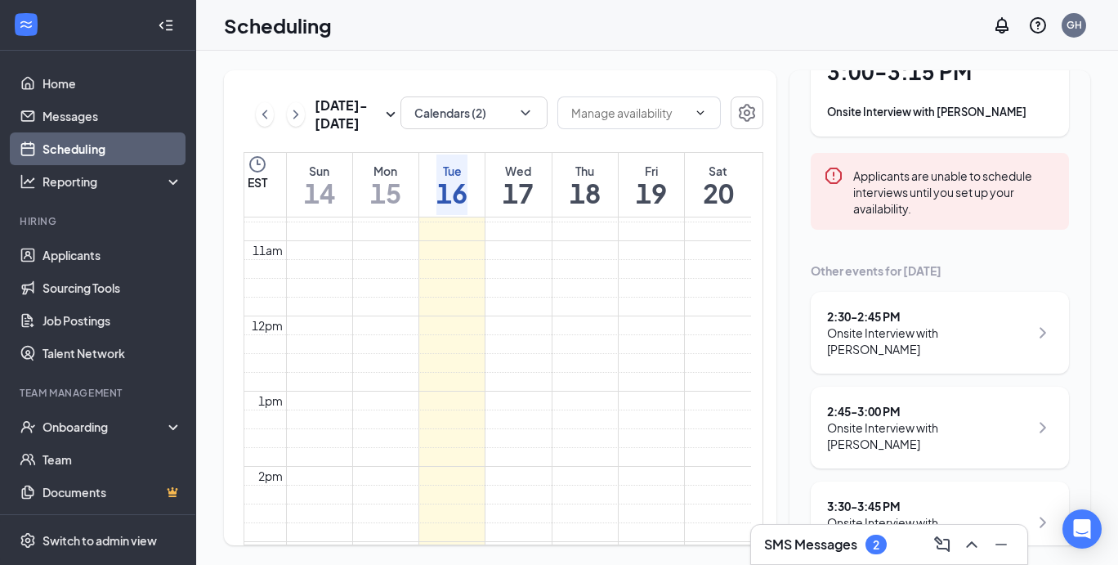
scroll to position [159, 0]
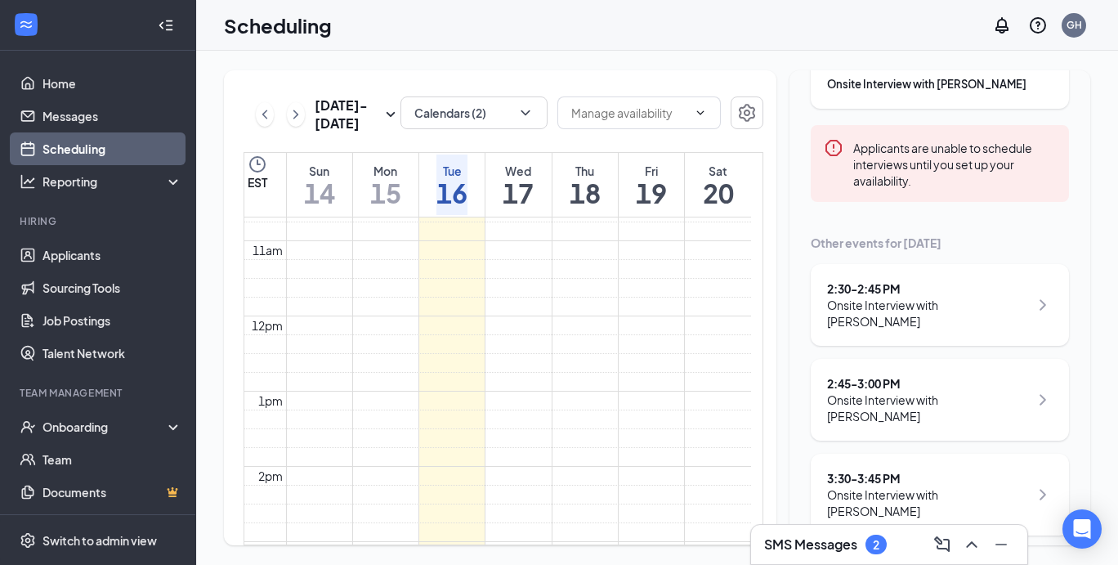
click at [819, 545] on h3 "SMS Messages" at bounding box center [810, 545] width 93 height 18
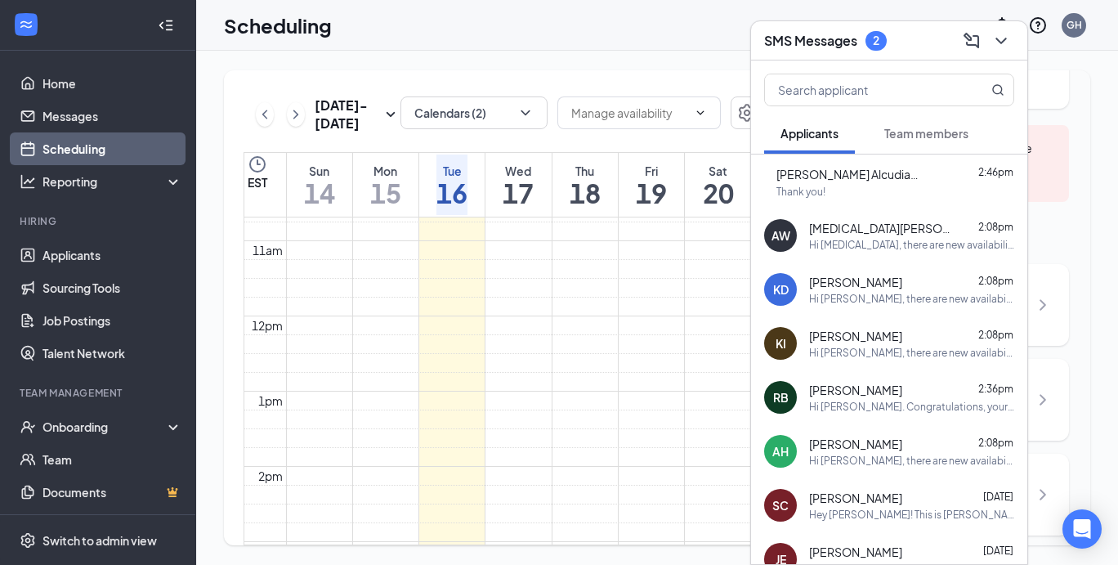
click at [907, 199] on div "[PERSON_NAME]-[PERSON_NAME] 2:46pm Thank you!" at bounding box center [889, 182] width 276 height 54
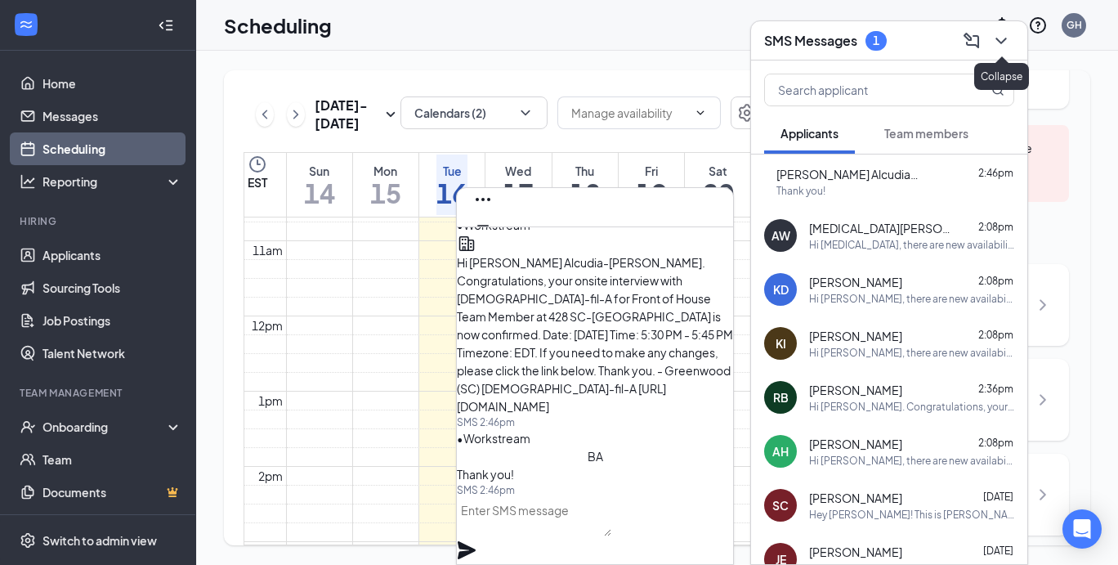
click at [1004, 43] on icon "ChevronDown" at bounding box center [1002, 41] width 20 height 20
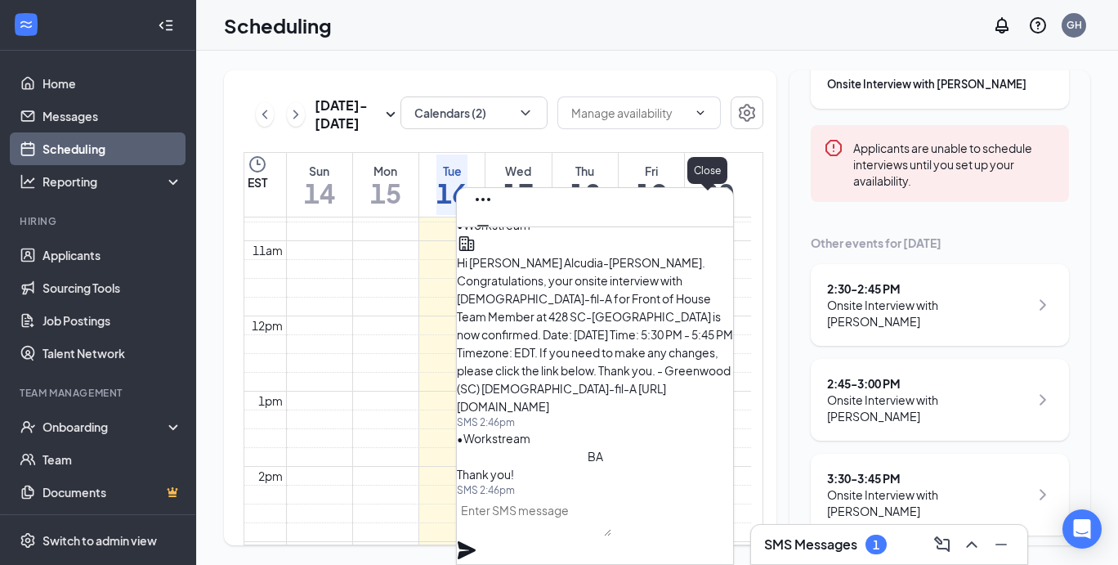
click at [488, 246] on icon "Cross" at bounding box center [483, 251] width 10 height 10
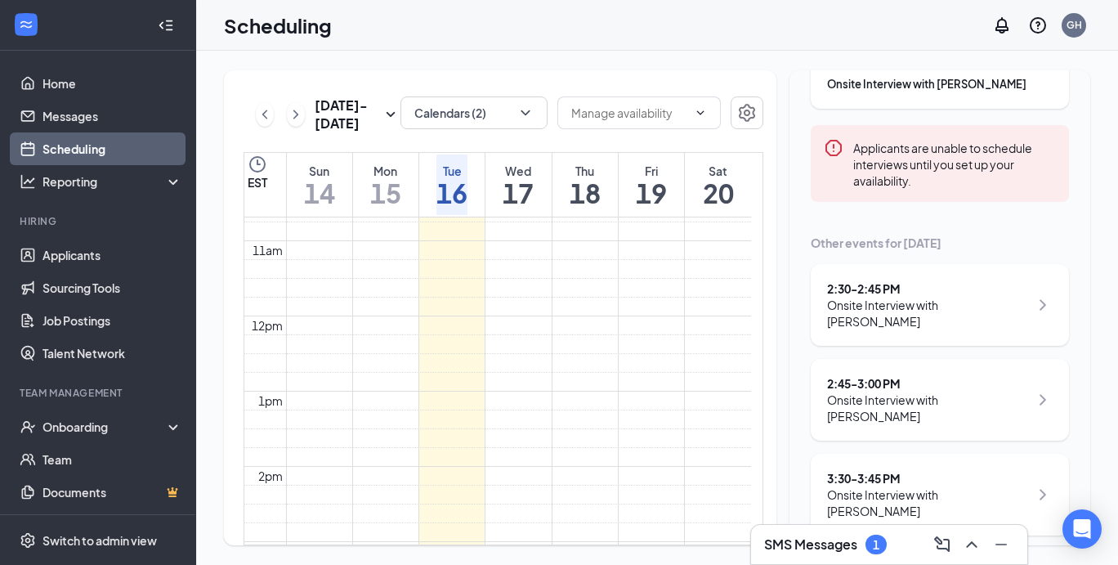
click at [878, 470] on div "3:30 - 3:45 PM" at bounding box center [928, 478] width 202 height 16
click at [886, 486] on div "Onsite Interview with [PERSON_NAME]" at bounding box center [928, 502] width 202 height 33
click at [87, 258] on link "Applicants" at bounding box center [113, 255] width 140 height 33
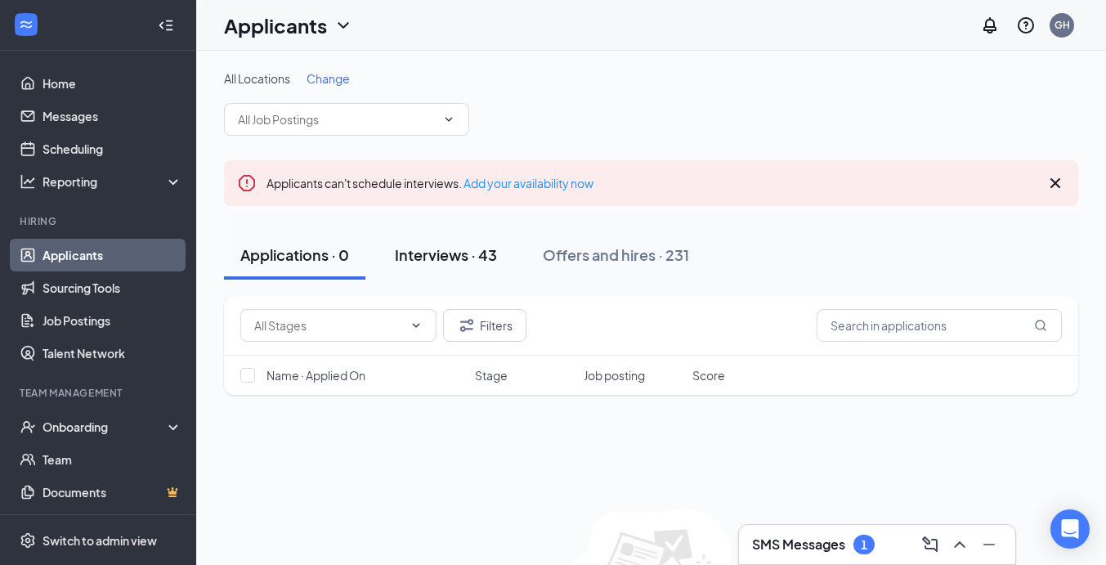
click at [431, 254] on div "Interviews · 43" at bounding box center [446, 254] width 102 height 20
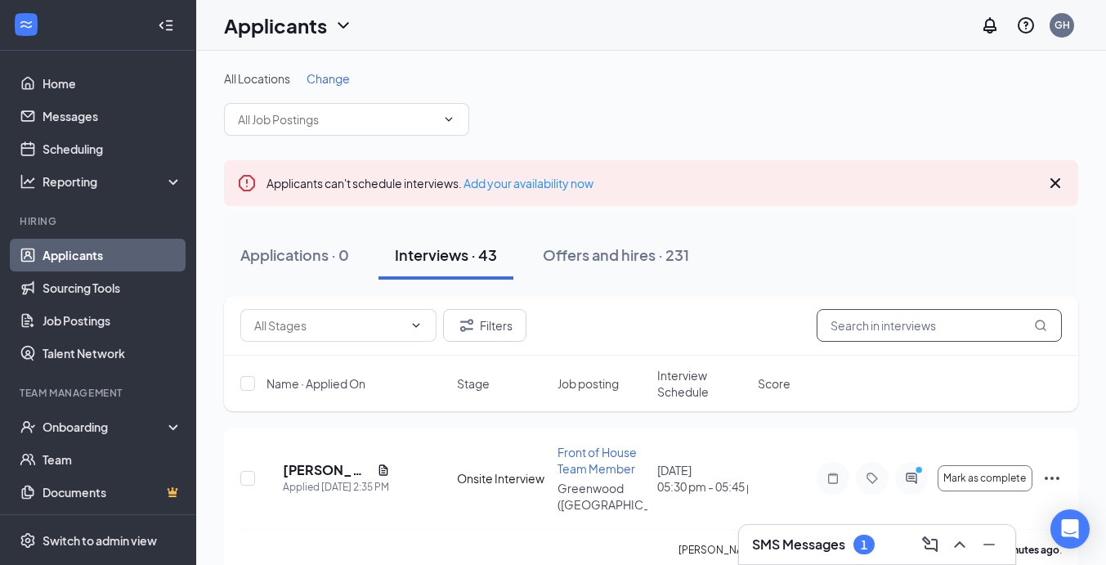
drag, startPoint x: 431, startPoint y: 254, endPoint x: 856, endPoint y: 314, distance: 429.3
click at [856, 314] on input "text" at bounding box center [939, 325] width 245 height 33
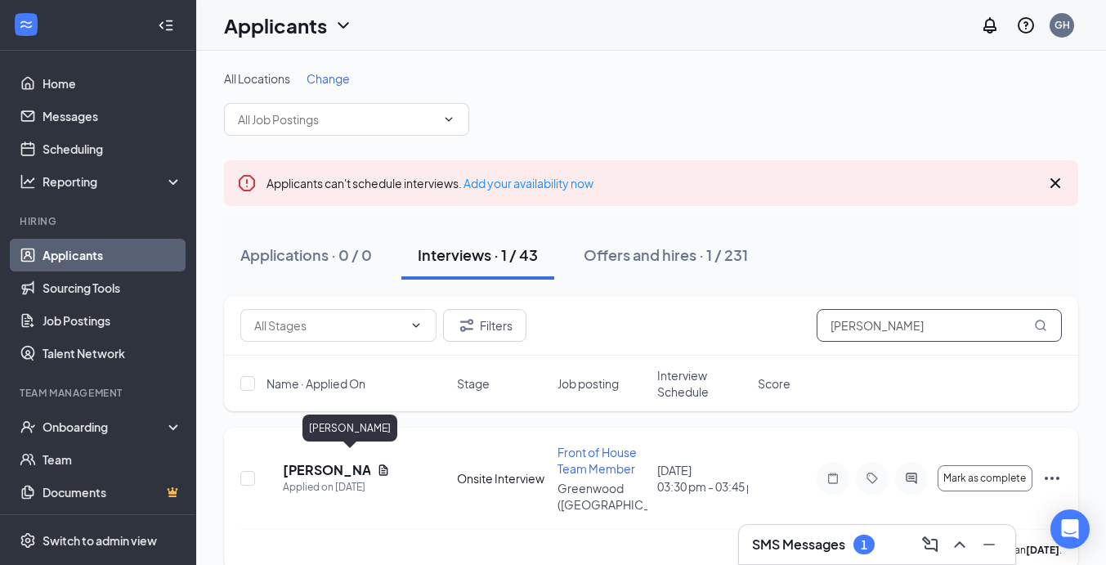
type input "[PERSON_NAME]"
click at [344, 461] on h5 "[PERSON_NAME]" at bounding box center [326, 470] width 87 height 18
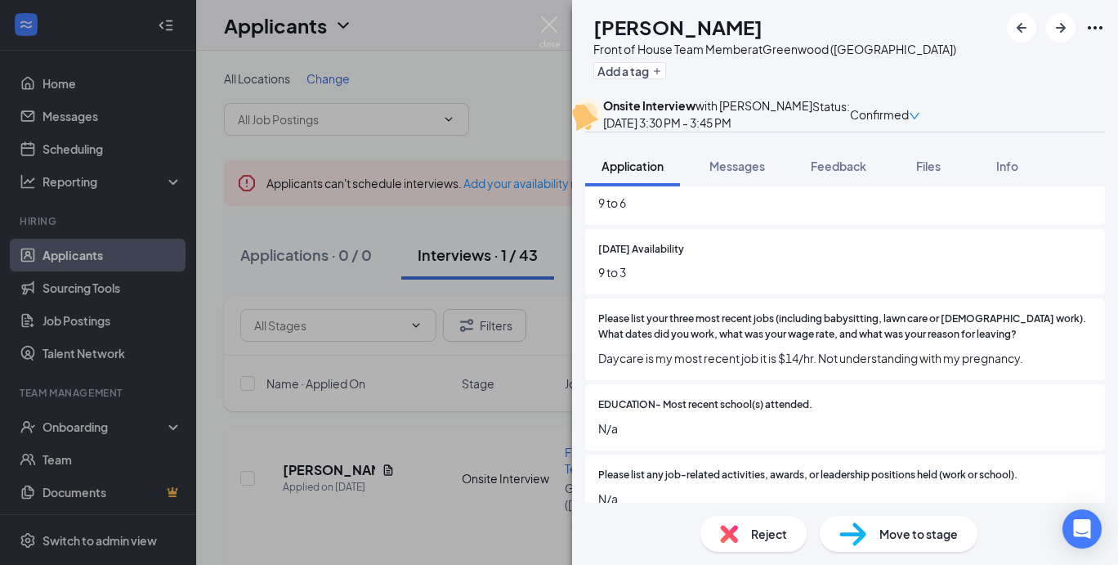
scroll to position [740, 0]
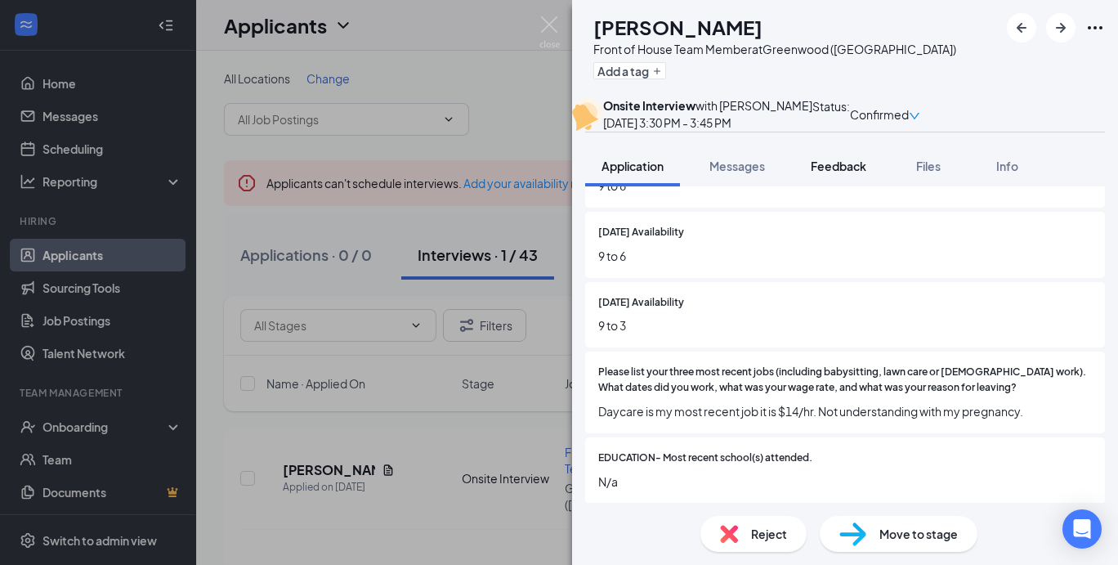
click at [838, 173] on span "Feedback" at bounding box center [839, 166] width 56 height 15
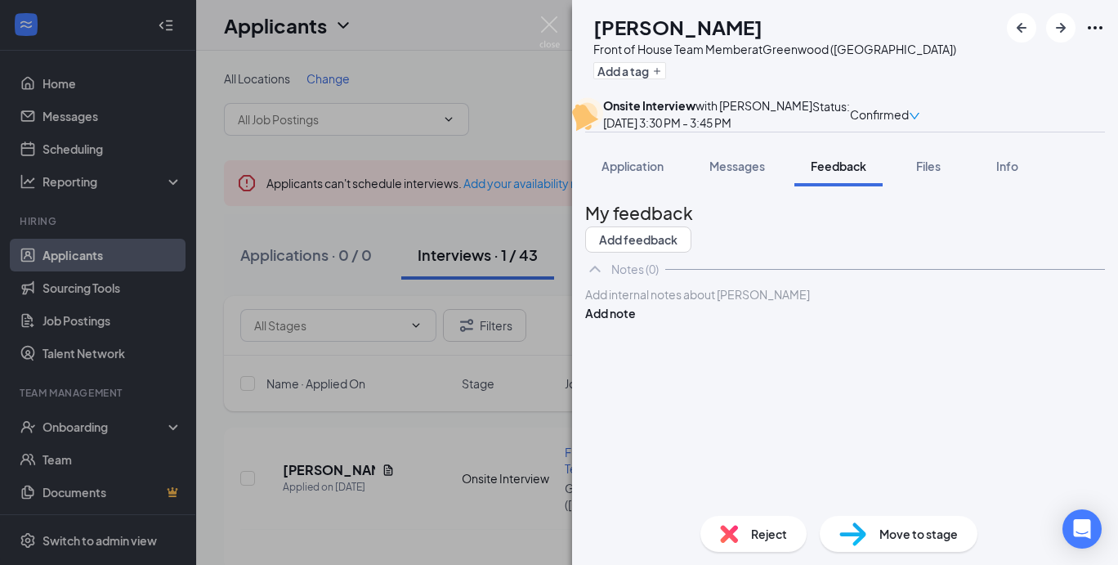
click at [769, 303] on div at bounding box center [845, 294] width 518 height 17
click at [642, 173] on span "Application" at bounding box center [633, 166] width 62 height 15
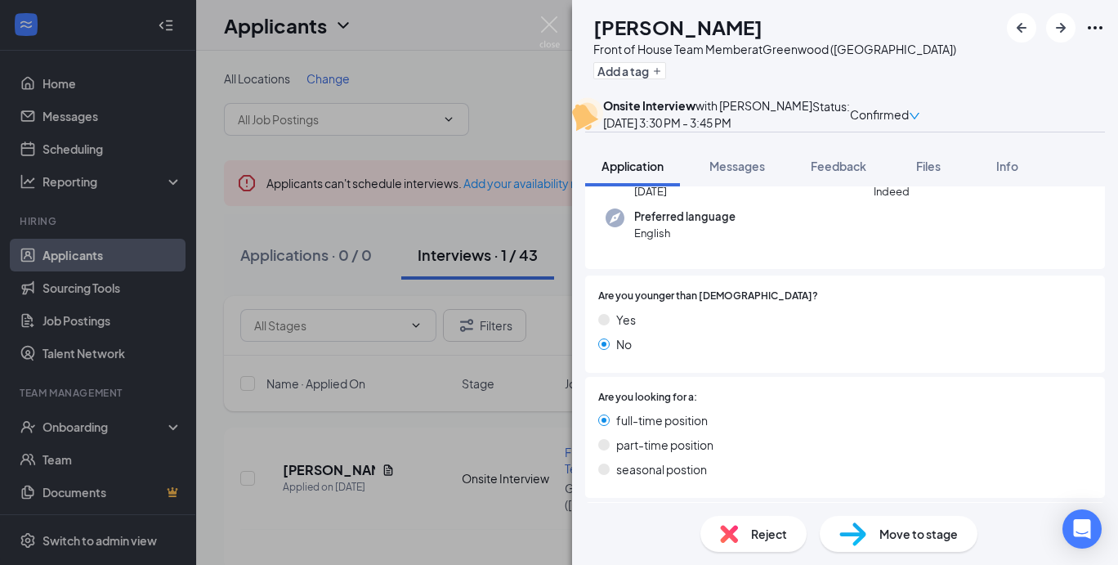
scroll to position [164, 0]
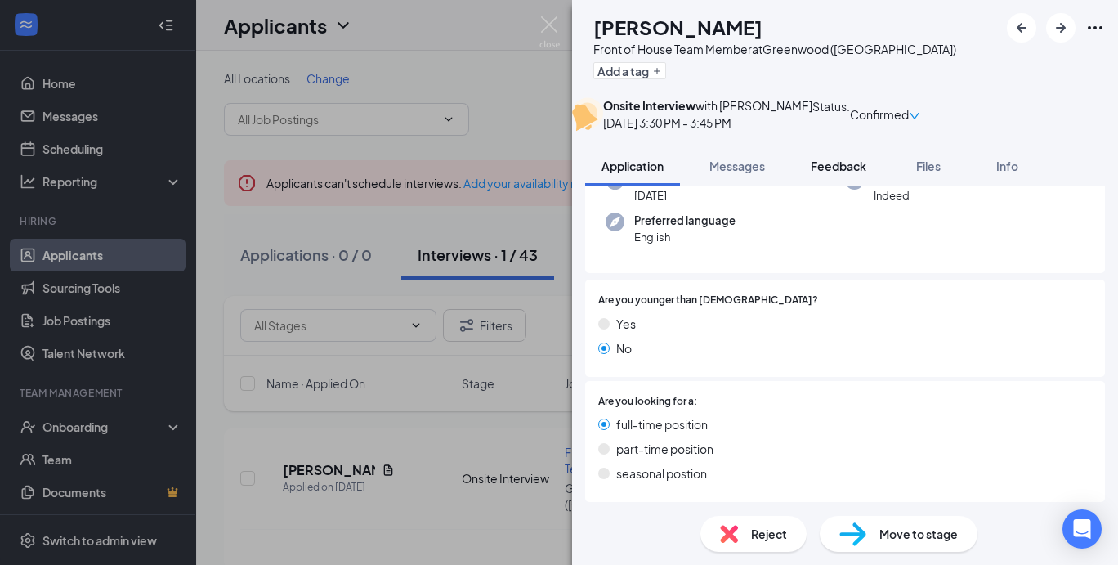
click at [840, 173] on span "Feedback" at bounding box center [839, 166] width 56 height 15
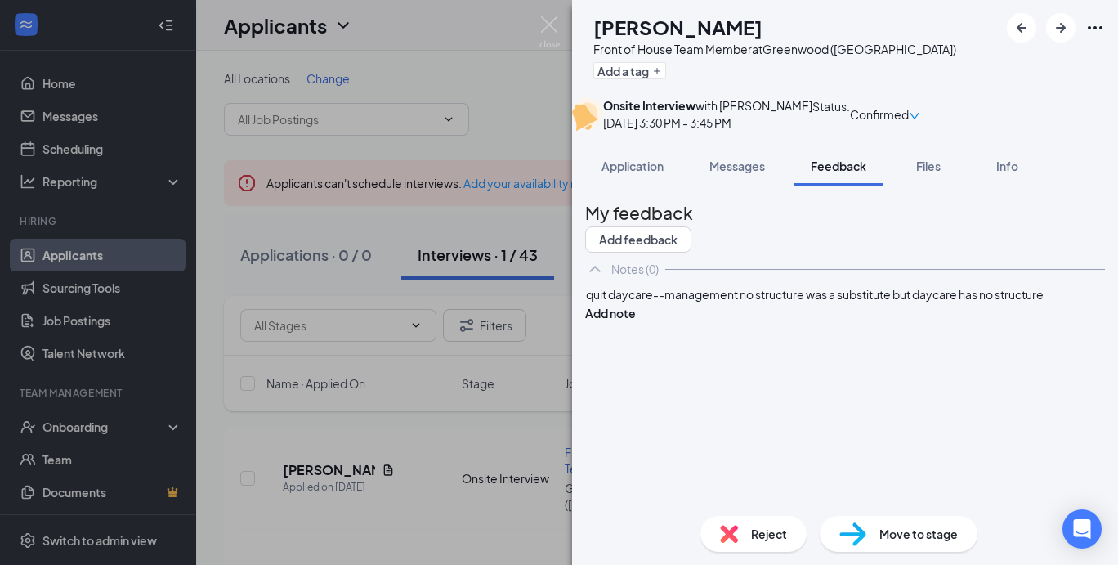
drag, startPoint x: 713, startPoint y: 403, endPoint x: 715, endPoint y: 391, distance: 12.5
click at [715, 304] on div "quit daycare--management no structure was a substitute but daycare has no struc…" at bounding box center [845, 294] width 520 height 19
click at [715, 303] on div "quit daycare--management no structure was a substitute but daycare has no struc…" at bounding box center [845, 294] width 518 height 17
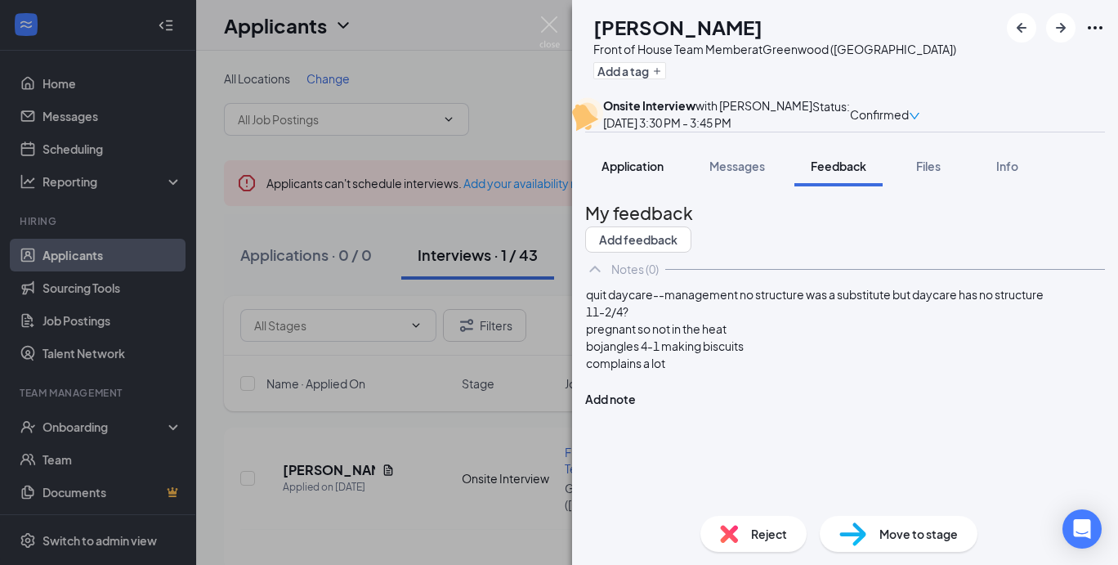
click at [640, 186] on button "Application" at bounding box center [632, 166] width 95 height 41
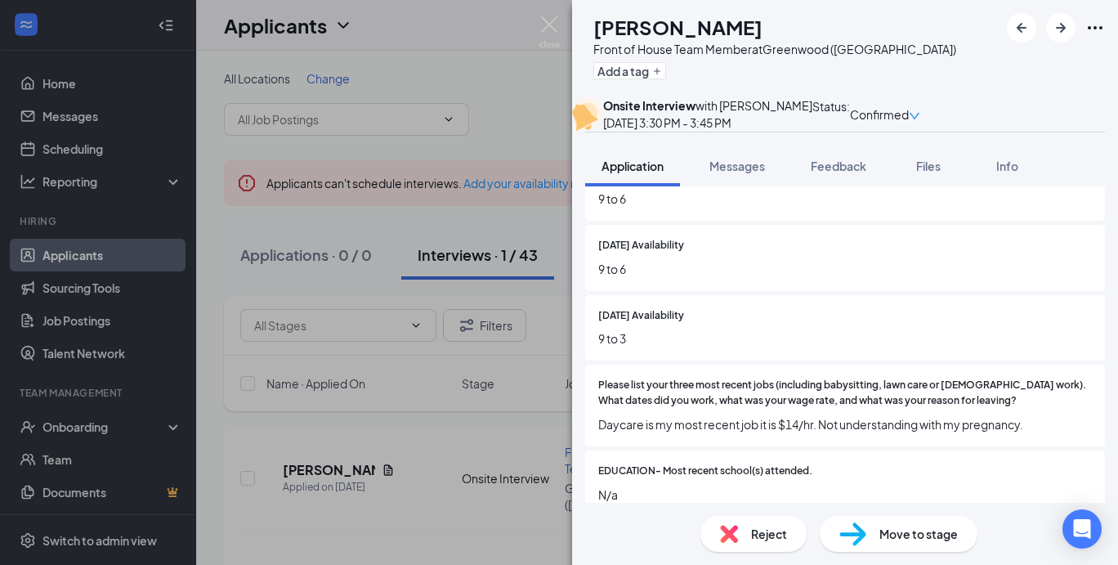
scroll to position [726, 0]
click at [831, 186] on button "Feedback" at bounding box center [839, 166] width 88 height 41
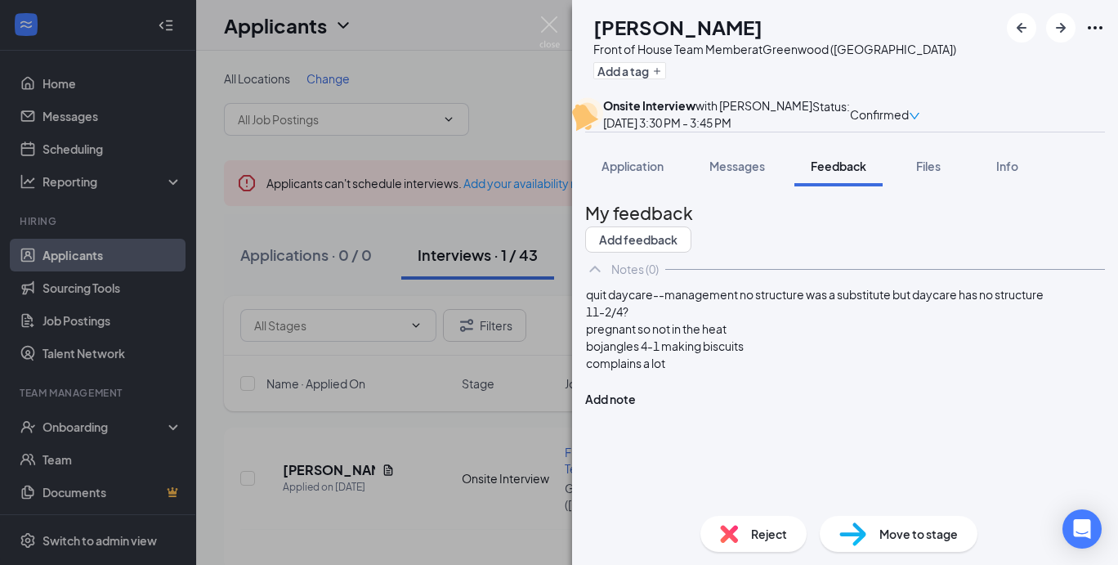
scroll to position [9, 0]
click at [658, 389] on div at bounding box center [845, 380] width 518 height 17
click at [692, 389] on div "2 saturdays" at bounding box center [845, 380] width 518 height 17
click at [689, 389] on div "2 saturdays" at bounding box center [845, 380] width 518 height 17
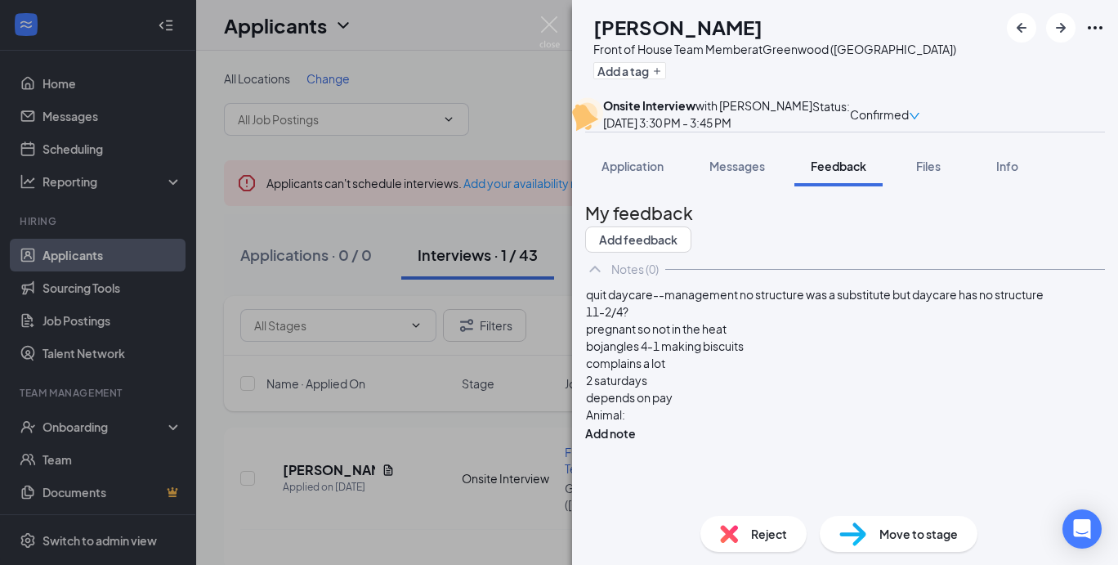
click at [770, 338] on div "pregnant so not in the heat" at bounding box center [845, 328] width 518 height 17
click at [674, 442] on div "quit daycare--management no structure was a substitute but daycare has no struc…" at bounding box center [845, 363] width 520 height 157
click at [665, 424] on div "Animal:" at bounding box center [845, 414] width 518 height 17
click at [728, 406] on div "depends on pay" at bounding box center [845, 397] width 518 height 17
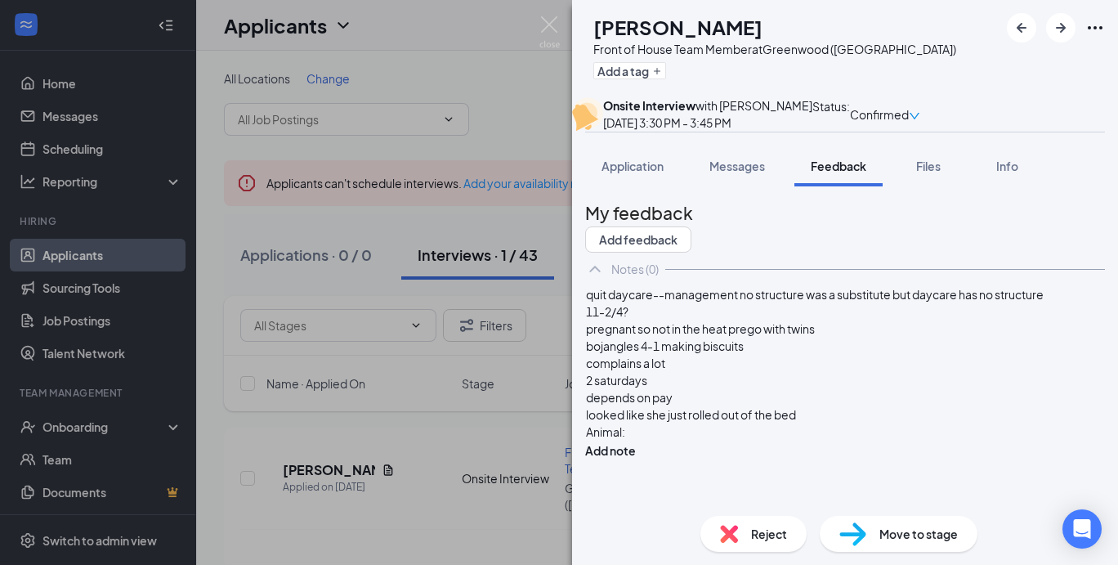
click at [701, 441] on div "Animal:" at bounding box center [845, 432] width 518 height 17
click at [672, 441] on div "Animal:" at bounding box center [845, 432] width 518 height 17
click at [636, 459] on button "Add note" at bounding box center [610, 468] width 51 height 18
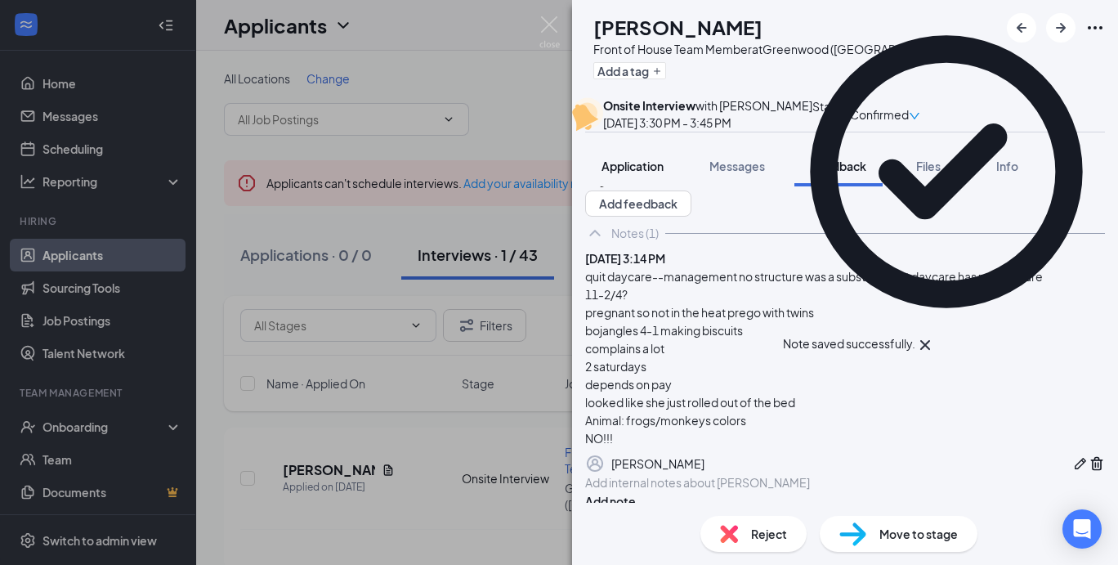
click at [652, 173] on span "Application" at bounding box center [633, 166] width 62 height 15
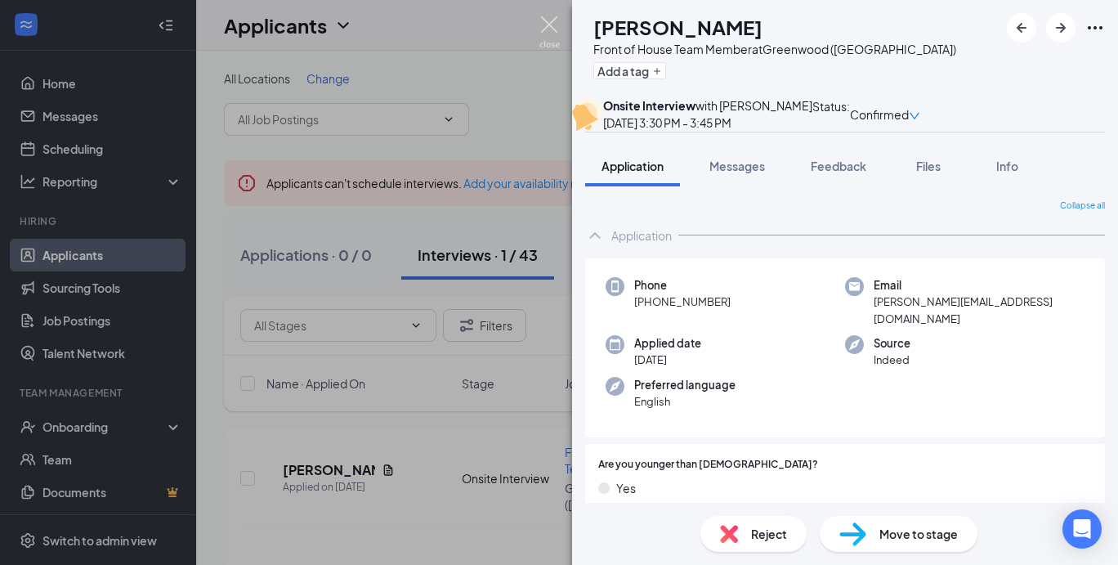
click at [548, 25] on img at bounding box center [550, 32] width 20 height 32
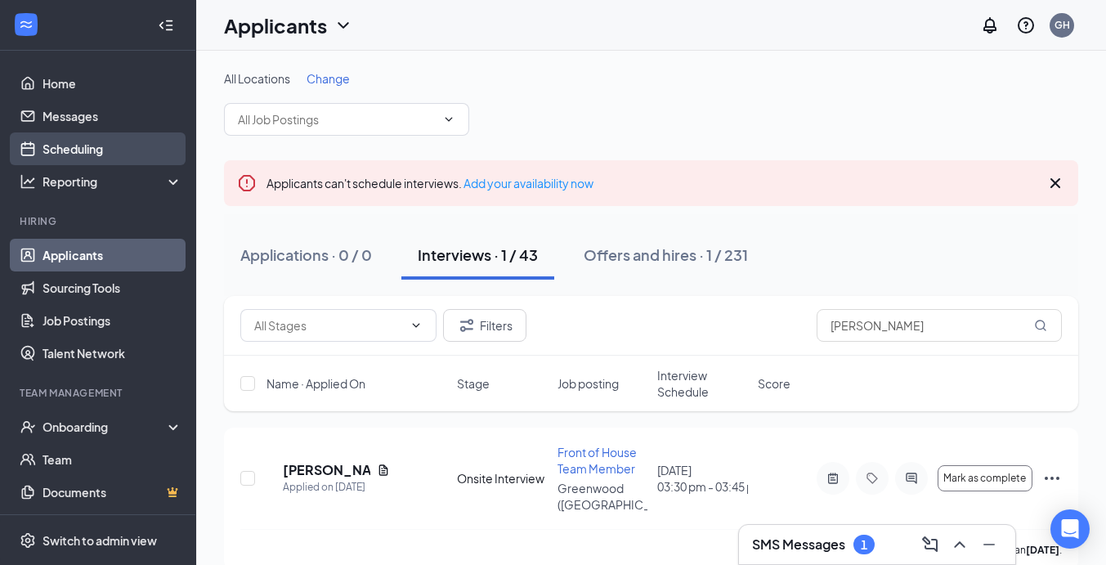
click at [63, 148] on link "Scheduling" at bounding box center [113, 148] width 140 height 33
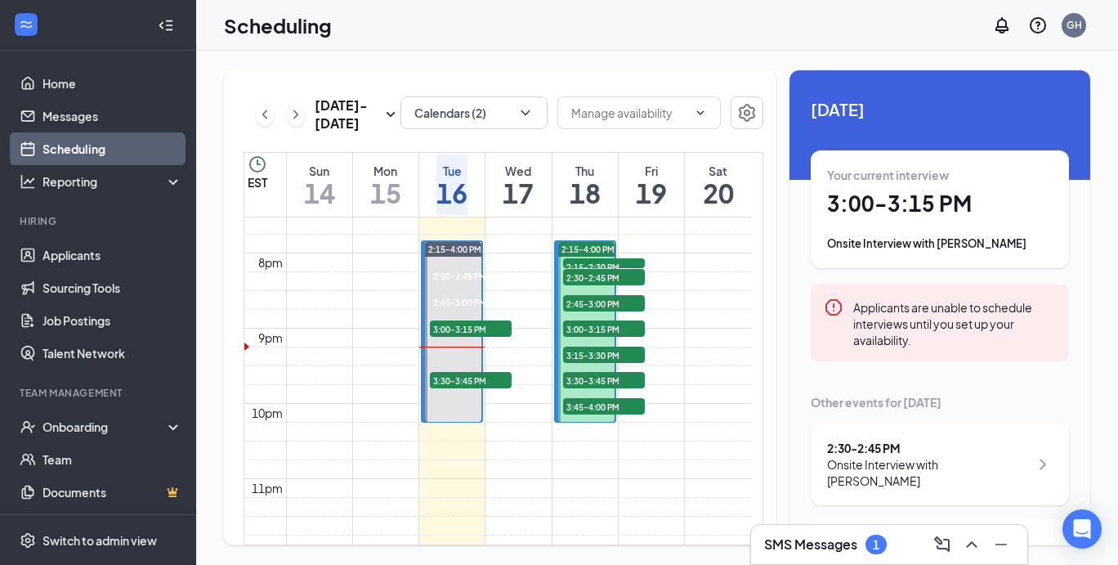
click at [908, 225] on div "Your current interview 3:00 - 3:15 PM Onsite Interview with [PERSON_NAME]" at bounding box center [940, 209] width 226 height 85
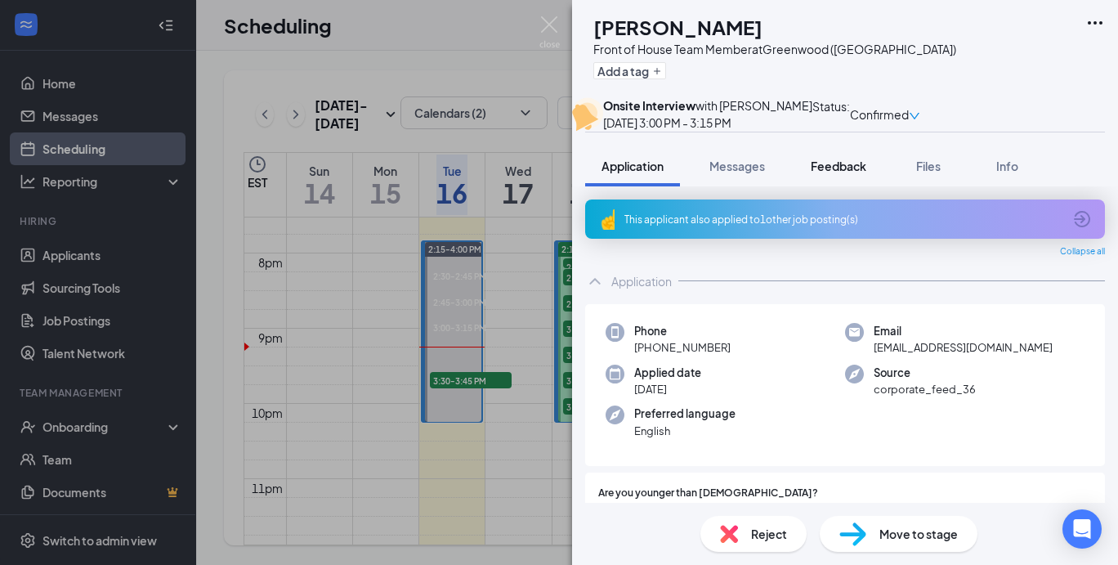
click at [858, 173] on span "Feedback" at bounding box center [839, 166] width 56 height 15
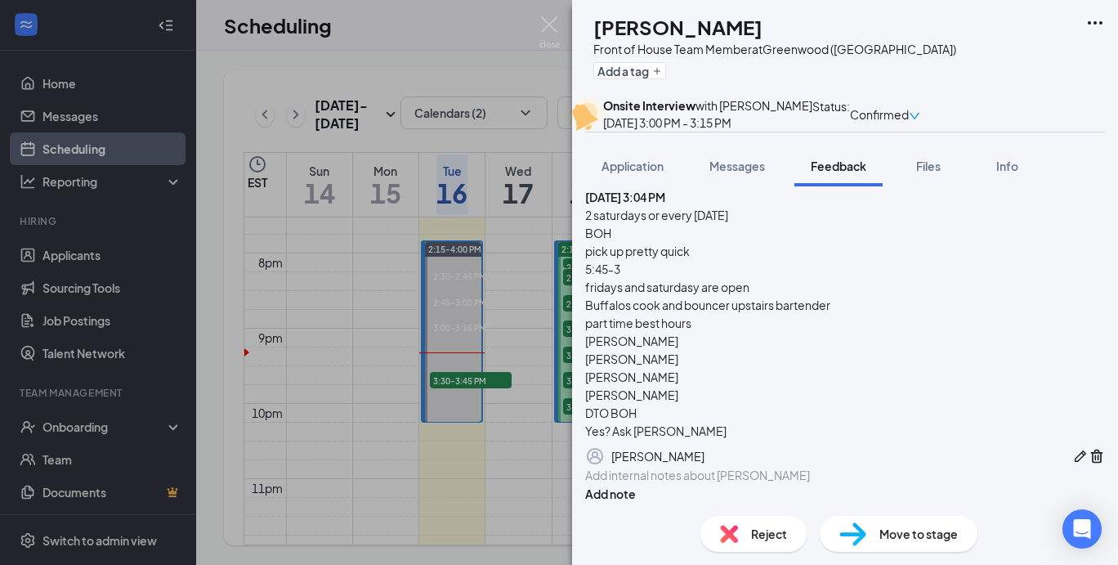
scroll to position [115, 0]
click at [618, 173] on span "Application" at bounding box center [633, 166] width 62 height 15
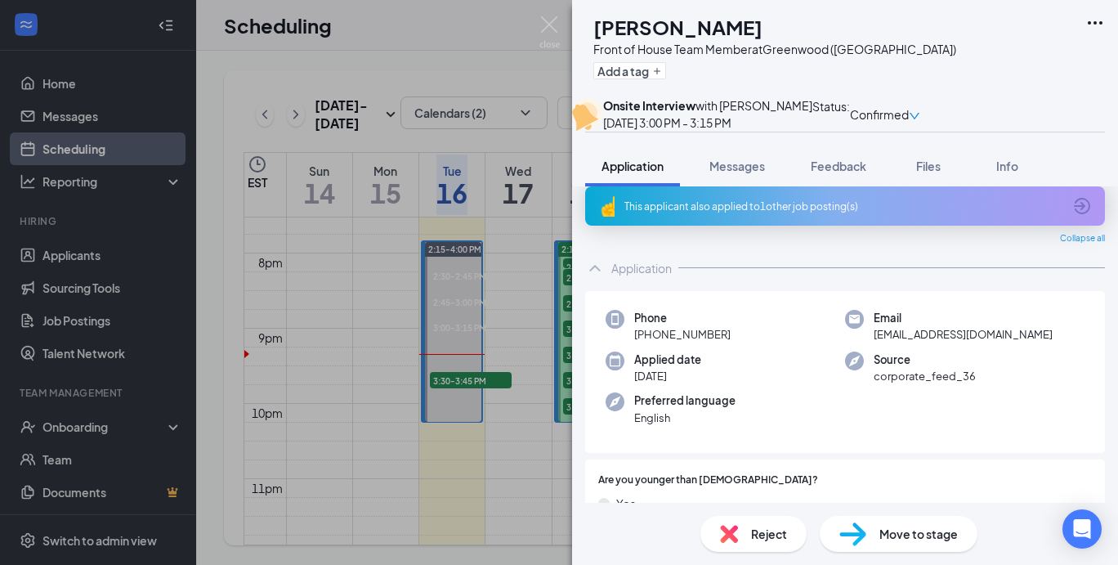
scroll to position [10, 0]
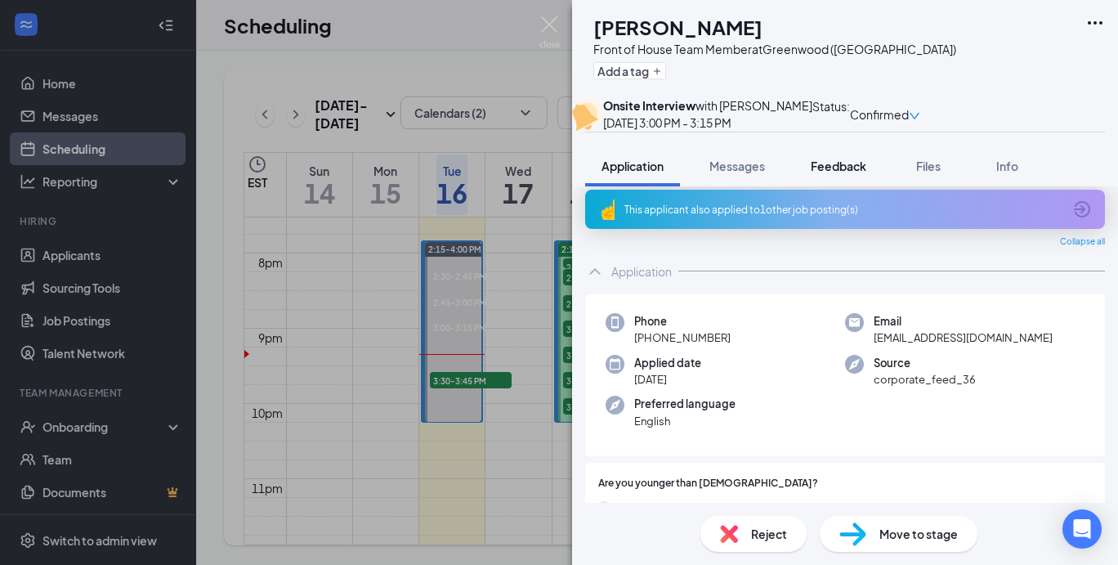
click at [841, 173] on span "Feedback" at bounding box center [839, 166] width 56 height 15
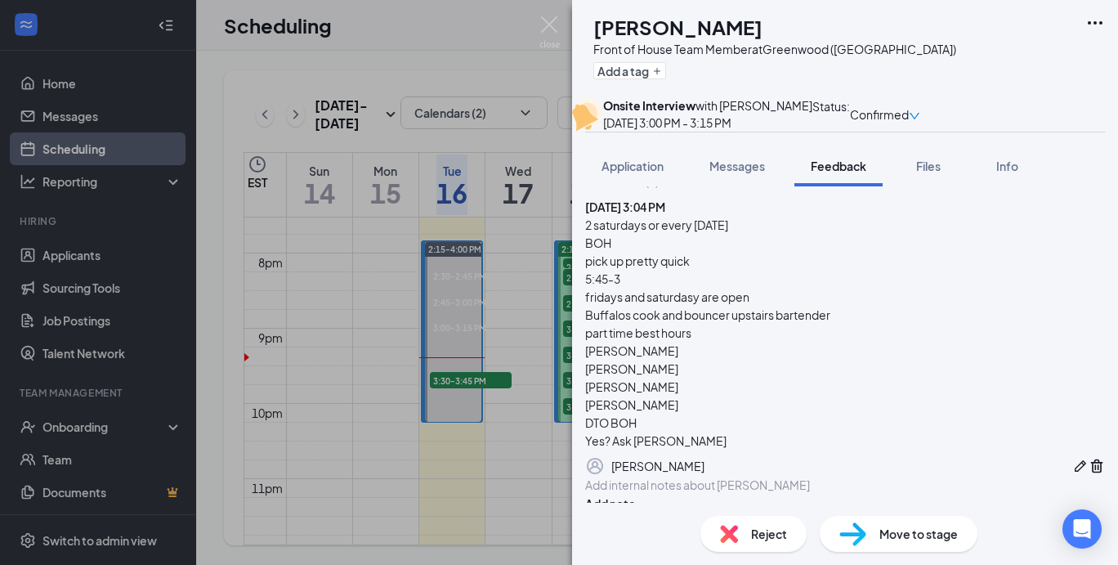
scroll to position [79, 0]
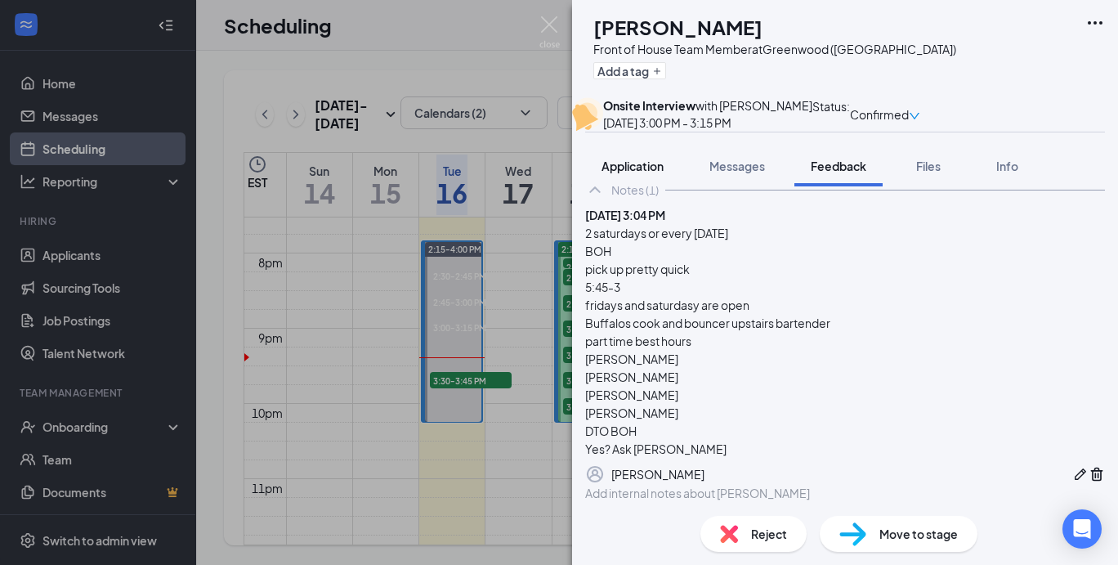
click at [614, 184] on button "Application" at bounding box center [632, 166] width 95 height 41
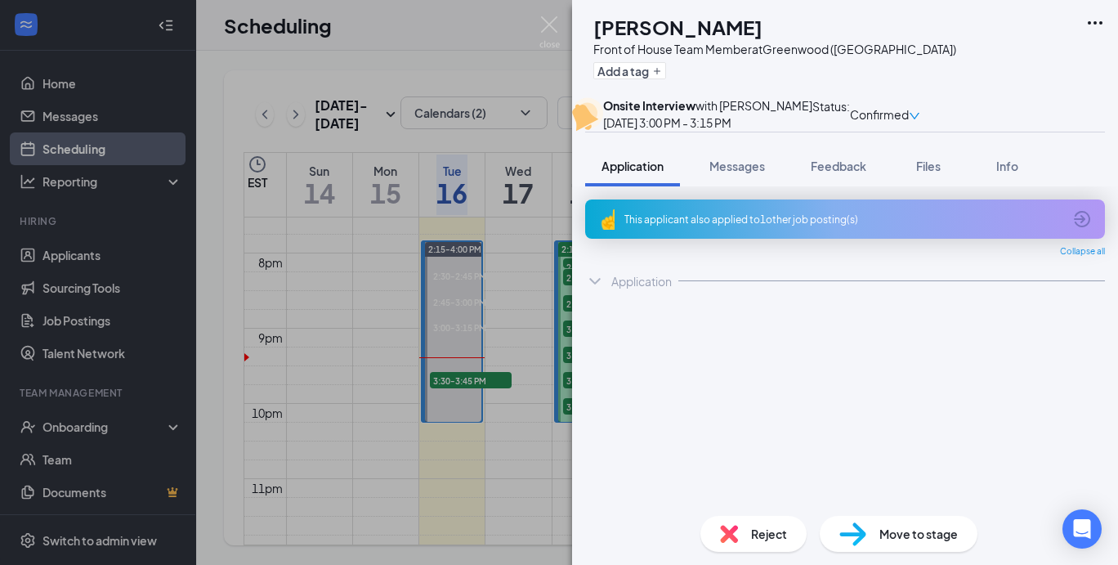
click at [630, 174] on div "Application" at bounding box center [633, 166] width 62 height 16
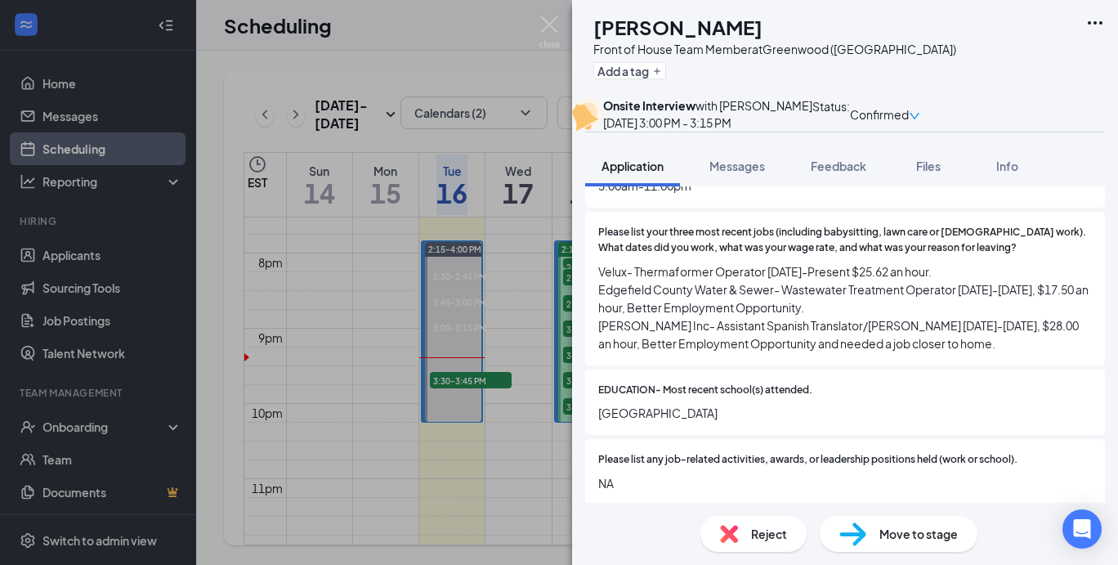
scroll to position [963, 0]
click at [550, 23] on img at bounding box center [550, 32] width 20 height 32
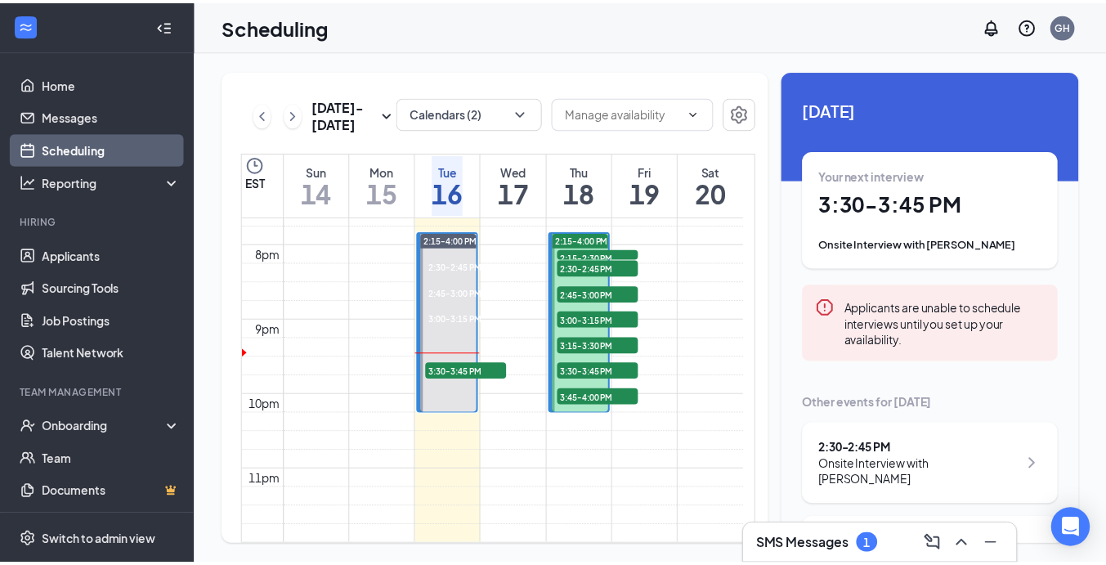
scroll to position [1489, 0]
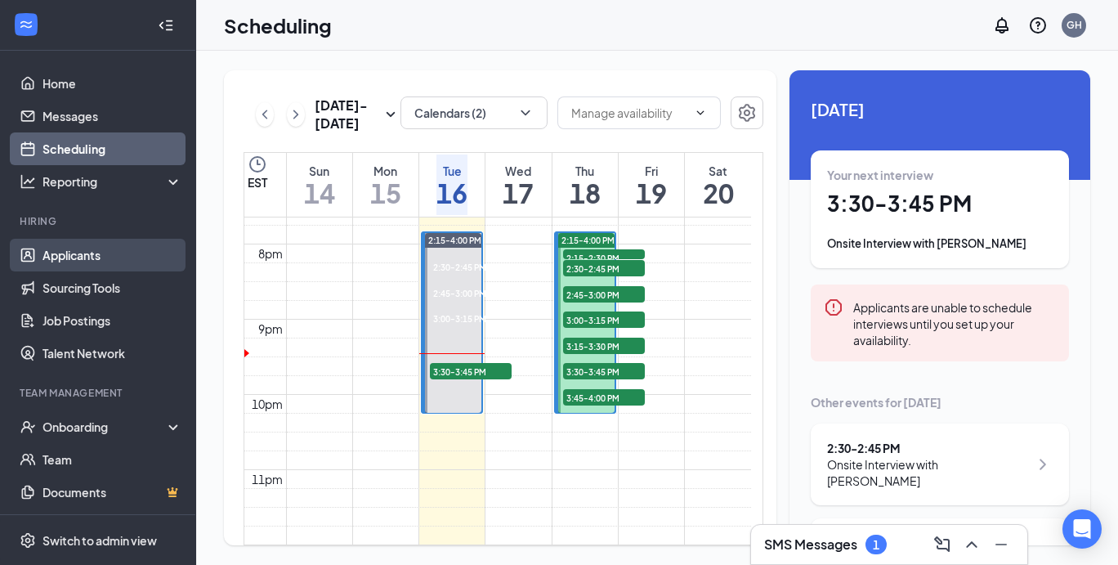
click at [87, 257] on link "Applicants" at bounding box center [113, 255] width 140 height 33
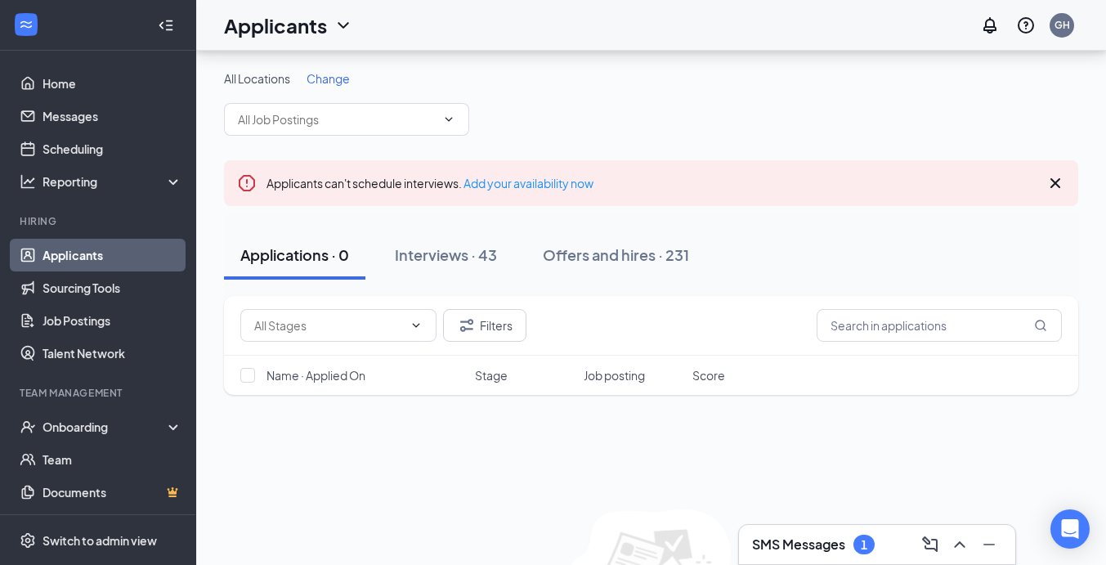
scroll to position [123, 0]
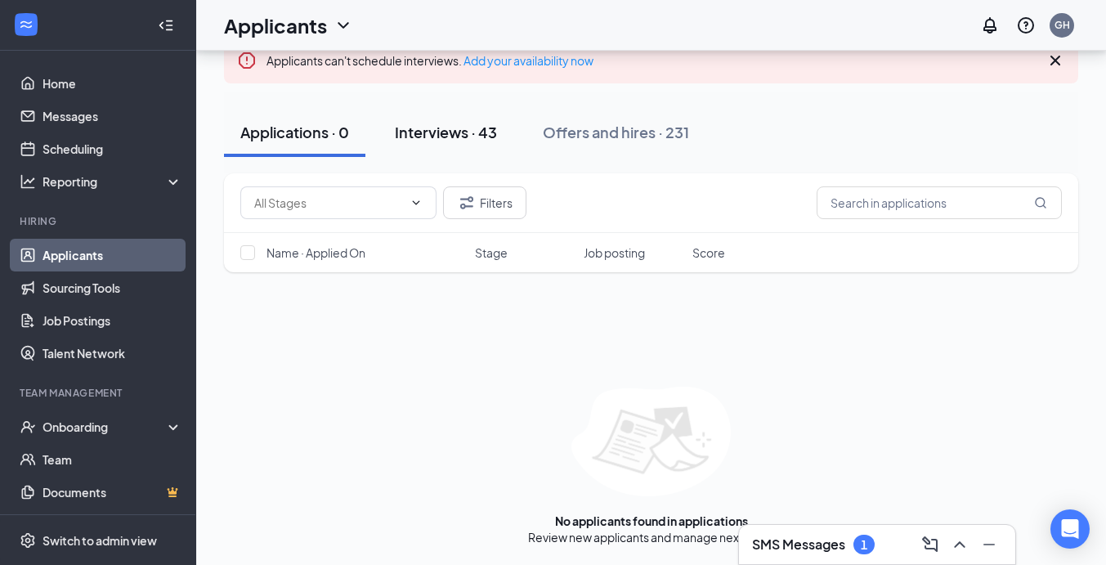
click at [436, 135] on div "Interviews · 43" at bounding box center [446, 132] width 102 height 20
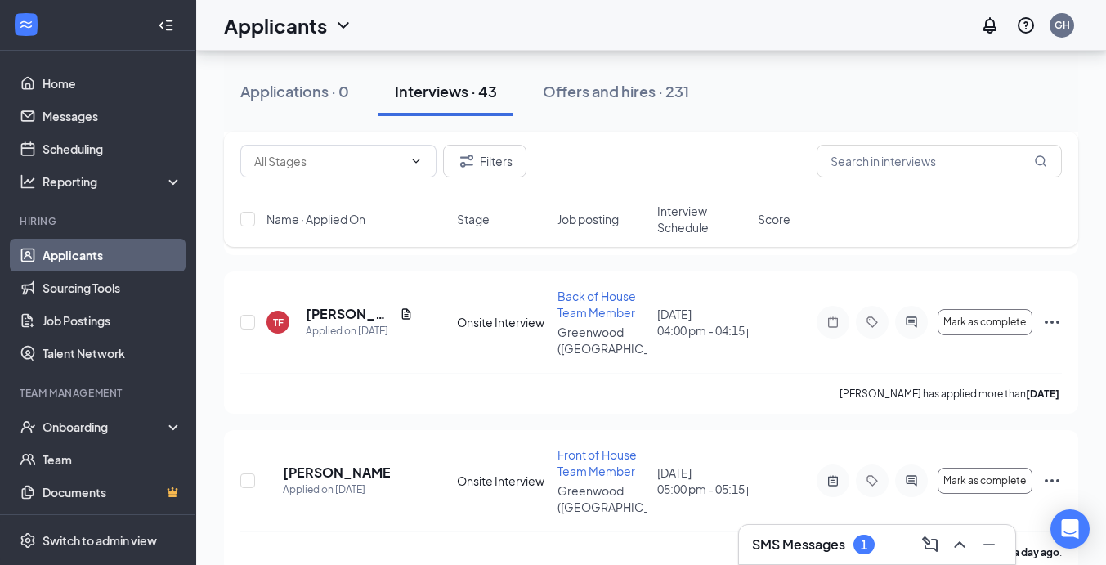
scroll to position [2854, 0]
